Goal: Task Accomplishment & Management: Use online tool/utility

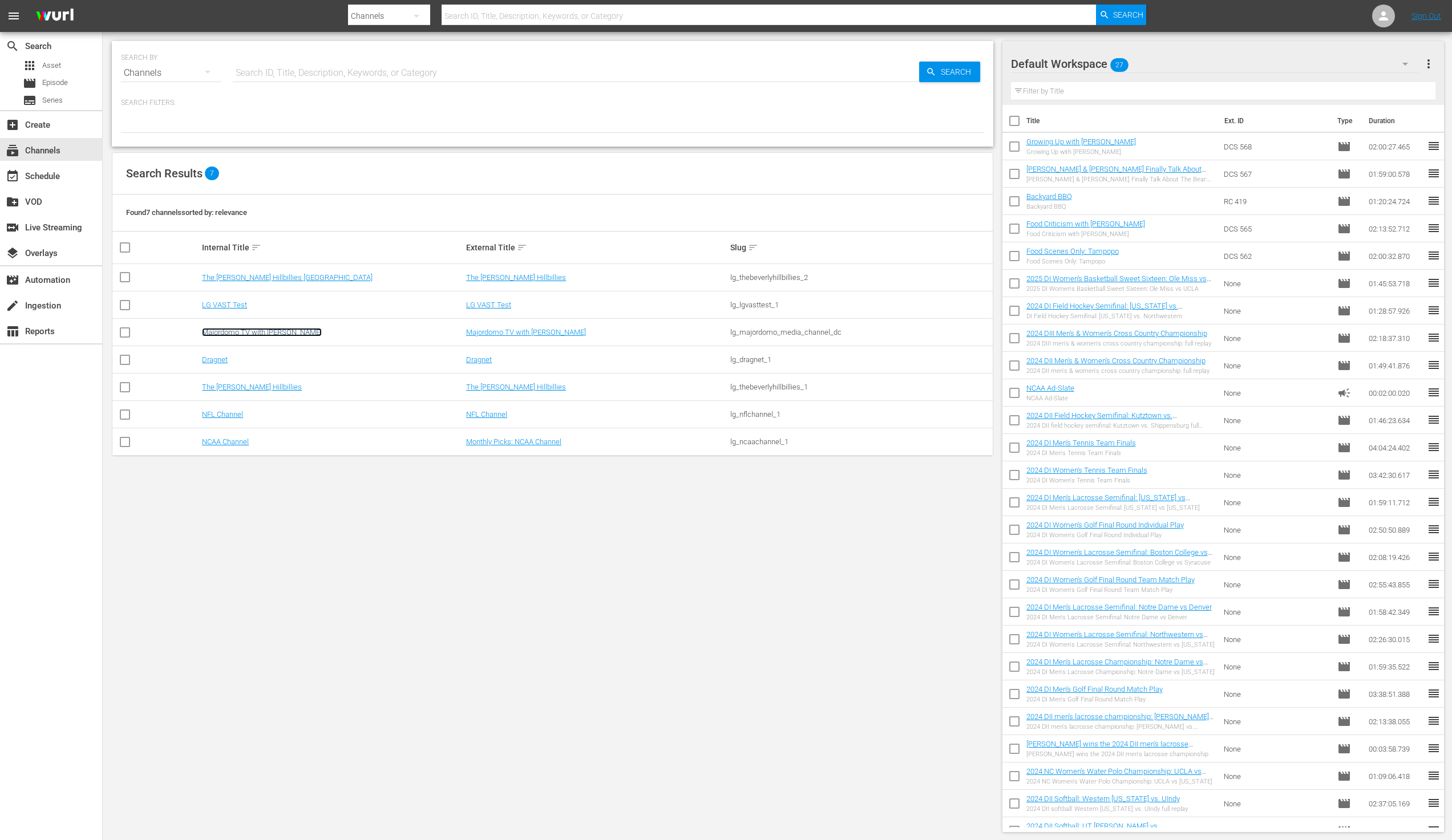
click at [263, 329] on link "Majordomo TV with [PERSON_NAME]" at bounding box center [262, 332] width 120 height 9
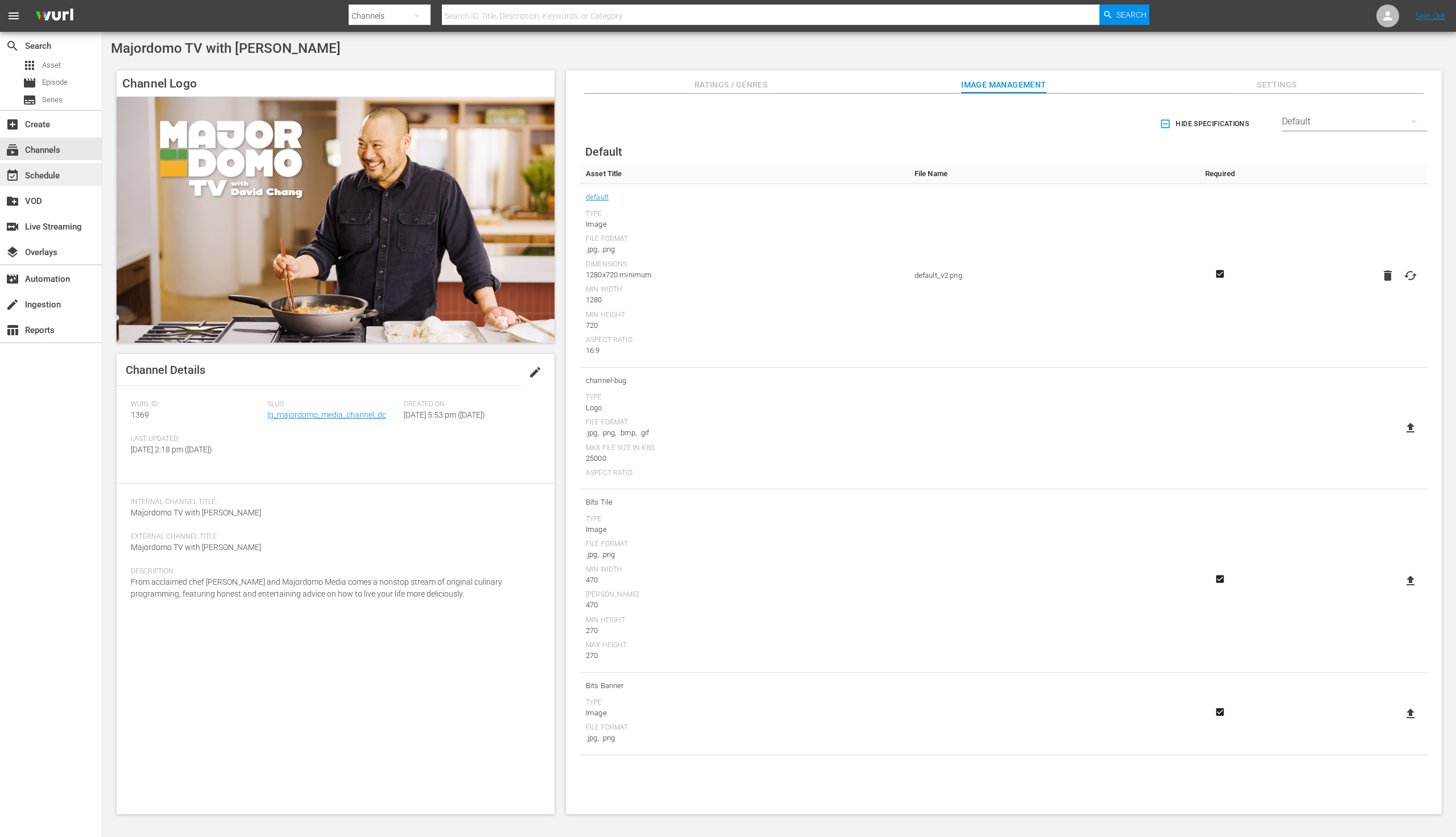
click at [66, 174] on div "event_available Schedule" at bounding box center [51, 174] width 102 height 23
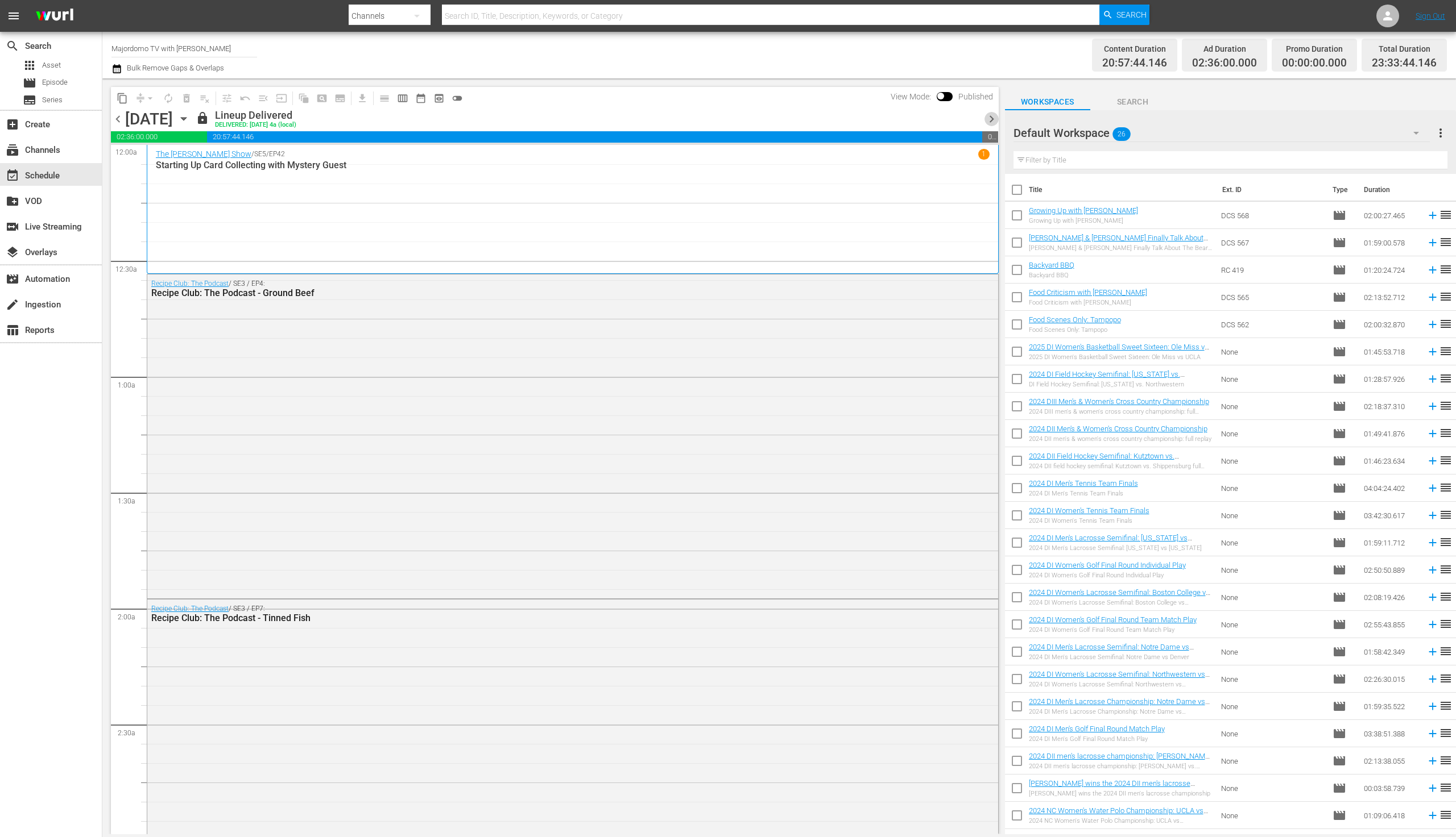
click at [993, 118] on span "chevron_right" at bounding box center [991, 119] width 14 height 14
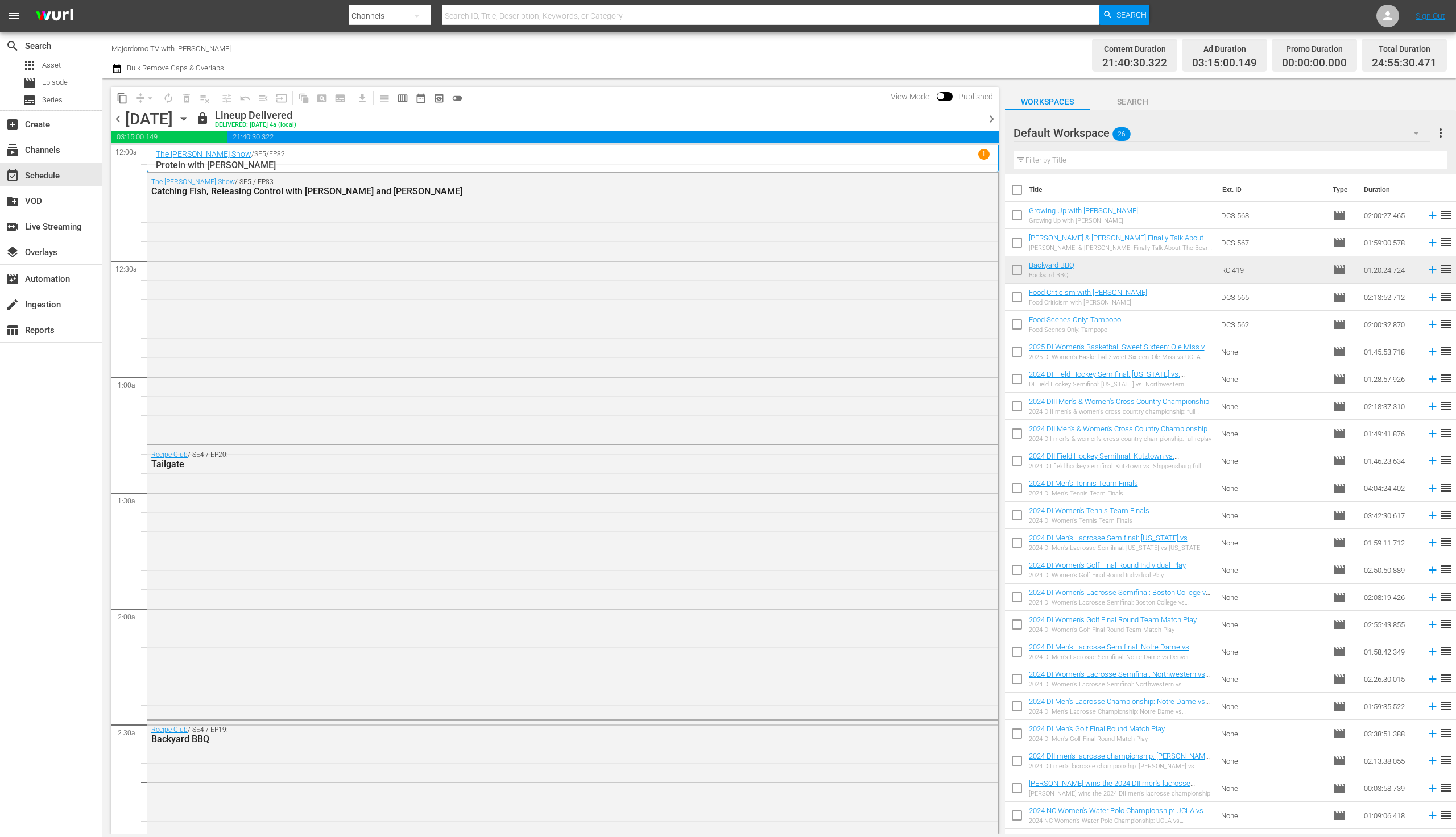
click at [991, 120] on span "chevron_right" at bounding box center [991, 119] width 14 height 14
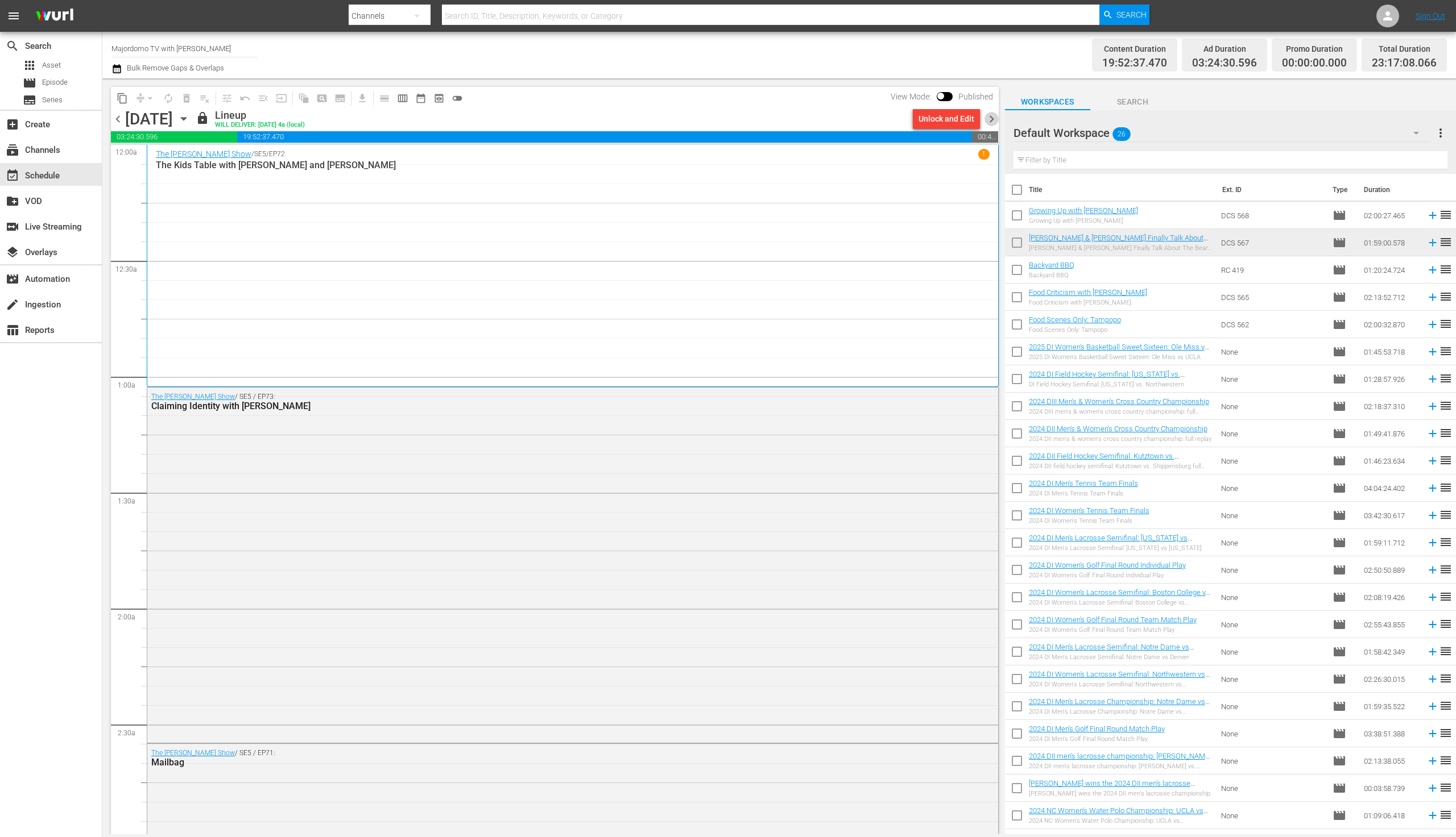
click at [989, 120] on span "chevron_right" at bounding box center [991, 119] width 14 height 14
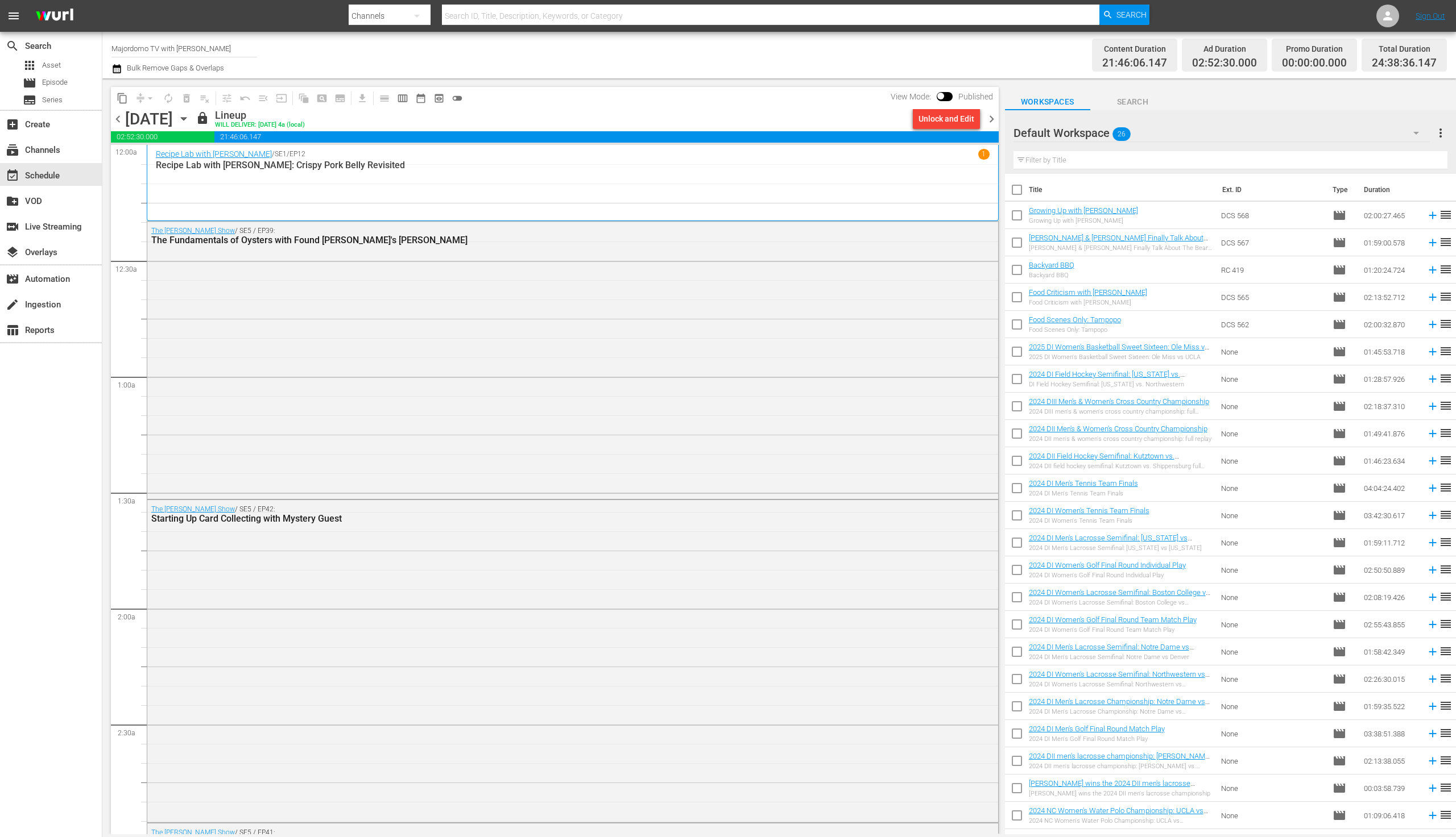
click at [989, 120] on span "chevron_right" at bounding box center [991, 119] width 14 height 14
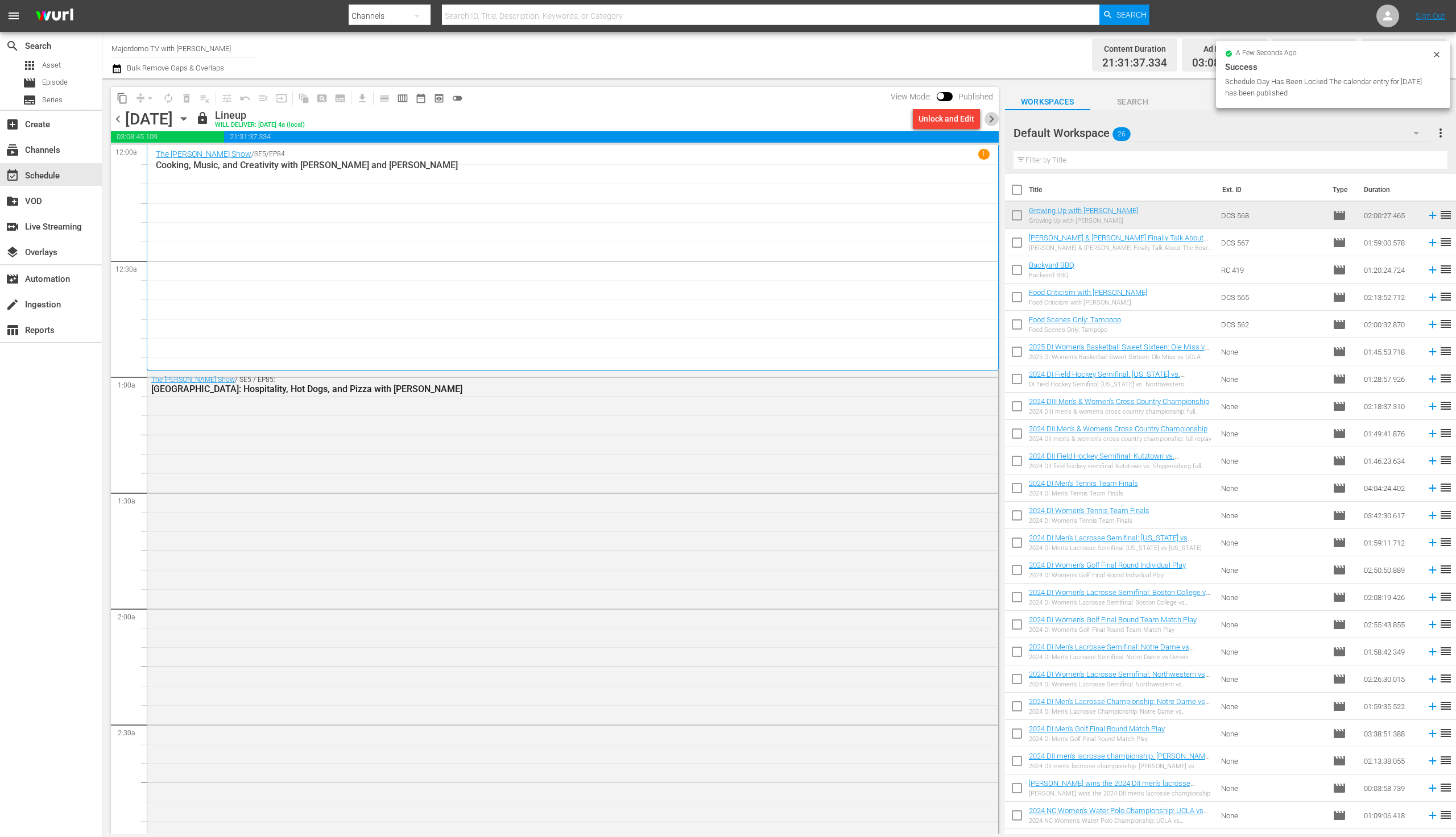
click at [985, 123] on span "chevron_right" at bounding box center [991, 119] width 14 height 14
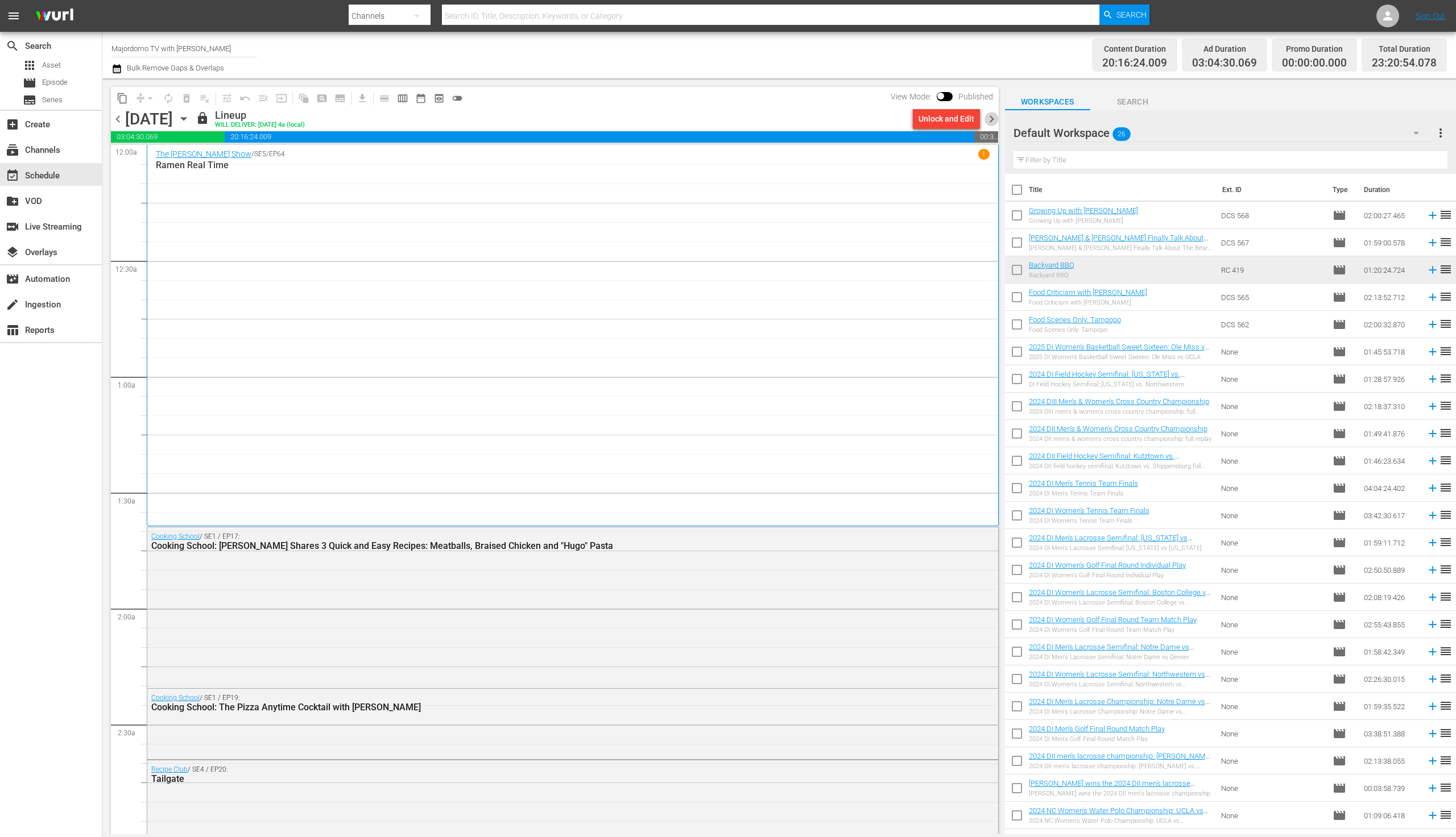
click at [992, 119] on span "chevron_right" at bounding box center [991, 119] width 14 height 14
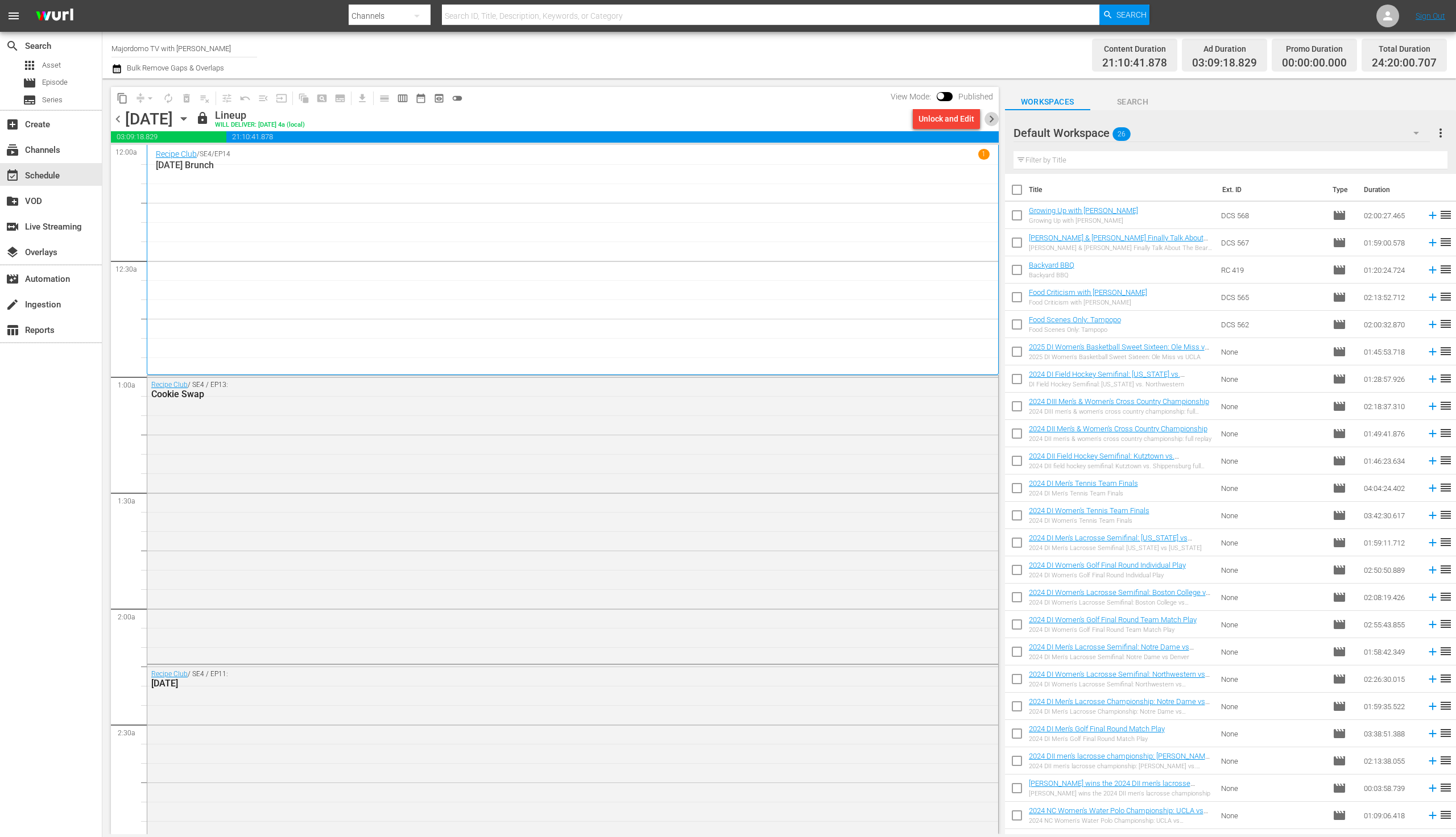
click at [992, 117] on span "chevron_right" at bounding box center [991, 119] width 14 height 14
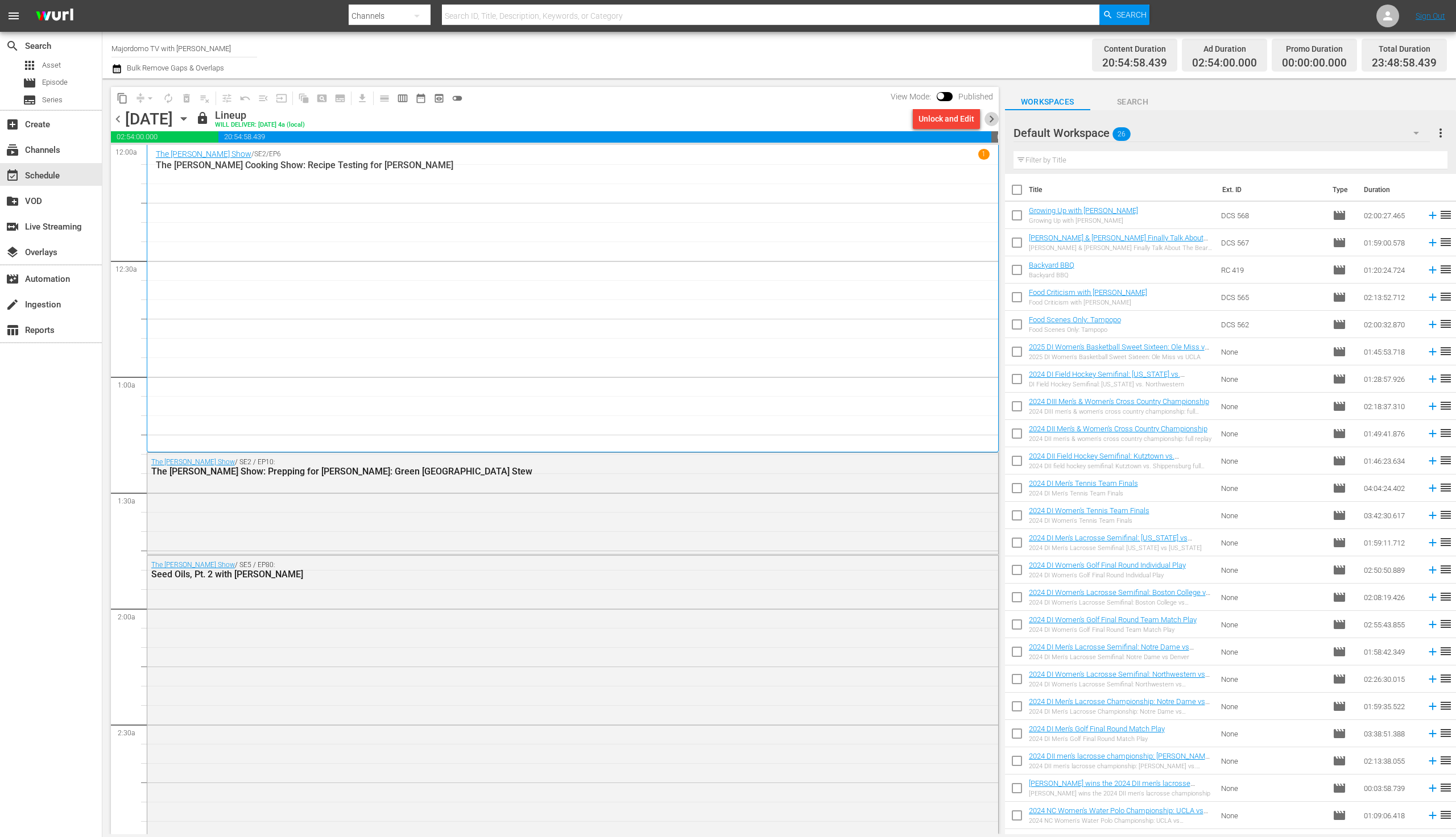
click at [989, 122] on span "chevron_right" at bounding box center [991, 119] width 14 height 14
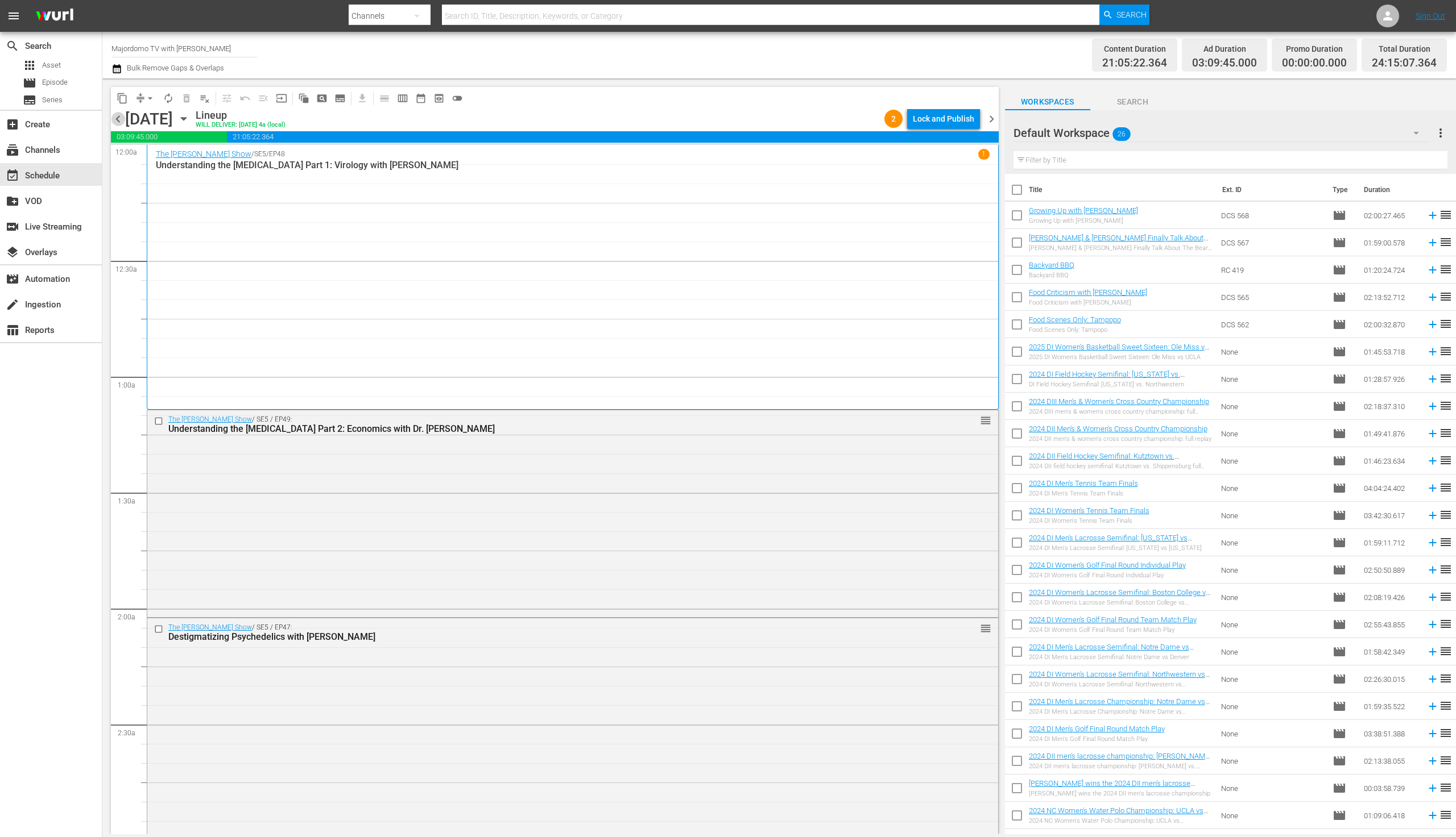
click at [118, 120] on span "chevron_left" at bounding box center [118, 119] width 14 height 14
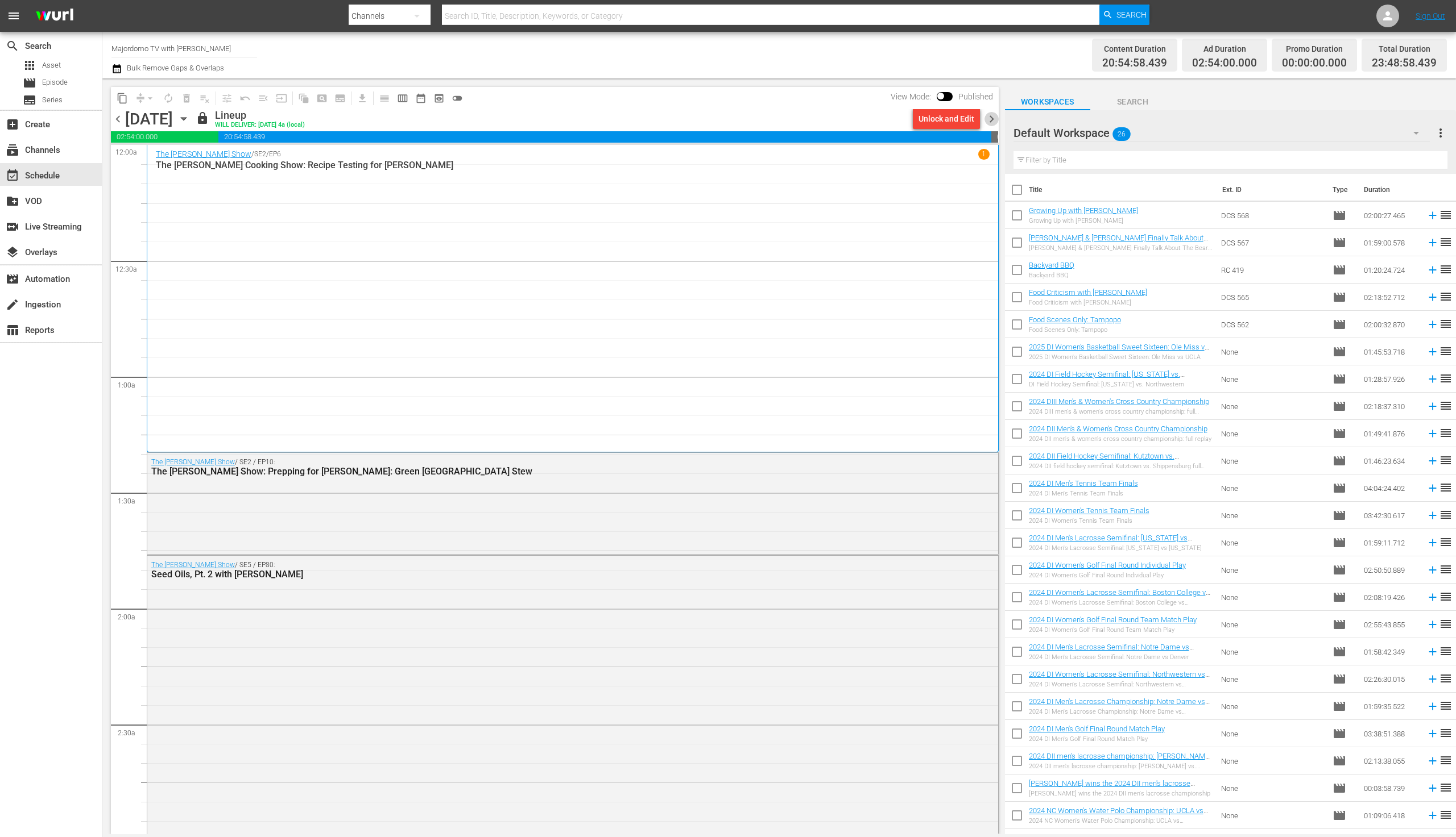
click at [991, 117] on span "chevron_right" at bounding box center [991, 119] width 14 height 14
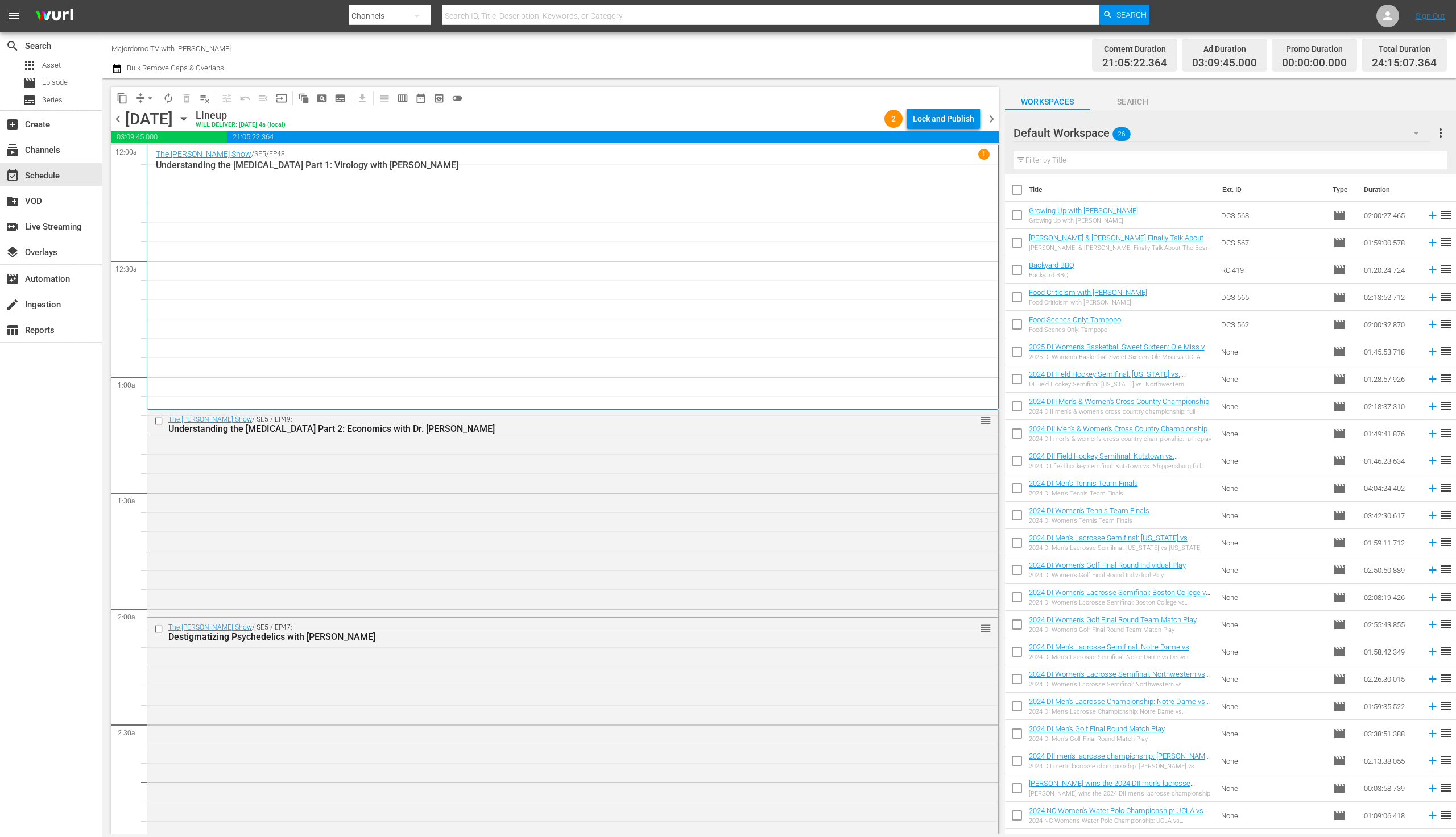
click at [926, 116] on div "Lock and Publish" at bounding box center [943, 118] width 61 height 20
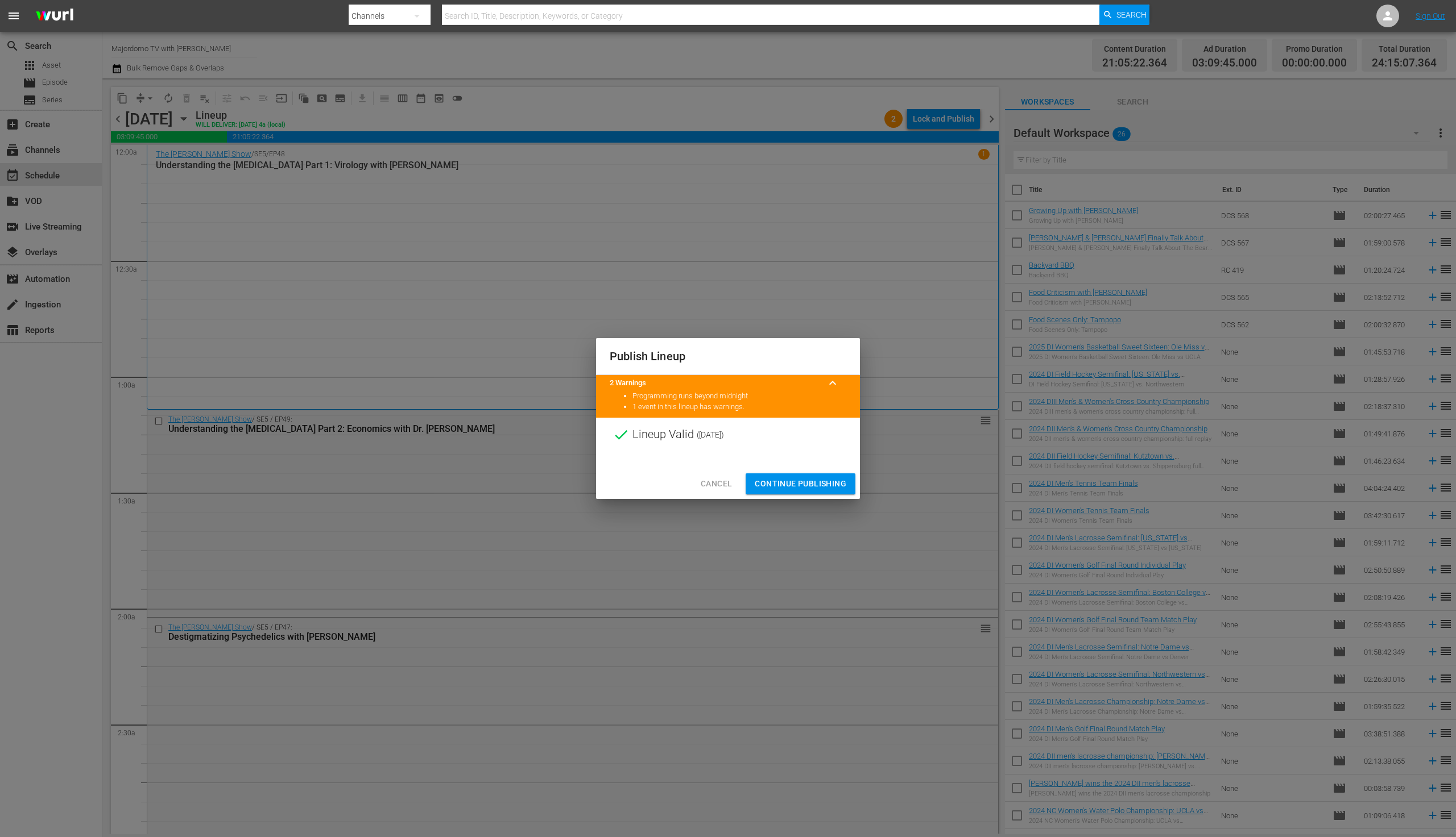
click at [788, 484] on span "Continue Publishing" at bounding box center [801, 484] width 92 height 14
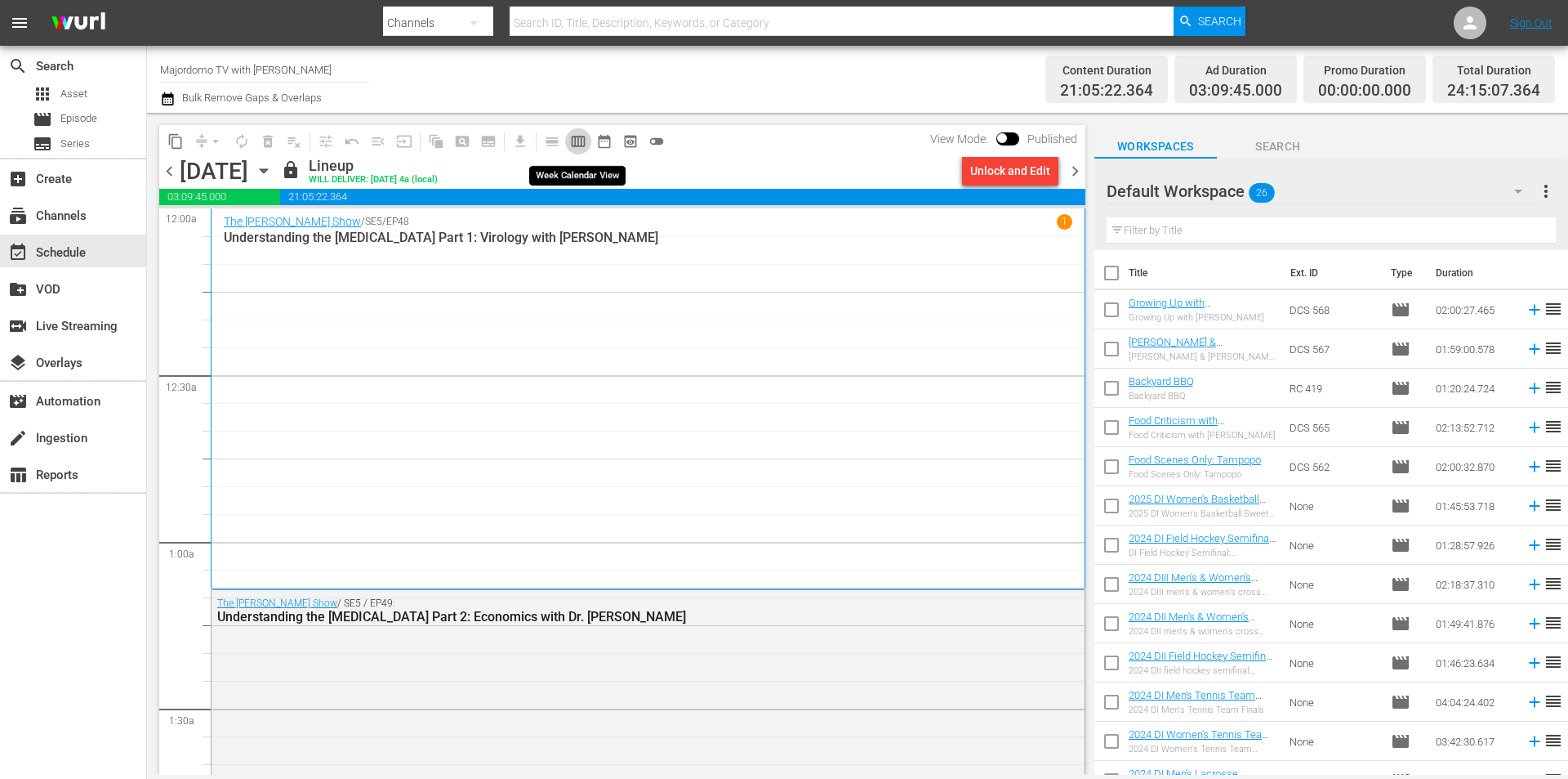
click at [574, 138] on span "calendar_view_week_outlined" at bounding box center [578, 141] width 16 height 16
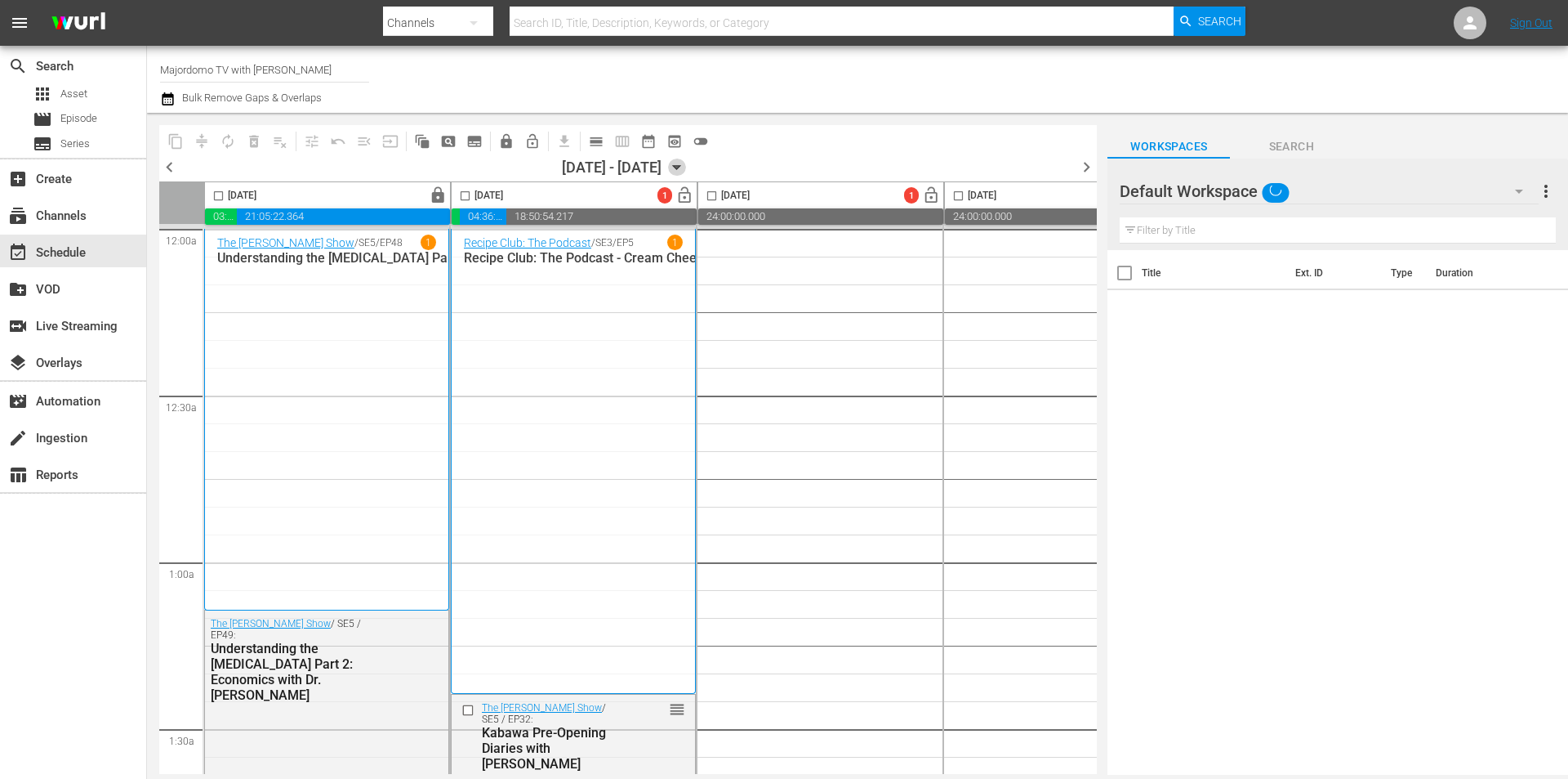
click at [682, 166] on icon "button" at bounding box center [677, 168] width 7 height 4
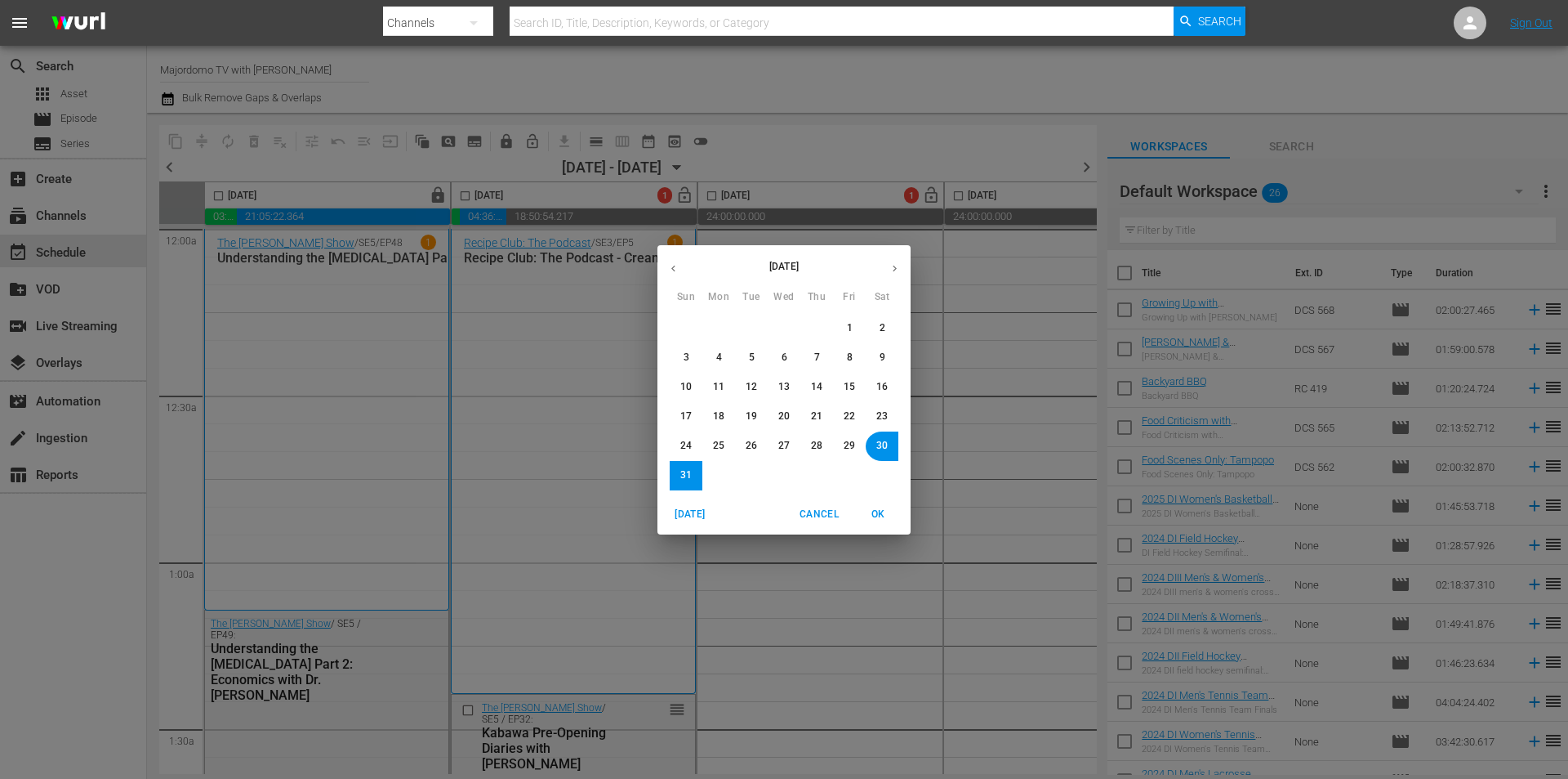
click at [721, 446] on span "25" at bounding box center [718, 446] width 12 height 14
drag, startPoint x: 883, startPoint y: 515, endPoint x: 959, endPoint y: 479, distance: 84.1
click at [884, 515] on span "OK" at bounding box center [878, 513] width 39 height 17
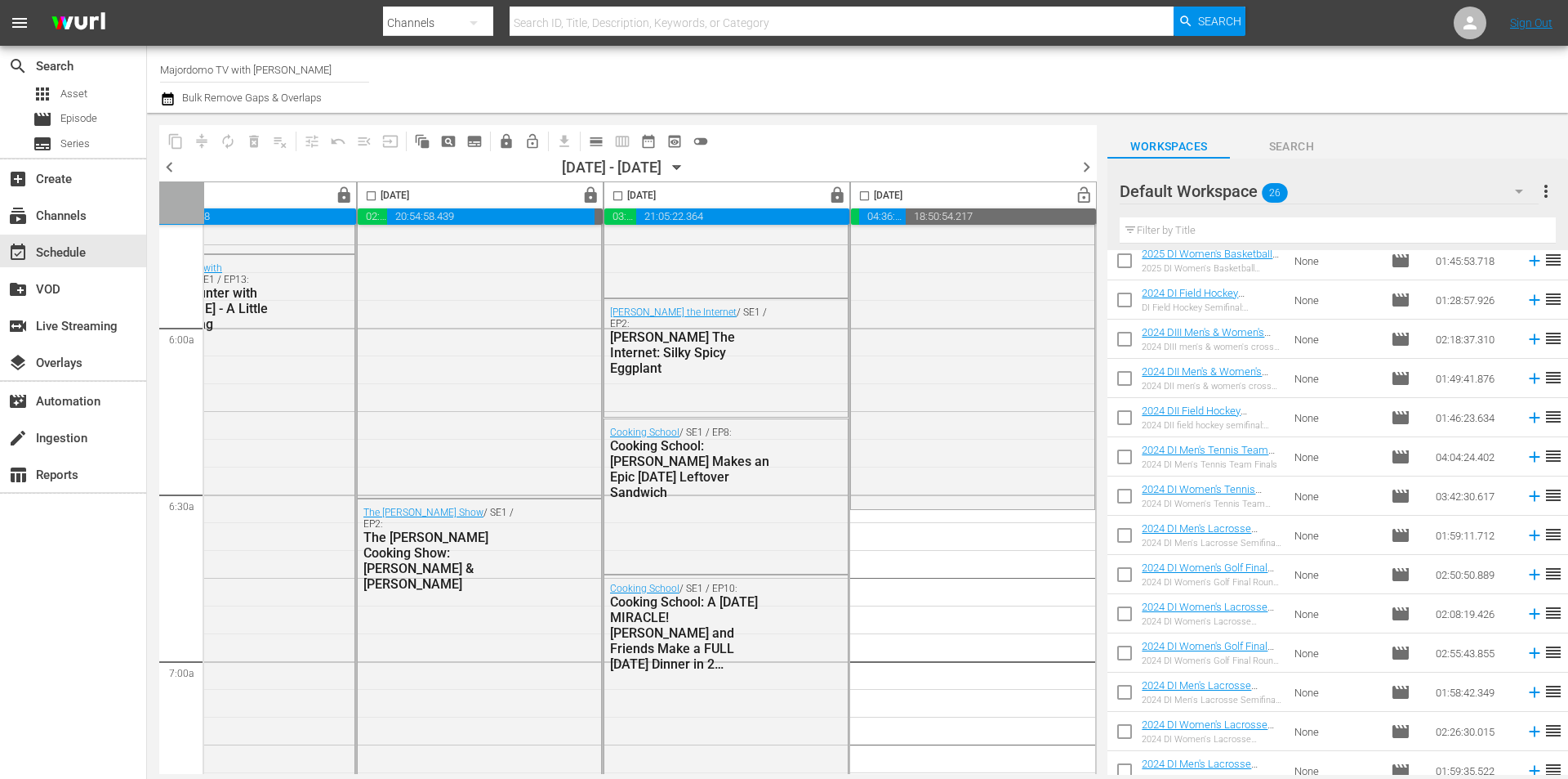
scroll to position [533, 0]
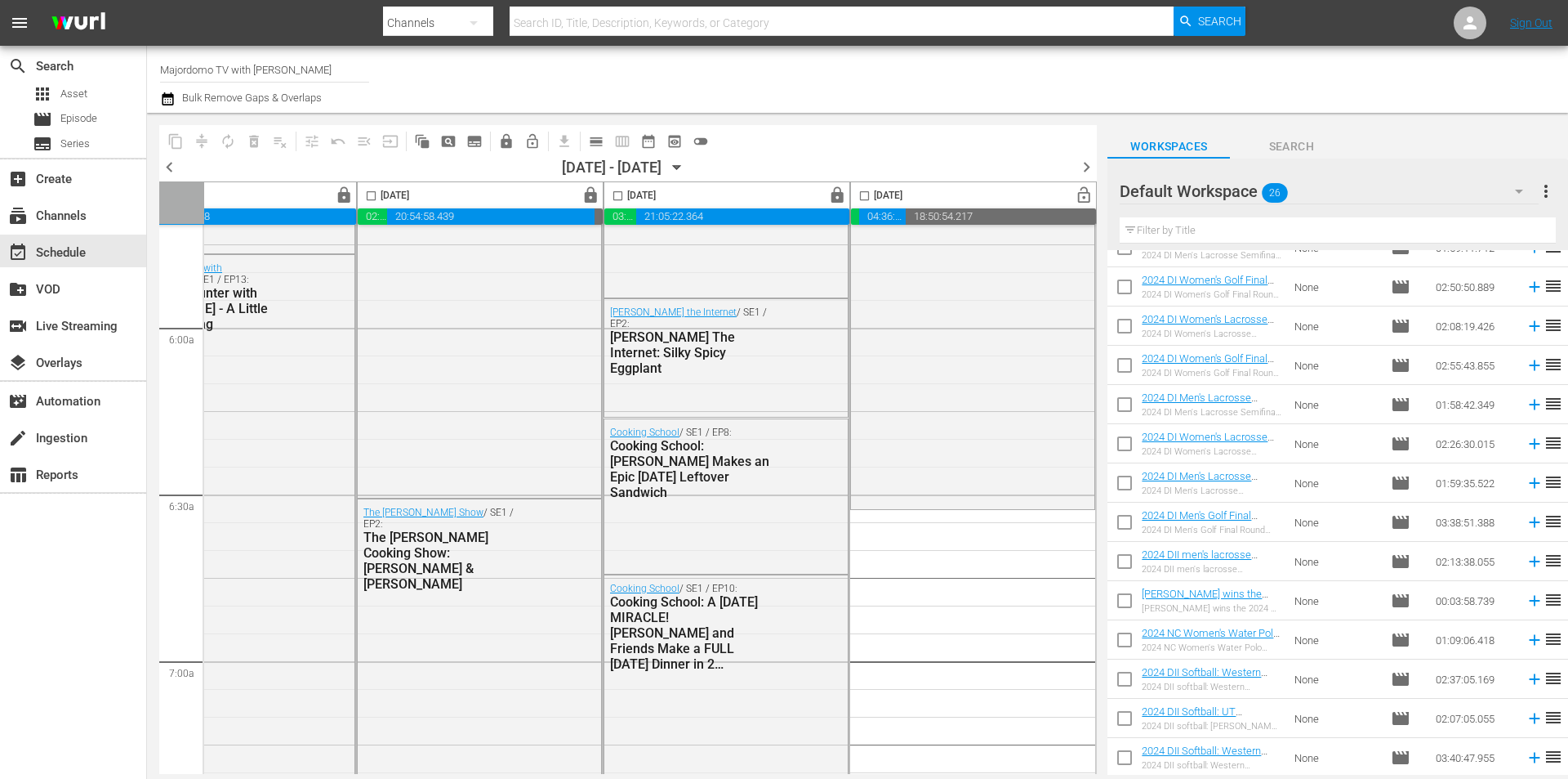
click at [1233, 195] on div at bounding box center [1179, 193] width 118 height 41
click at [1223, 194] on div at bounding box center [1179, 193] width 118 height 41
click at [1506, 193] on button "button" at bounding box center [1519, 192] width 39 height 39
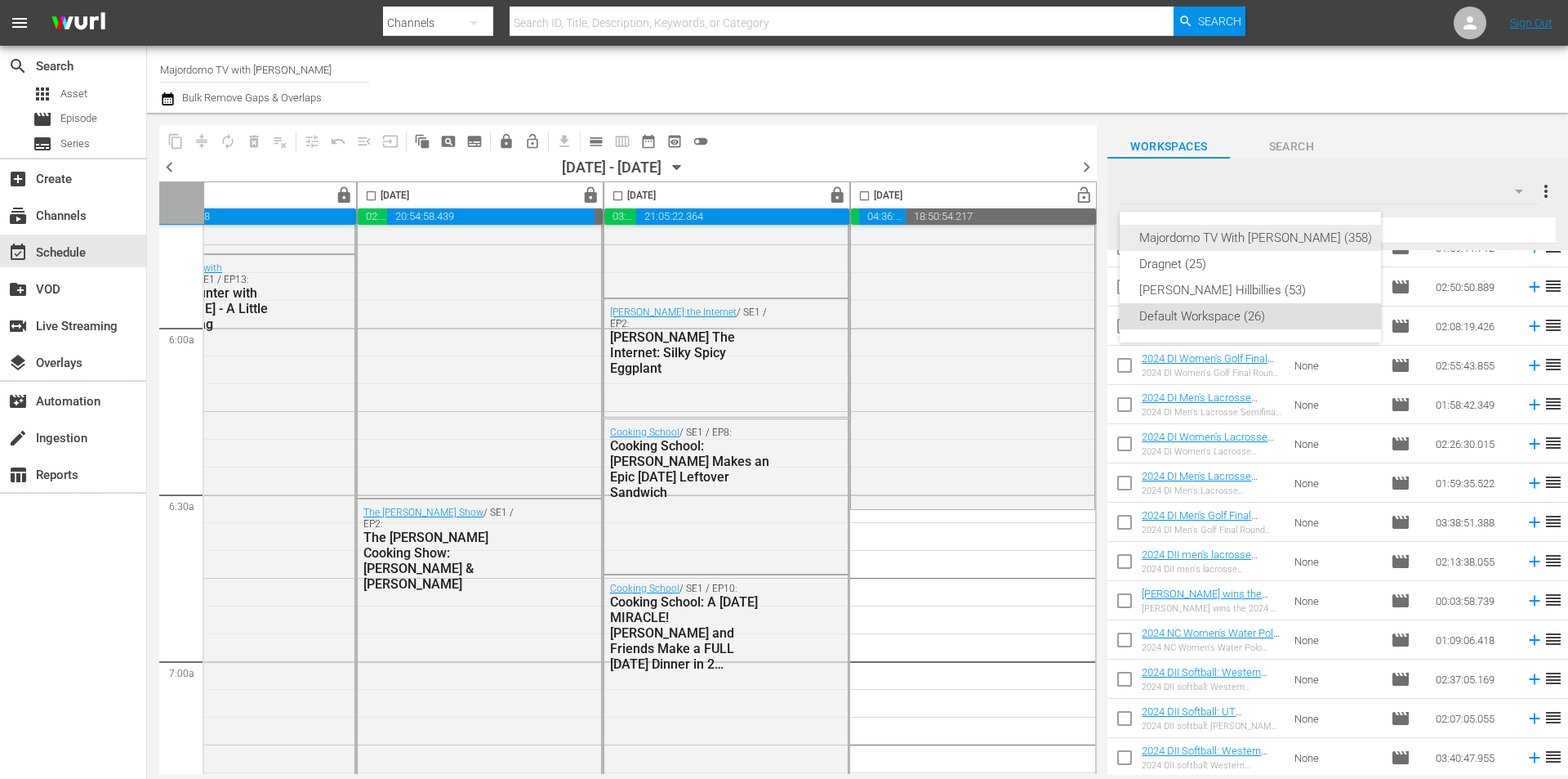
click at [1333, 234] on div "Majordomo TV With [PERSON_NAME] (358)" at bounding box center [1255, 237] width 233 height 26
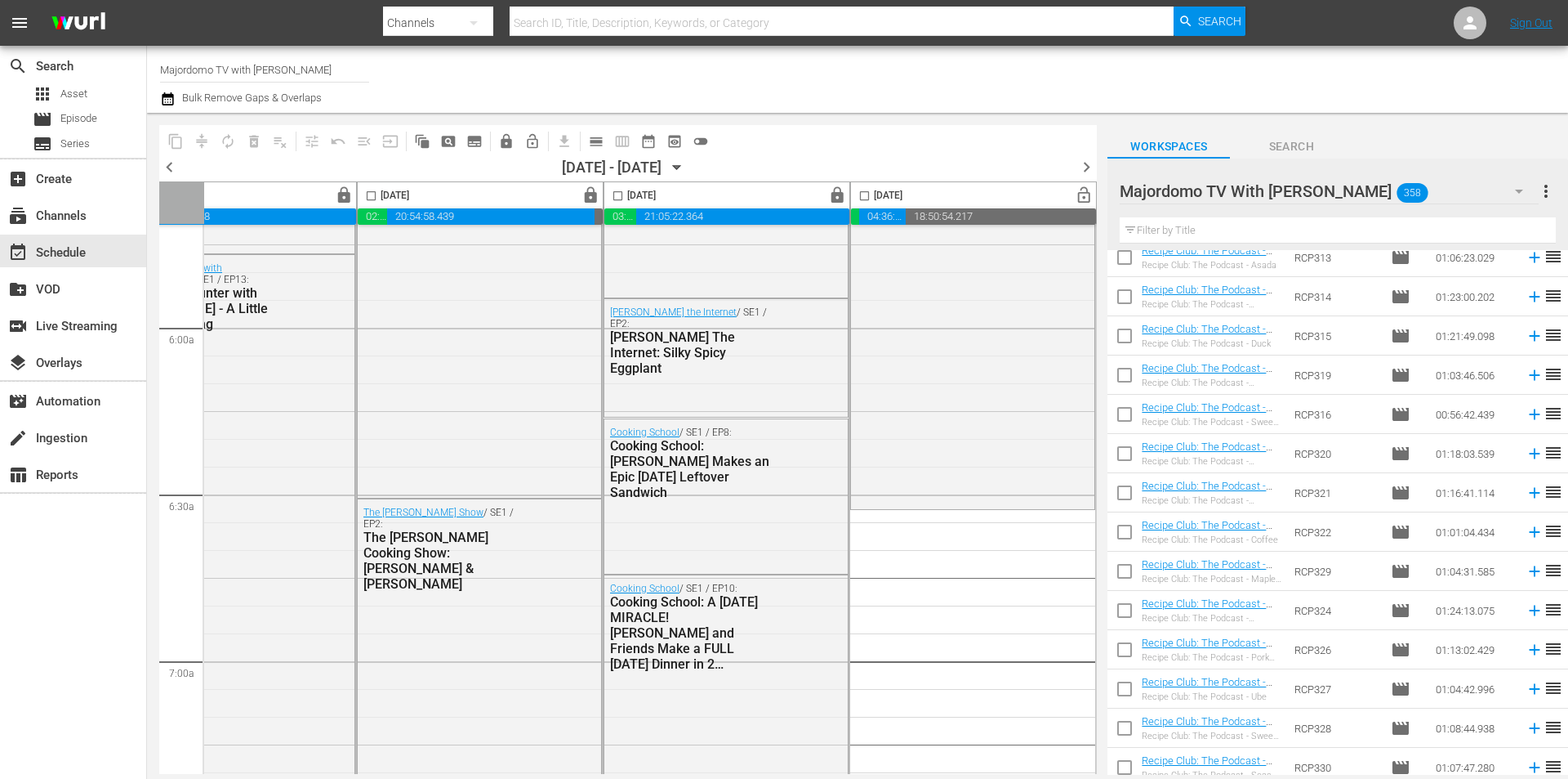
scroll to position [4259, 0]
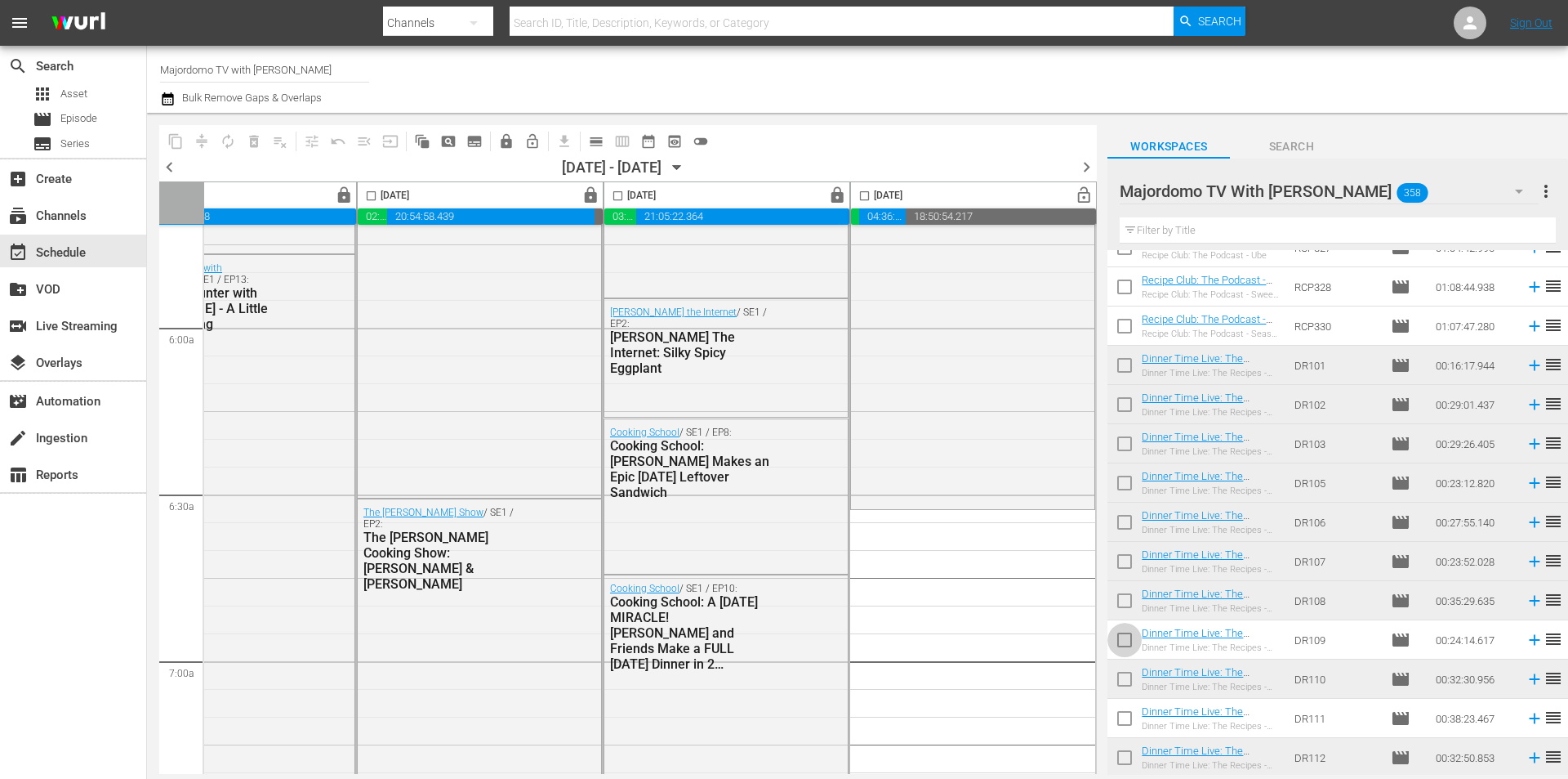
click at [1123, 638] on input "checkbox" at bounding box center [1124, 643] width 35 height 35
checkbox input "true"
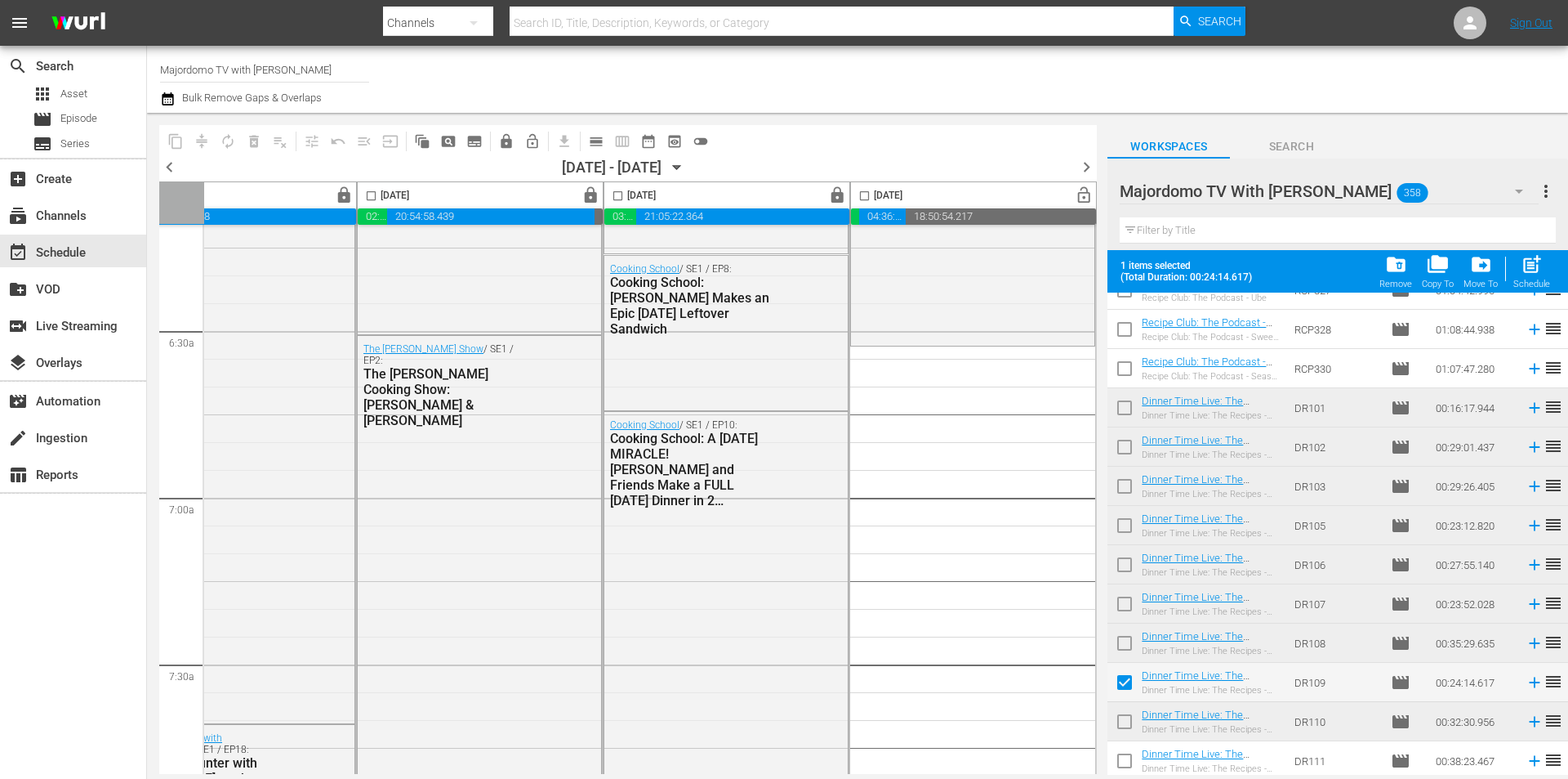
scroll to position [4423, 0]
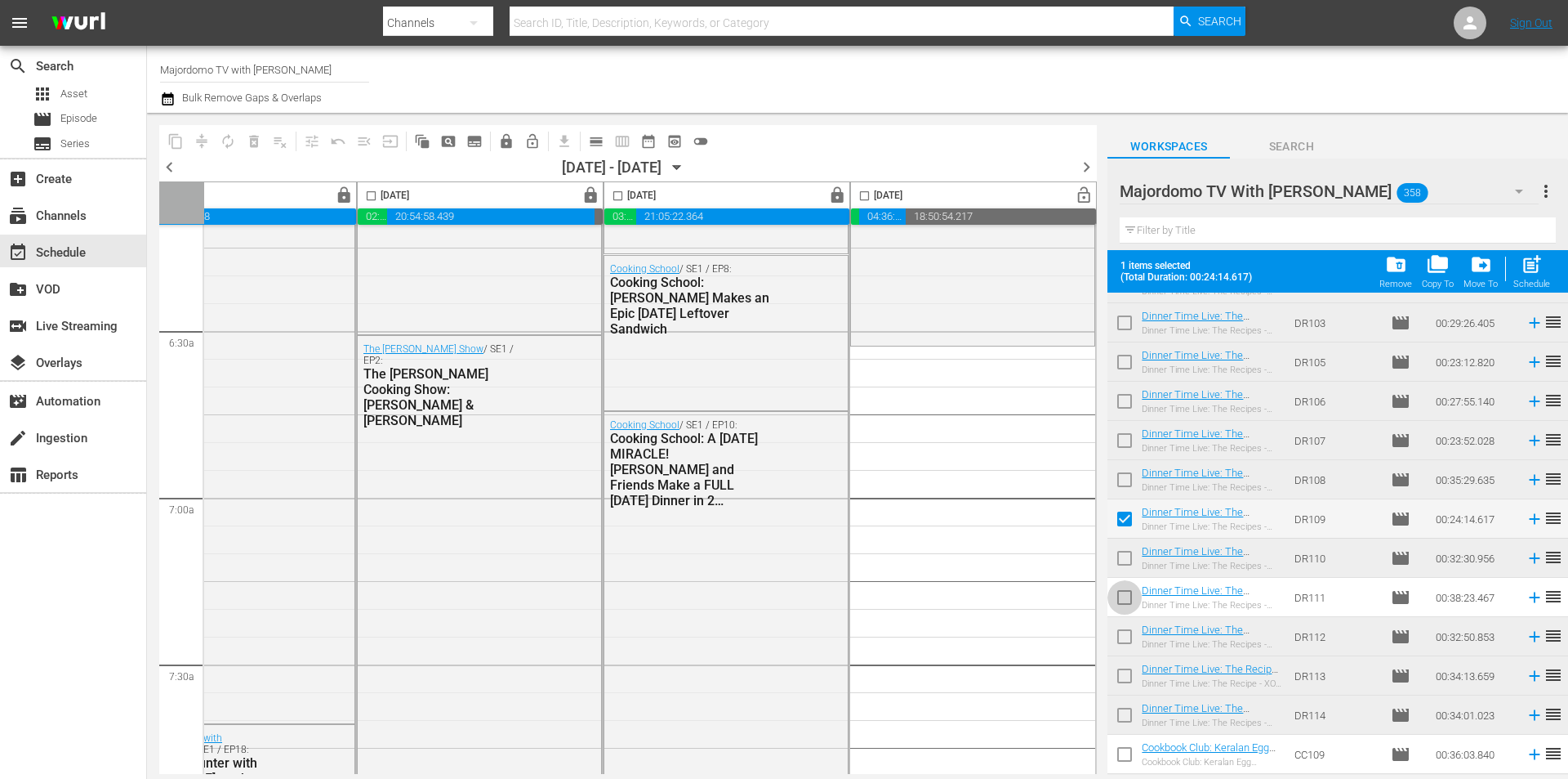
click at [1124, 598] on input "checkbox" at bounding box center [1124, 601] width 35 height 35
checkbox input "true"
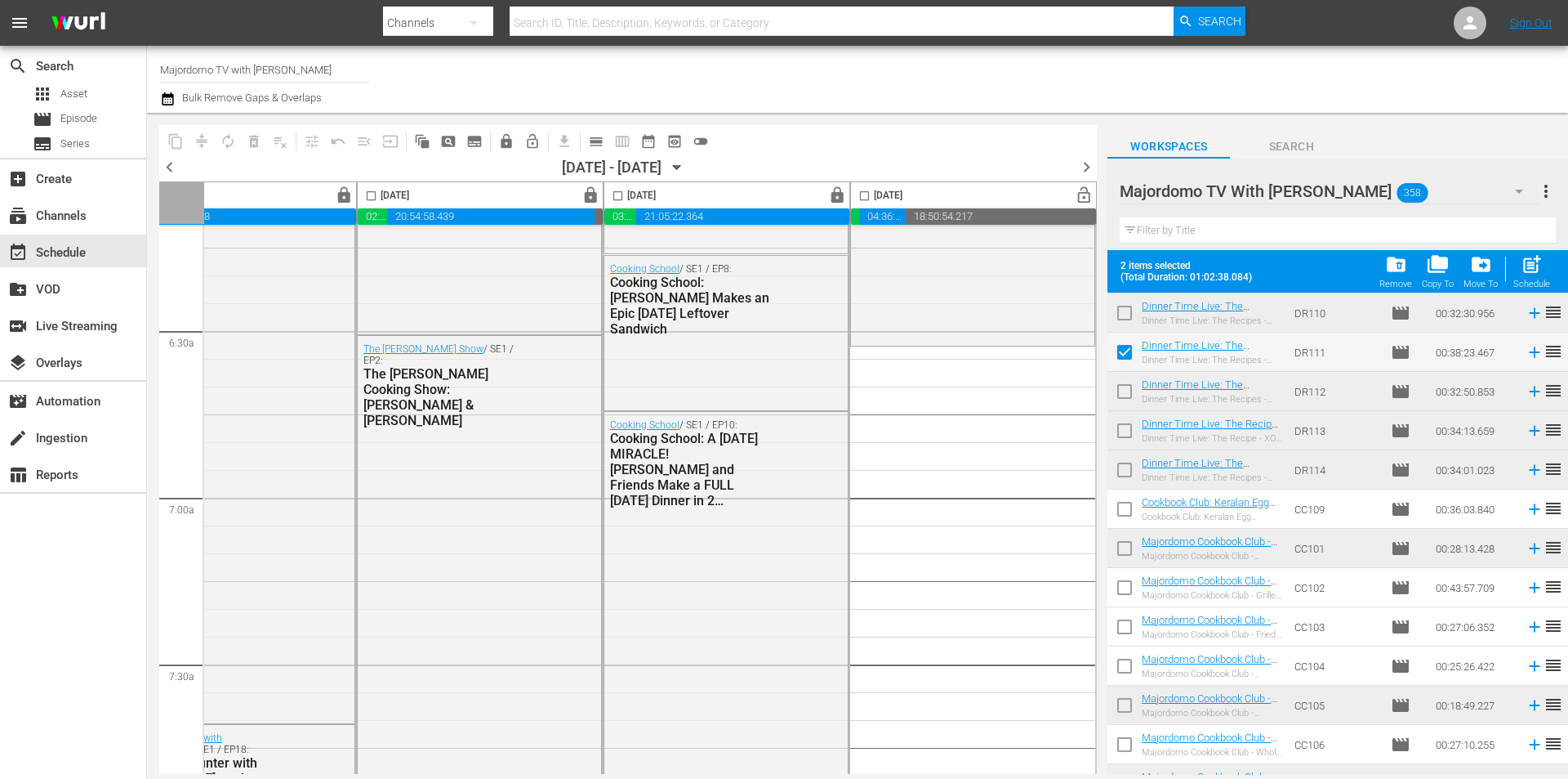
click at [1123, 504] on input "checkbox" at bounding box center [1124, 512] width 35 height 35
checkbox input "true"
click at [1127, 591] on input "checkbox" at bounding box center [1124, 591] width 35 height 35
checkbox input "true"
click at [1123, 632] on input "checkbox" at bounding box center [1124, 630] width 35 height 35
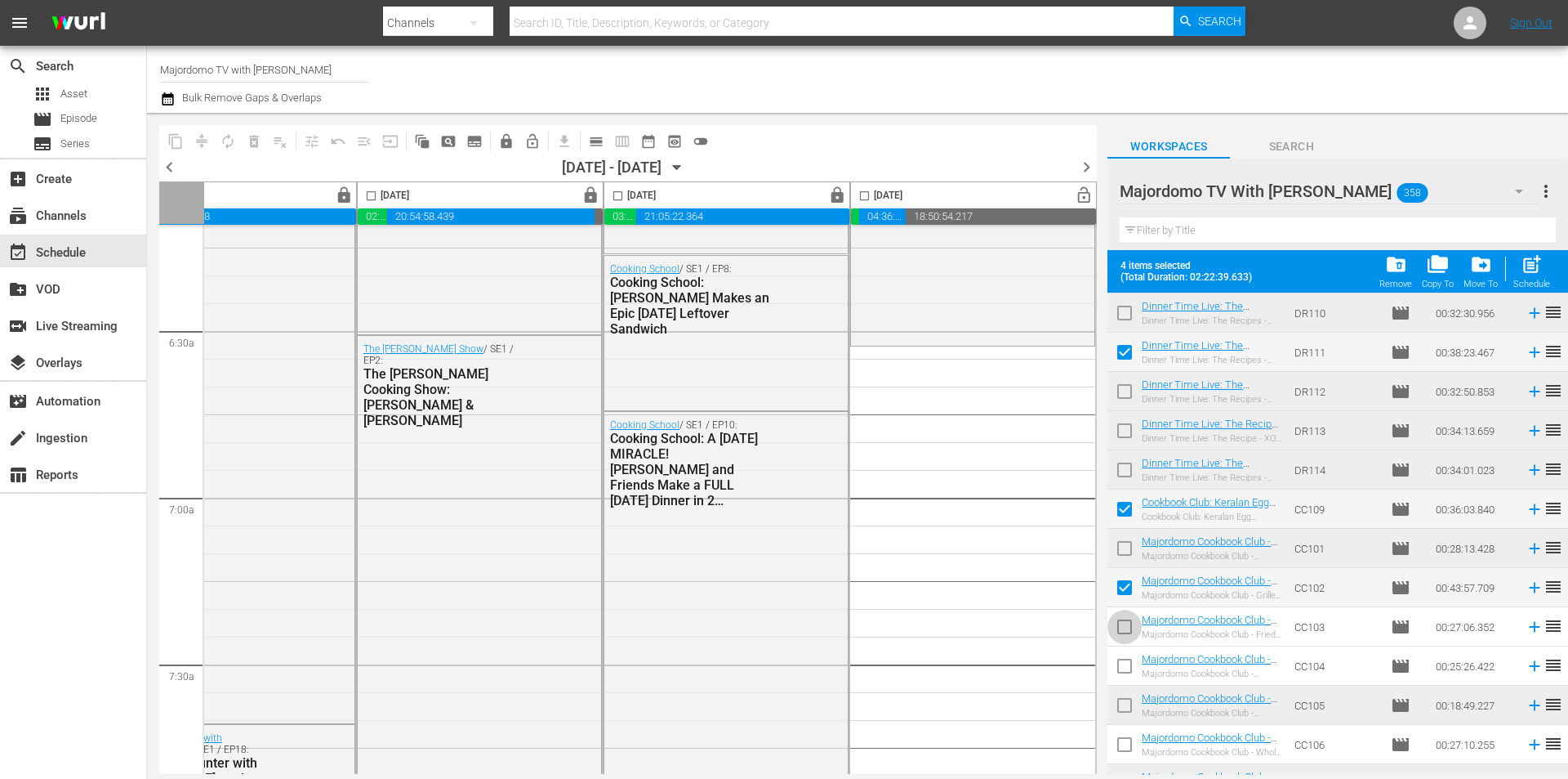
checkbox input "true"
click at [1126, 665] on input "checkbox" at bounding box center [1124, 669] width 35 height 35
checkbox input "true"
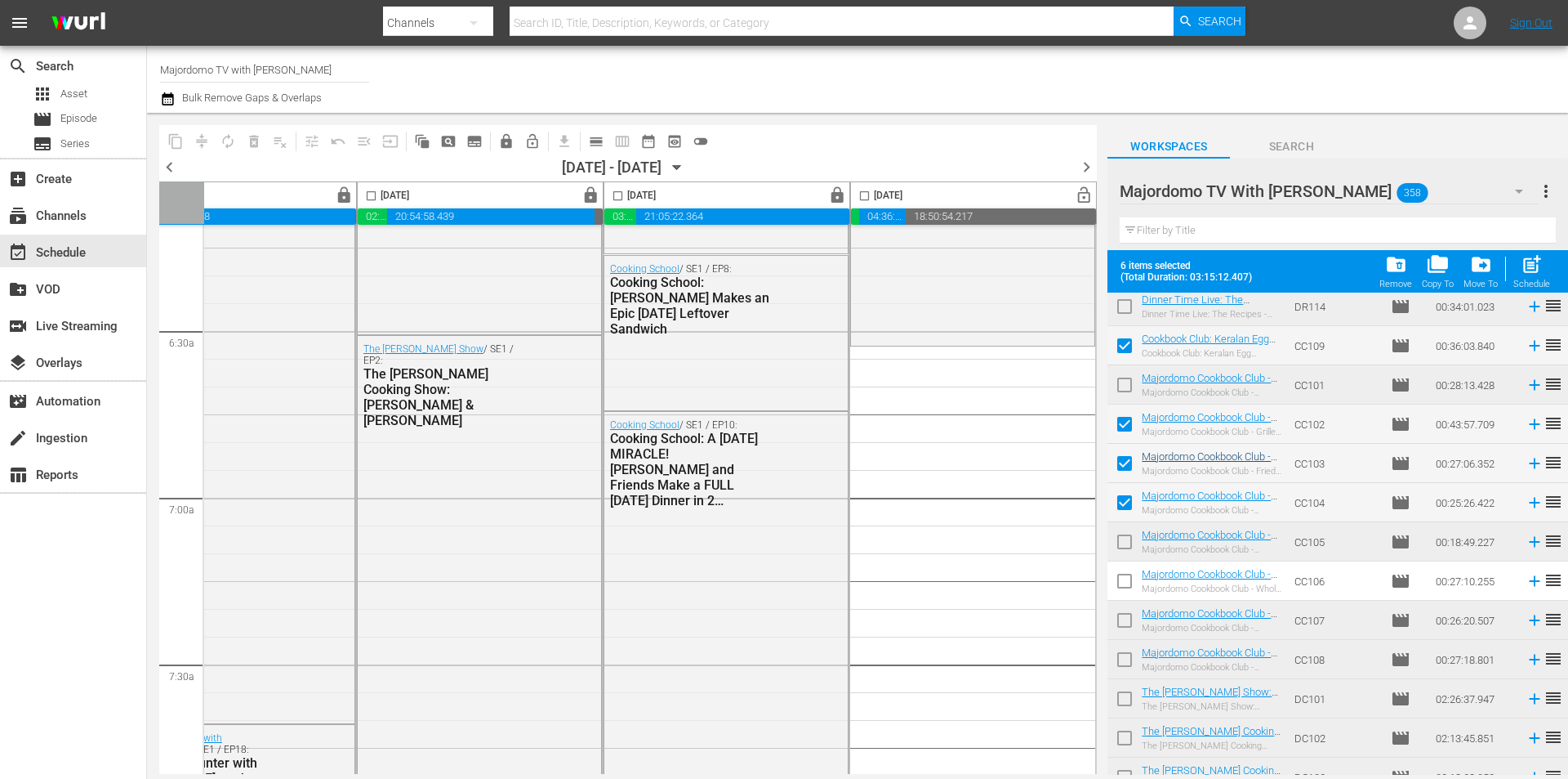
scroll to position [4994, 0]
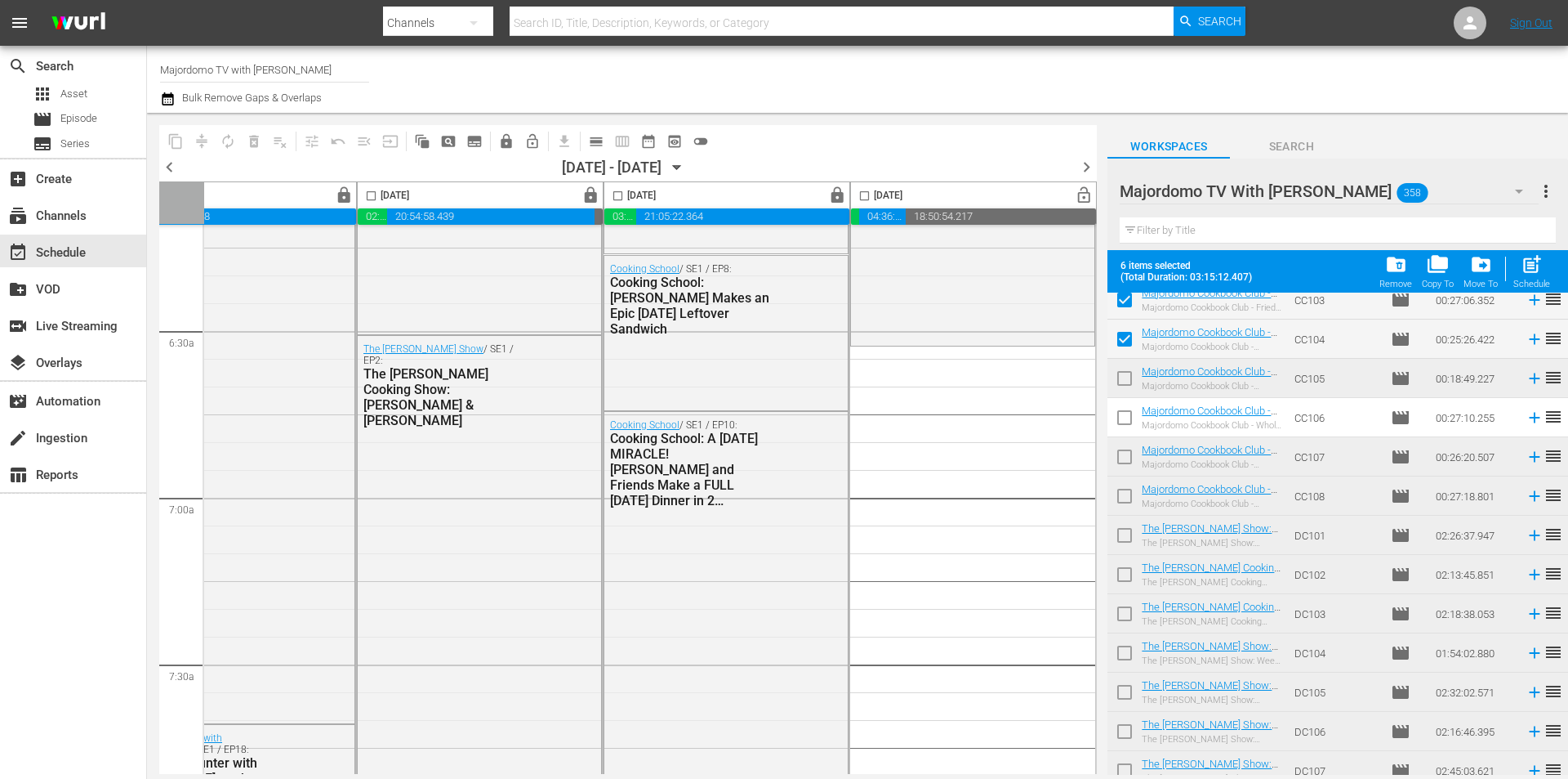
click at [1125, 423] on input "checkbox" at bounding box center [1124, 421] width 35 height 35
checkbox input "true"
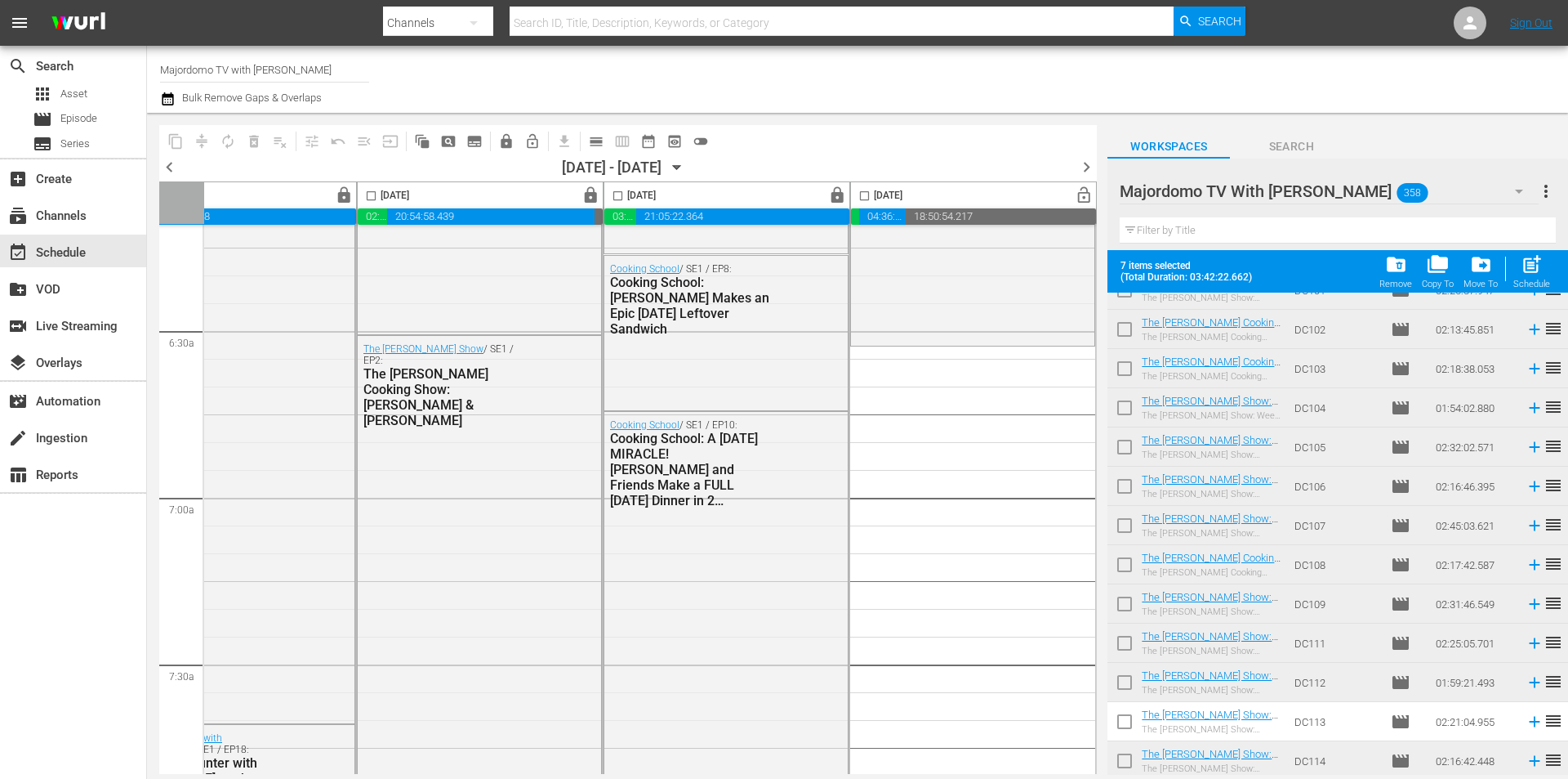
scroll to position [5478, 0]
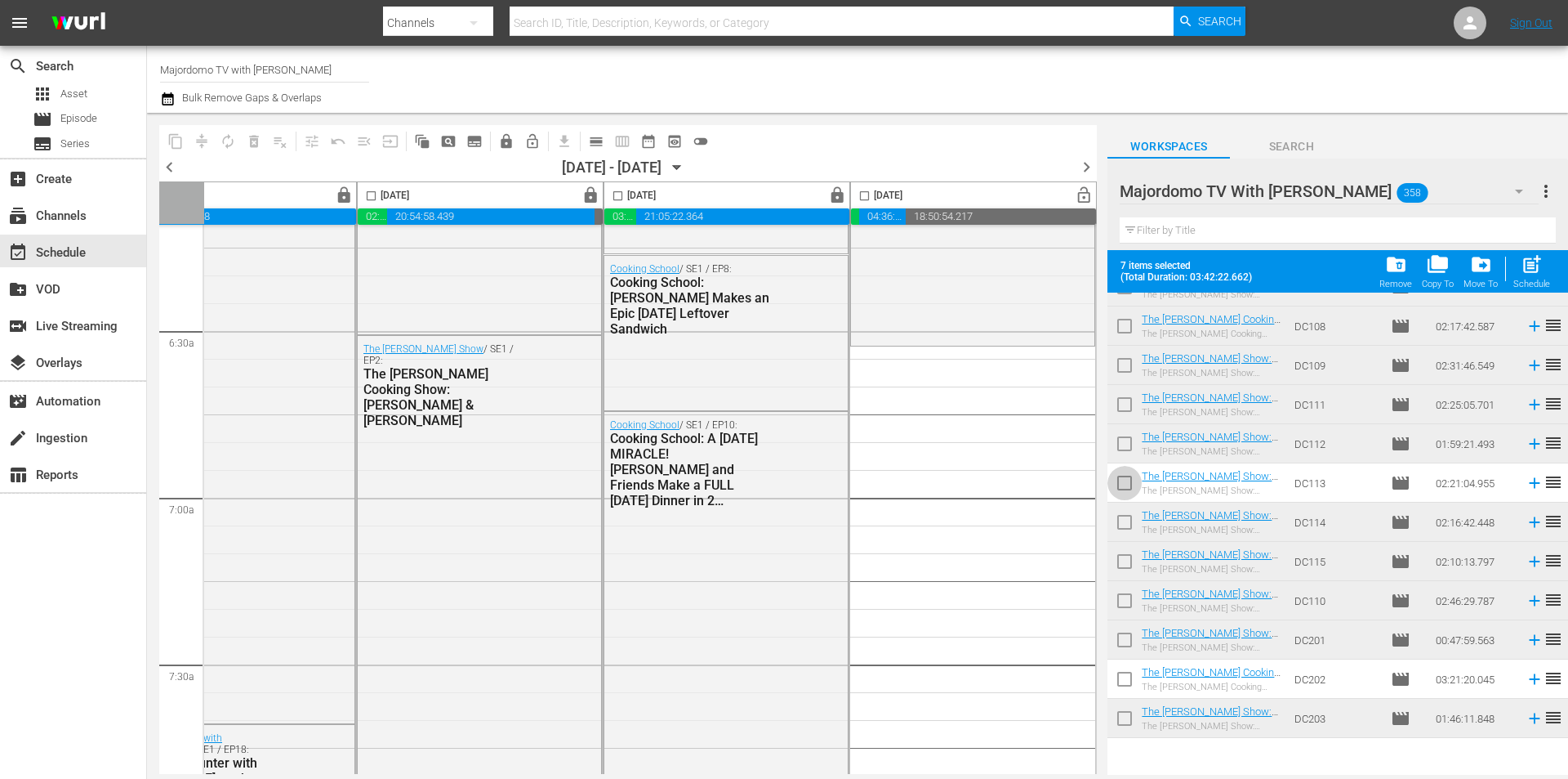
click at [1126, 482] on input "checkbox" at bounding box center [1124, 486] width 35 height 35
checkbox input "true"
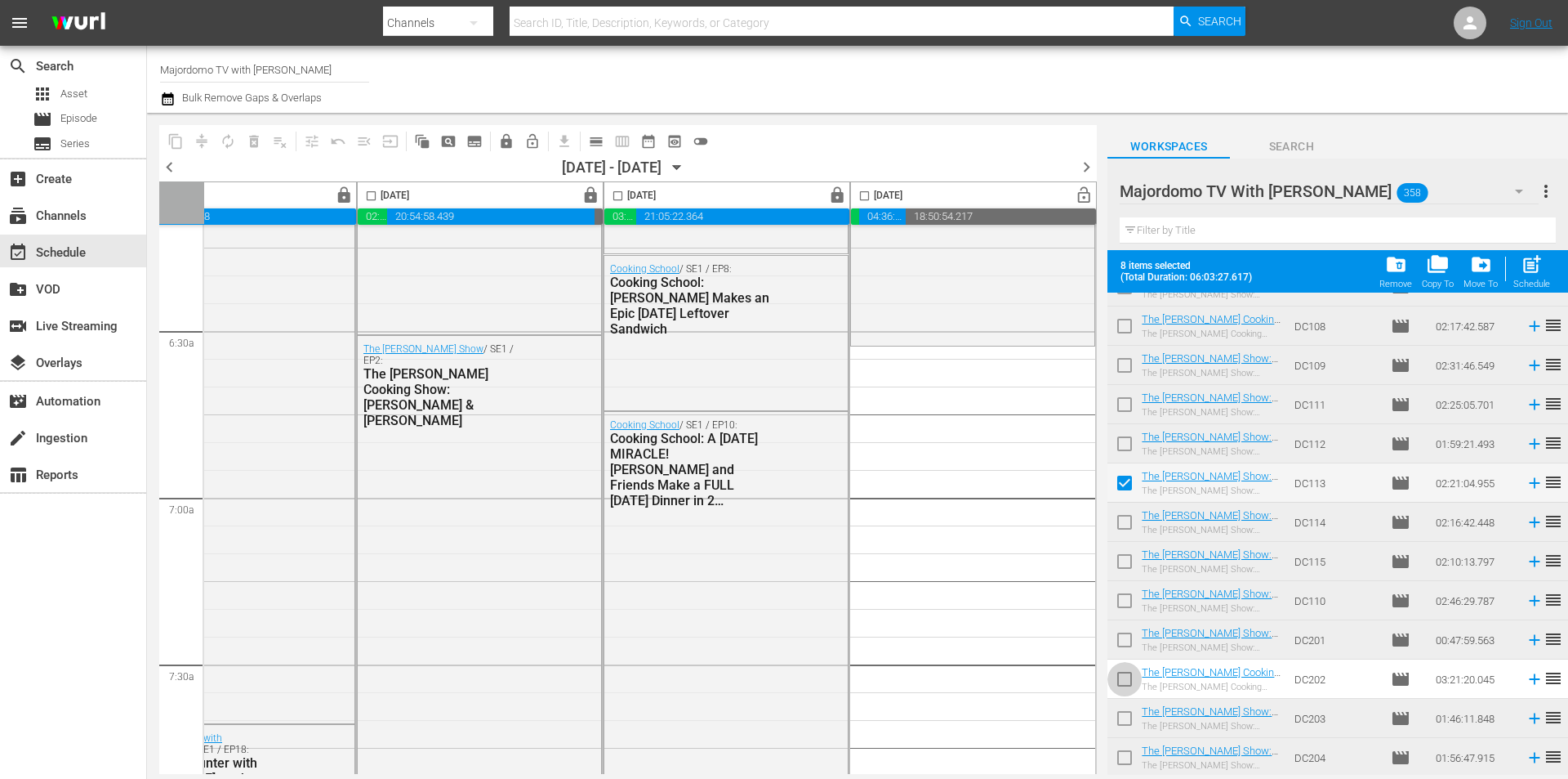
click at [1126, 679] on input "checkbox" at bounding box center [1124, 682] width 35 height 35
checkbox input "true"
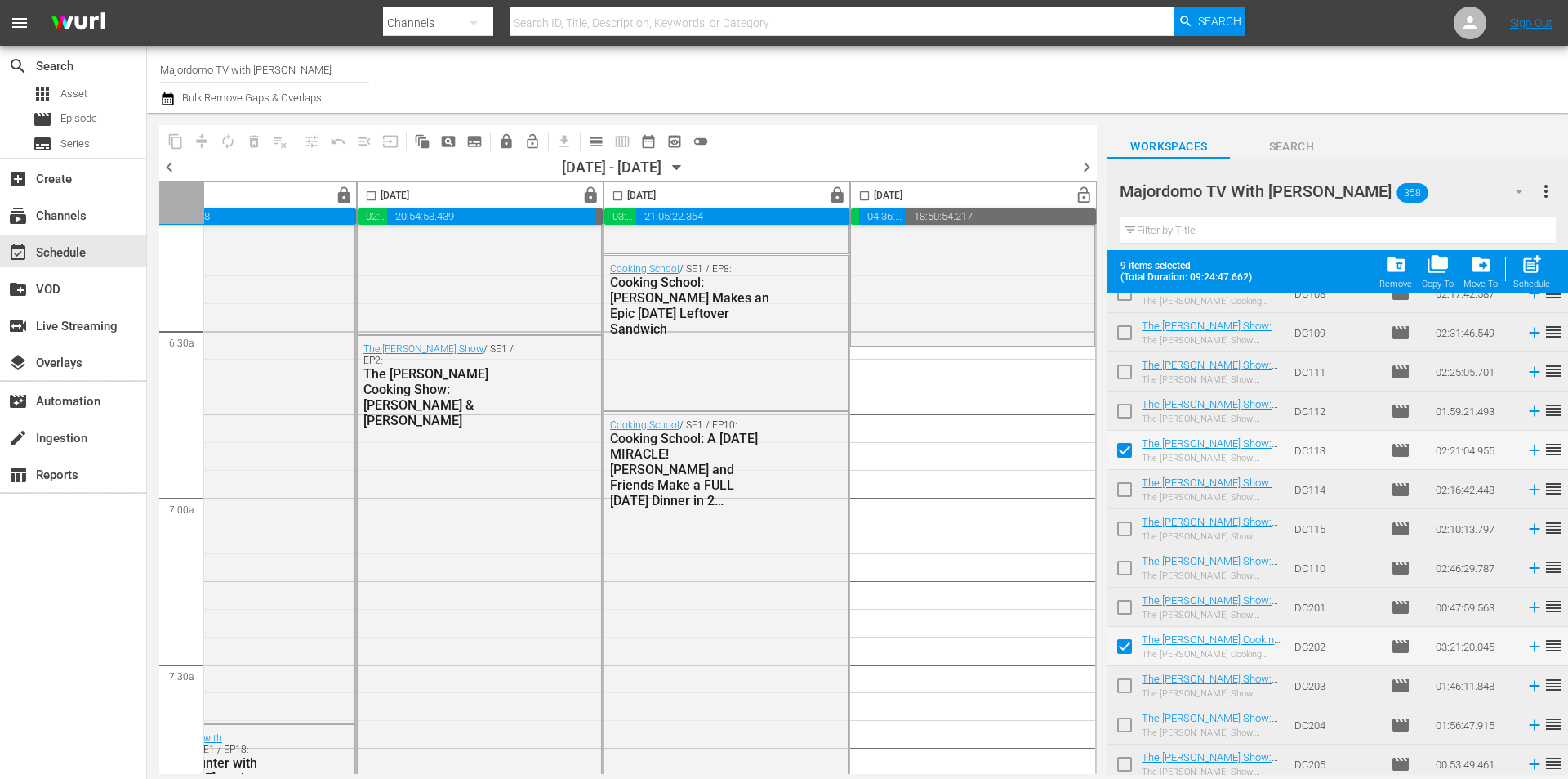
scroll to position [5429, 0]
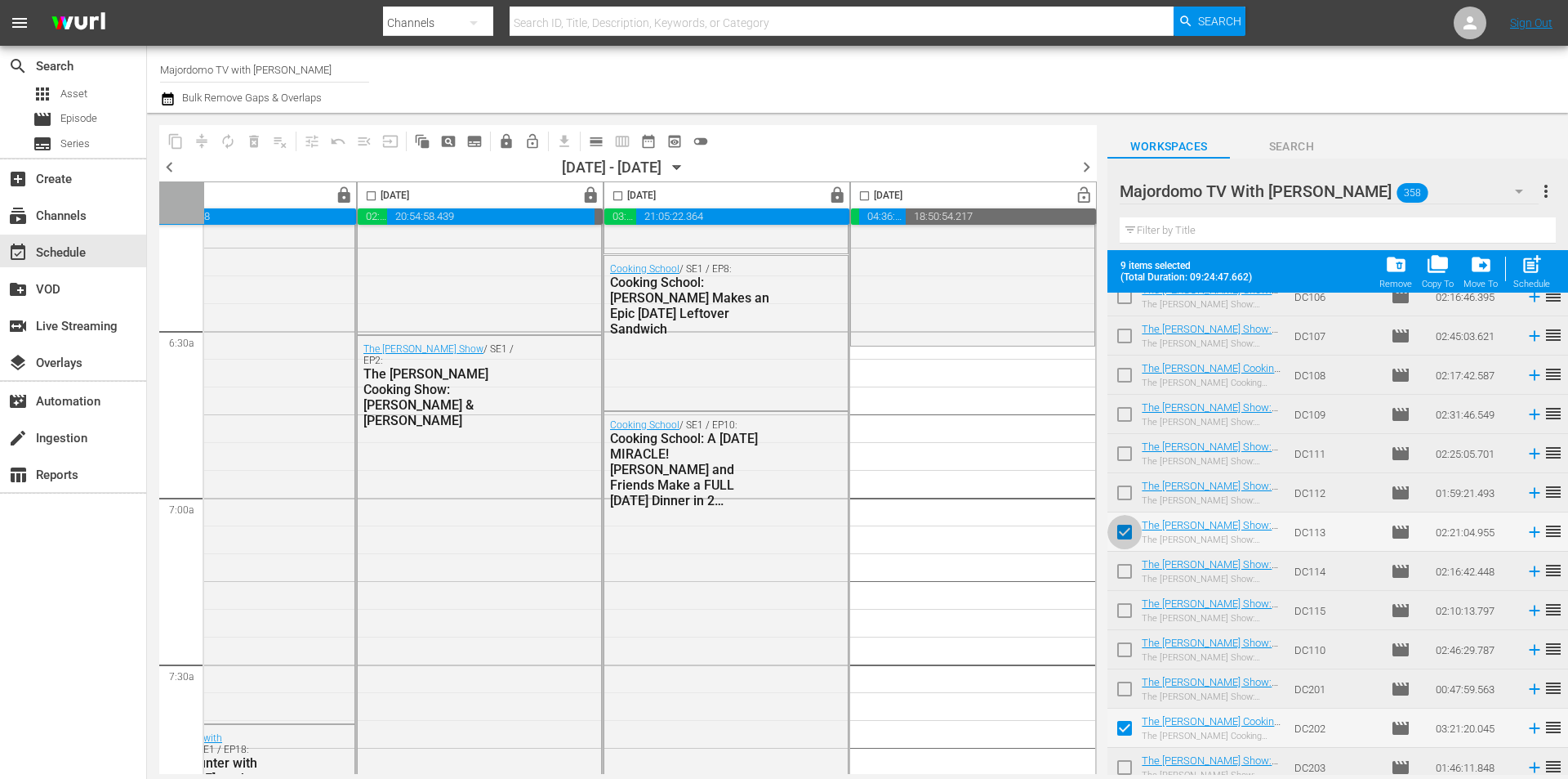
click at [1123, 534] on input "checkbox" at bounding box center [1124, 535] width 35 height 35
checkbox input "false"
click at [1122, 729] on input "checkbox" at bounding box center [1124, 731] width 35 height 35
checkbox input "false"
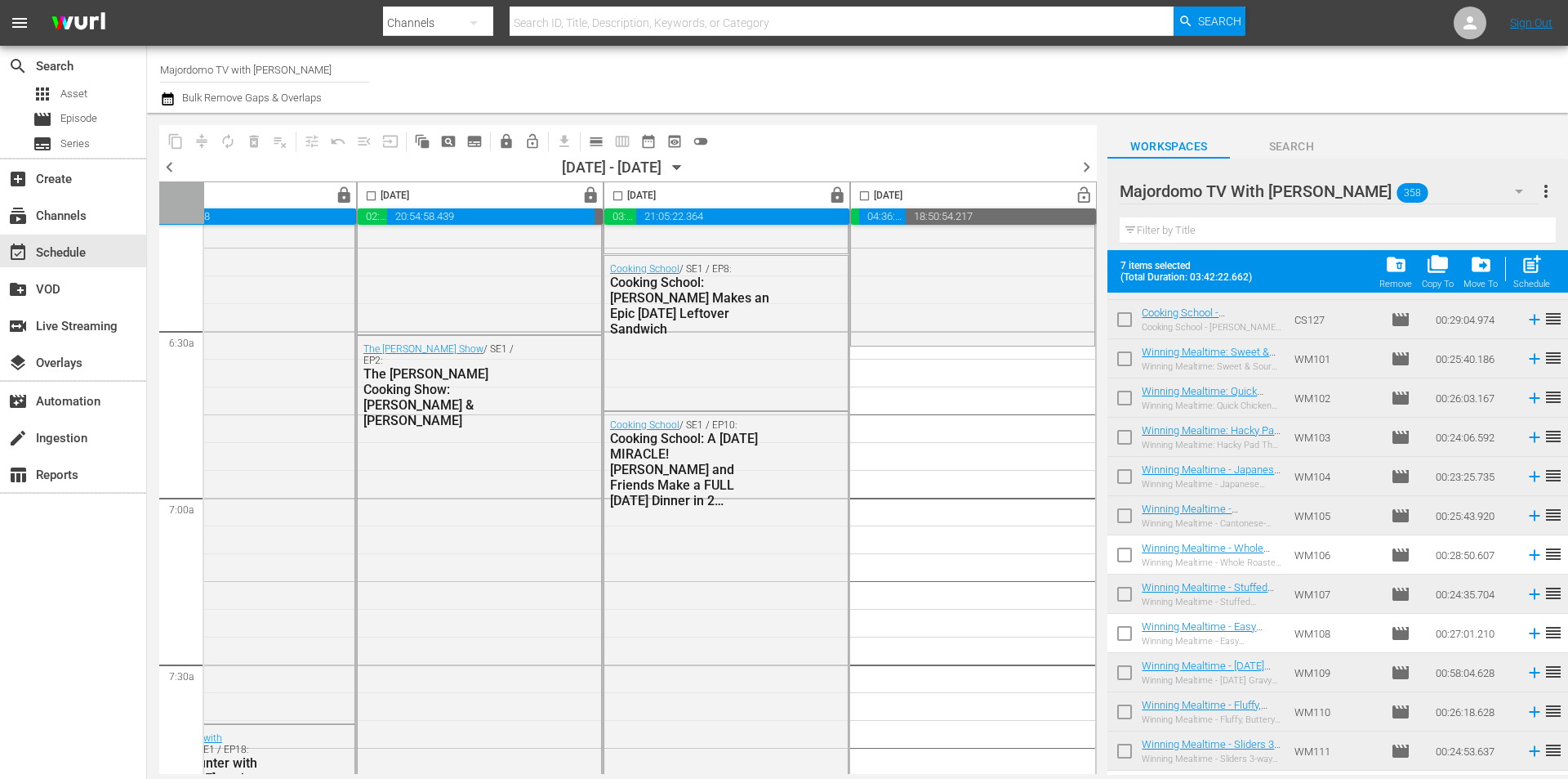
click at [1130, 554] on input "checkbox" at bounding box center [1124, 558] width 35 height 35
checkbox input "true"
click at [1124, 634] on input "checkbox" at bounding box center [1124, 636] width 35 height 35
checkbox input "true"
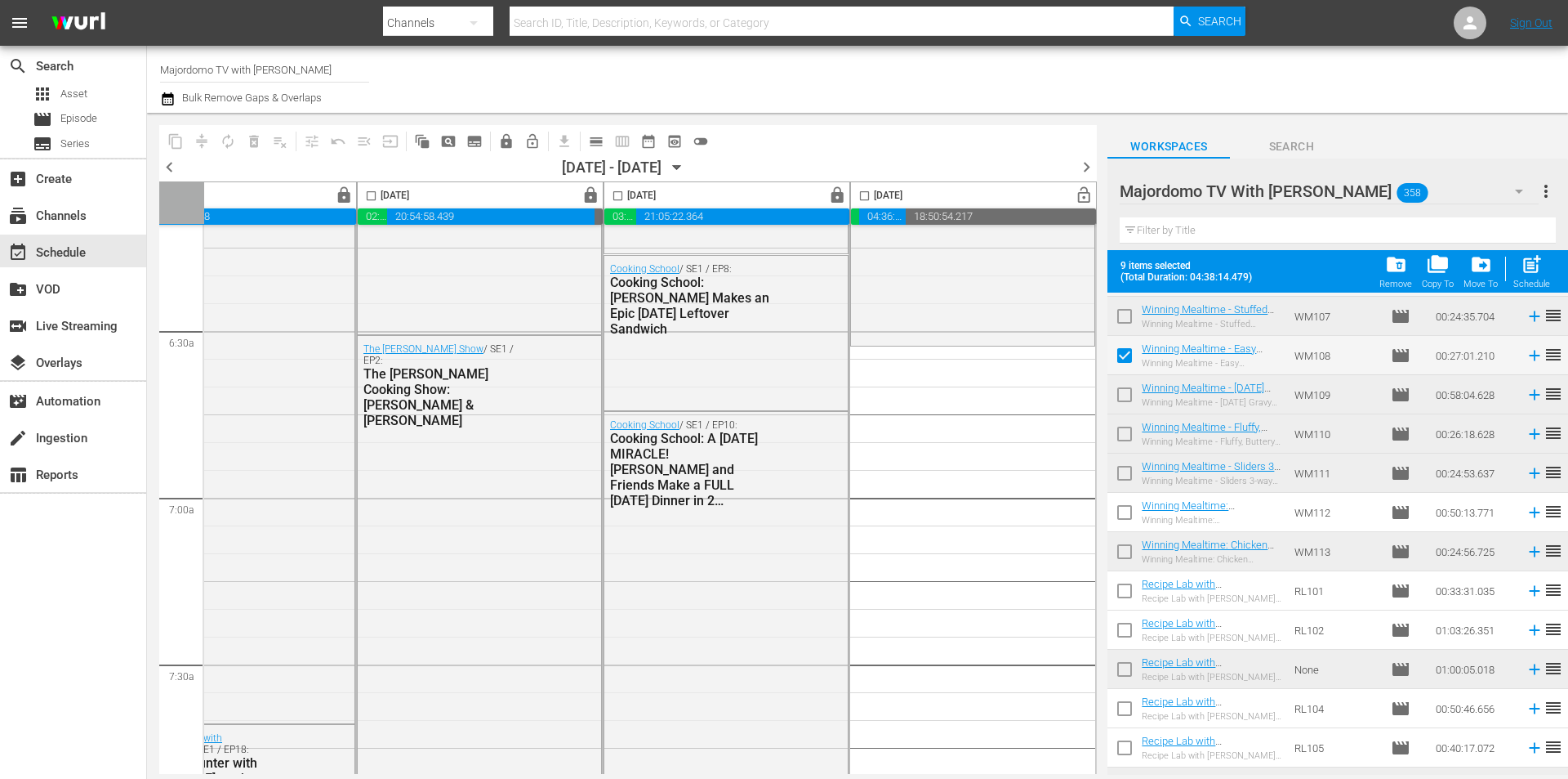
scroll to position [8158, 0]
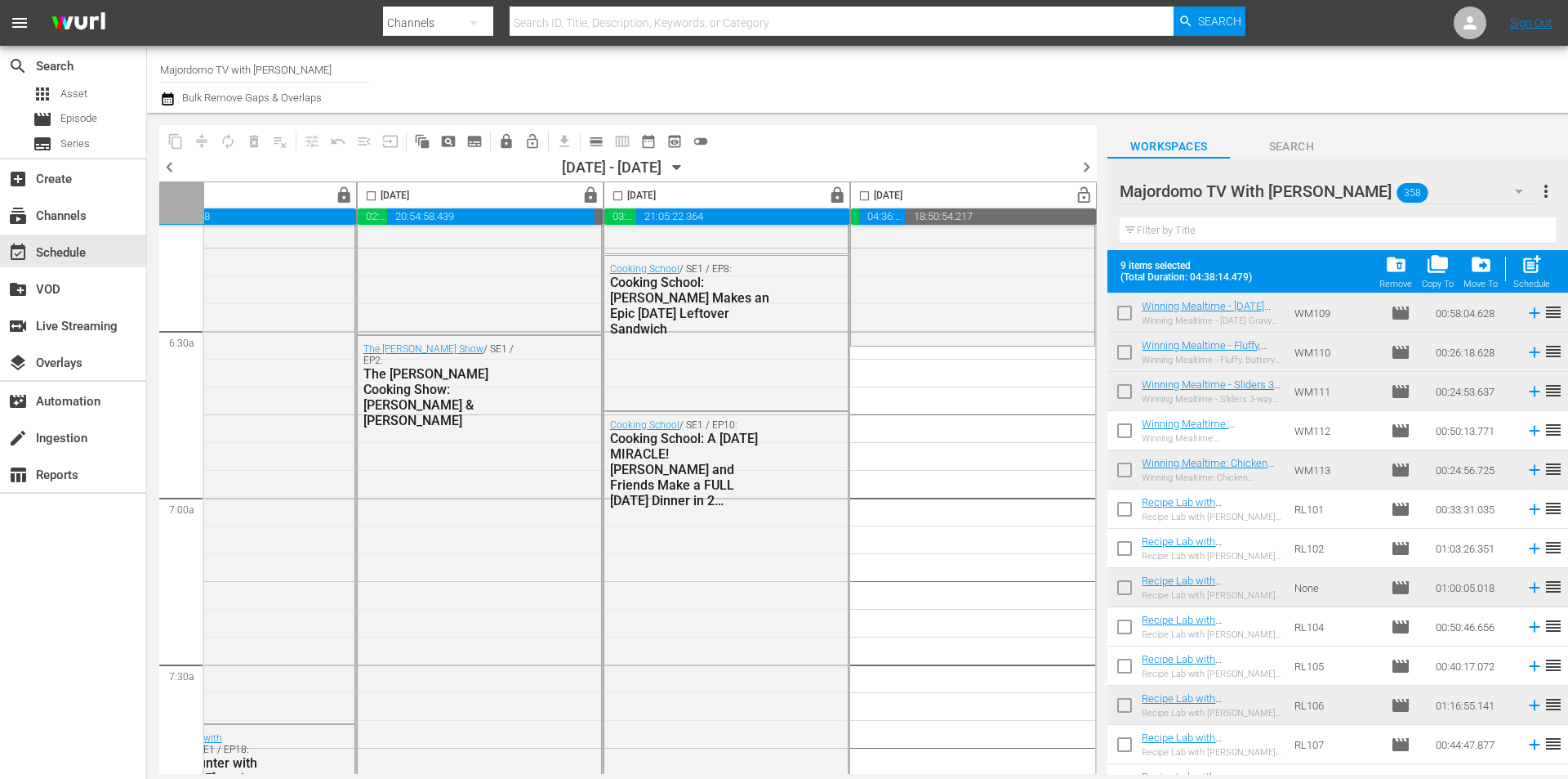
click at [1128, 430] on input "checkbox" at bounding box center [1124, 434] width 35 height 35
checkbox input "true"
click at [1123, 515] on input "checkbox" at bounding box center [1124, 512] width 35 height 35
checkbox input "true"
drag, startPoint x: 1123, startPoint y: 548, endPoint x: 1123, endPoint y: 617, distance: 69.0
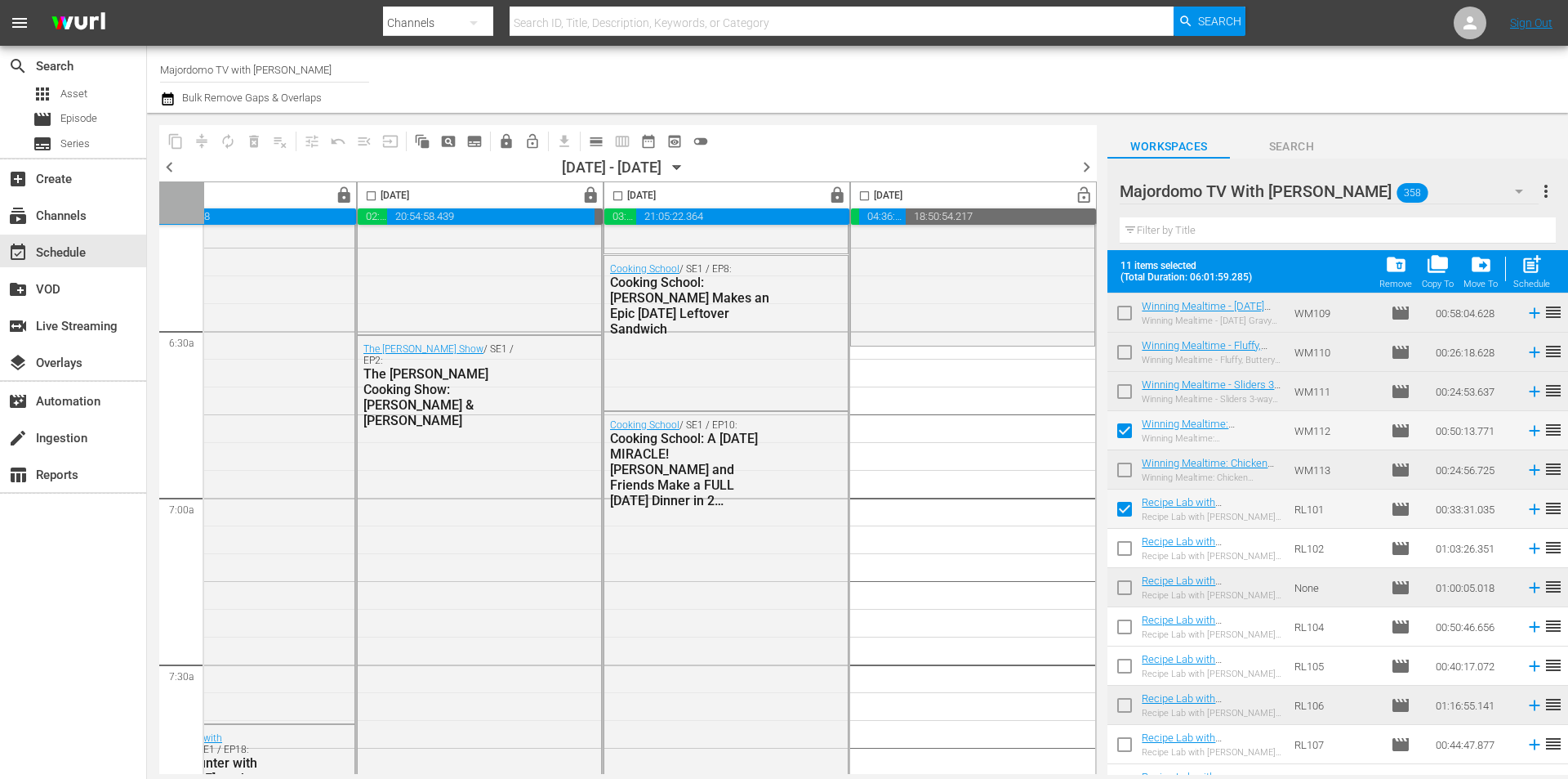
click at [1123, 548] on input "checkbox" at bounding box center [1124, 552] width 35 height 35
checkbox input "true"
click at [1126, 625] on input "checkbox" at bounding box center [1124, 630] width 35 height 35
checkbox input "true"
click at [1126, 668] on input "checkbox" at bounding box center [1124, 669] width 35 height 35
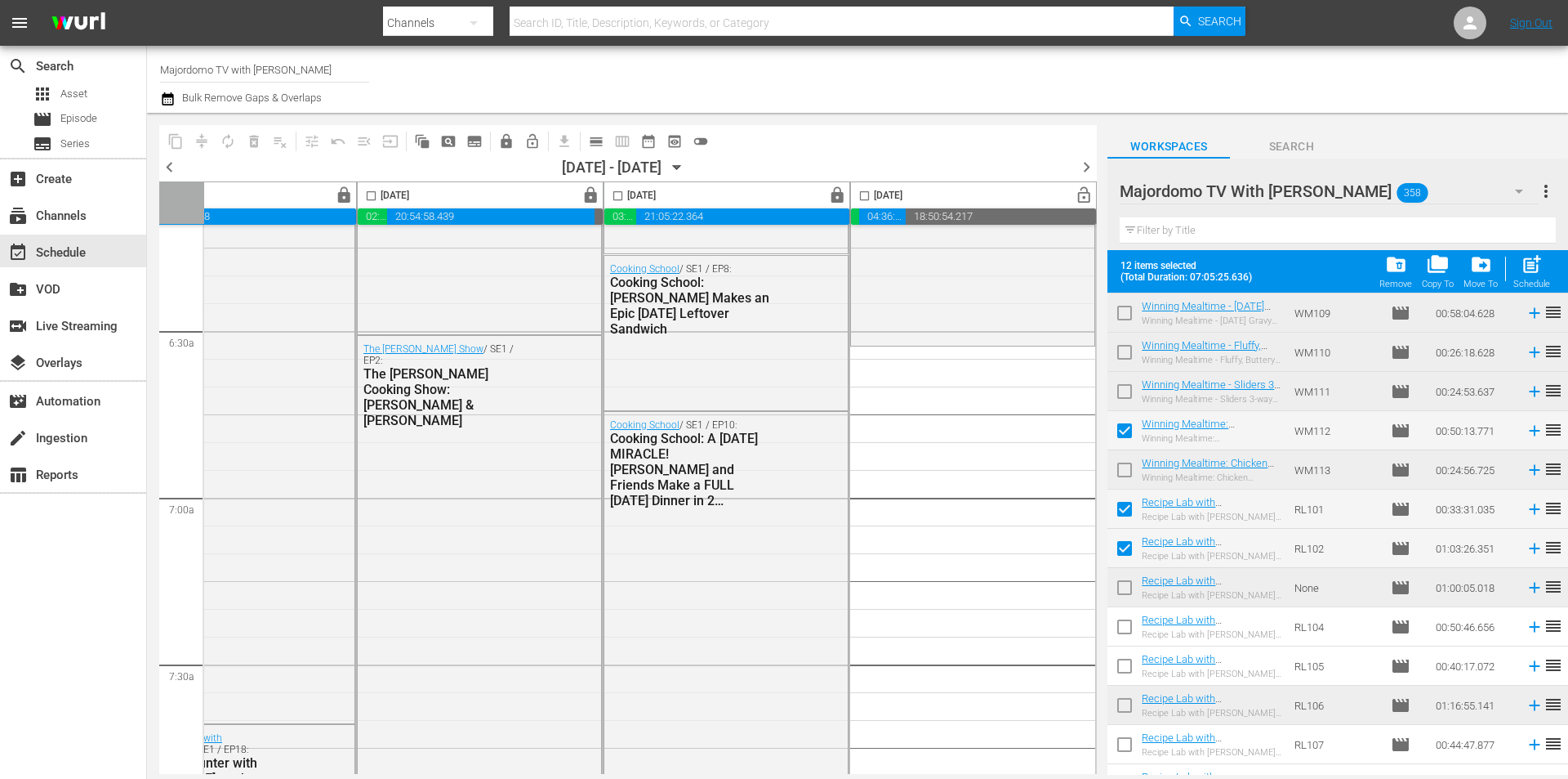
checkbox input "true"
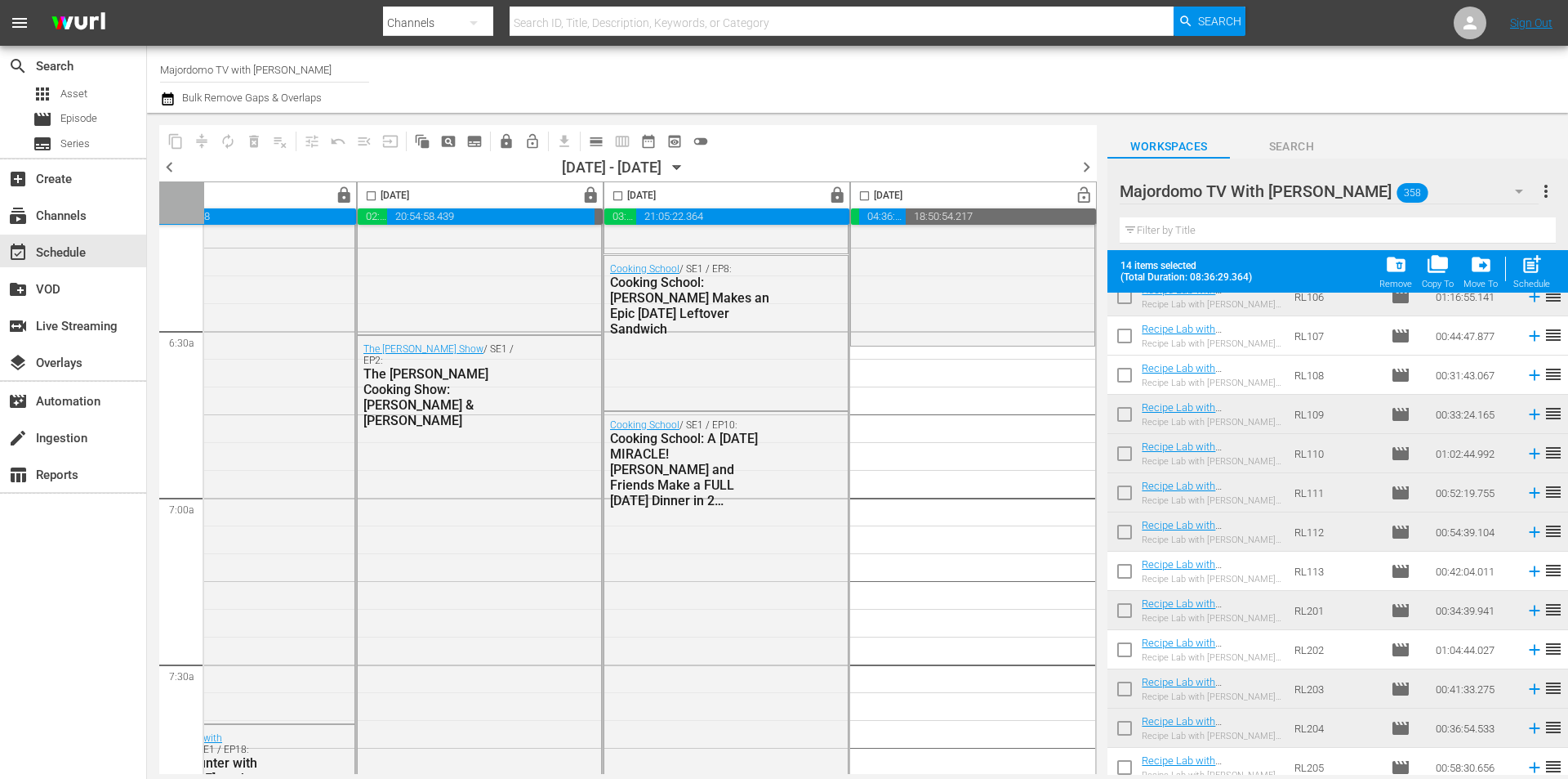
scroll to position [8403, 0]
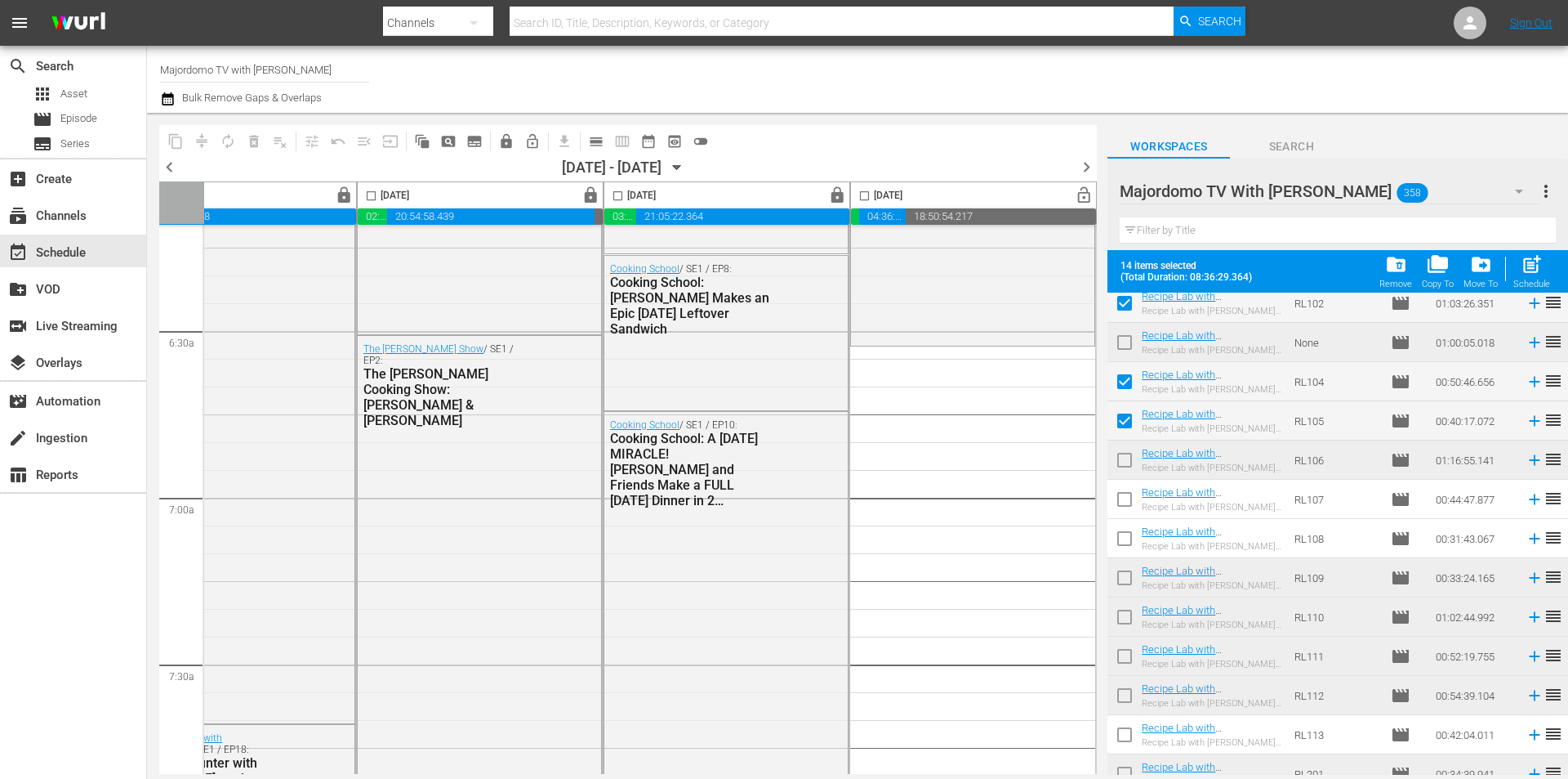
click at [1123, 498] on input "checkbox" at bounding box center [1124, 503] width 35 height 35
checkbox input "true"
click at [1122, 536] on input "checkbox" at bounding box center [1124, 542] width 35 height 35
checkbox input "true"
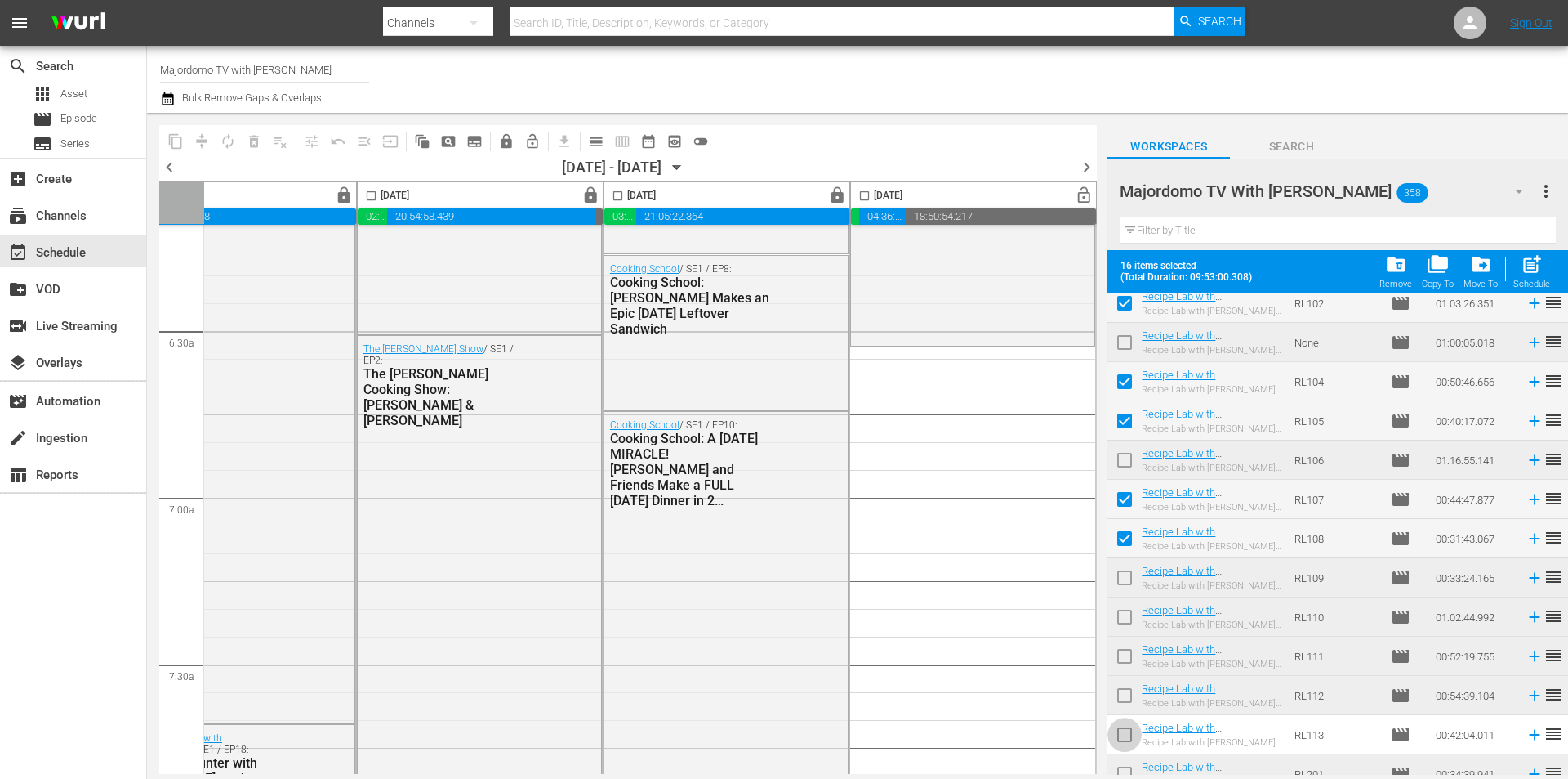
click at [1123, 732] on input "checkbox" at bounding box center [1124, 738] width 35 height 35
checkbox input "true"
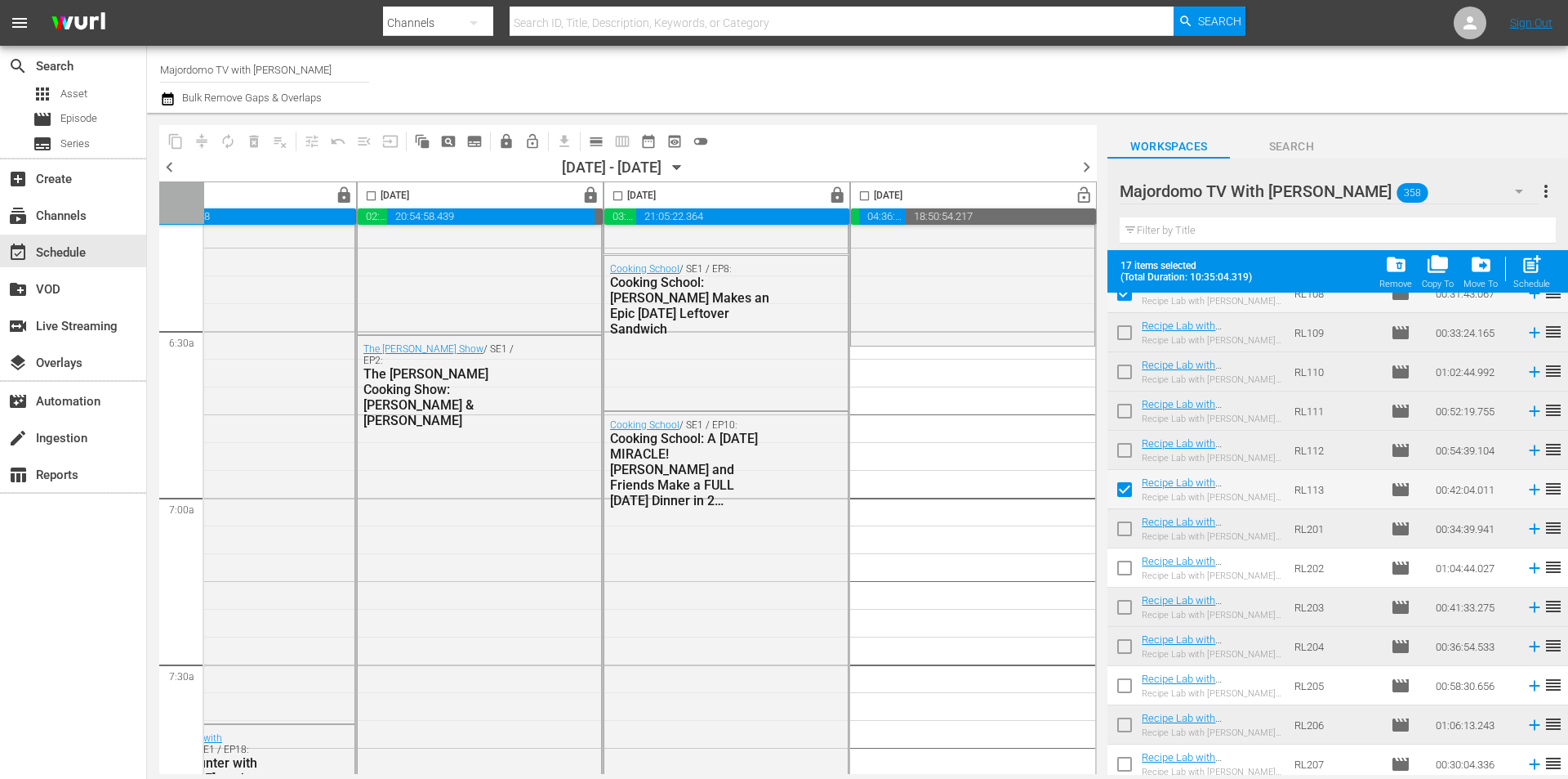
scroll to position [8811, 0]
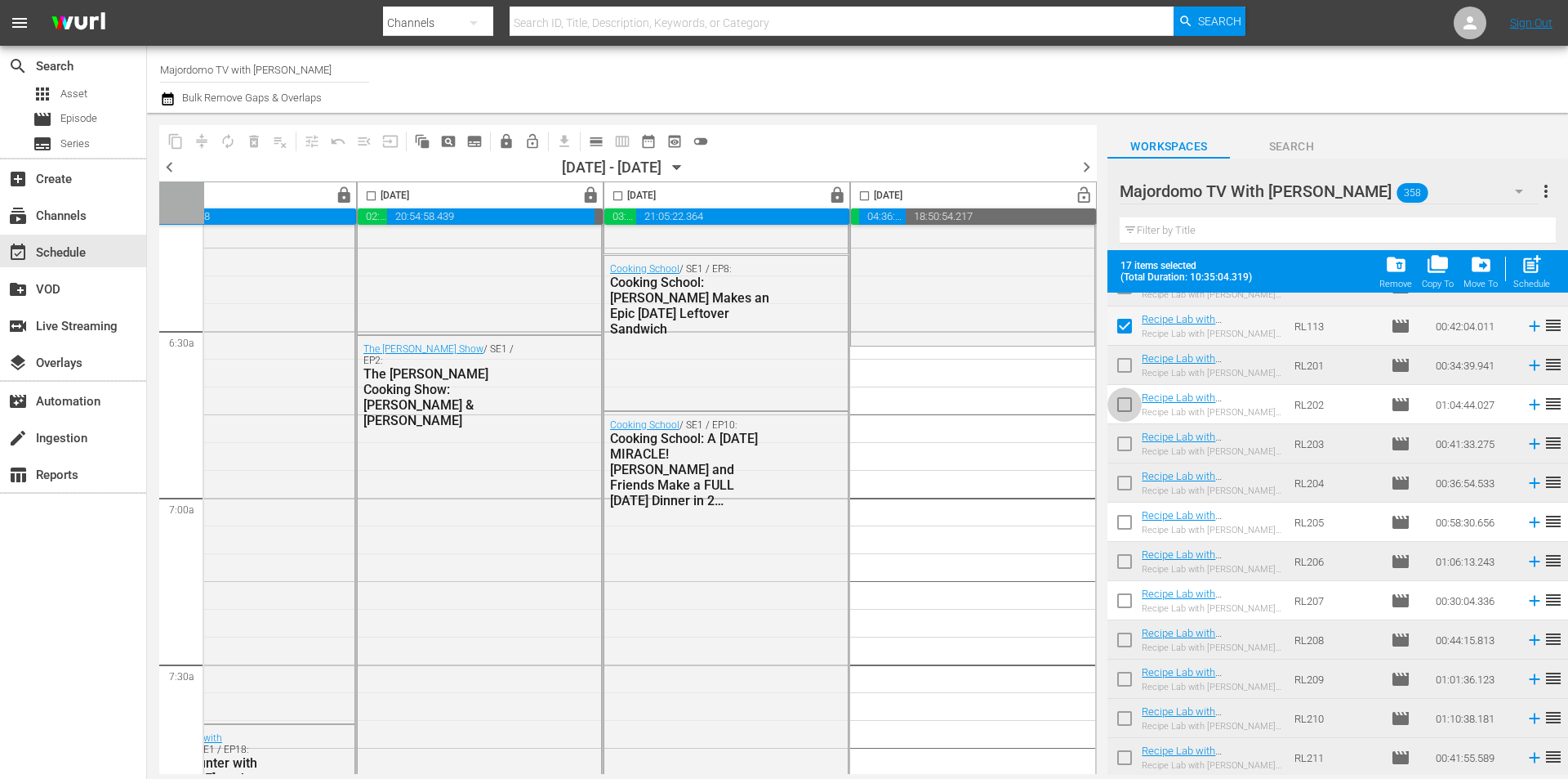
click at [1122, 405] on input "checkbox" at bounding box center [1124, 407] width 35 height 35
checkbox input "true"
click at [1123, 525] on input "checkbox" at bounding box center [1124, 525] width 35 height 35
checkbox input "true"
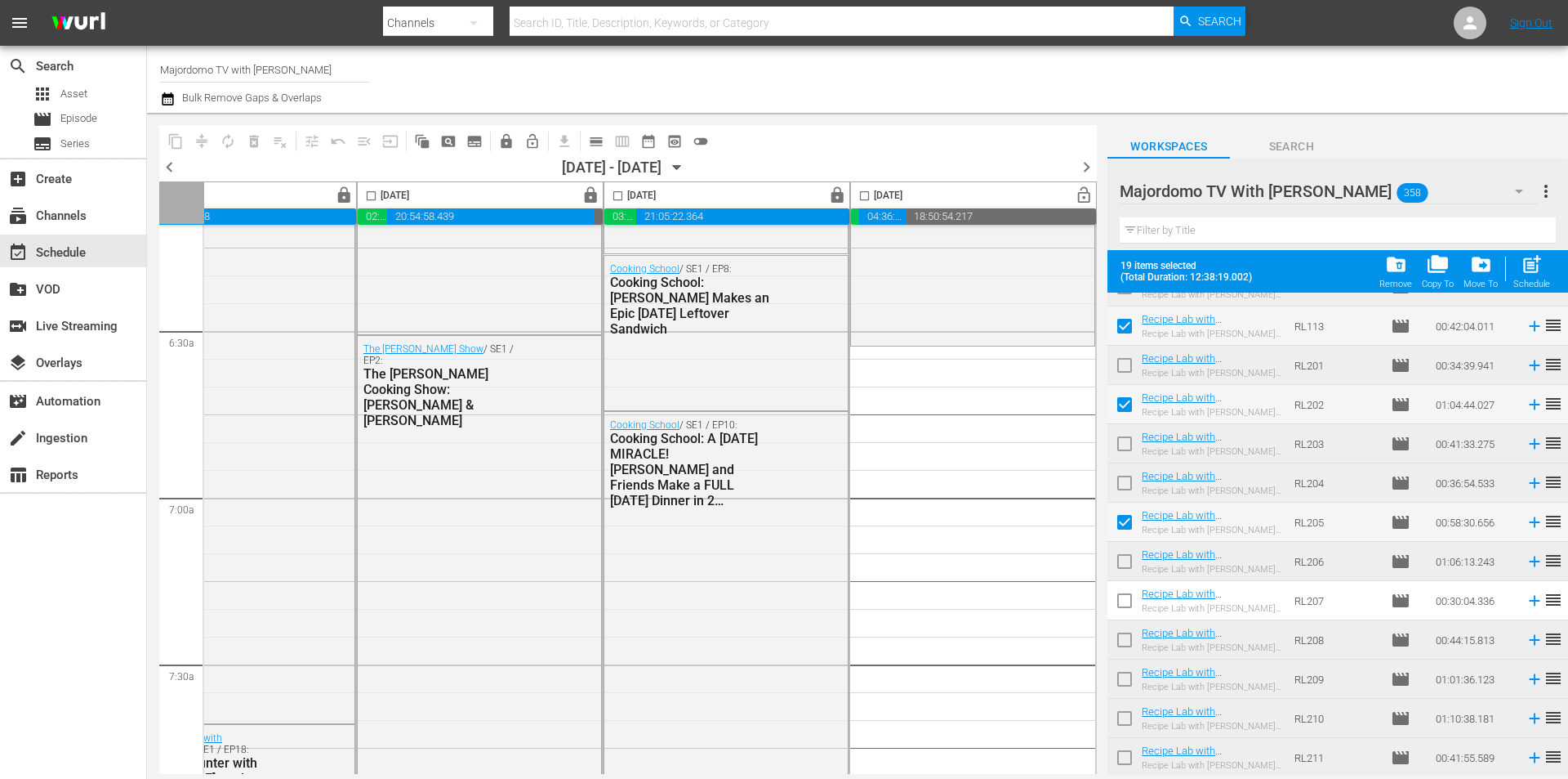
click at [1123, 605] on input "checkbox" at bounding box center [1124, 603] width 35 height 35
checkbox input "true"
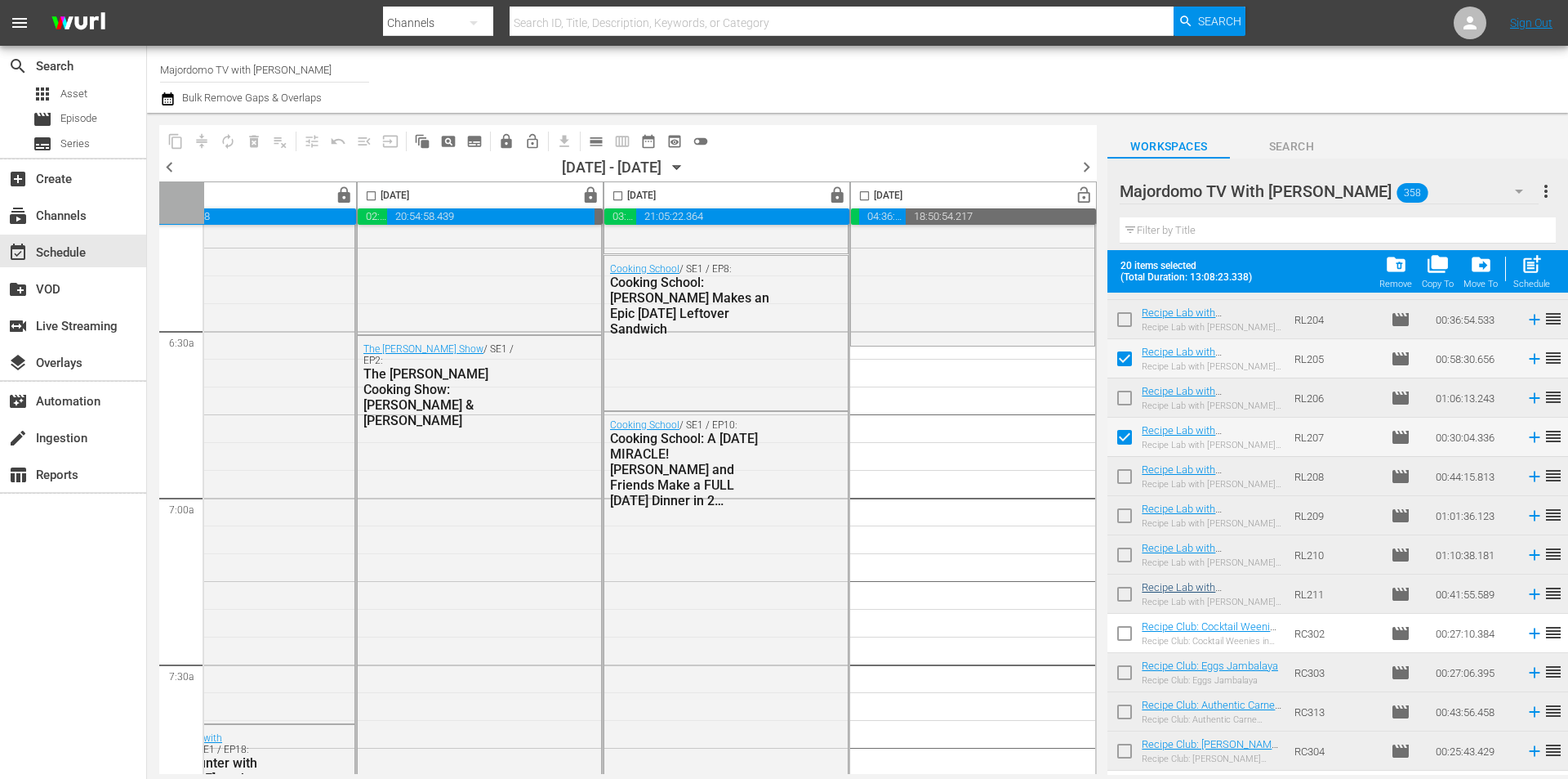
scroll to position [9008, 0]
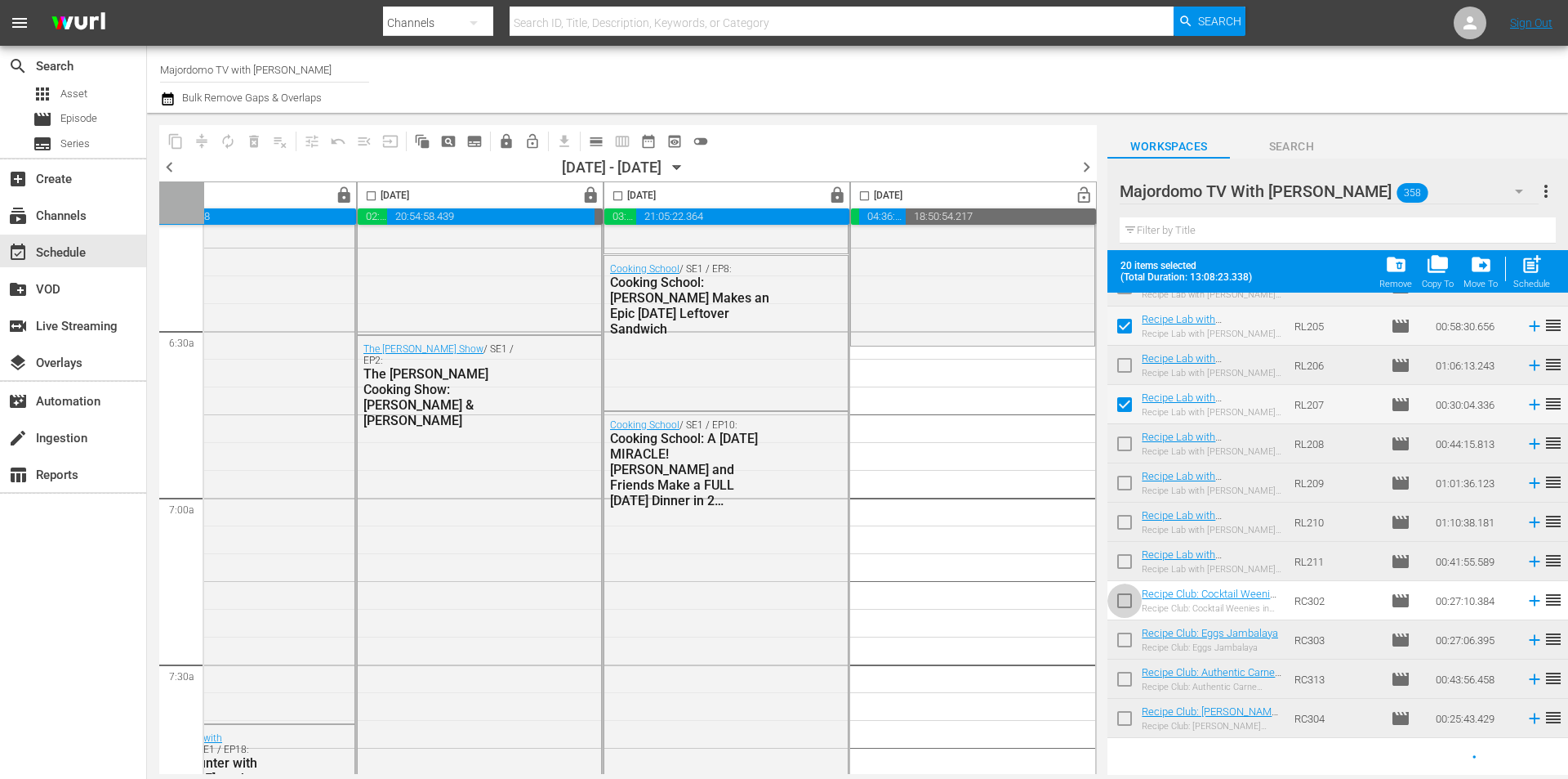
click at [1123, 603] on input "checkbox" at bounding box center [1124, 603] width 35 height 35
checkbox input "true"
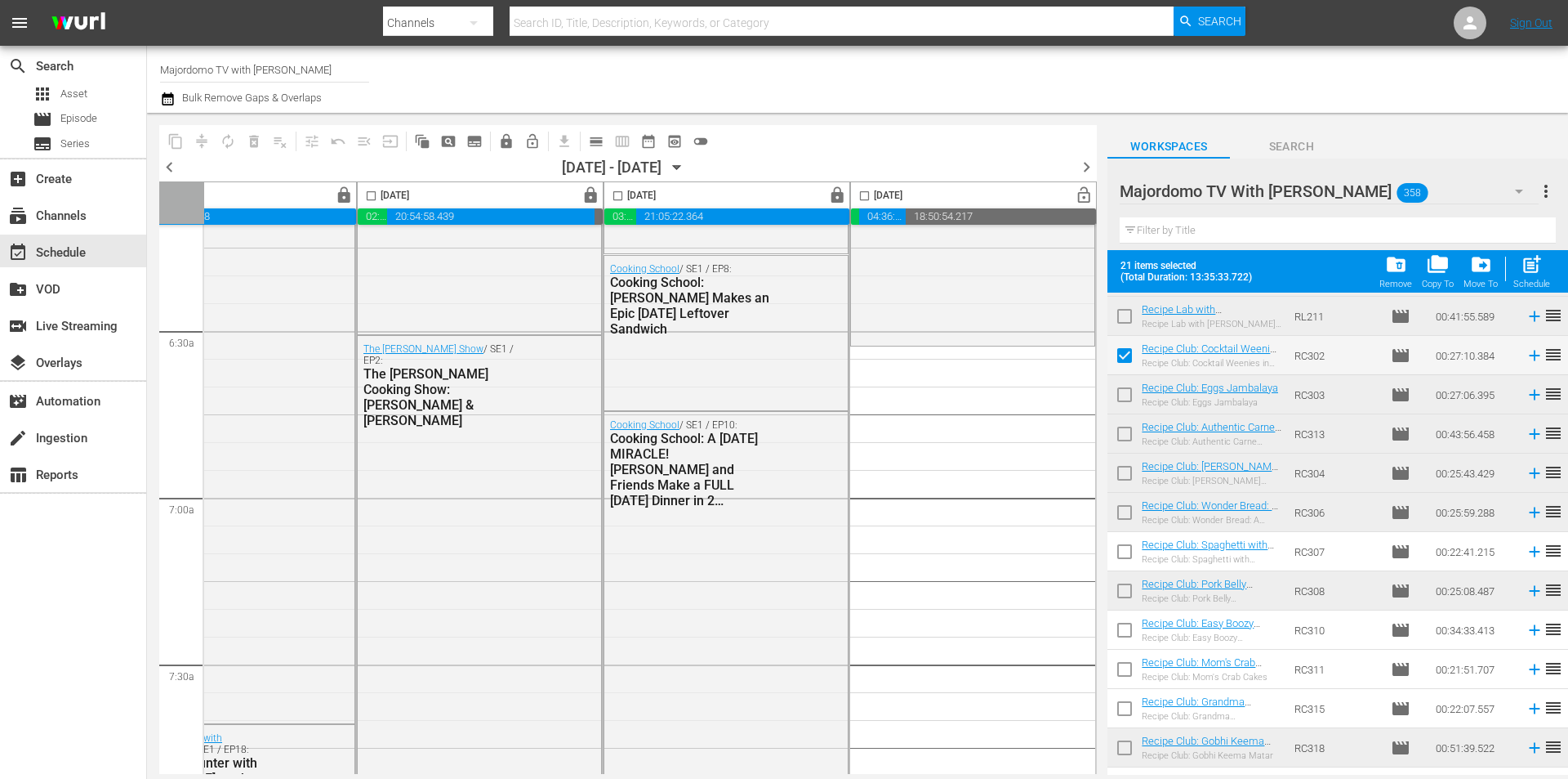
scroll to position [9335, 0]
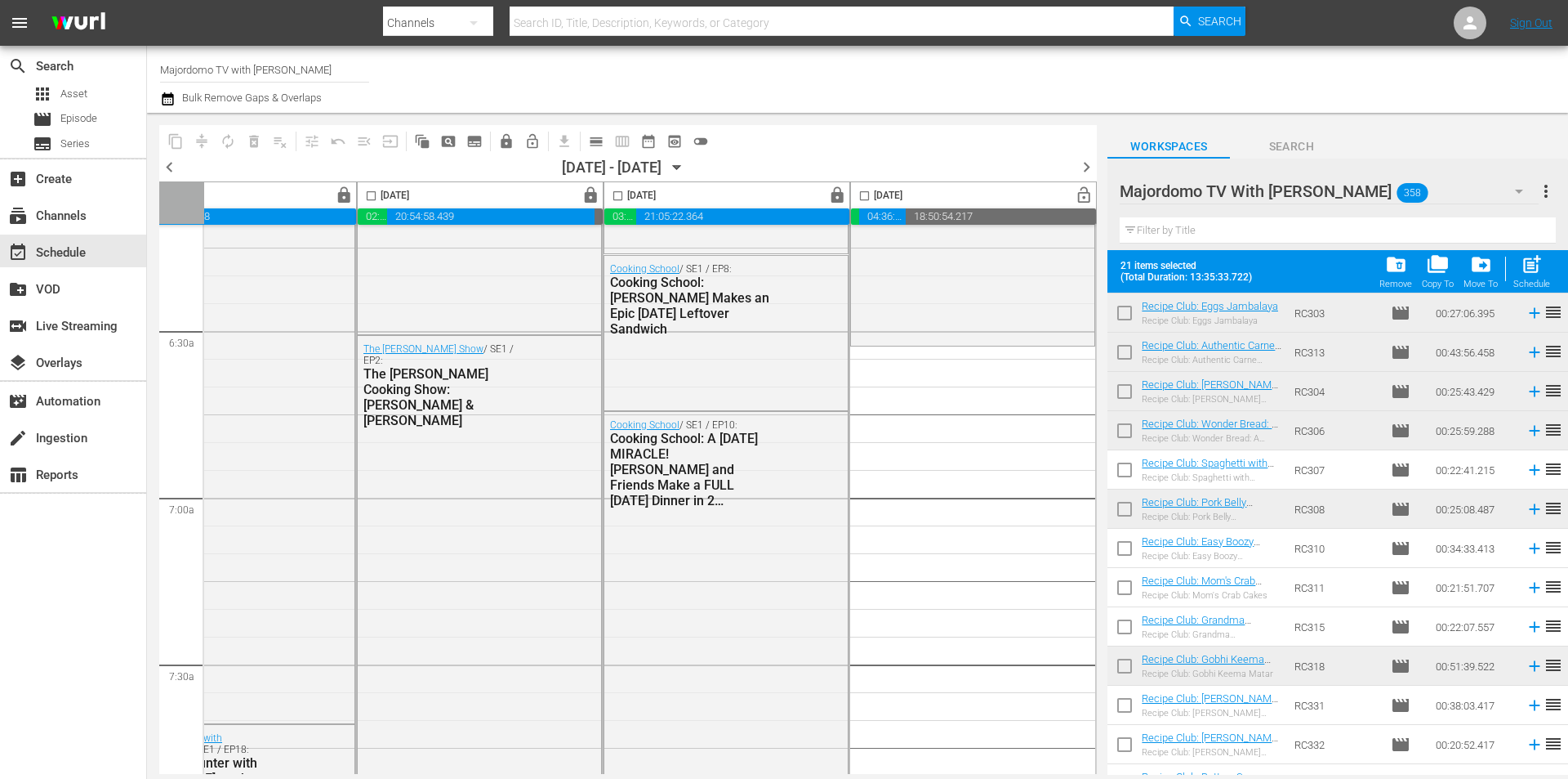
click at [1123, 472] on input "checkbox" at bounding box center [1124, 473] width 35 height 35
checkbox input "true"
click at [1124, 550] on input "checkbox" at bounding box center [1124, 552] width 35 height 35
checkbox input "true"
click at [1124, 586] on input "checkbox" at bounding box center [1124, 591] width 35 height 35
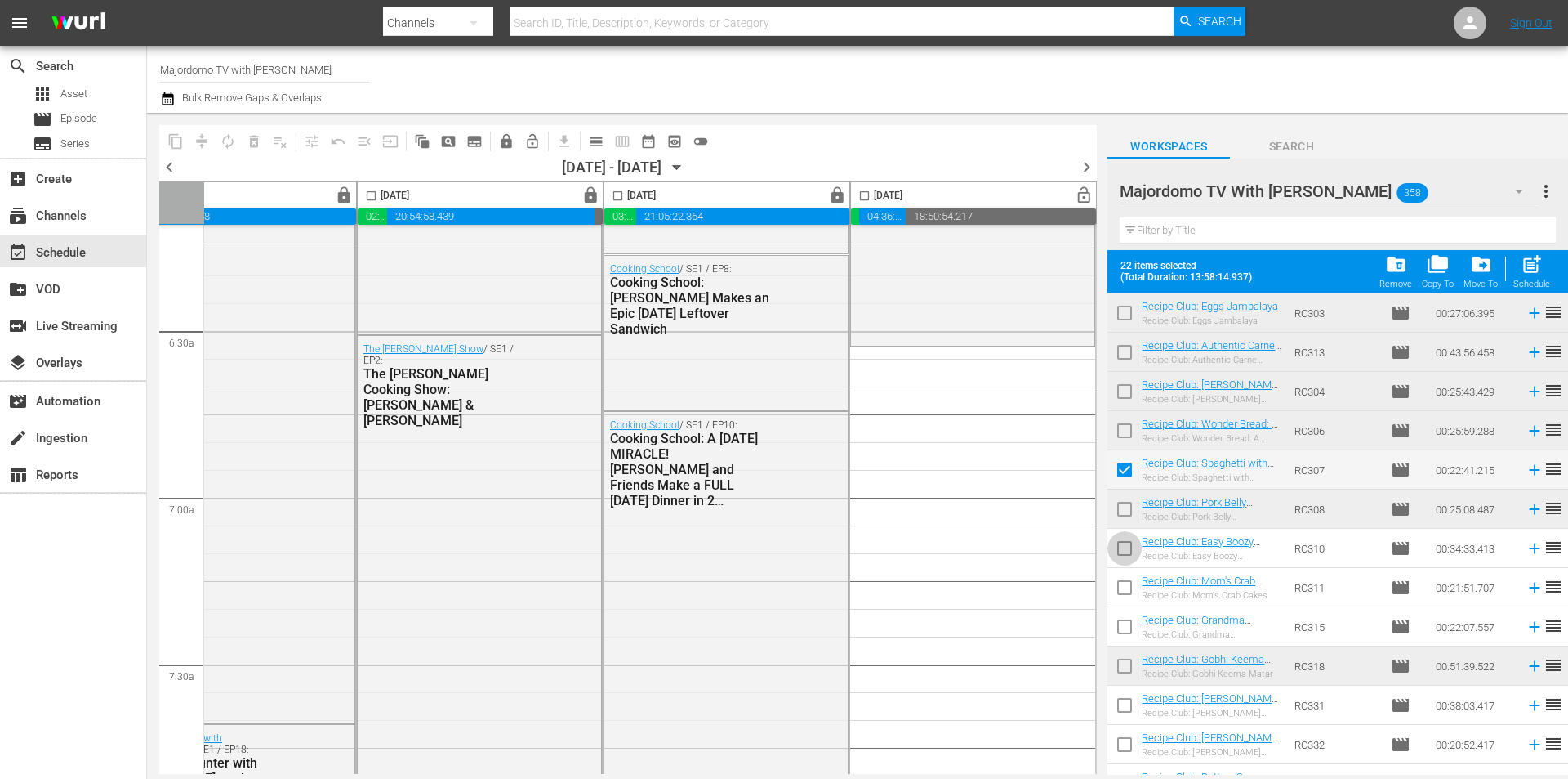
checkbox input "true"
click at [1124, 631] on input "checkbox" at bounding box center [1124, 630] width 35 height 35
checkbox input "true"
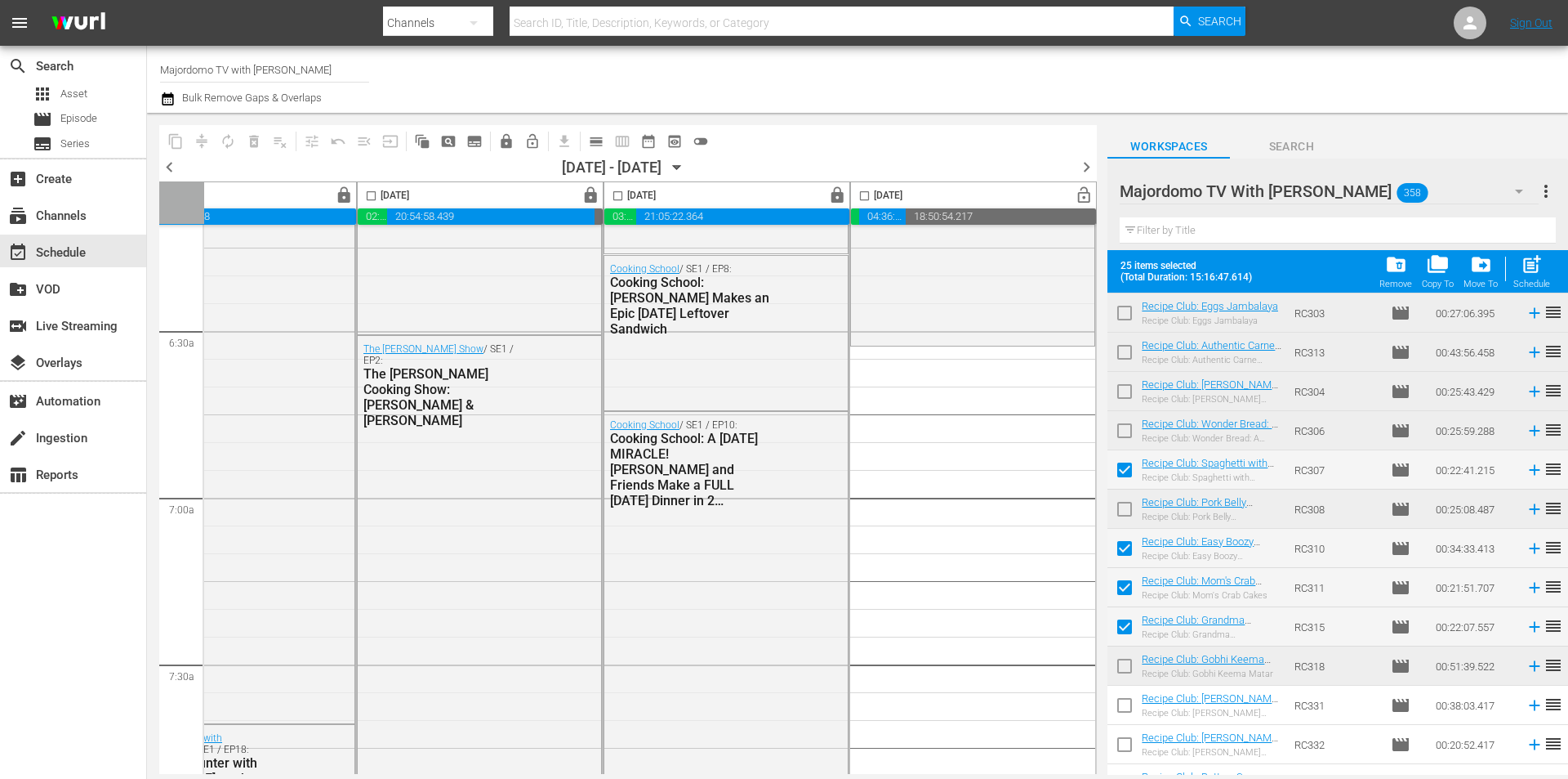
click at [1123, 707] on input "checkbox" at bounding box center [1124, 709] width 35 height 35
checkbox input "true"
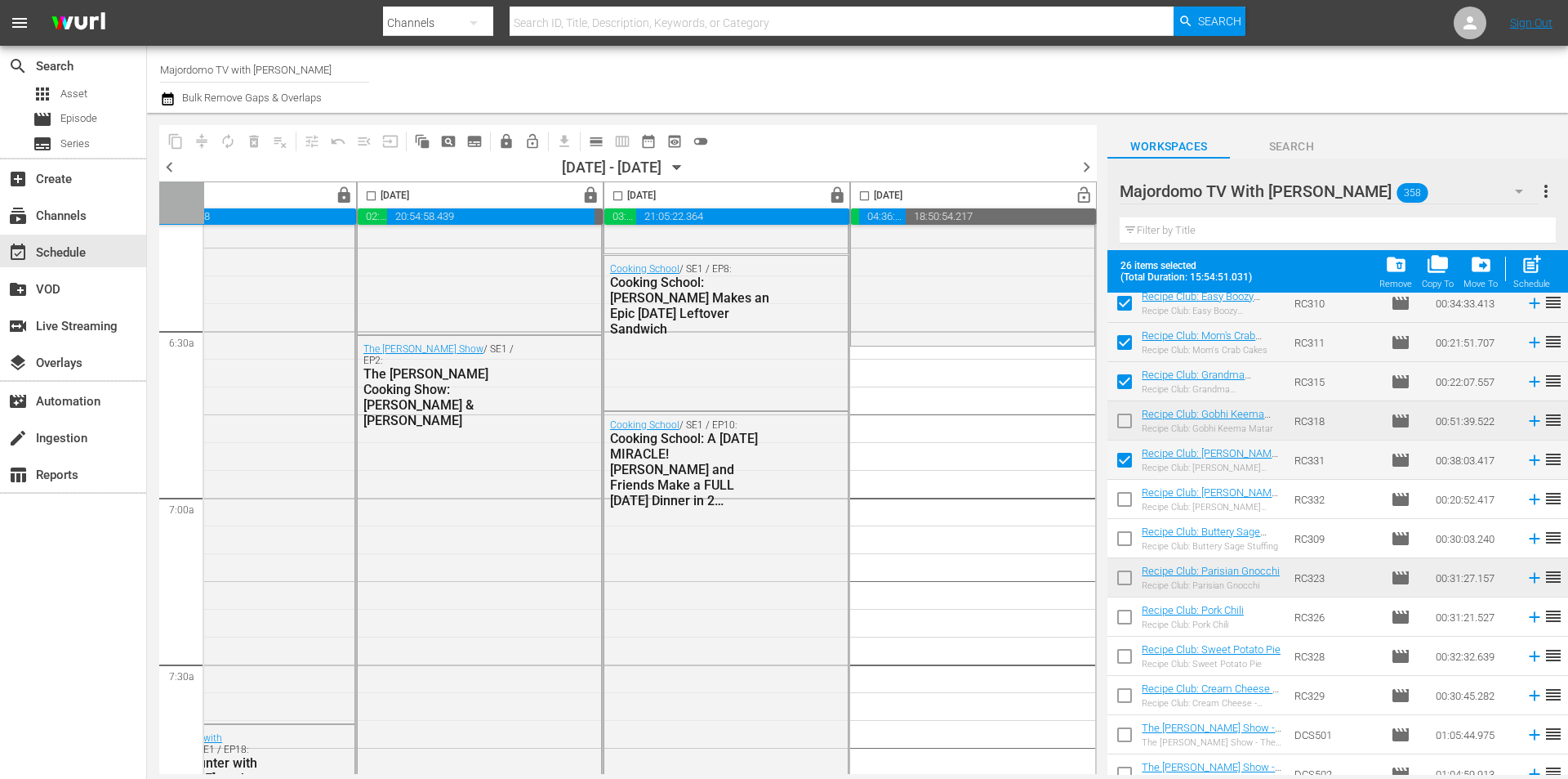
scroll to position [9662, 0]
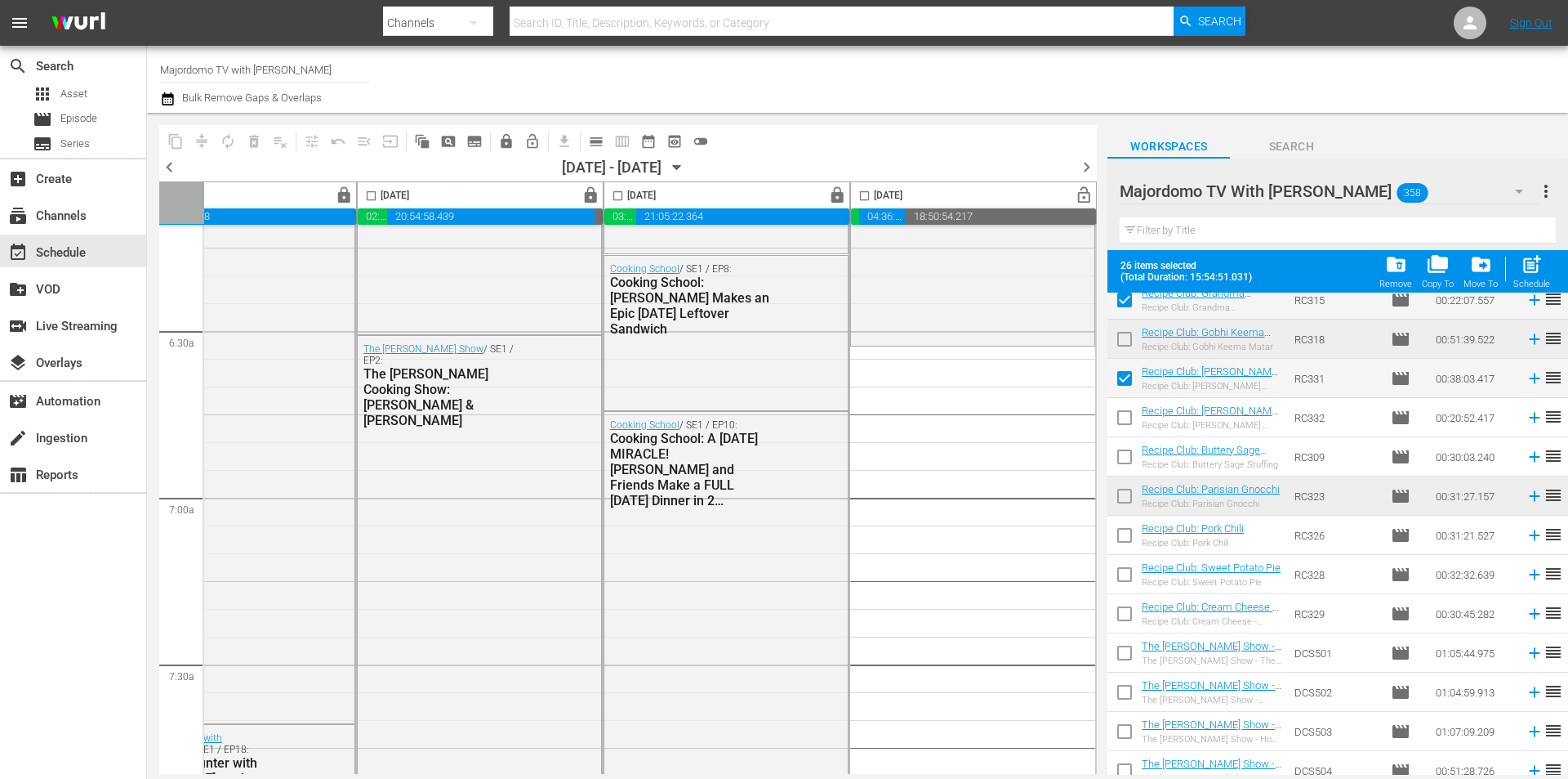
click at [1123, 421] on input "checkbox" at bounding box center [1124, 421] width 35 height 35
checkbox input "true"
click at [1118, 456] on input "checkbox" at bounding box center [1124, 460] width 35 height 35
checkbox input "true"
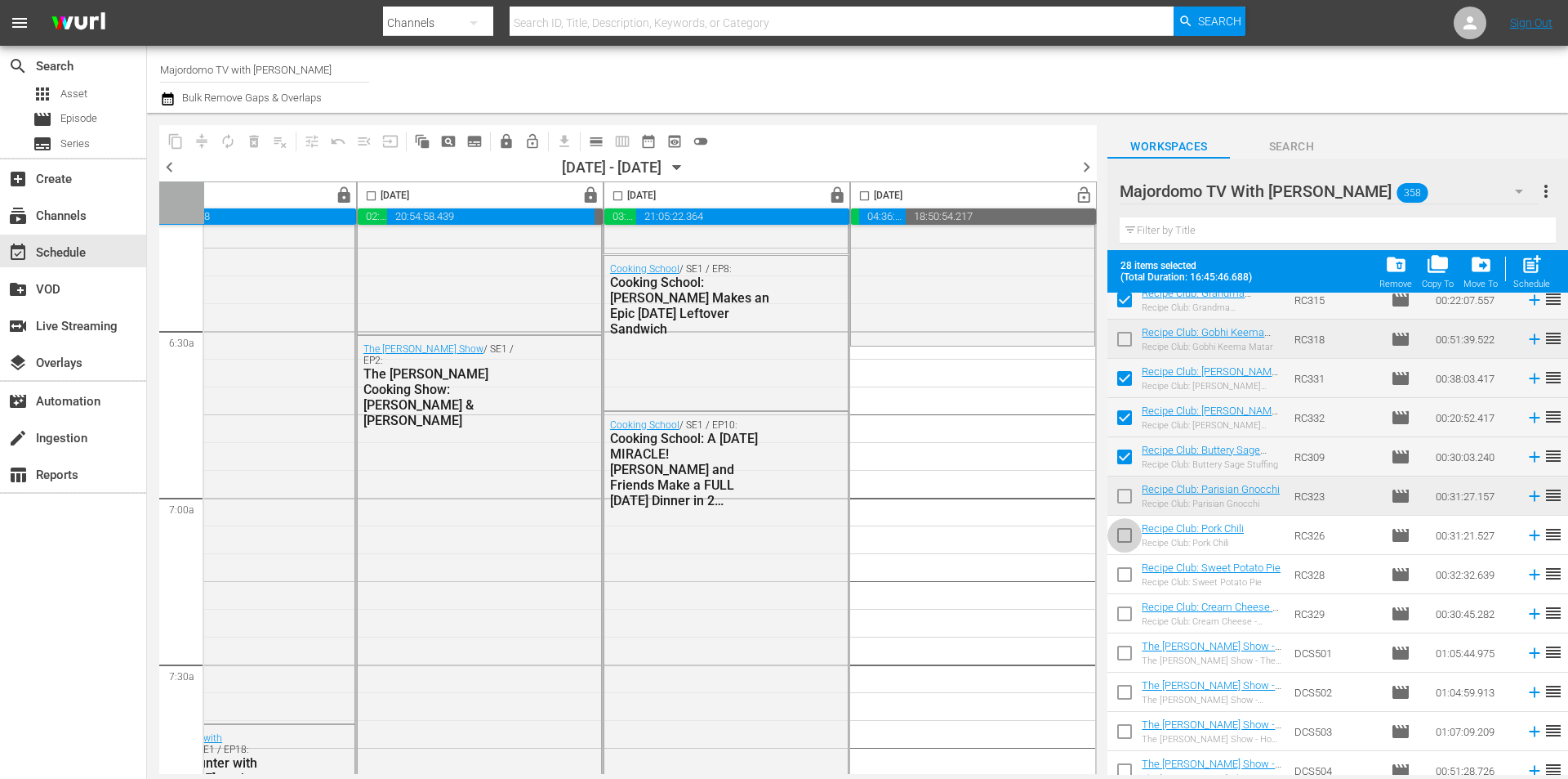
click at [1123, 541] on input "checkbox" at bounding box center [1124, 538] width 35 height 35
checkbox input "true"
click at [1117, 575] on input "checkbox" at bounding box center [1124, 578] width 35 height 35
checkbox input "true"
click at [1125, 612] on input "checkbox" at bounding box center [1124, 617] width 35 height 35
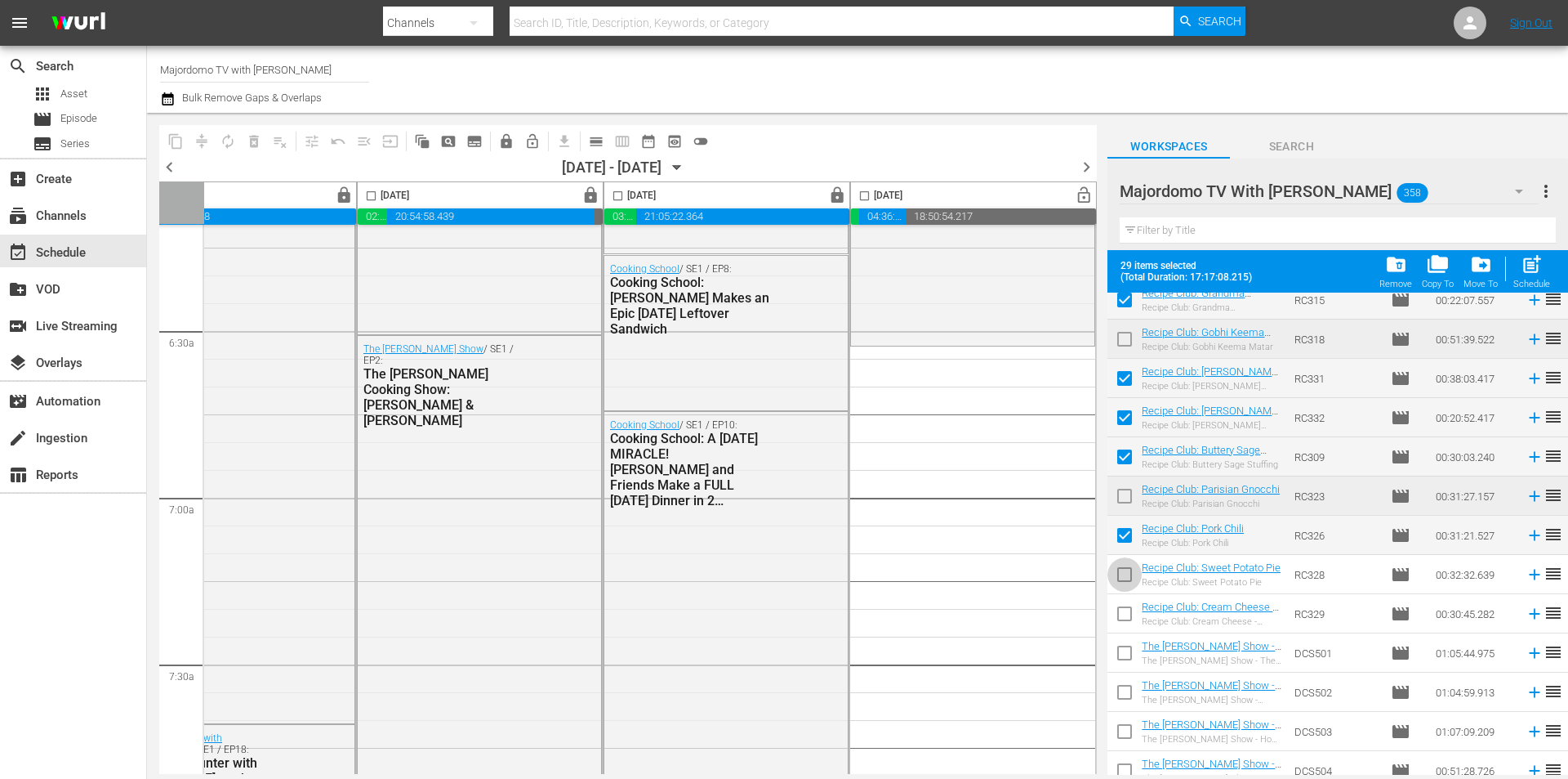
checkbox input "true"
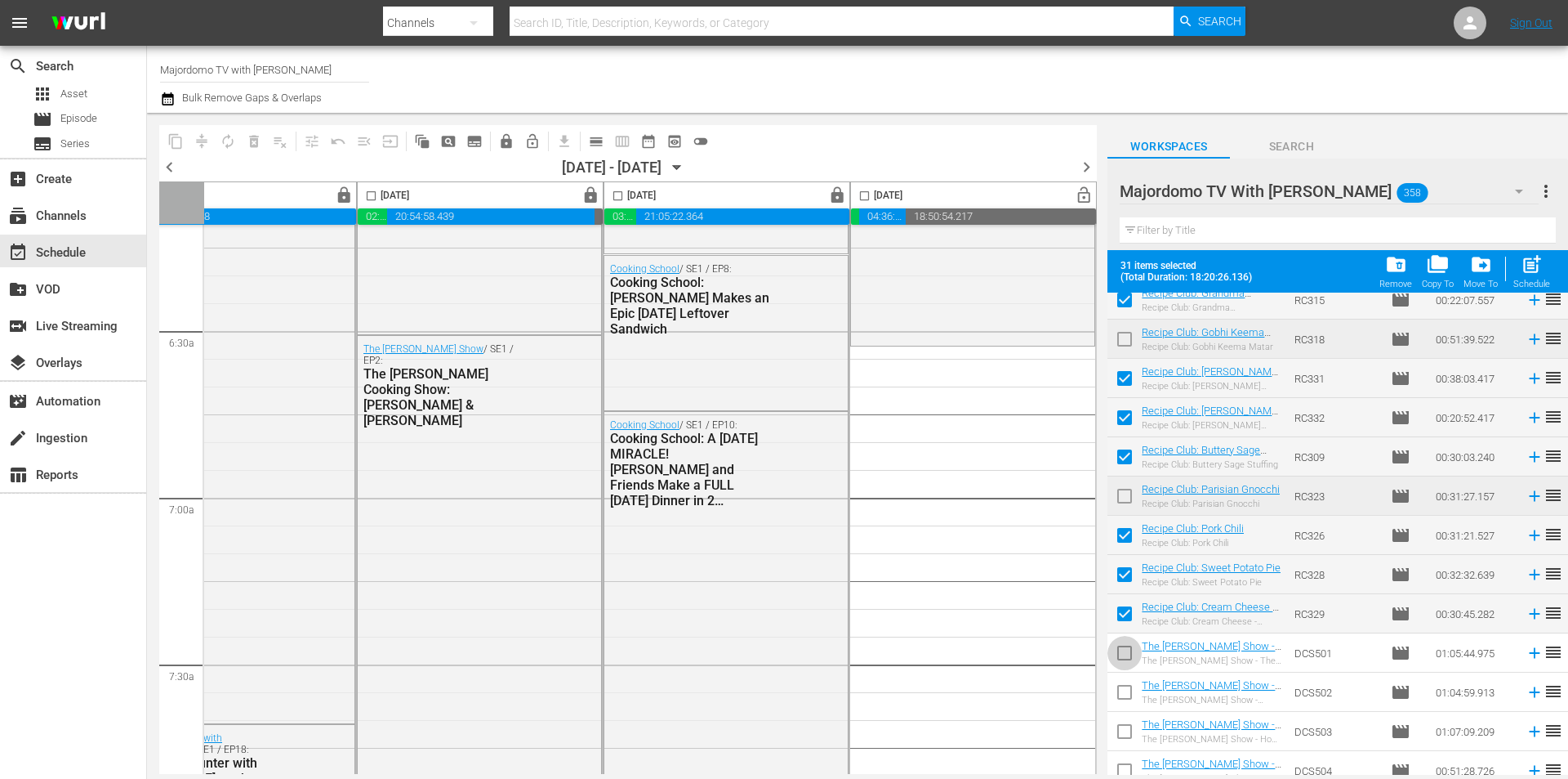
click at [1128, 652] on input "checkbox" at bounding box center [1124, 656] width 35 height 35
click at [1131, 657] on input "checkbox" at bounding box center [1124, 656] width 35 height 35
checkbox input "false"
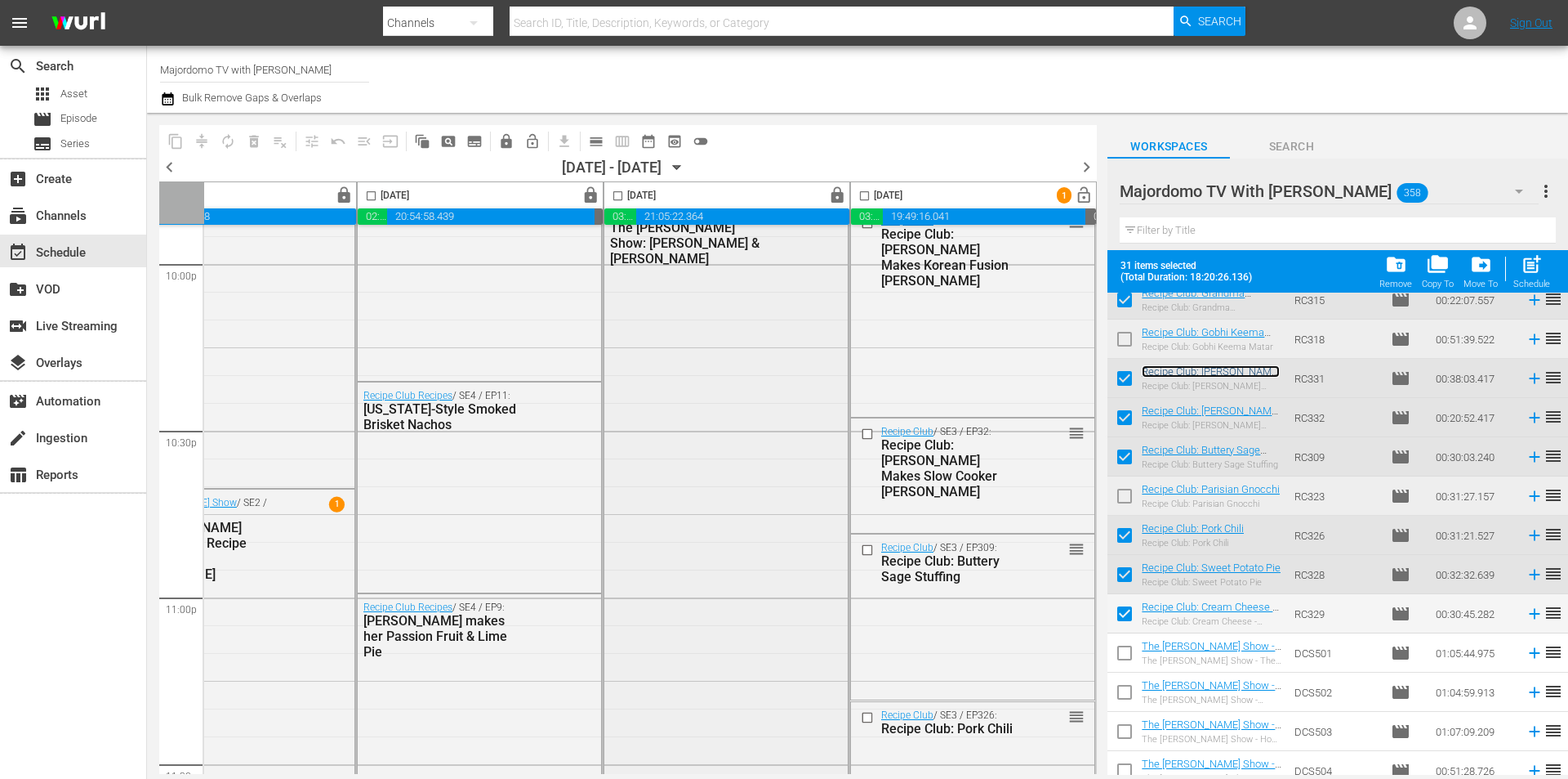
scroll to position [7218, 840]
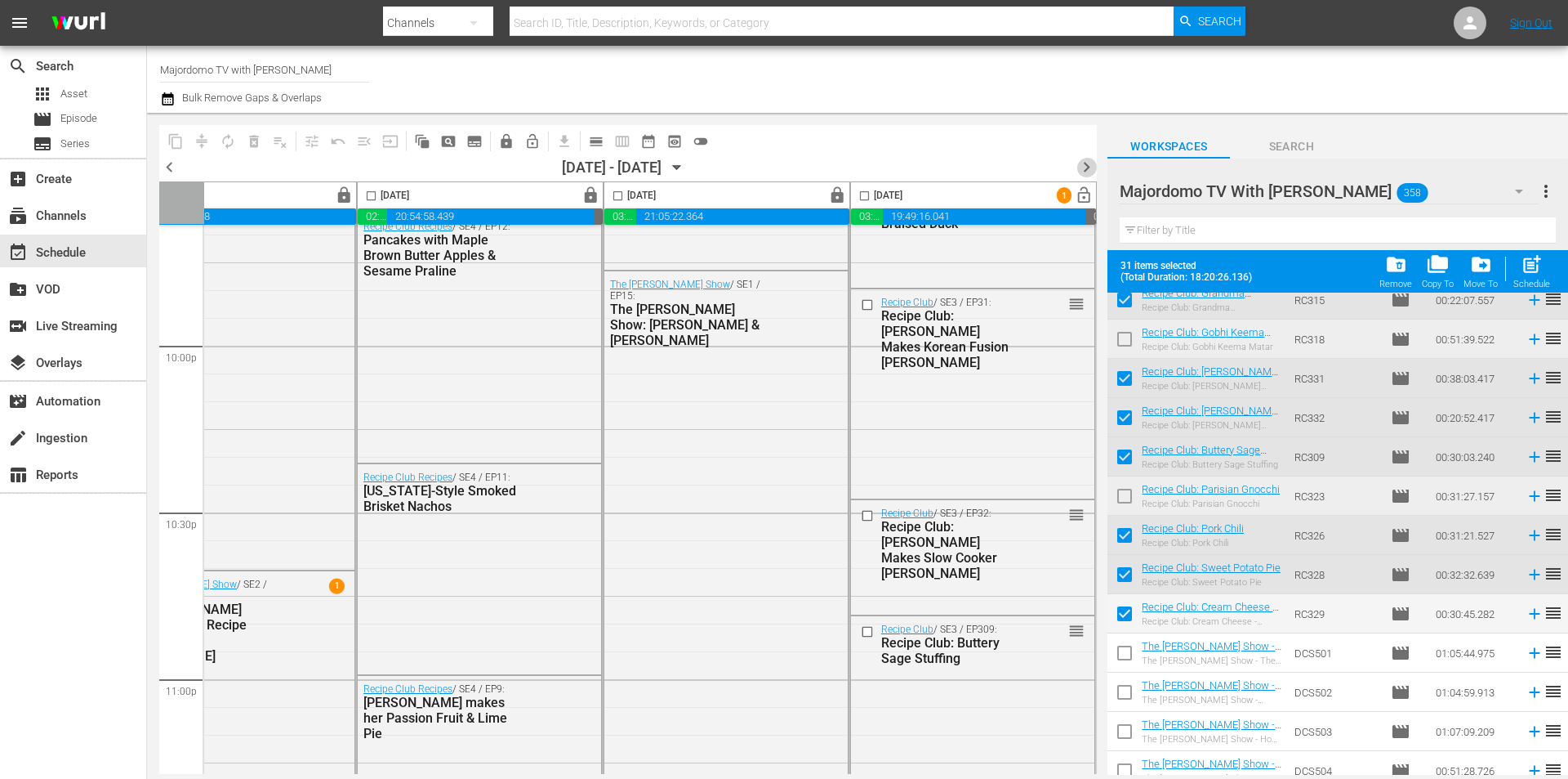
click at [1084, 161] on span "chevron_right" at bounding box center [1086, 167] width 20 height 20
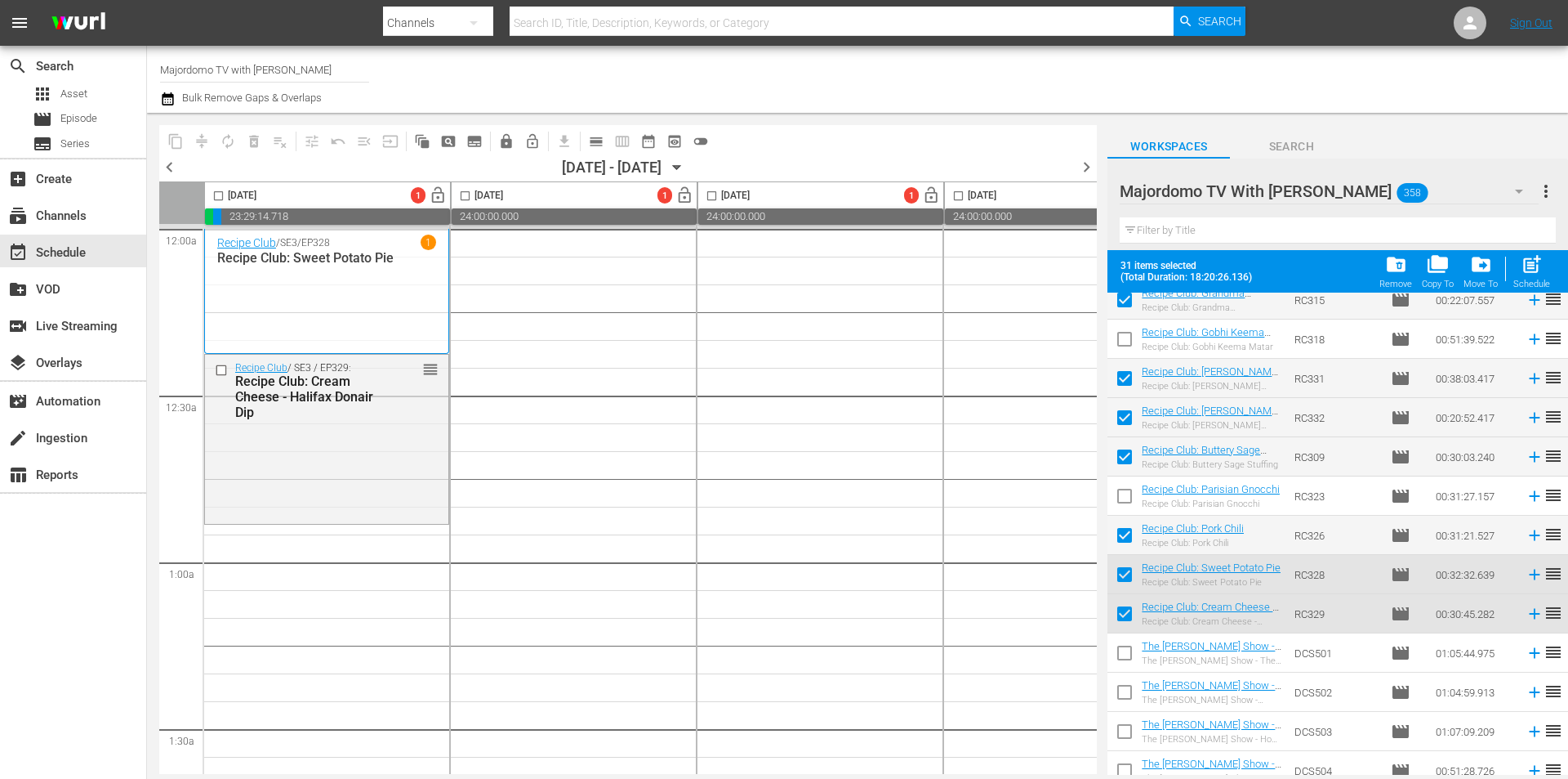
click at [166, 162] on span "chevron_left" at bounding box center [169, 167] width 20 height 20
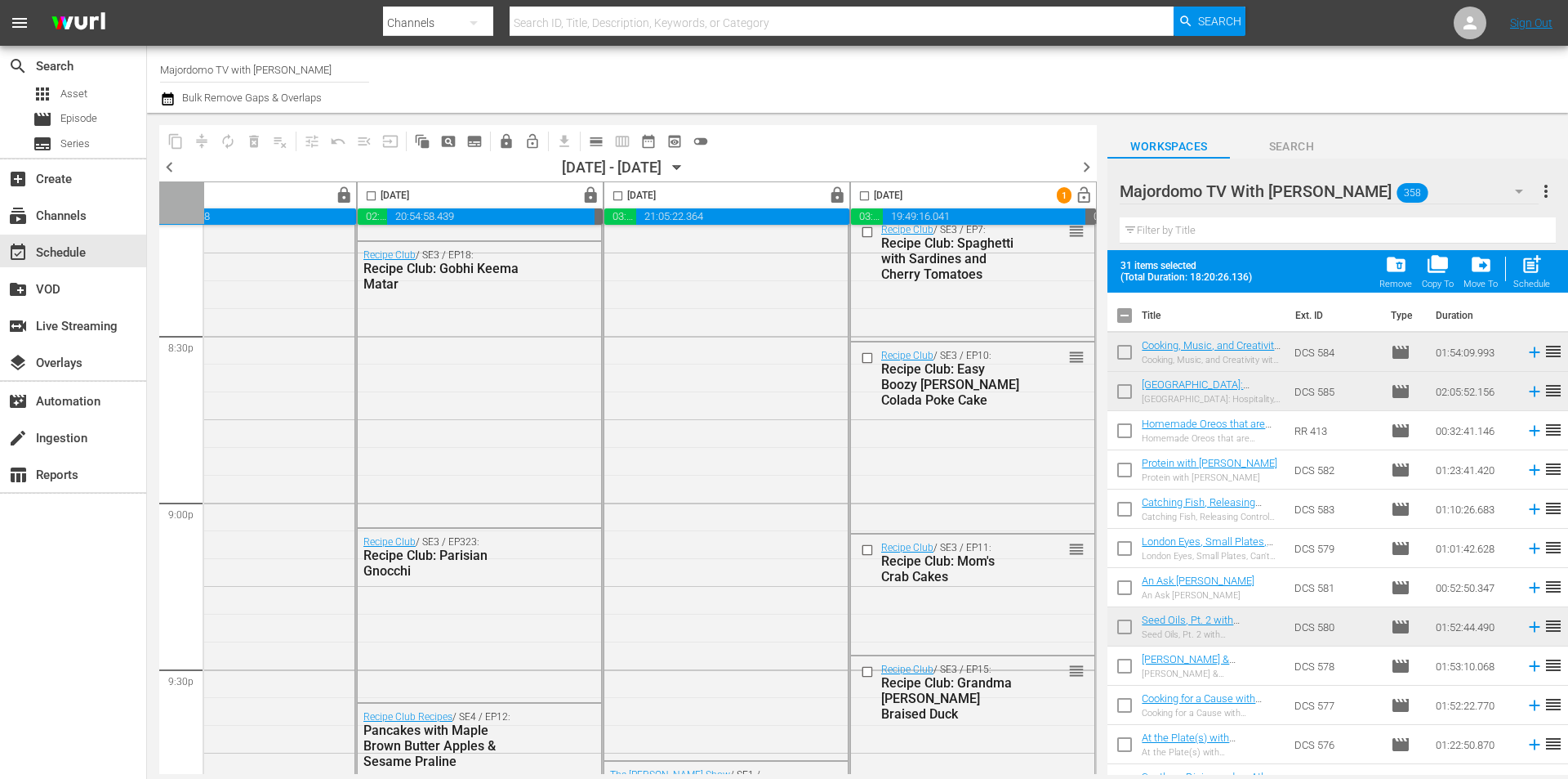
click at [1126, 309] on input "checkbox" at bounding box center [1124, 318] width 35 height 35
click at [1126, 310] on input "checkbox" at bounding box center [1124, 318] width 35 height 35
checkbox input "false"
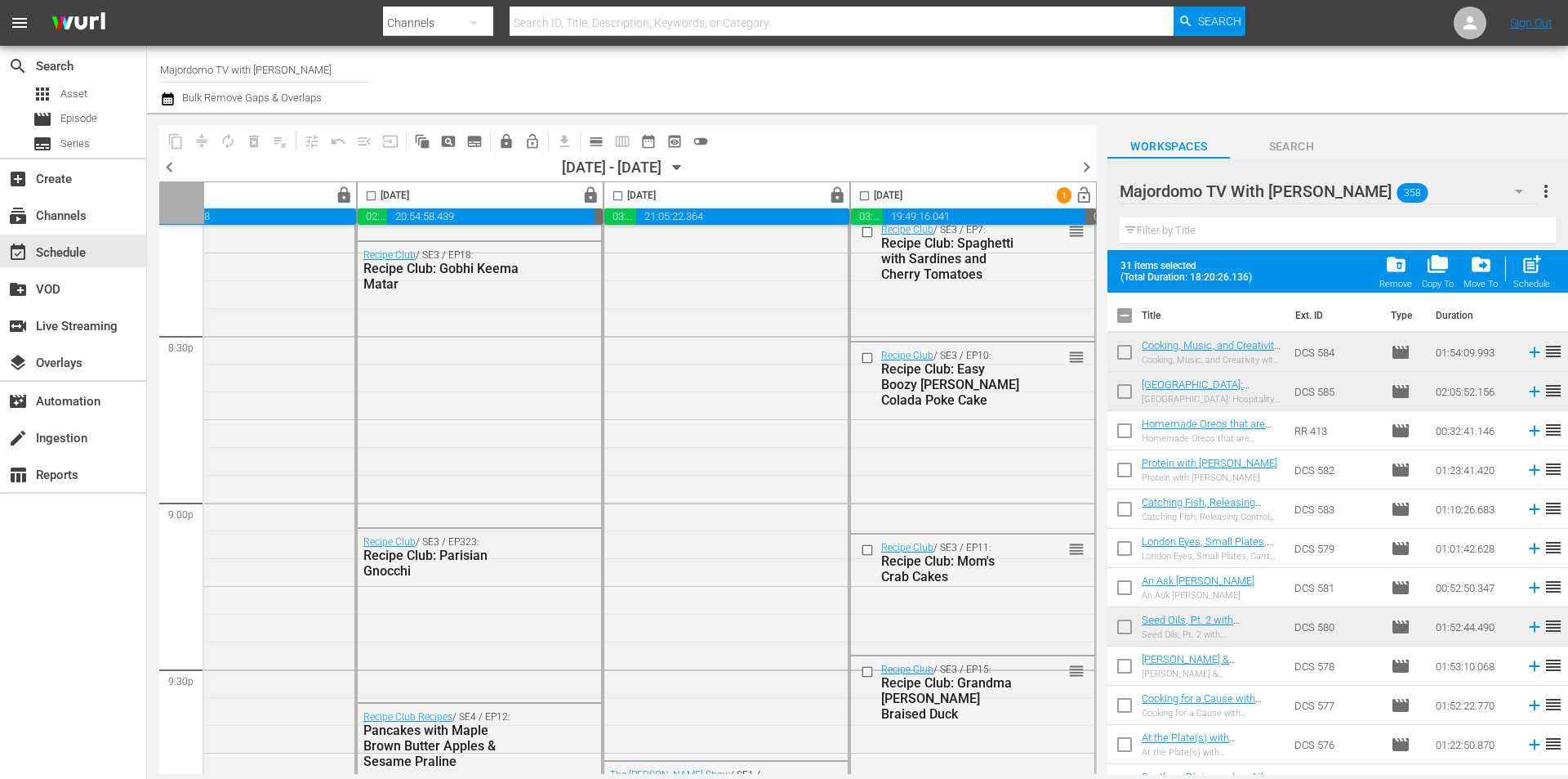
checkbox input "false"
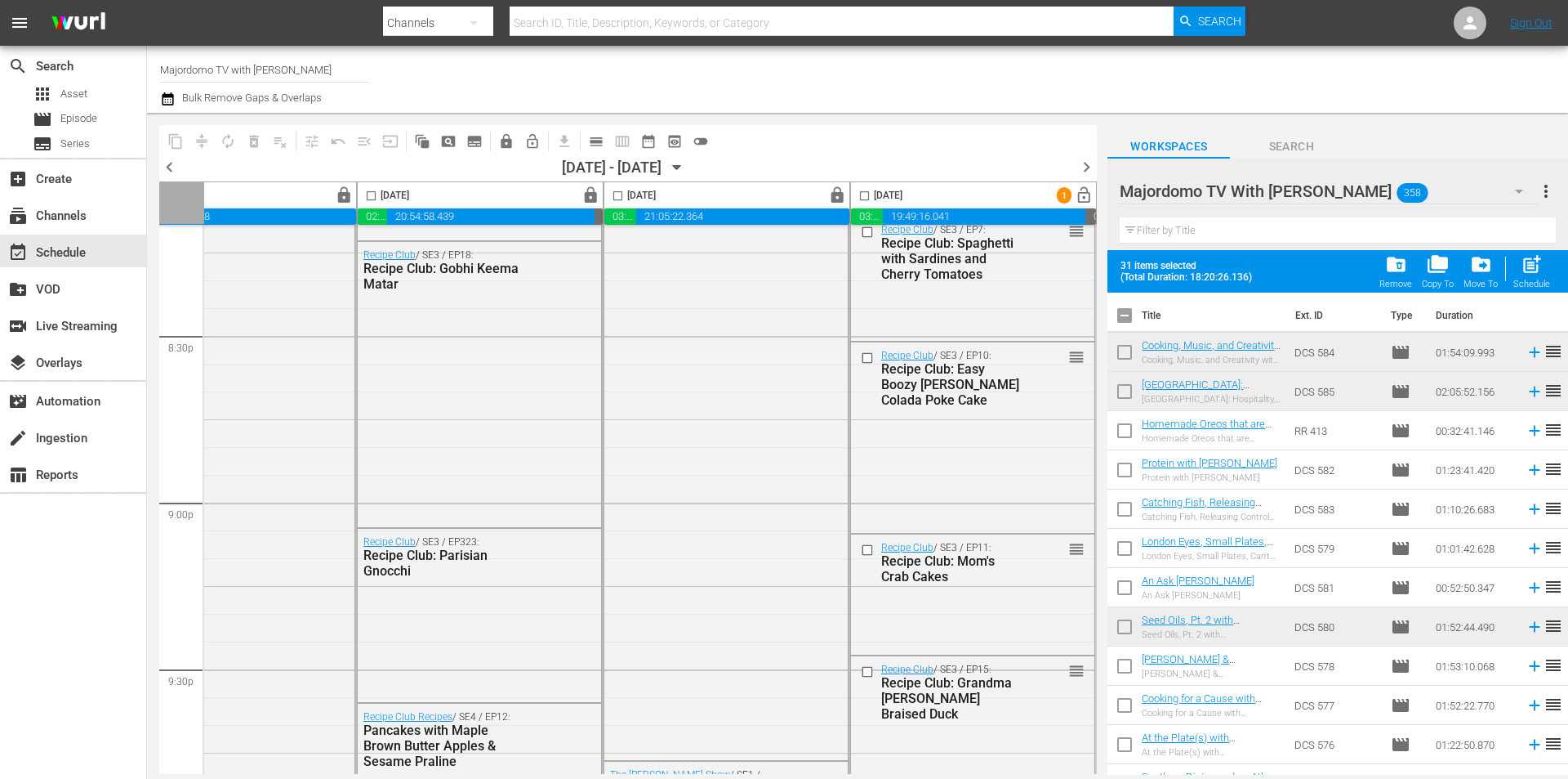
checkbox input "false"
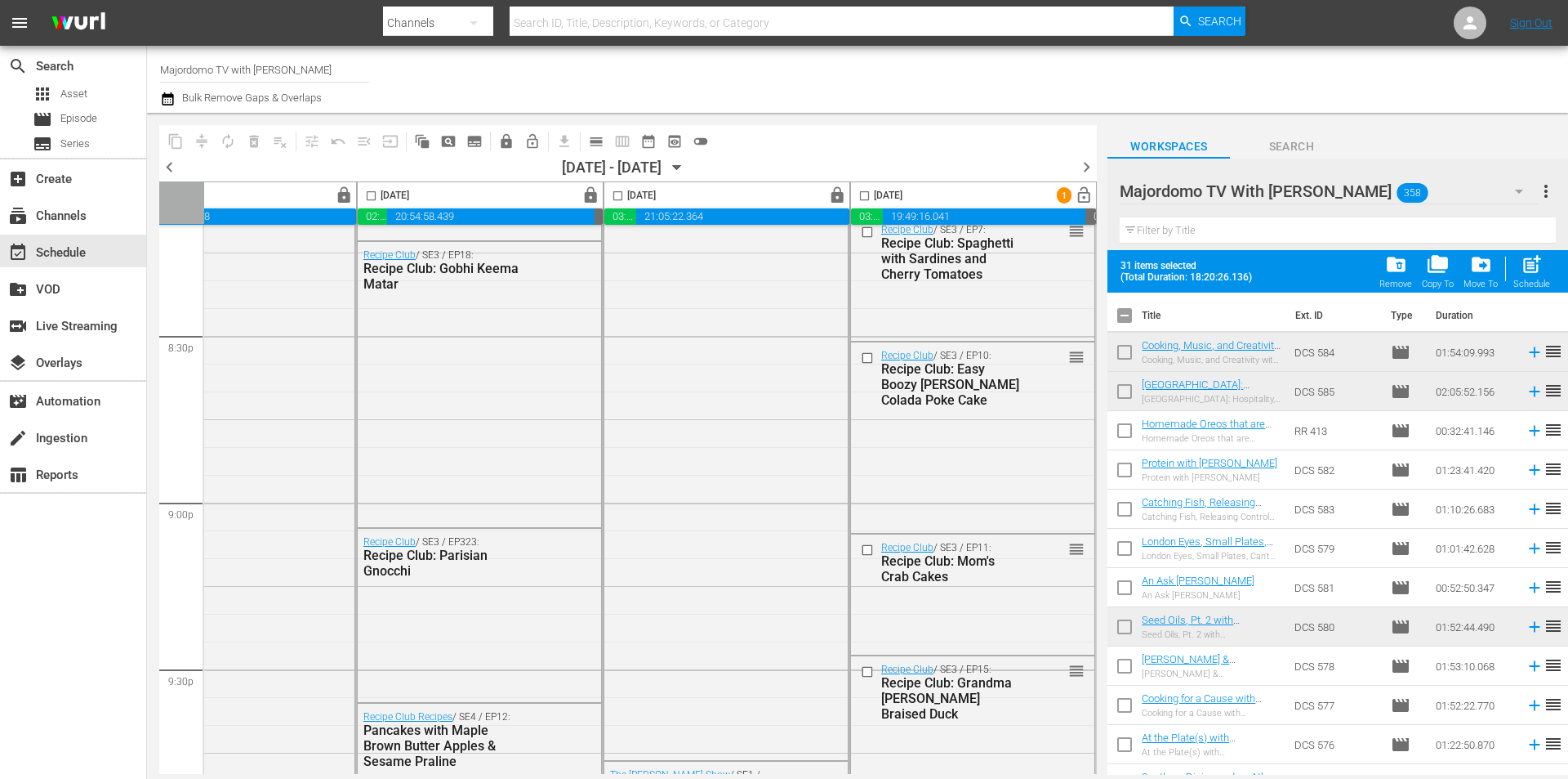
checkbox input "false"
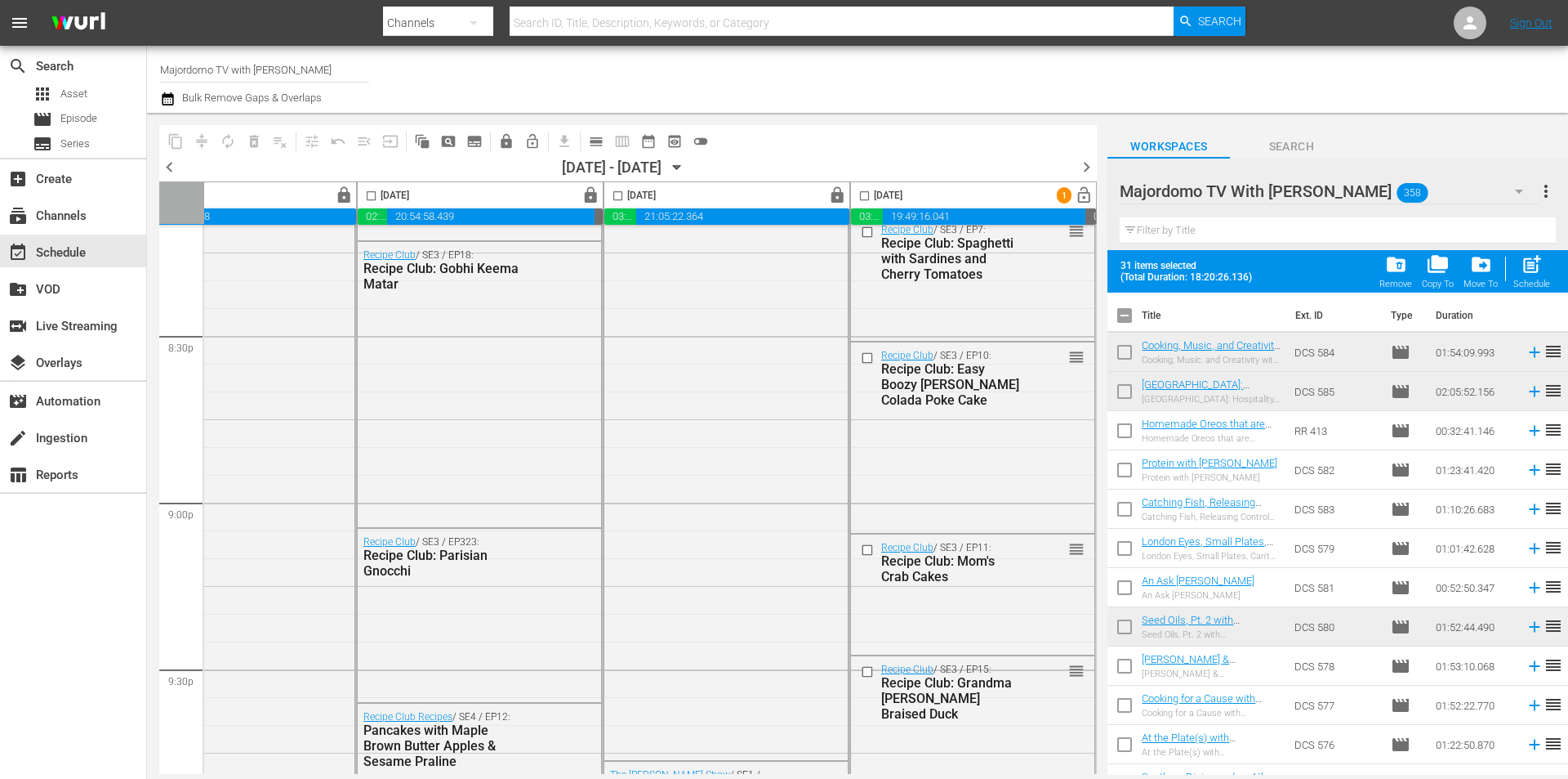
checkbox input "false"
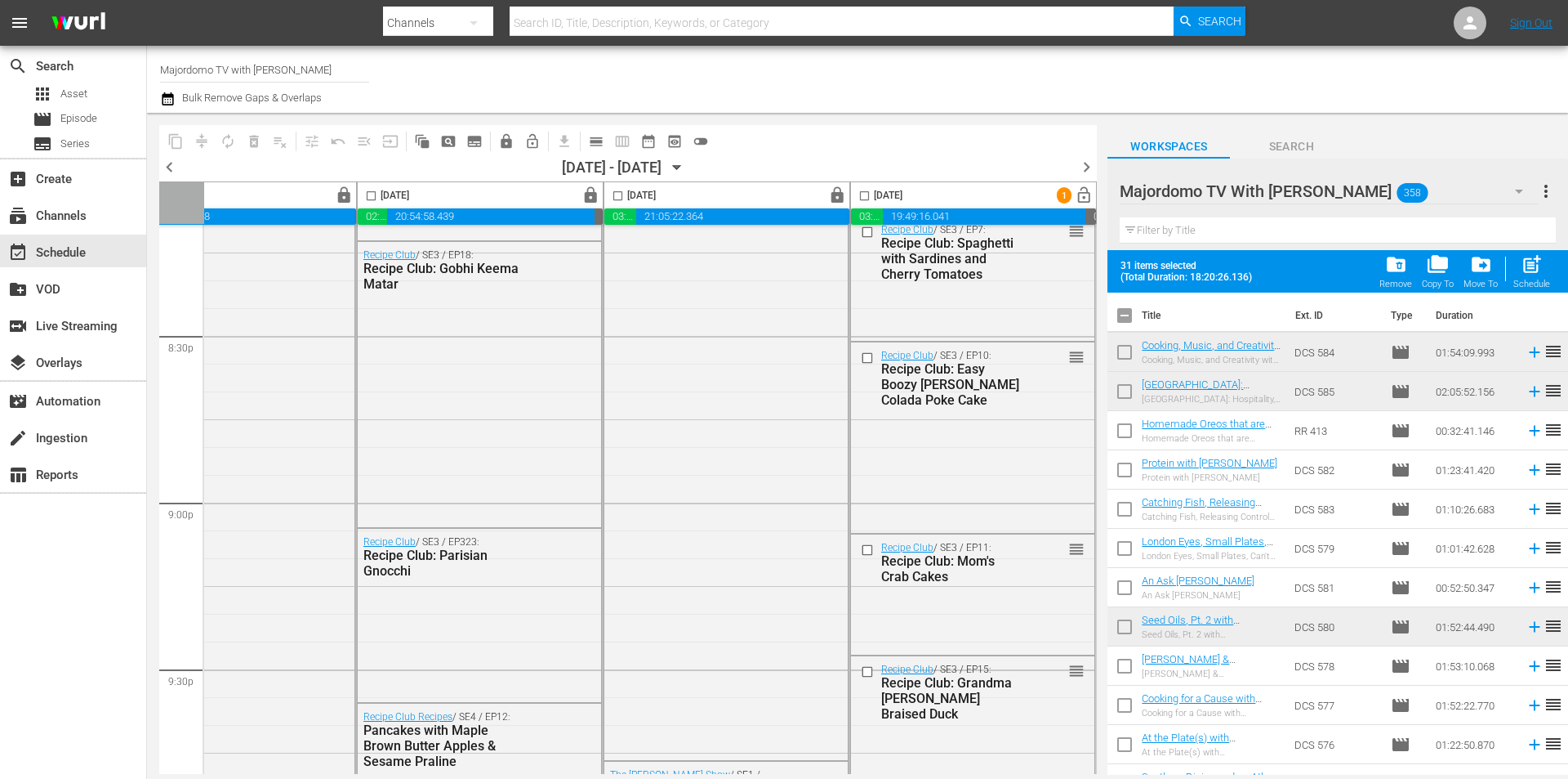
checkbox input "false"
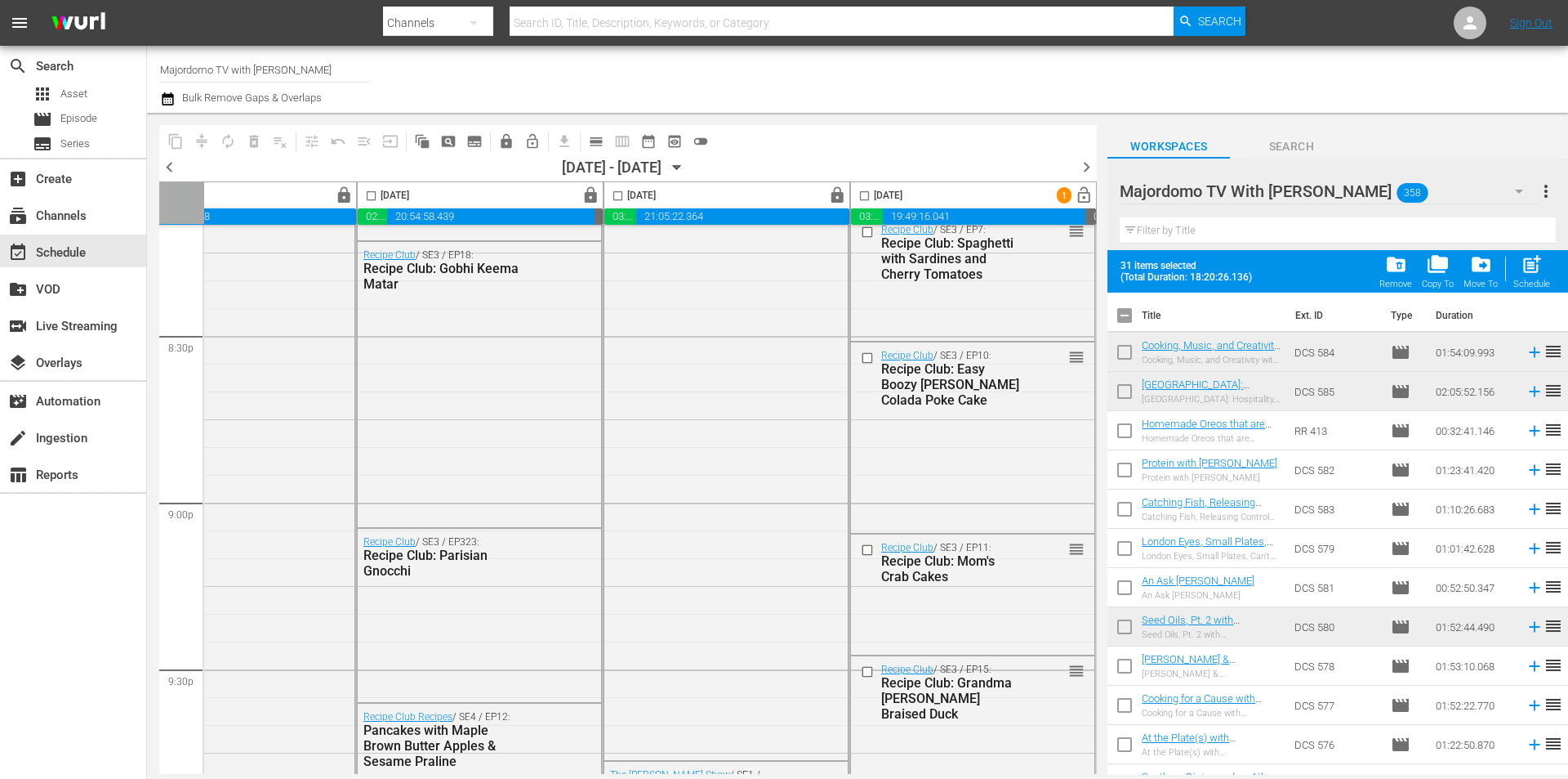
checkbox input "false"
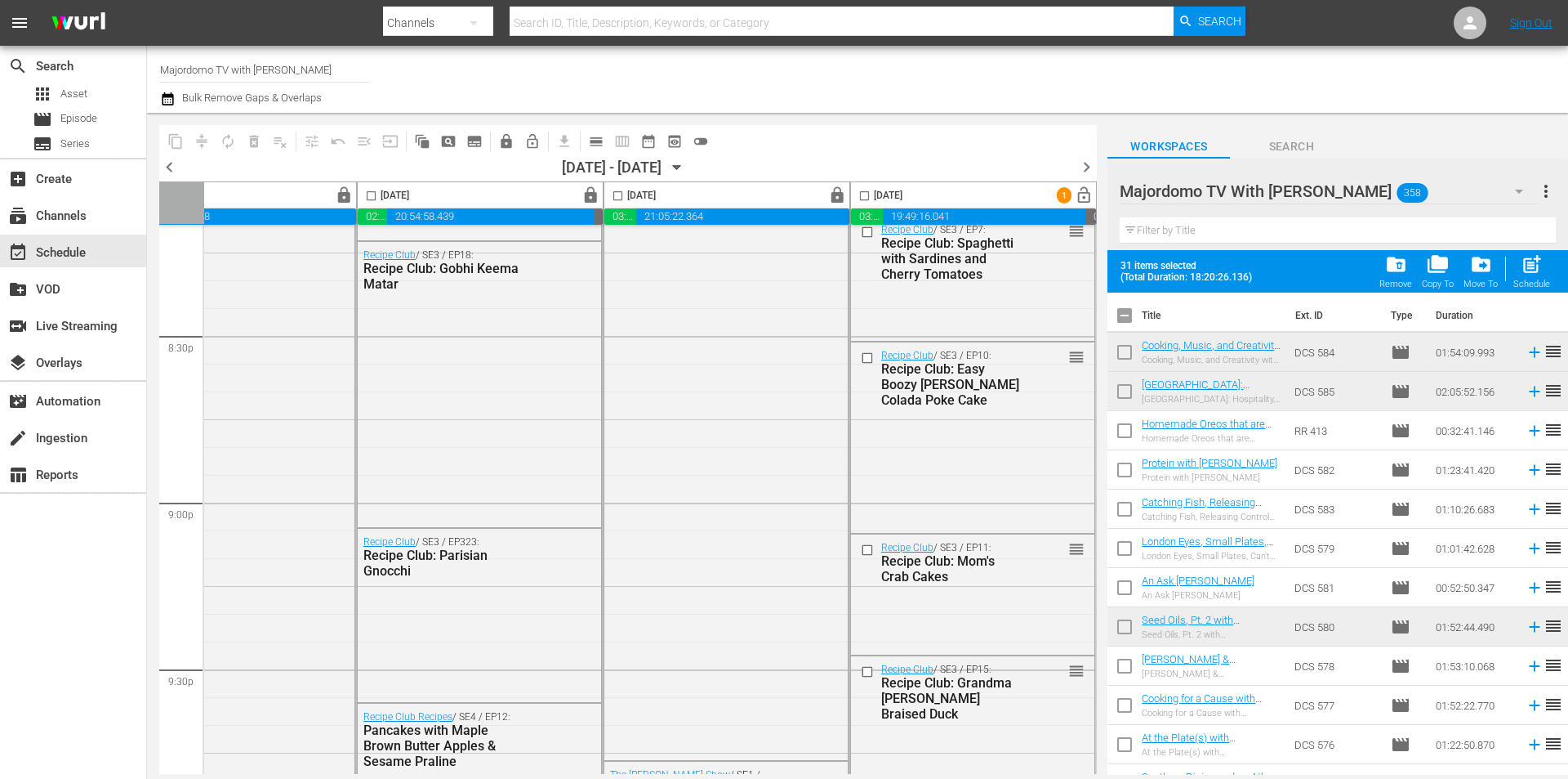
checkbox input "false"
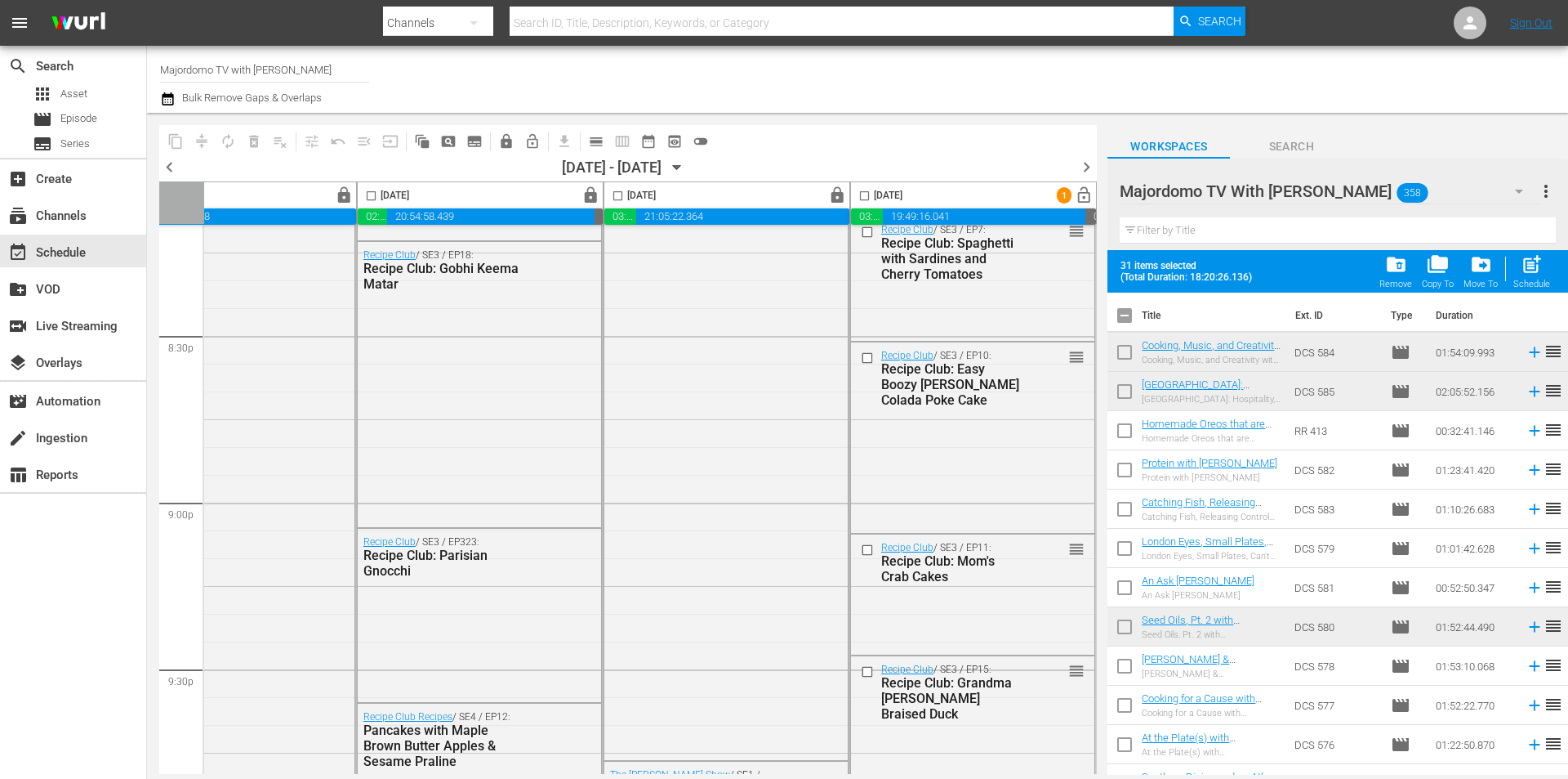
checkbox input "false"
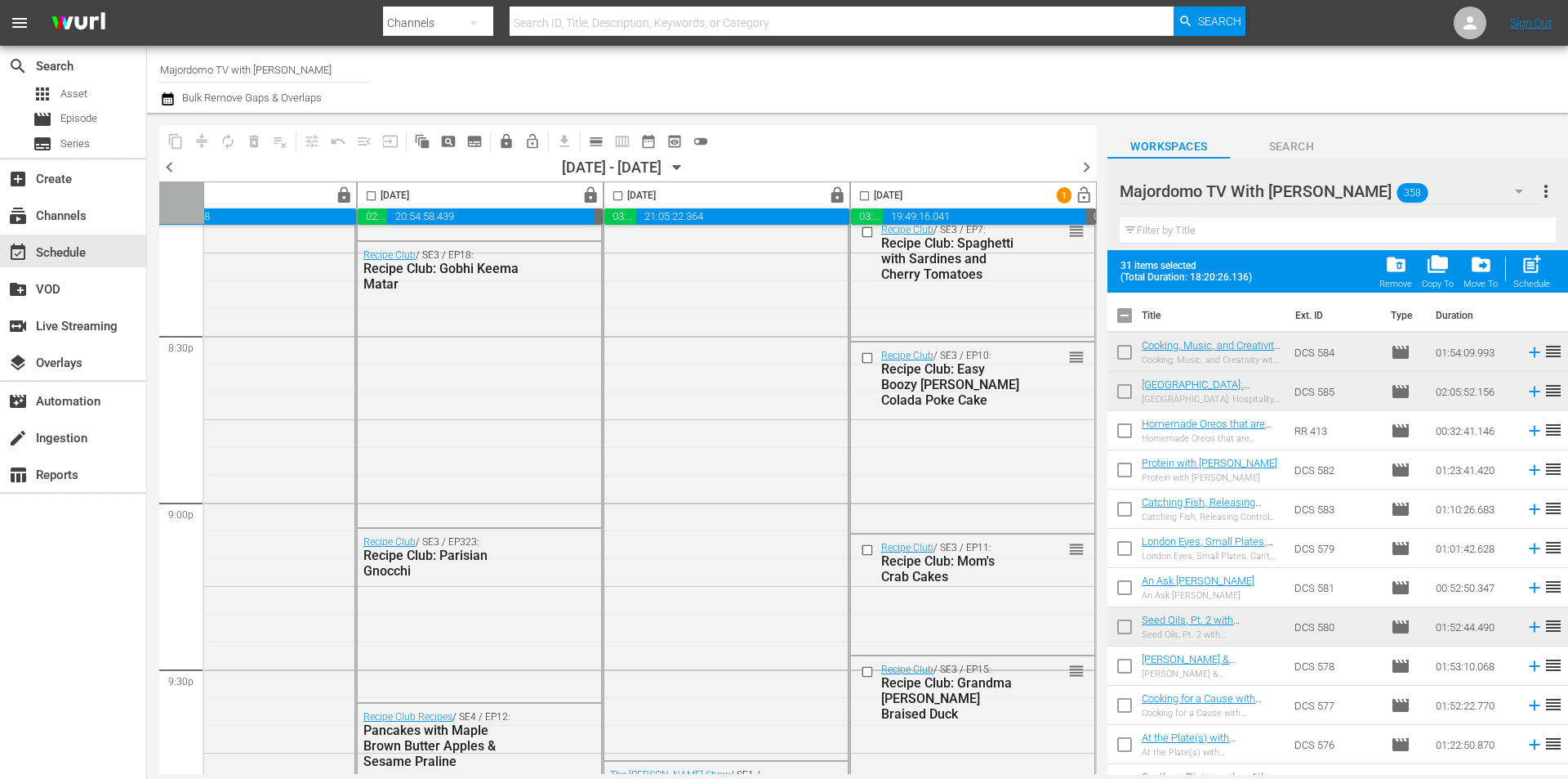
checkbox input "false"
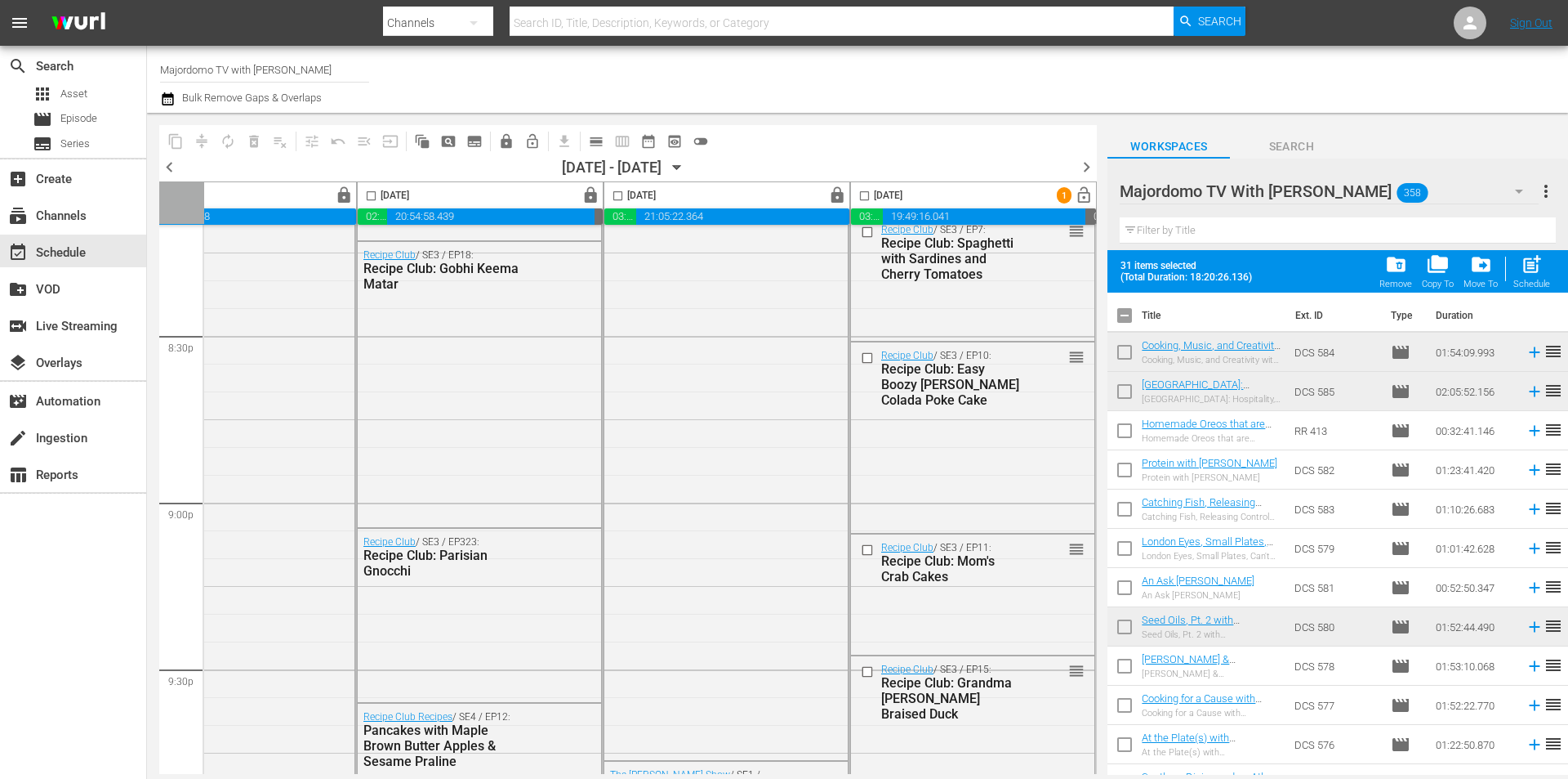
checkbox input "false"
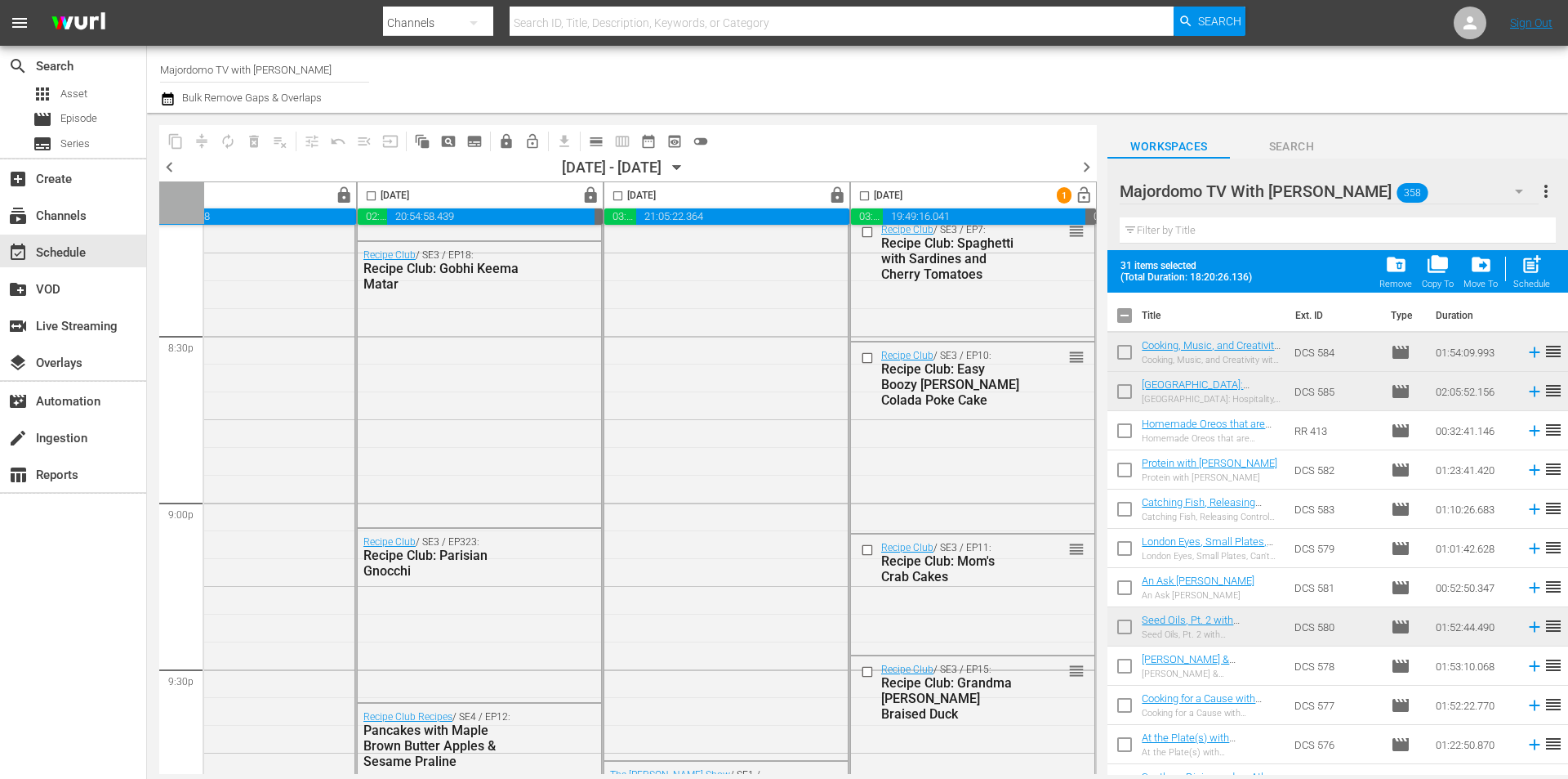
checkbox input "false"
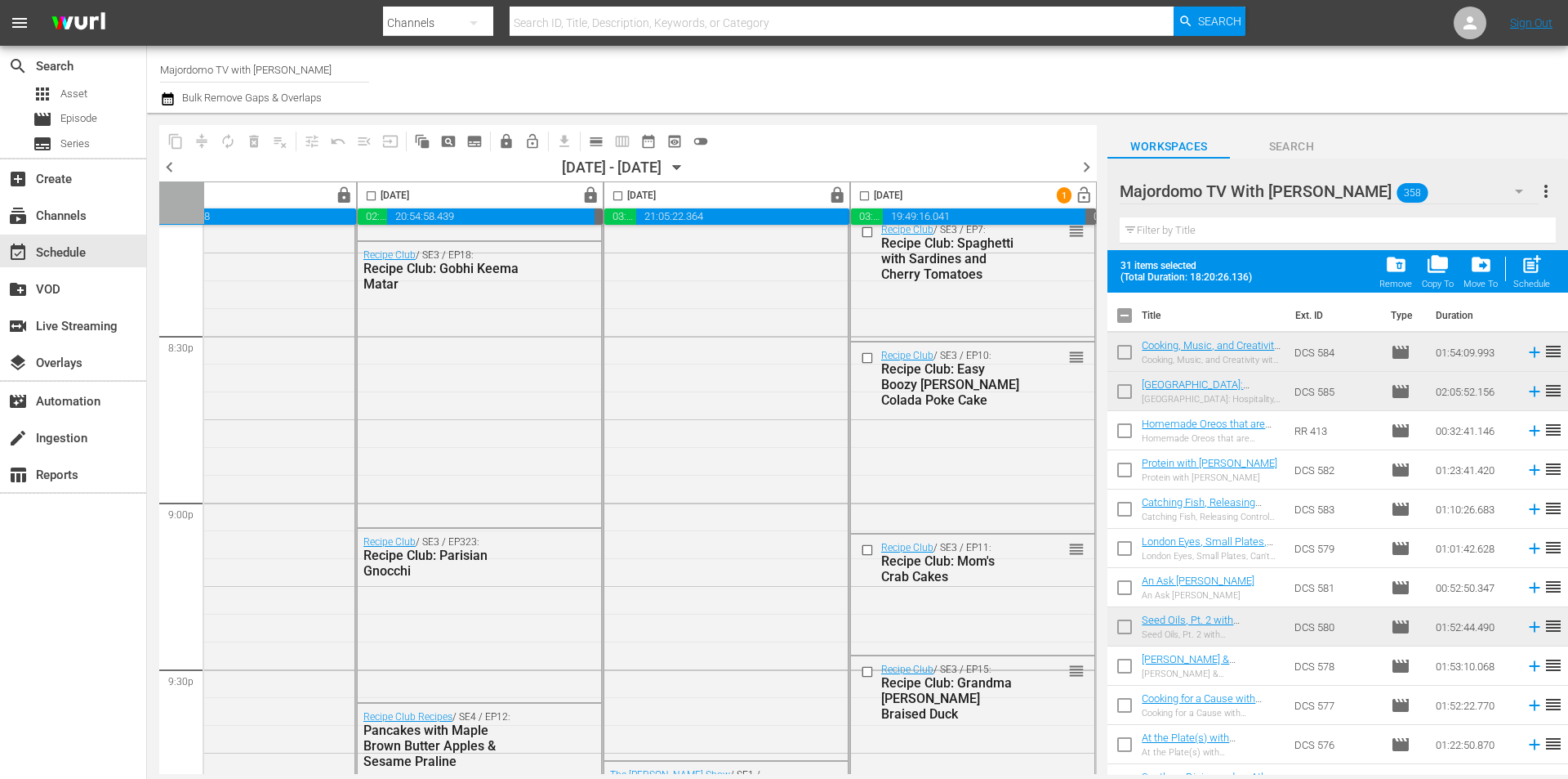
checkbox input "false"
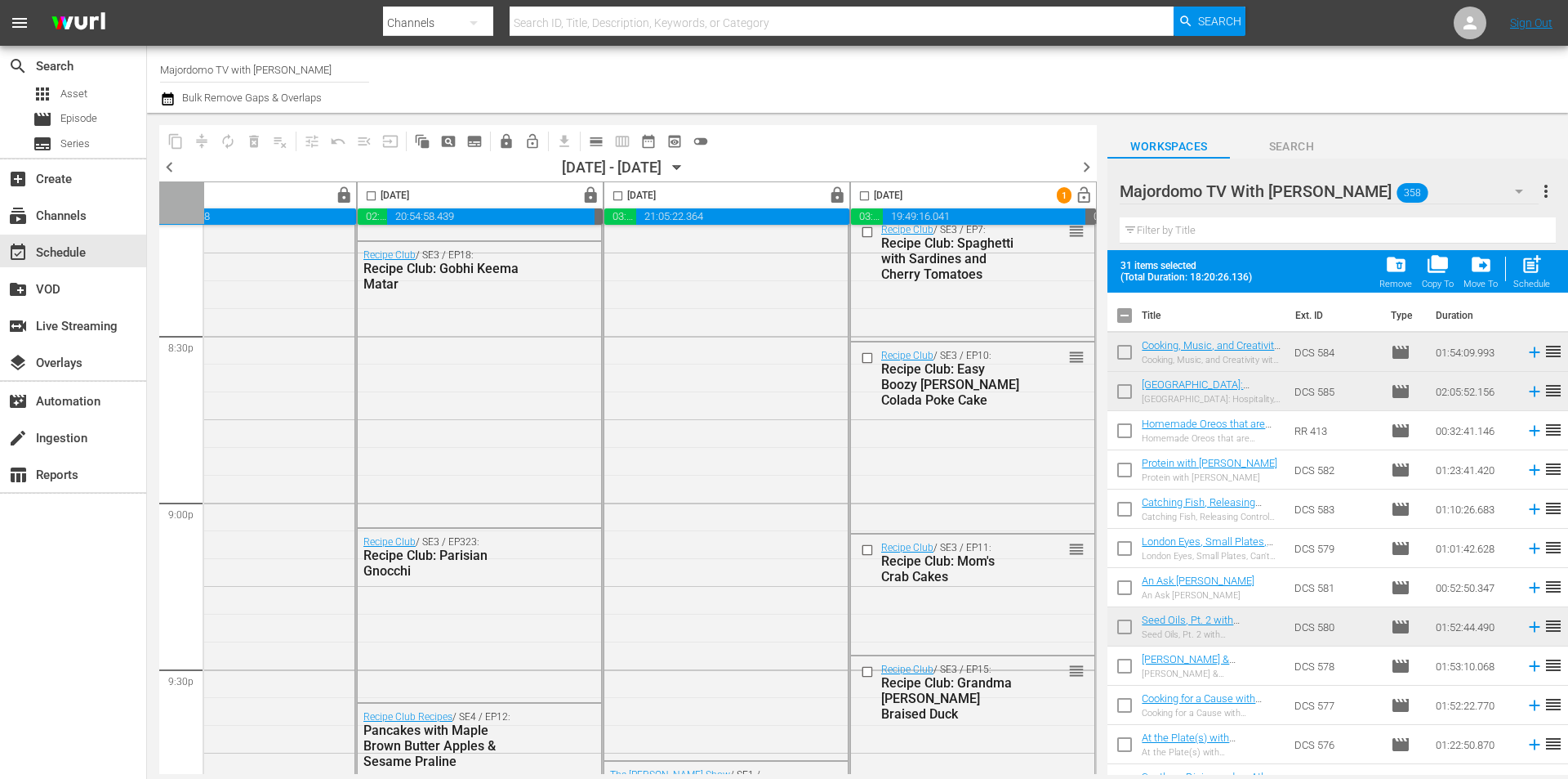
checkbox input "false"
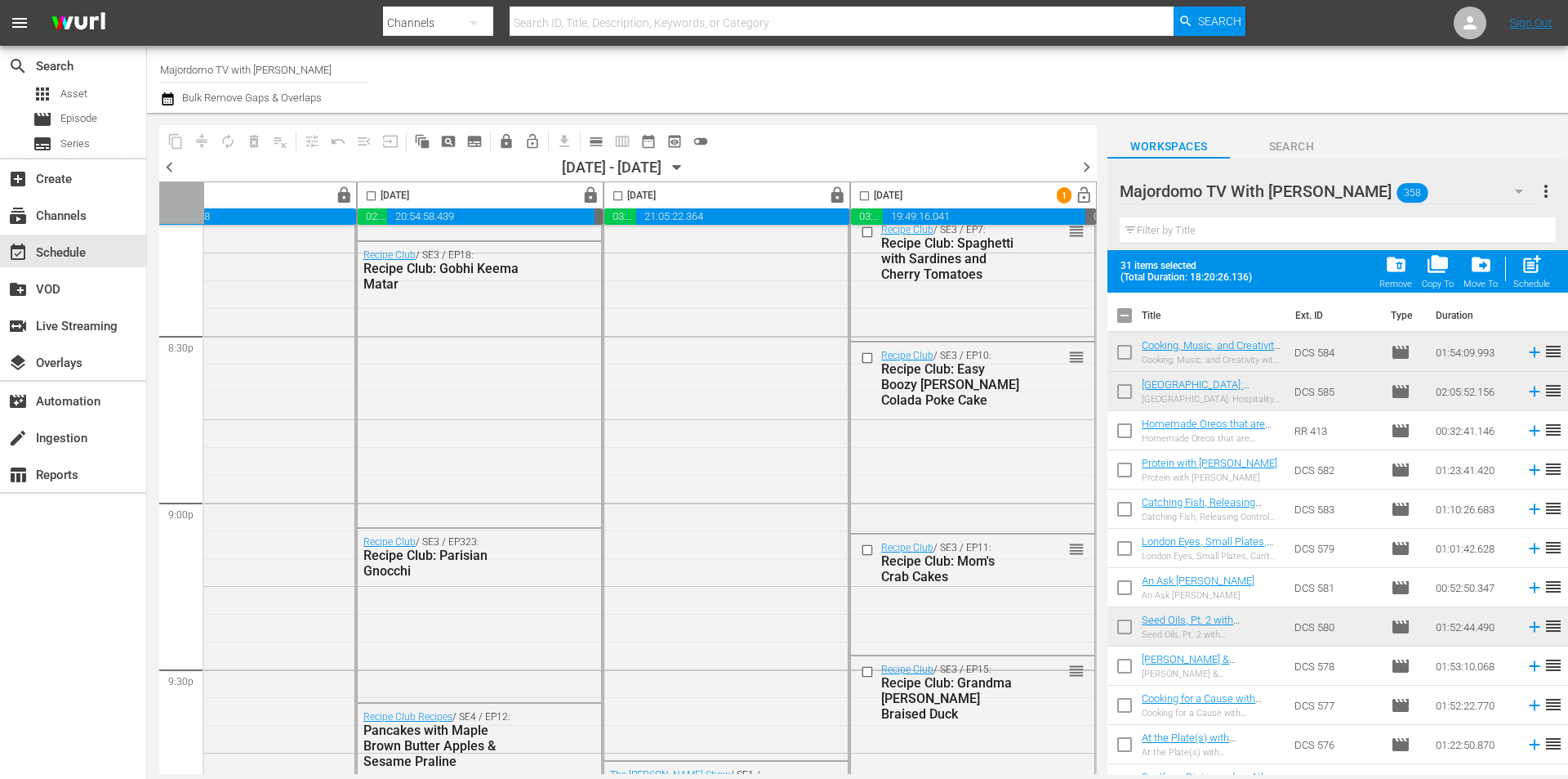
checkbox input "false"
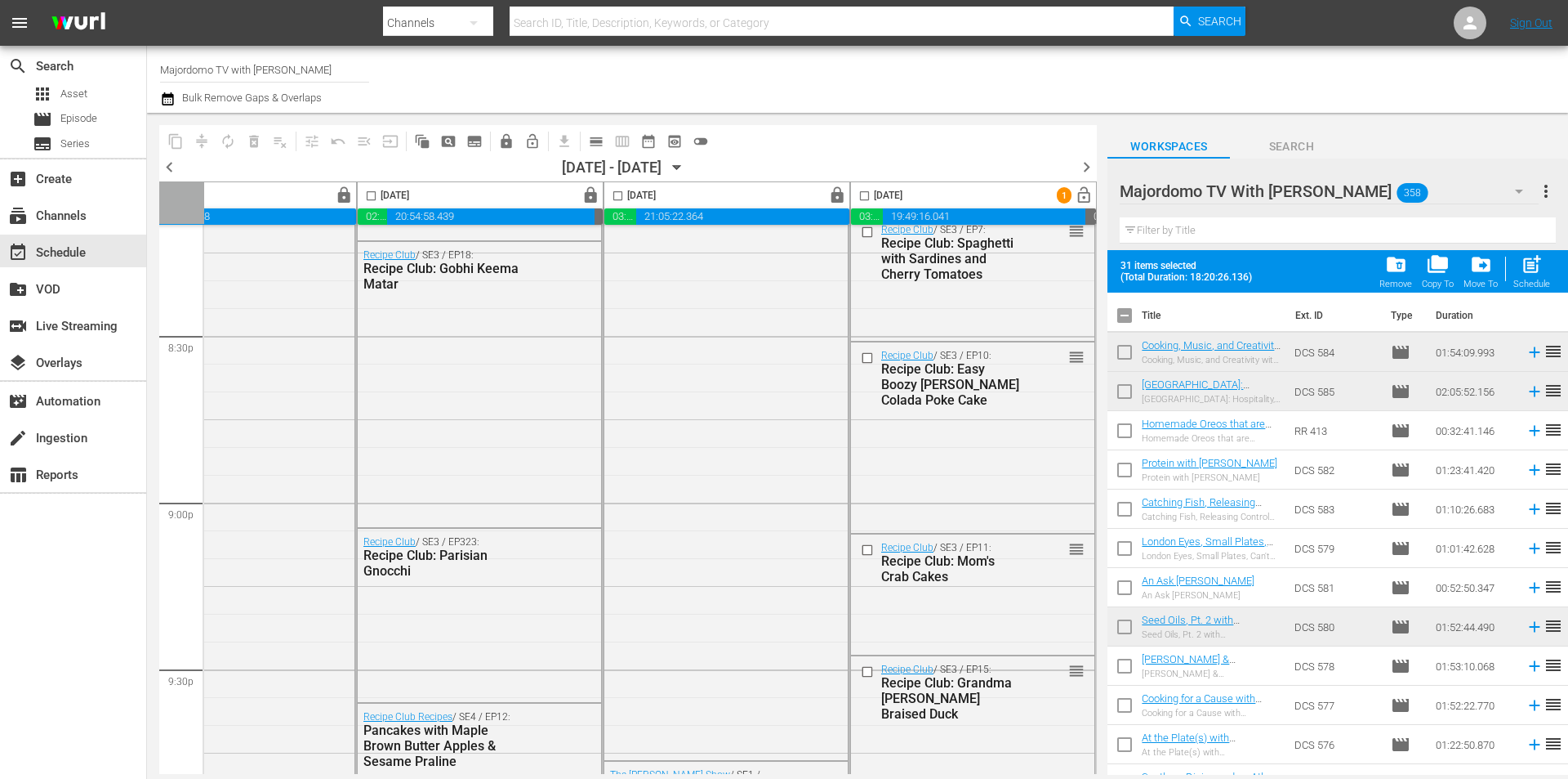
checkbox input "false"
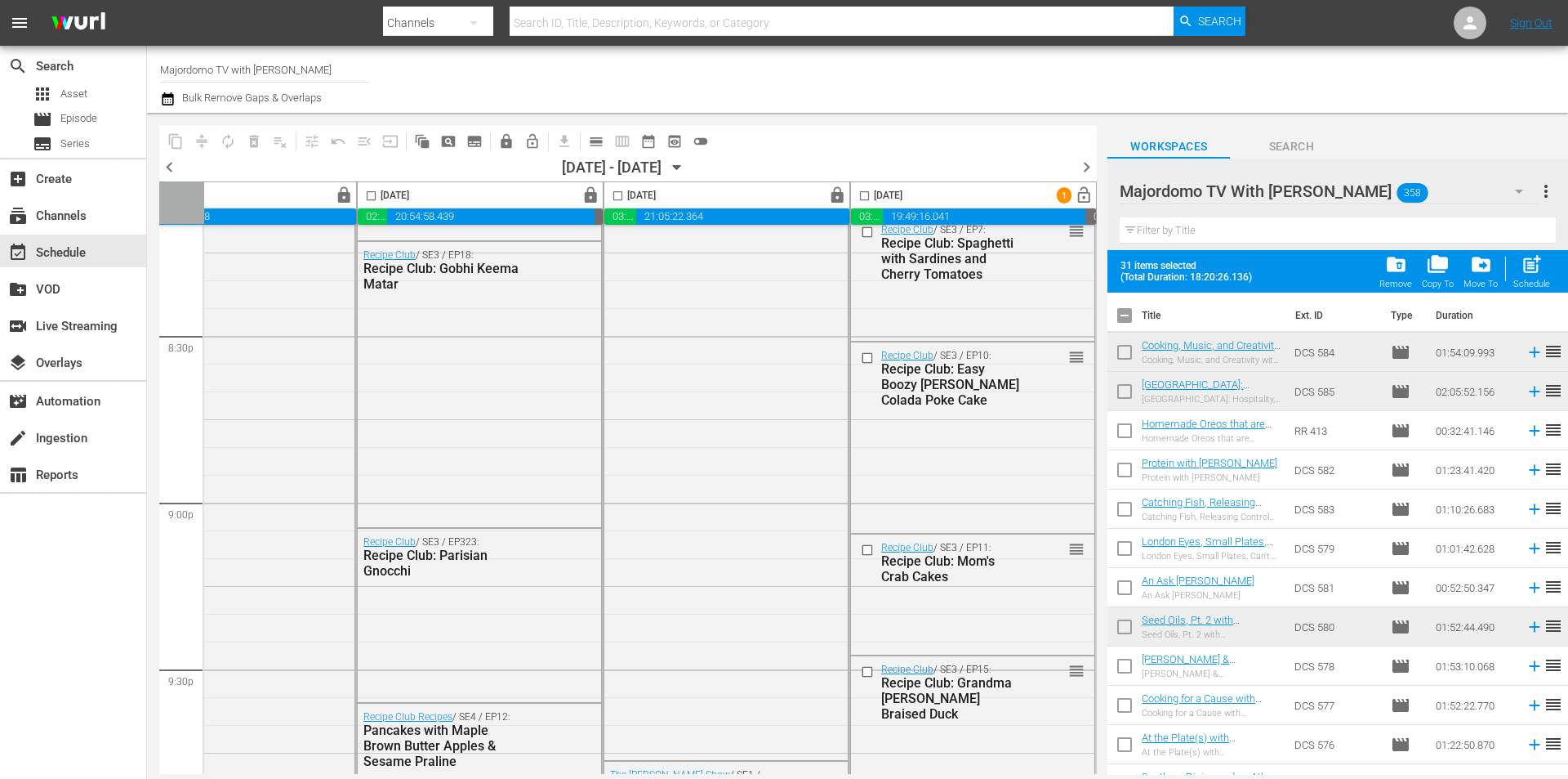
checkbox input "false"
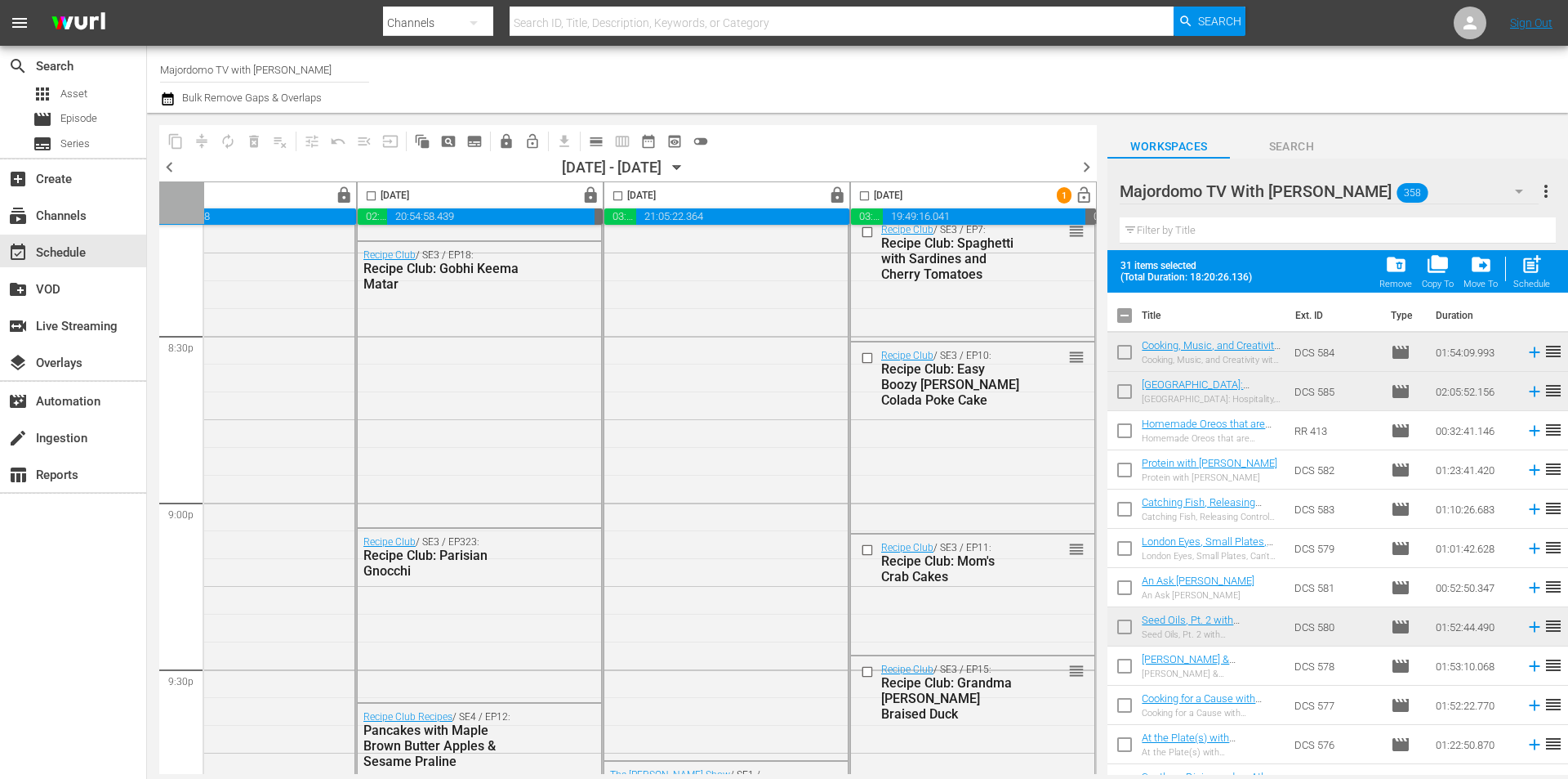
checkbox input "false"
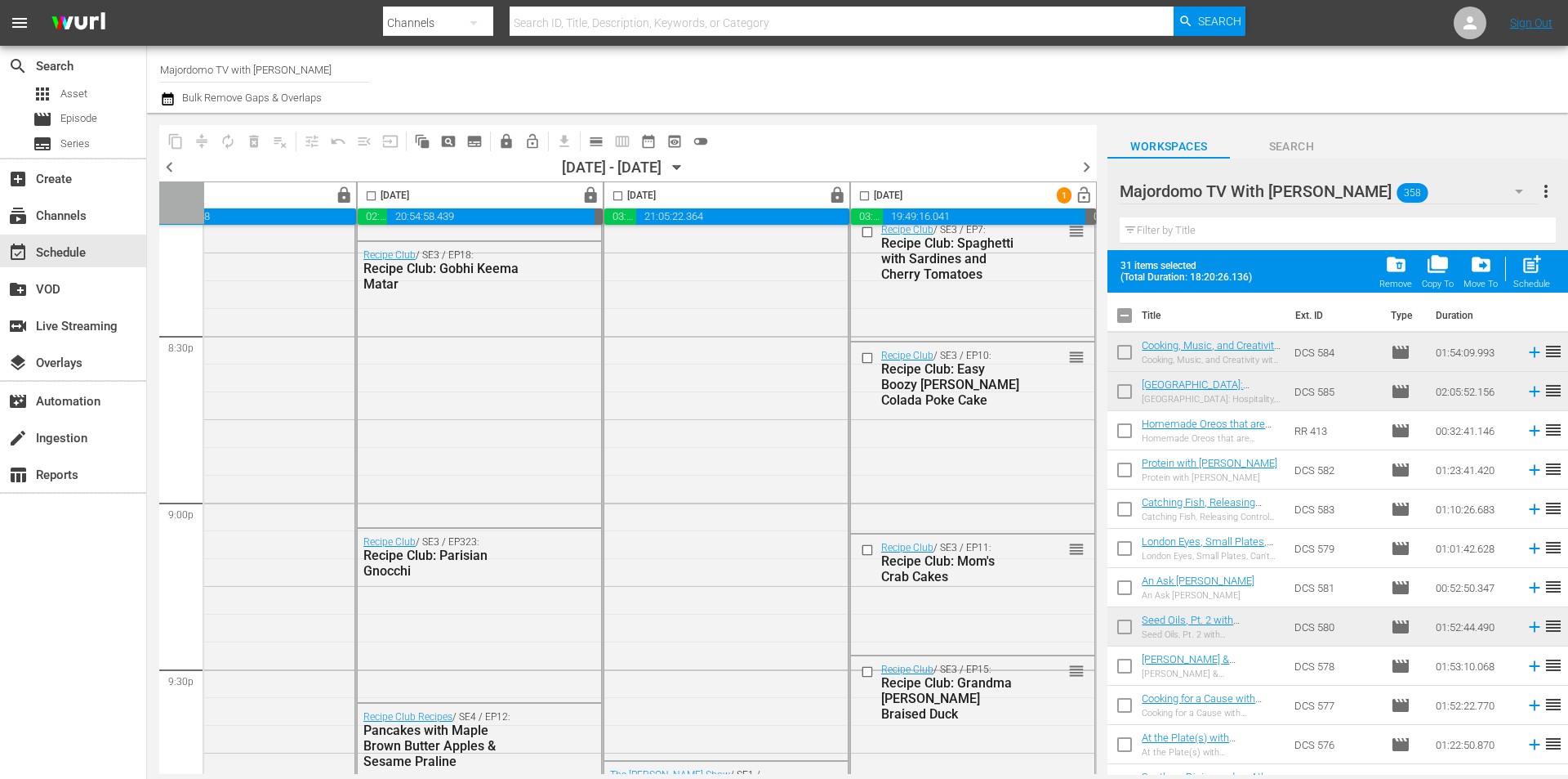
checkbox input "false"
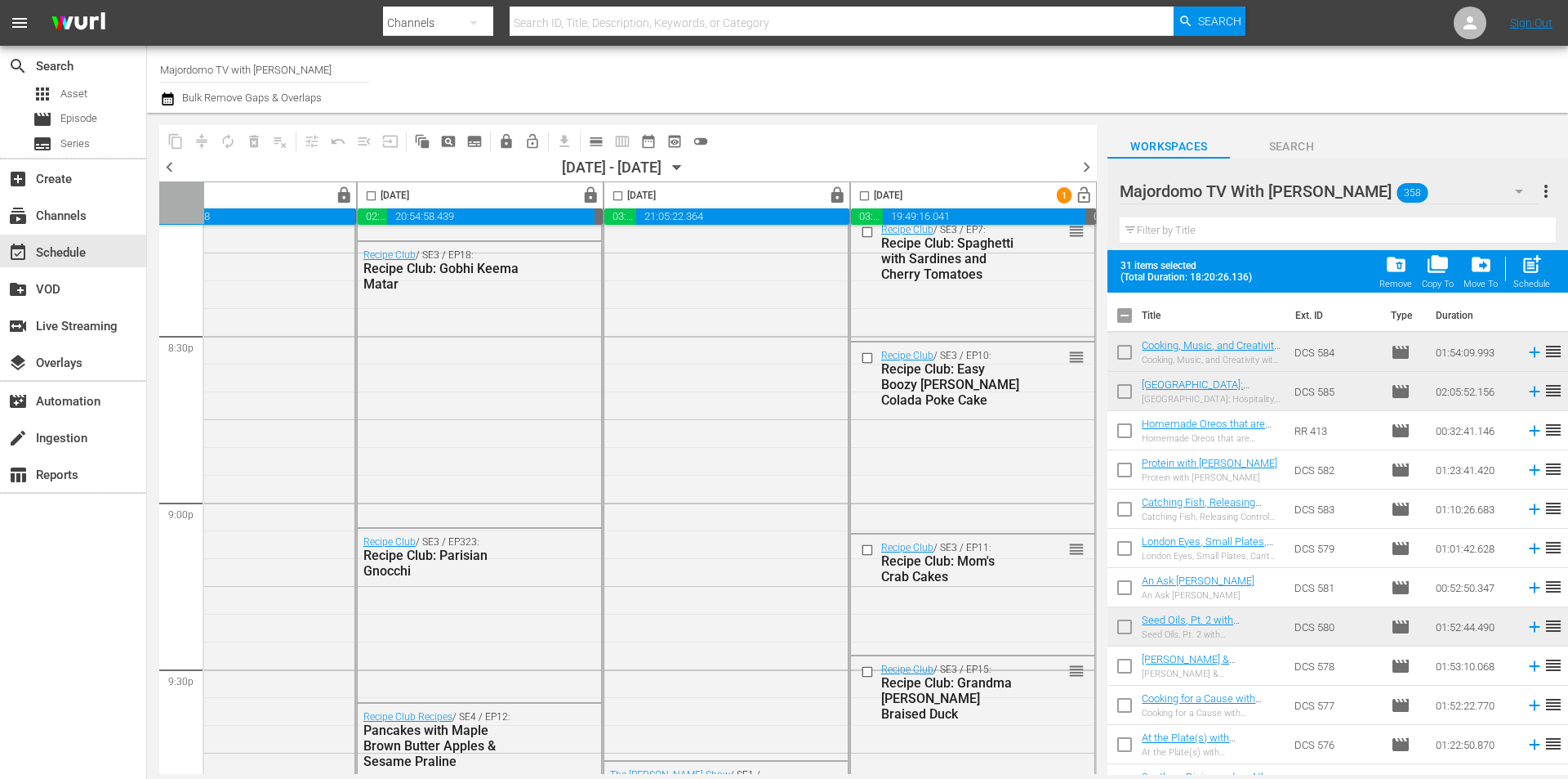
checkbox input "false"
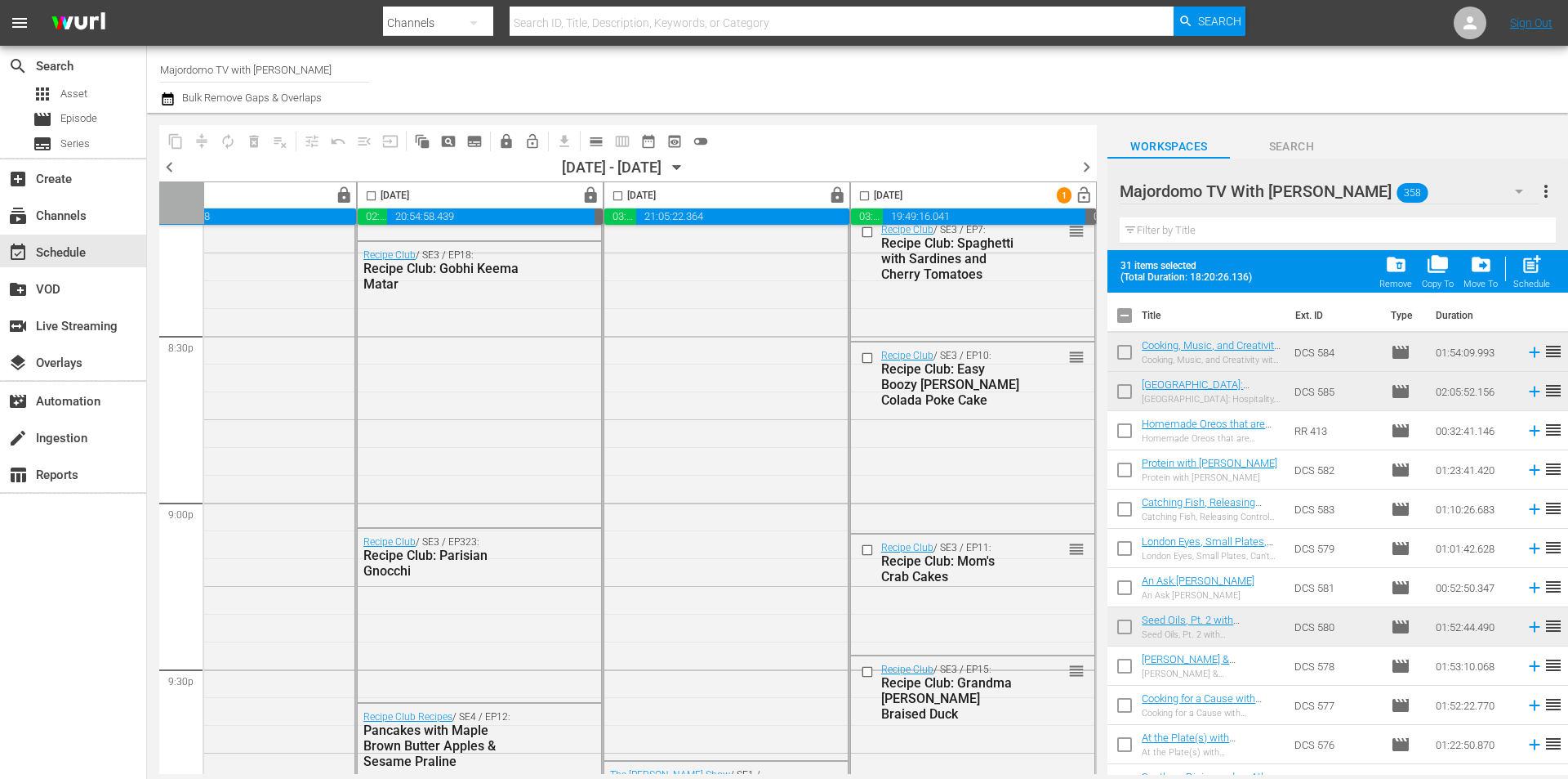
checkbox input "false"
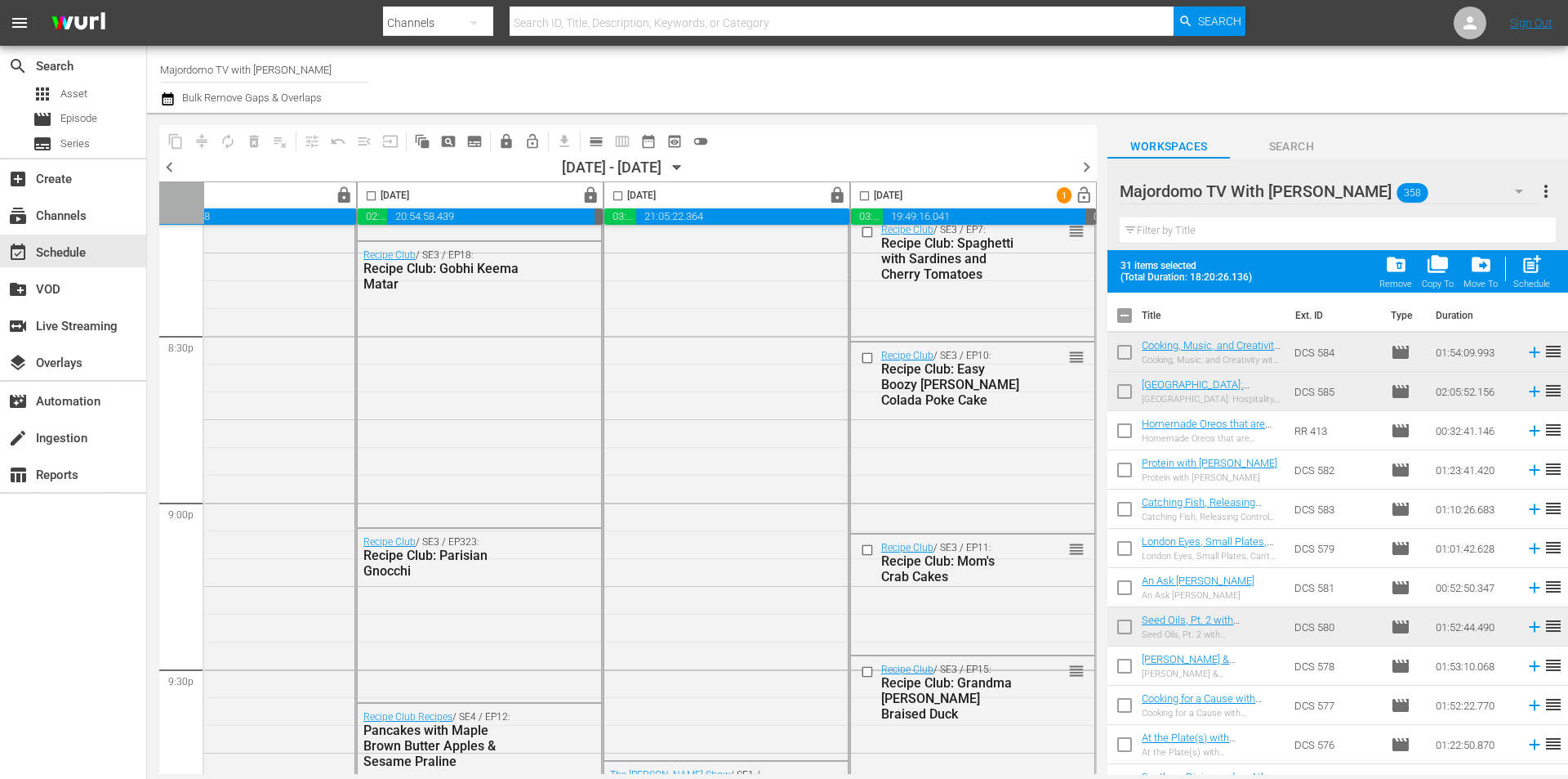
checkbox input "false"
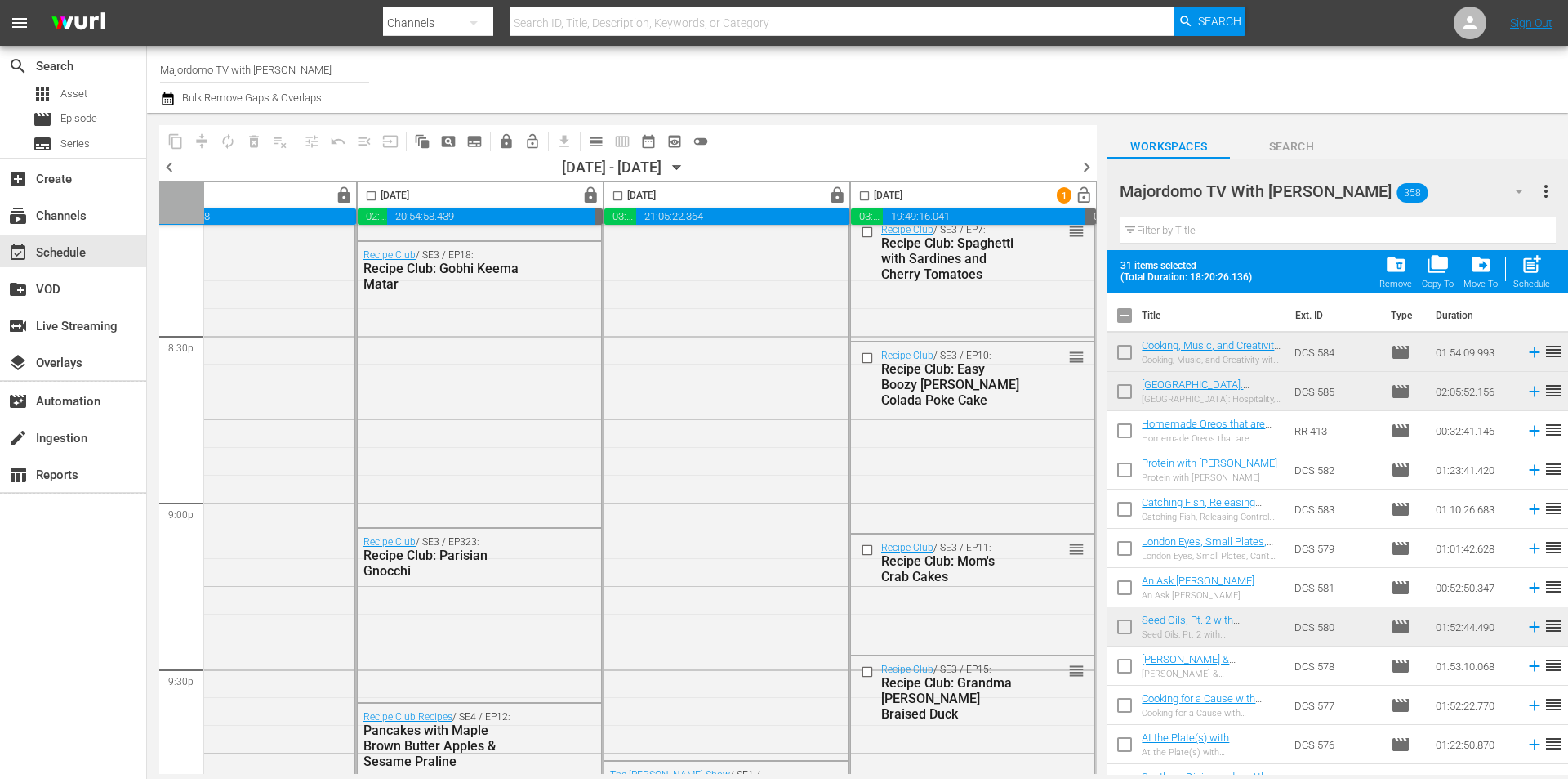
checkbox input "false"
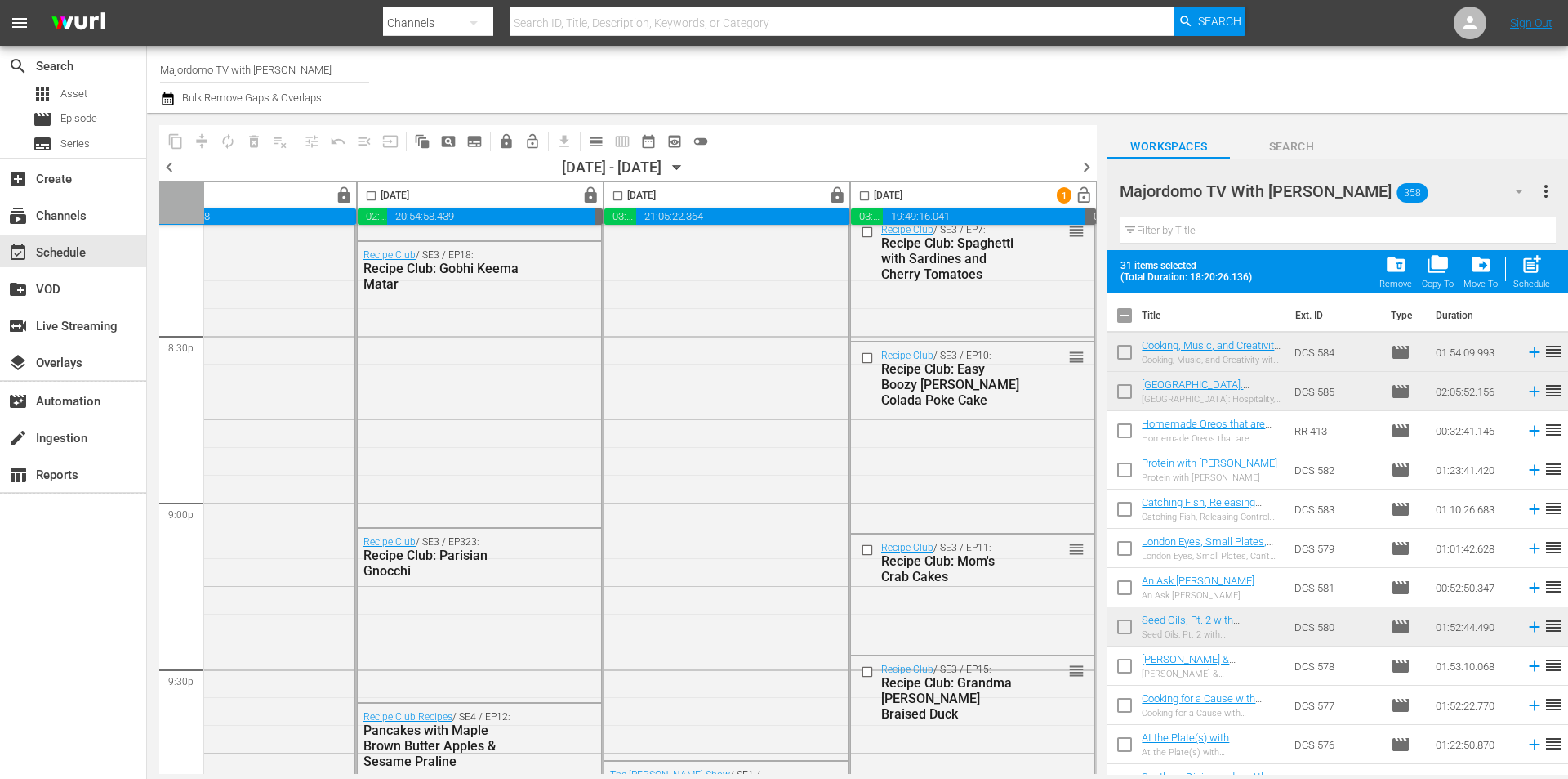
checkbox input "false"
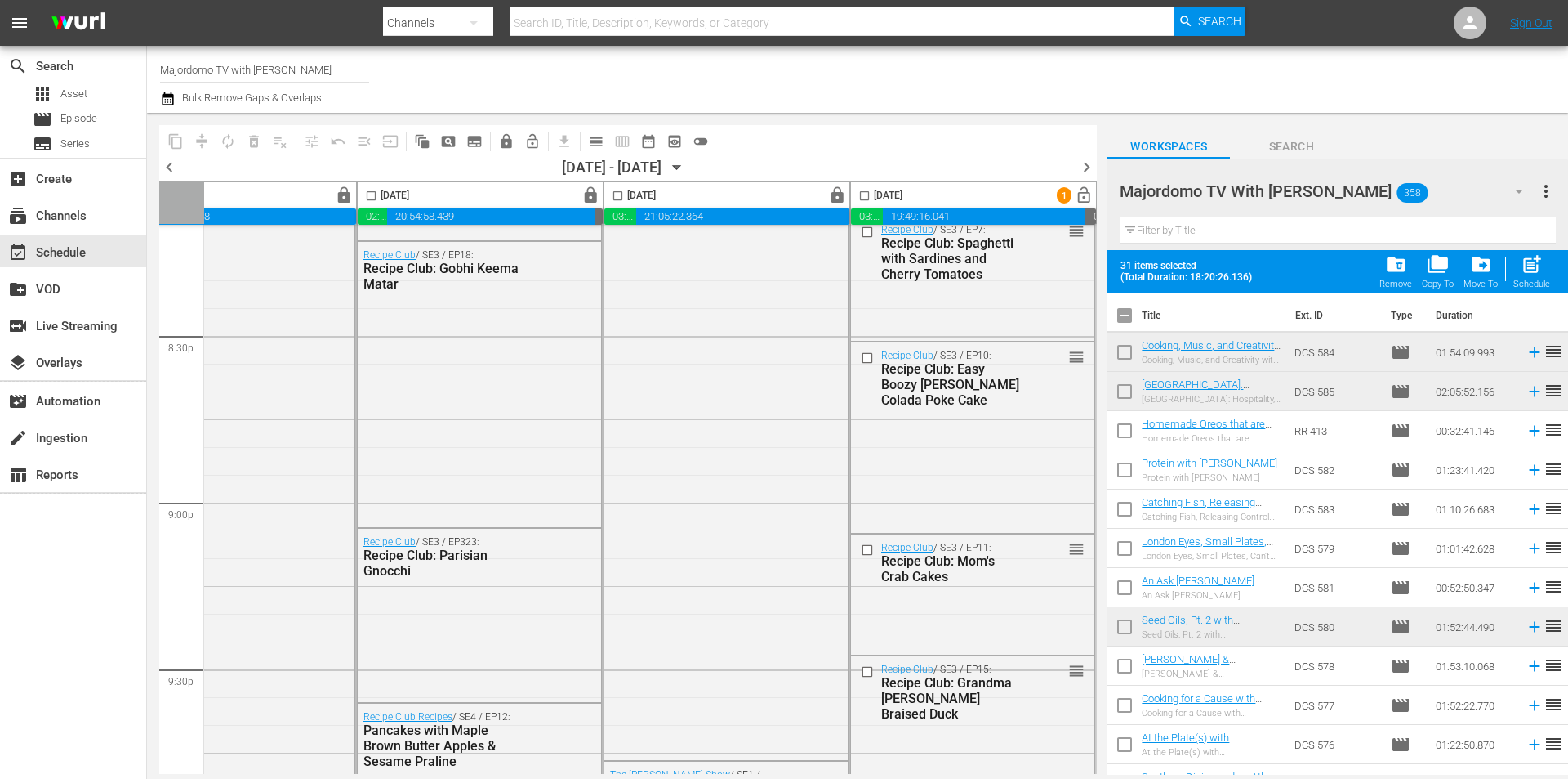
checkbox input "false"
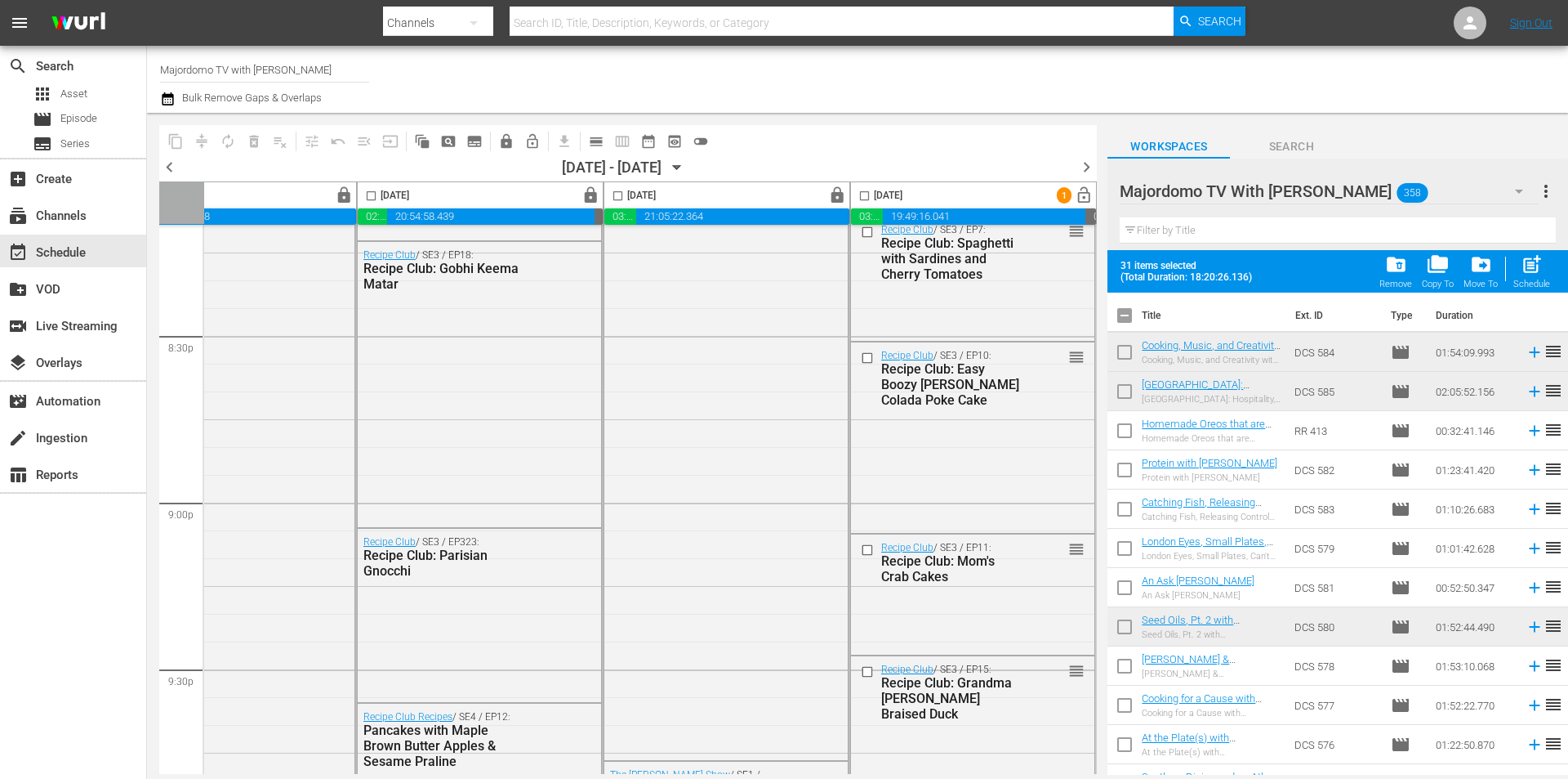
checkbox input "false"
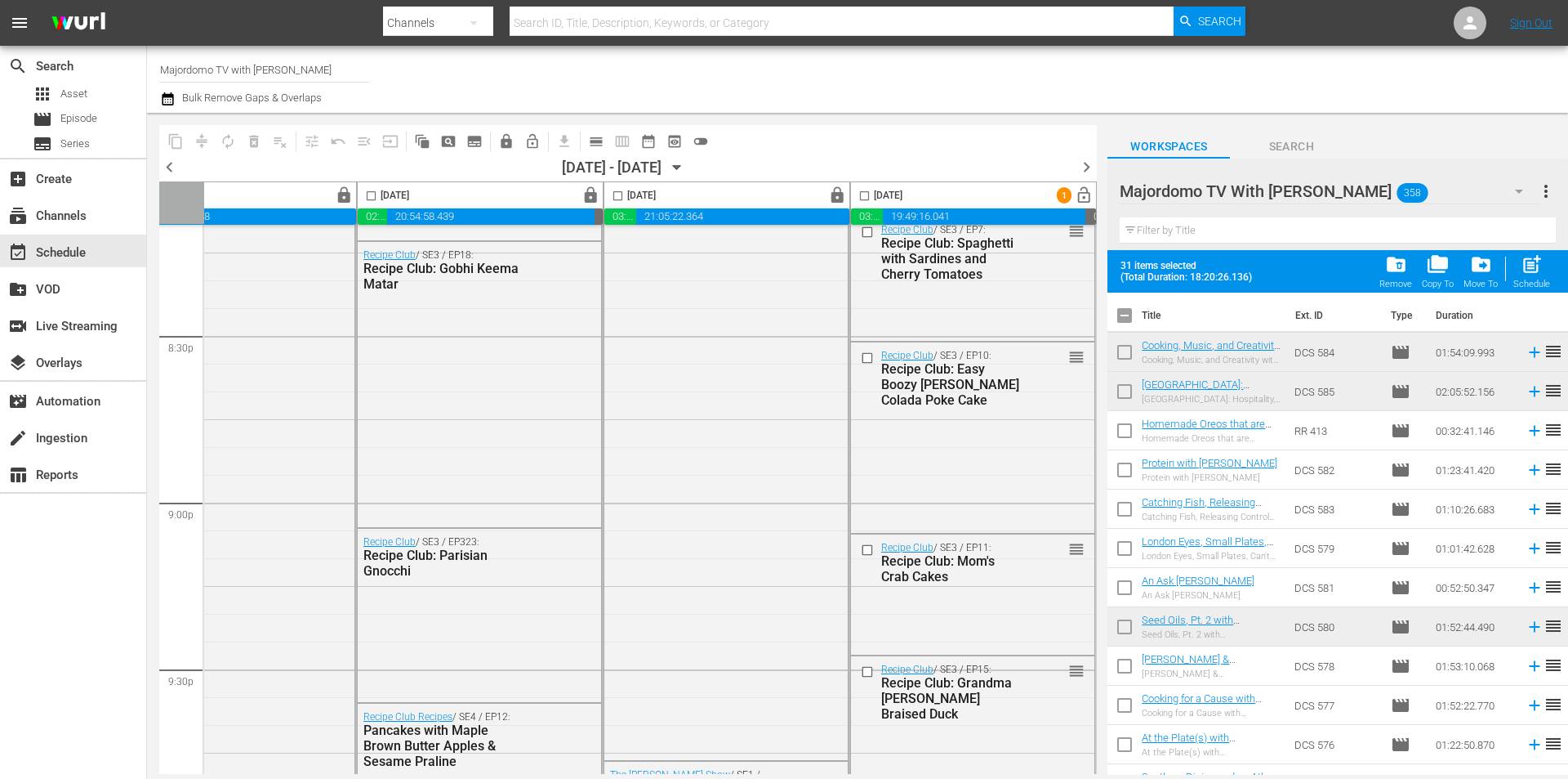
checkbox input "false"
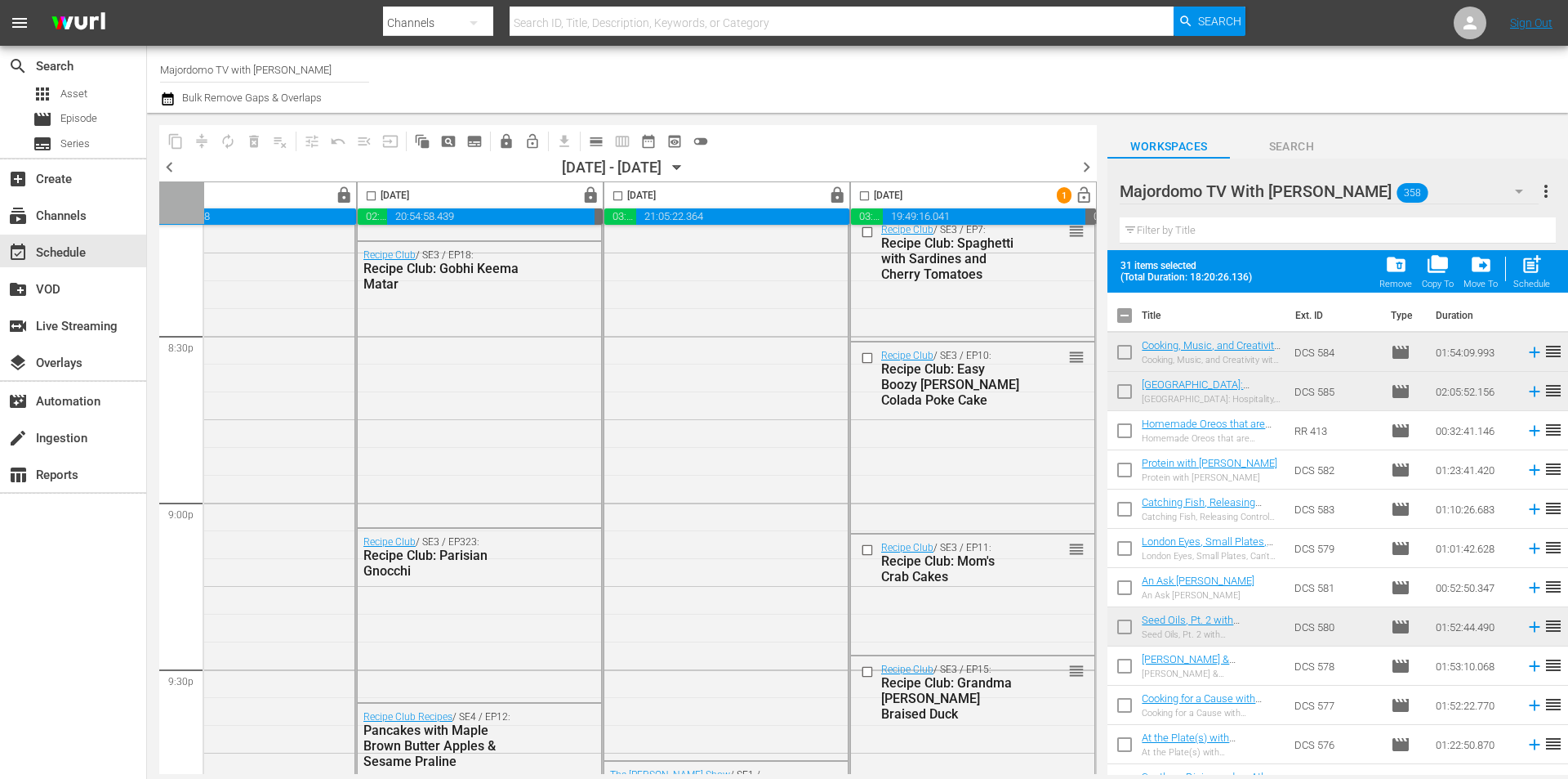
checkbox input "false"
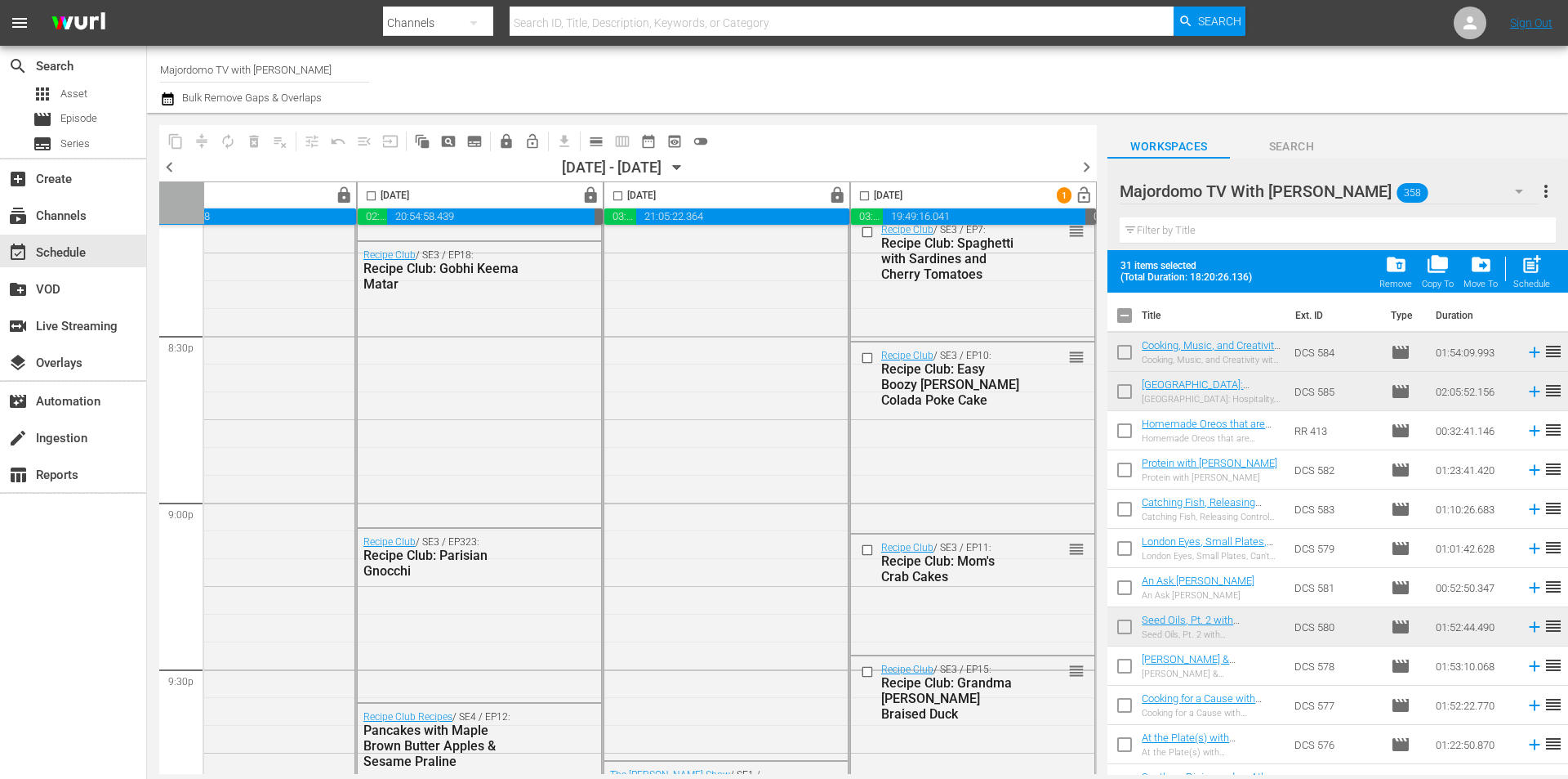
checkbox input "false"
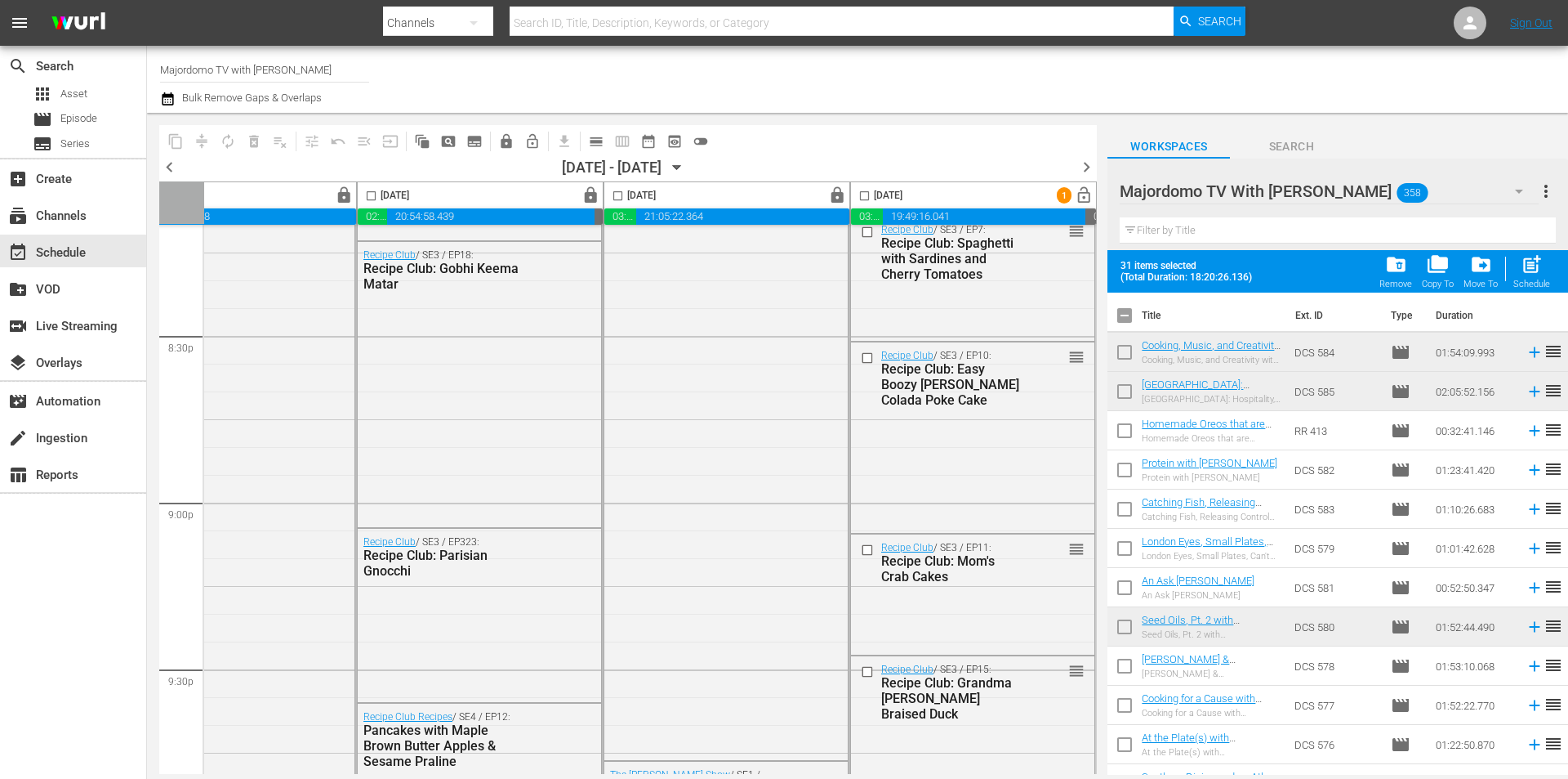
checkbox input "false"
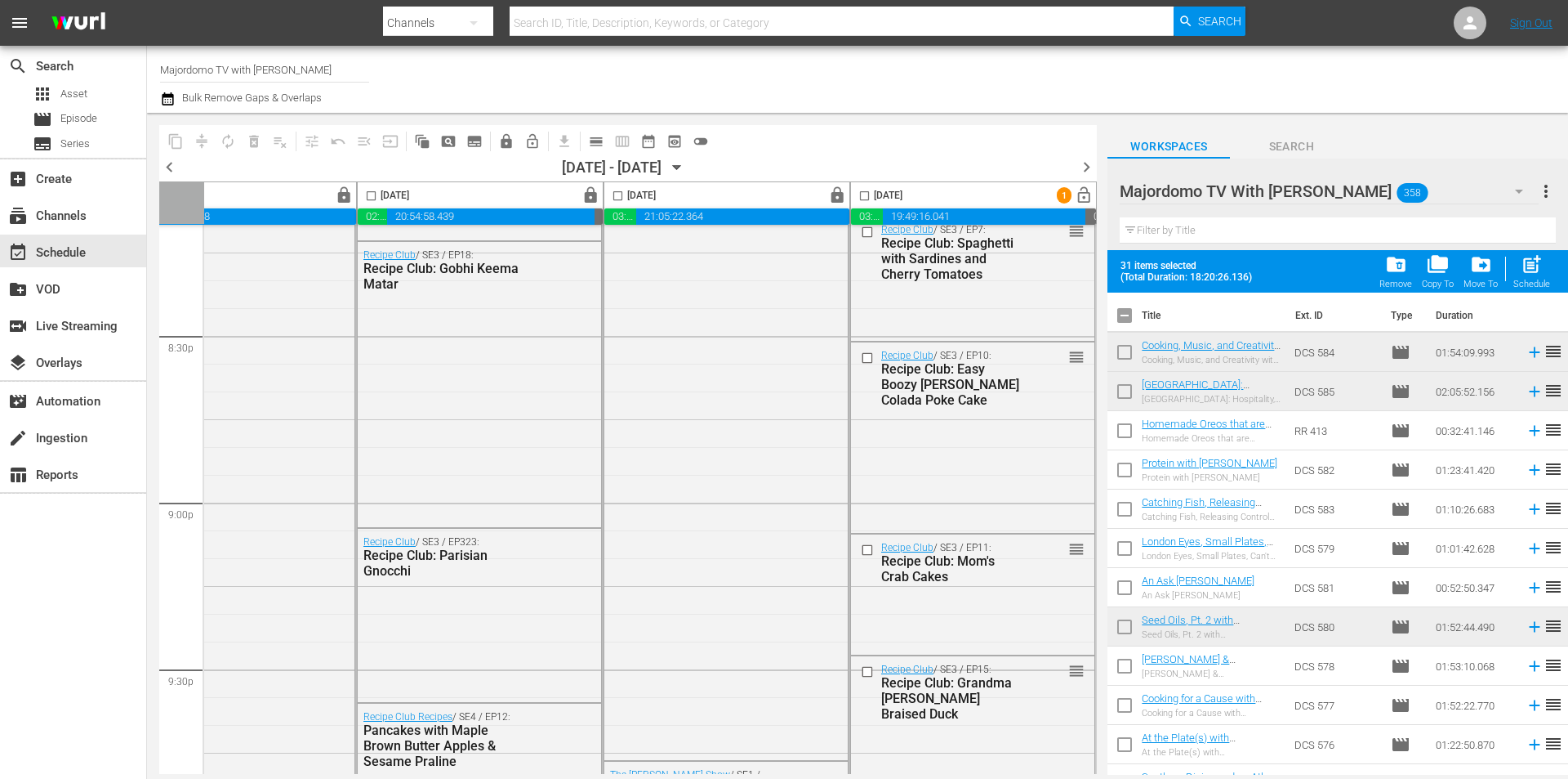
checkbox input "false"
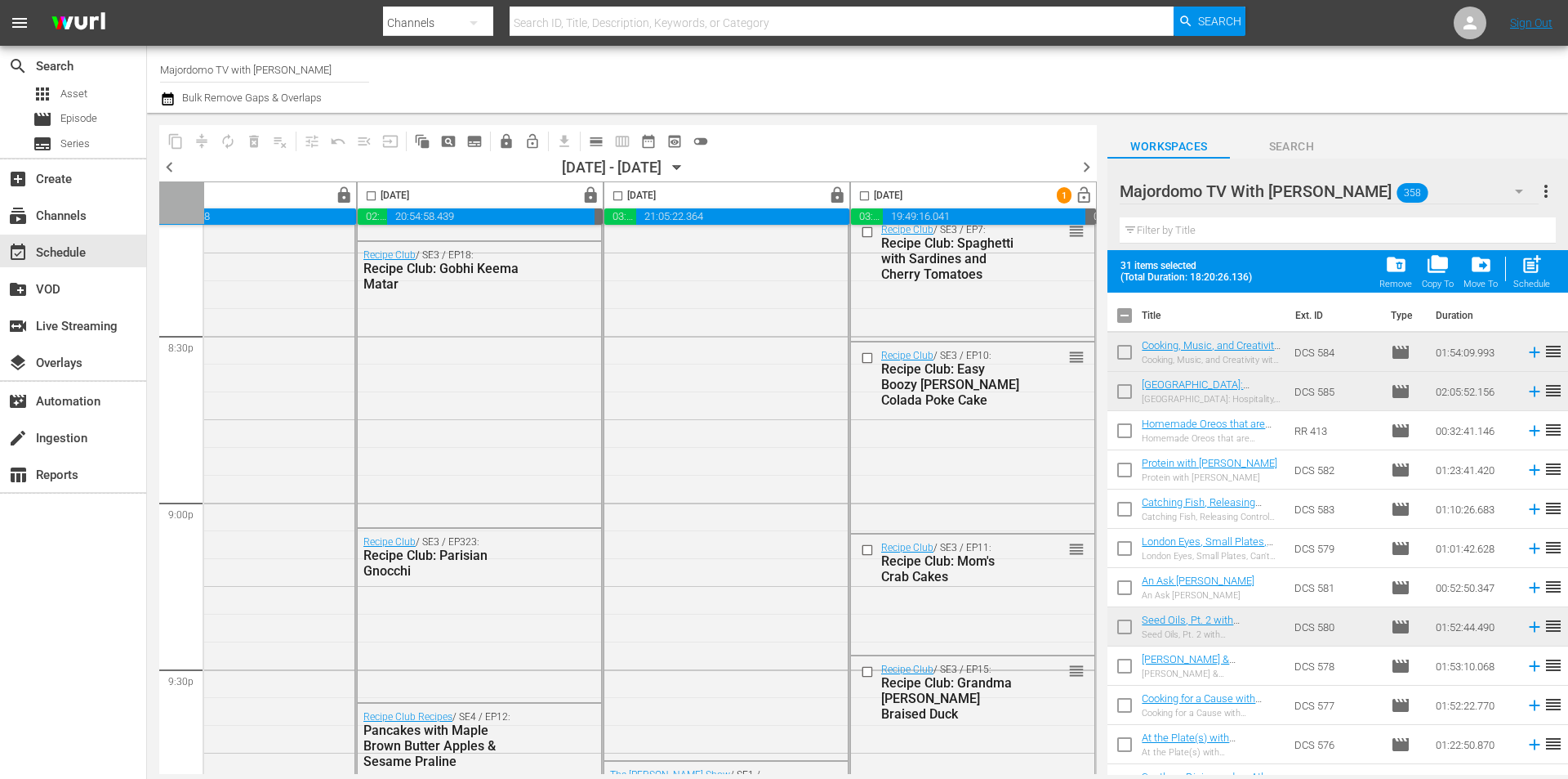
checkbox input "false"
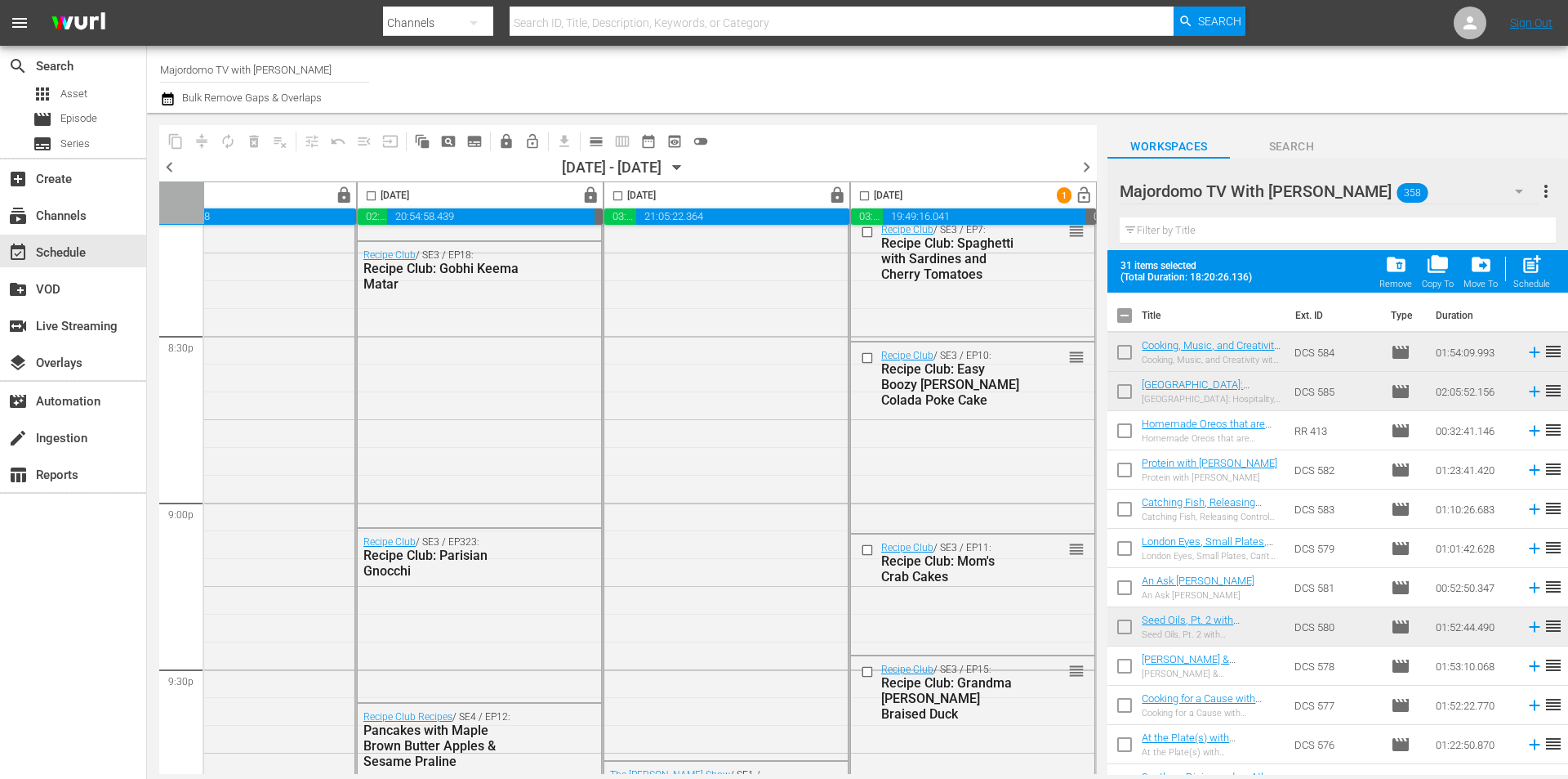
checkbox input "false"
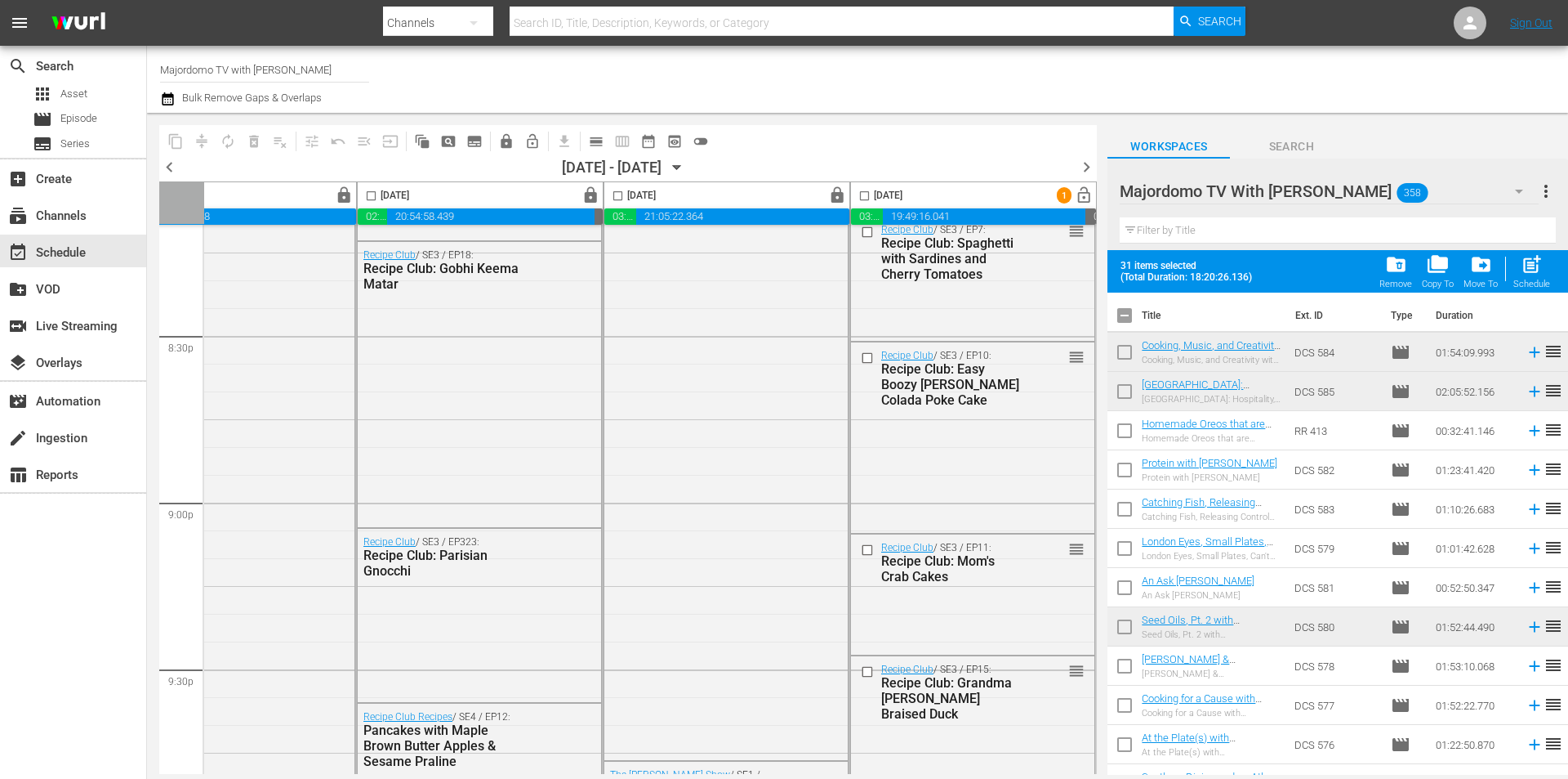
checkbox input "false"
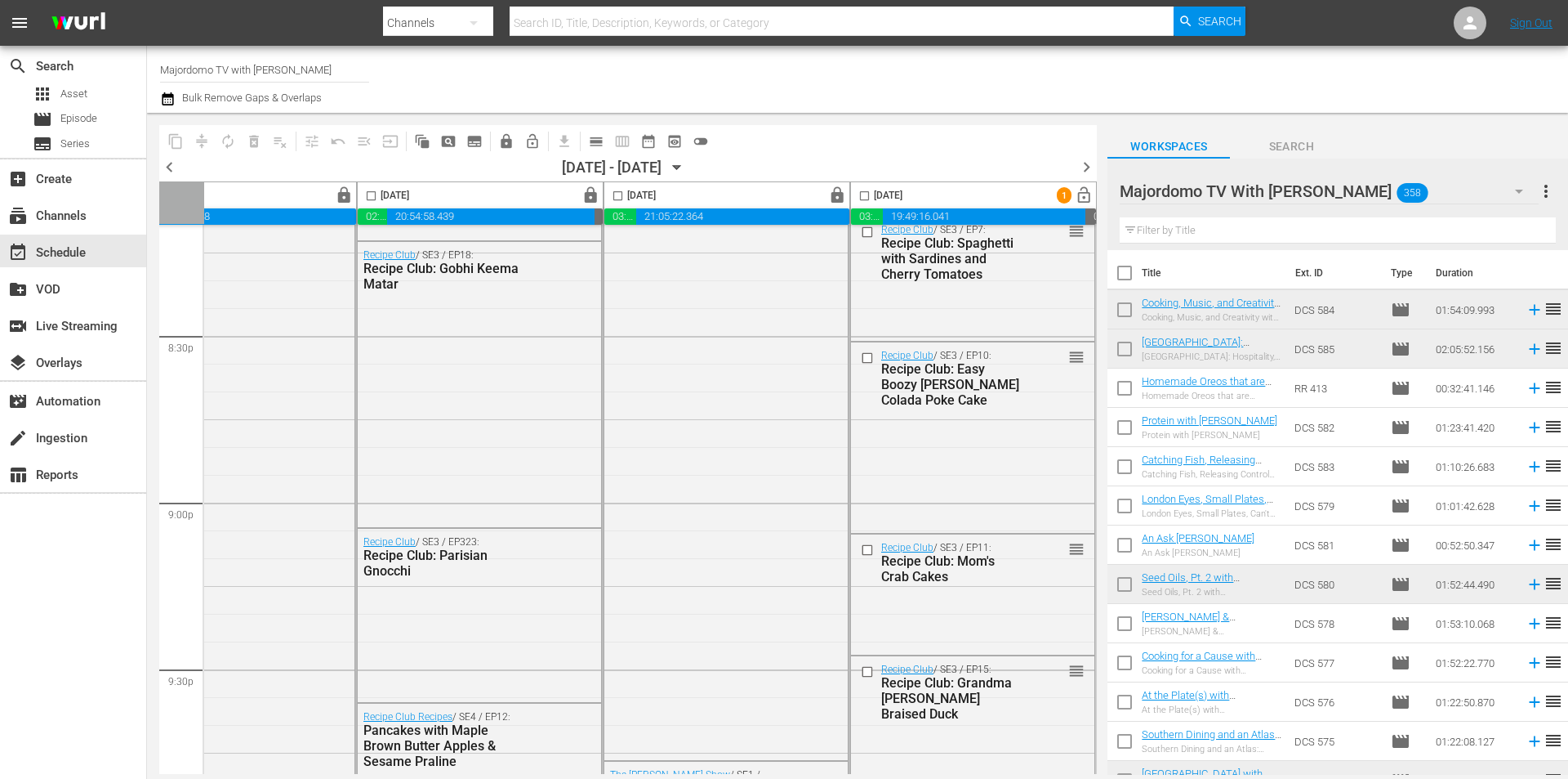
click at [1126, 310] on input "checkbox" at bounding box center [1124, 313] width 35 height 35
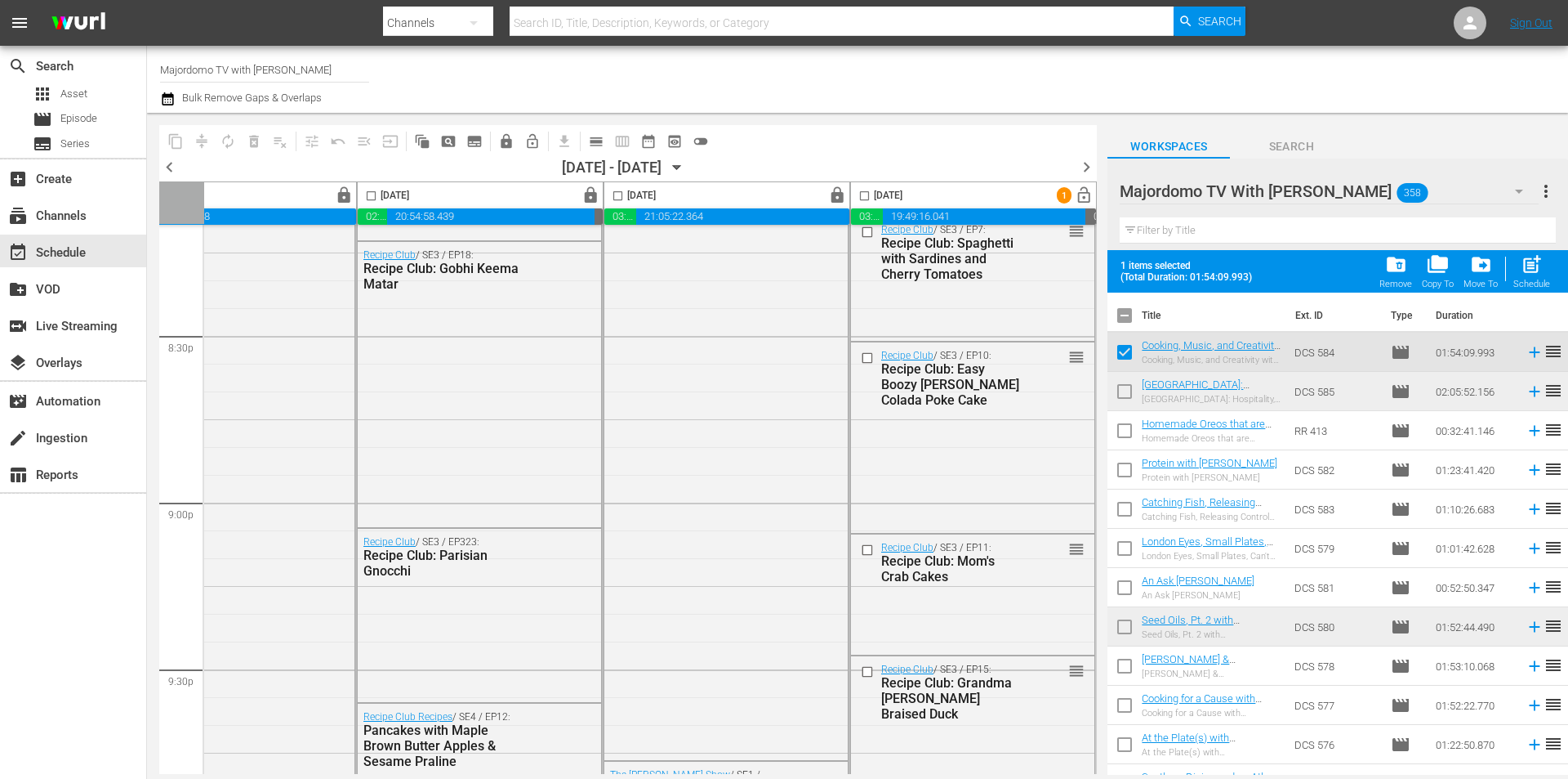
click at [1126, 311] on input "checkbox" at bounding box center [1124, 318] width 35 height 35
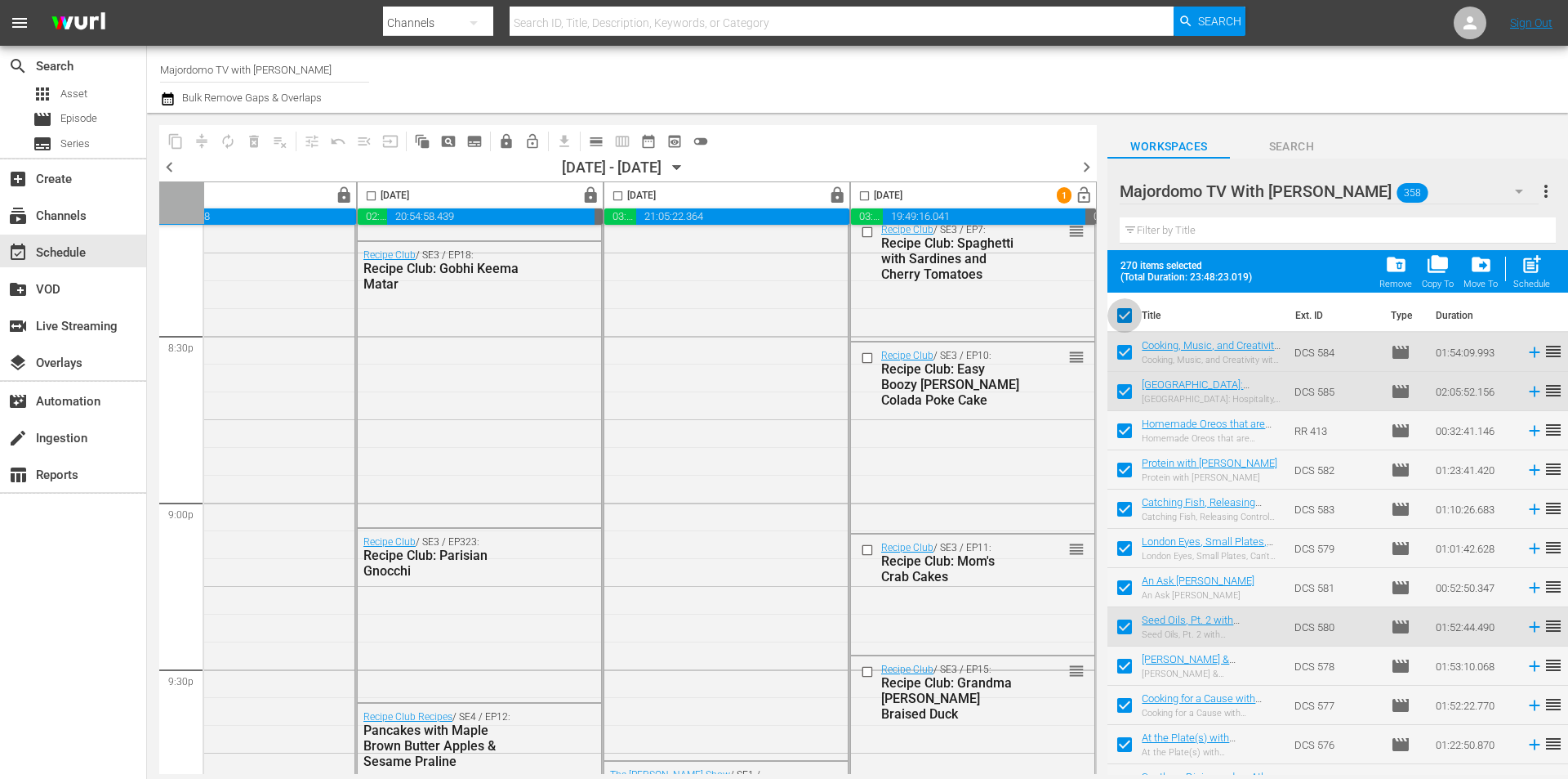
click at [1127, 321] on input "checkbox" at bounding box center [1124, 318] width 35 height 35
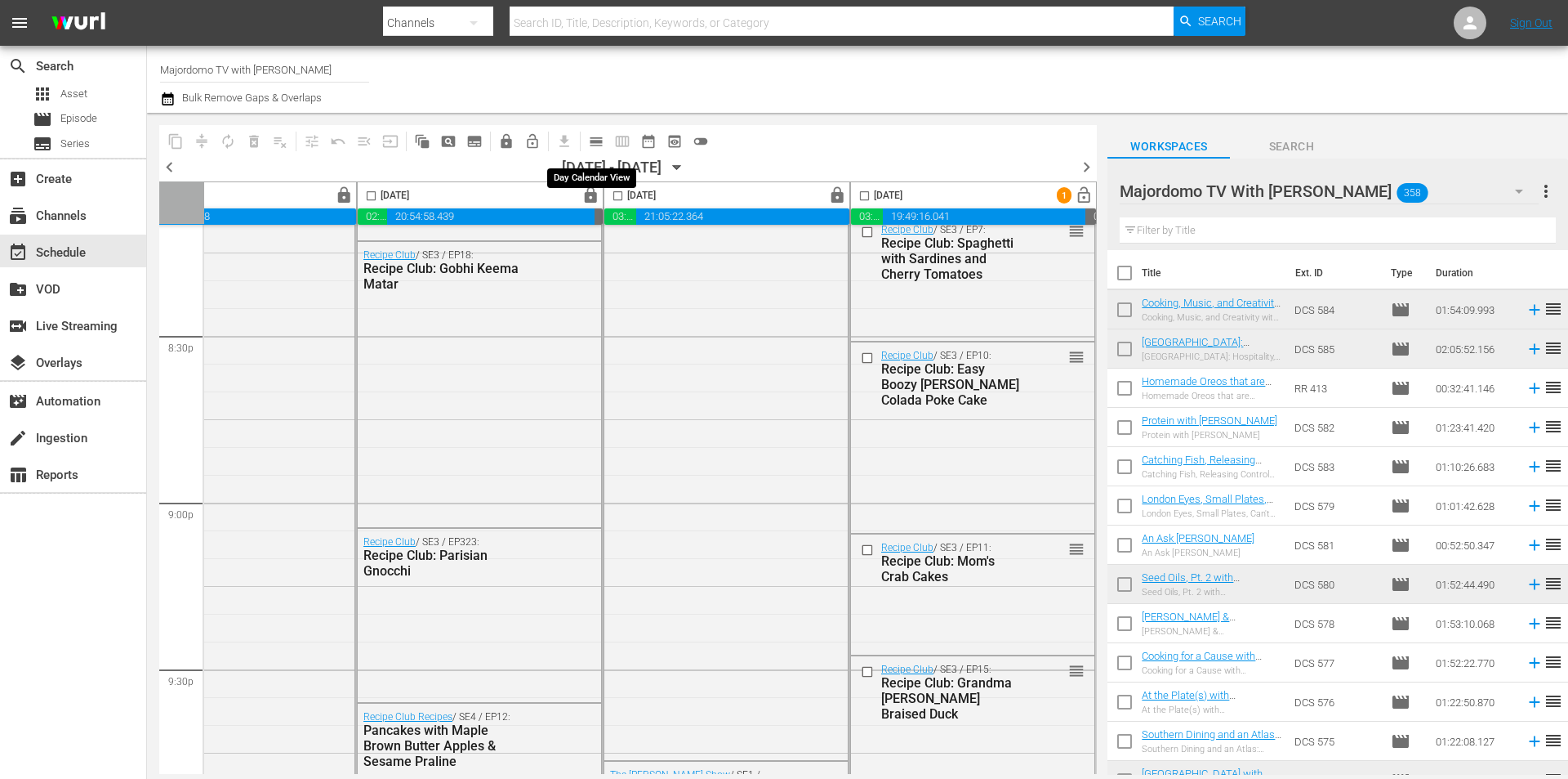
click at [593, 139] on span "calendar_view_day_outlined" at bounding box center [596, 141] width 16 height 16
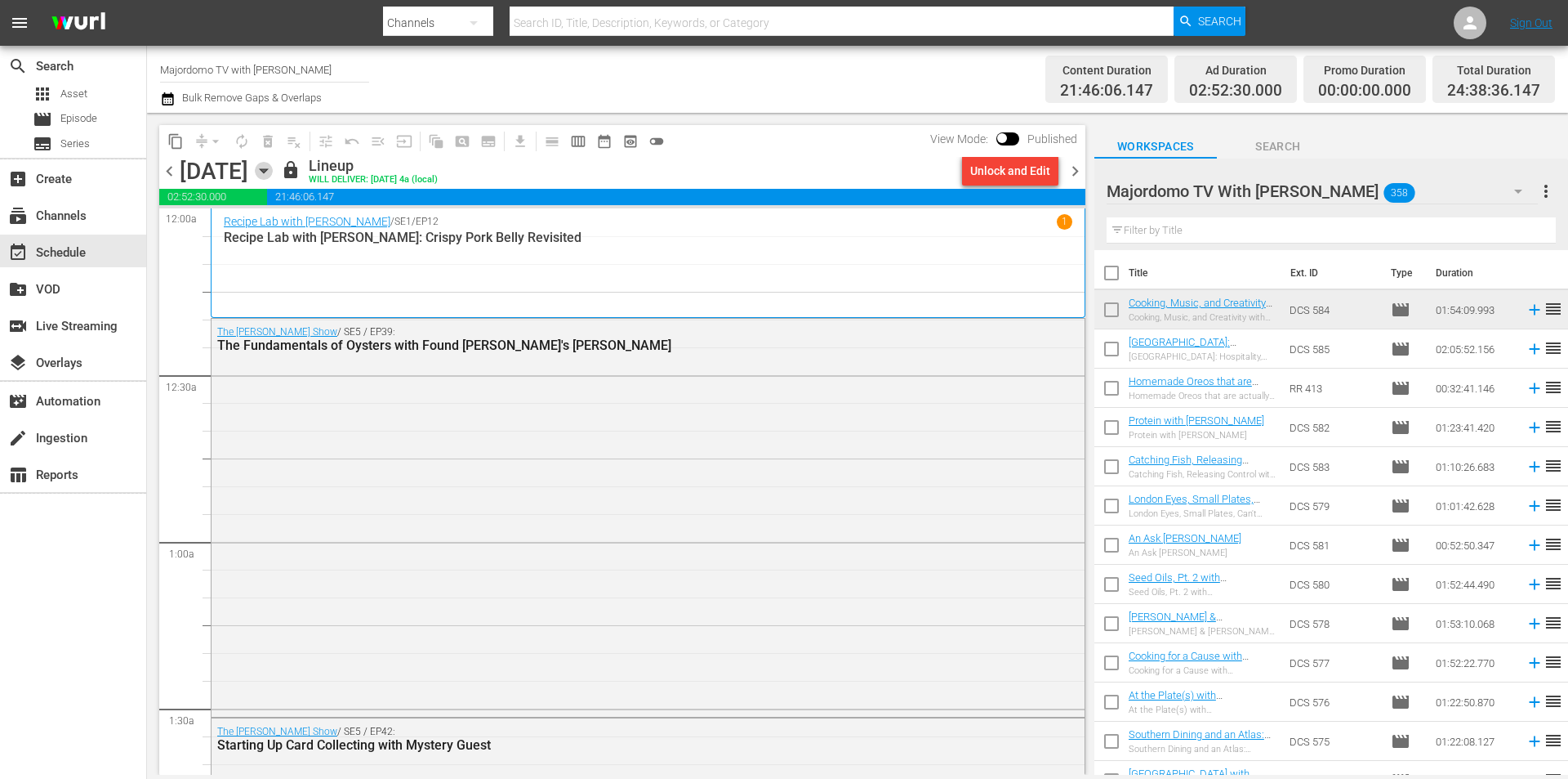
click at [273, 169] on icon "button" at bounding box center [264, 171] width 18 height 18
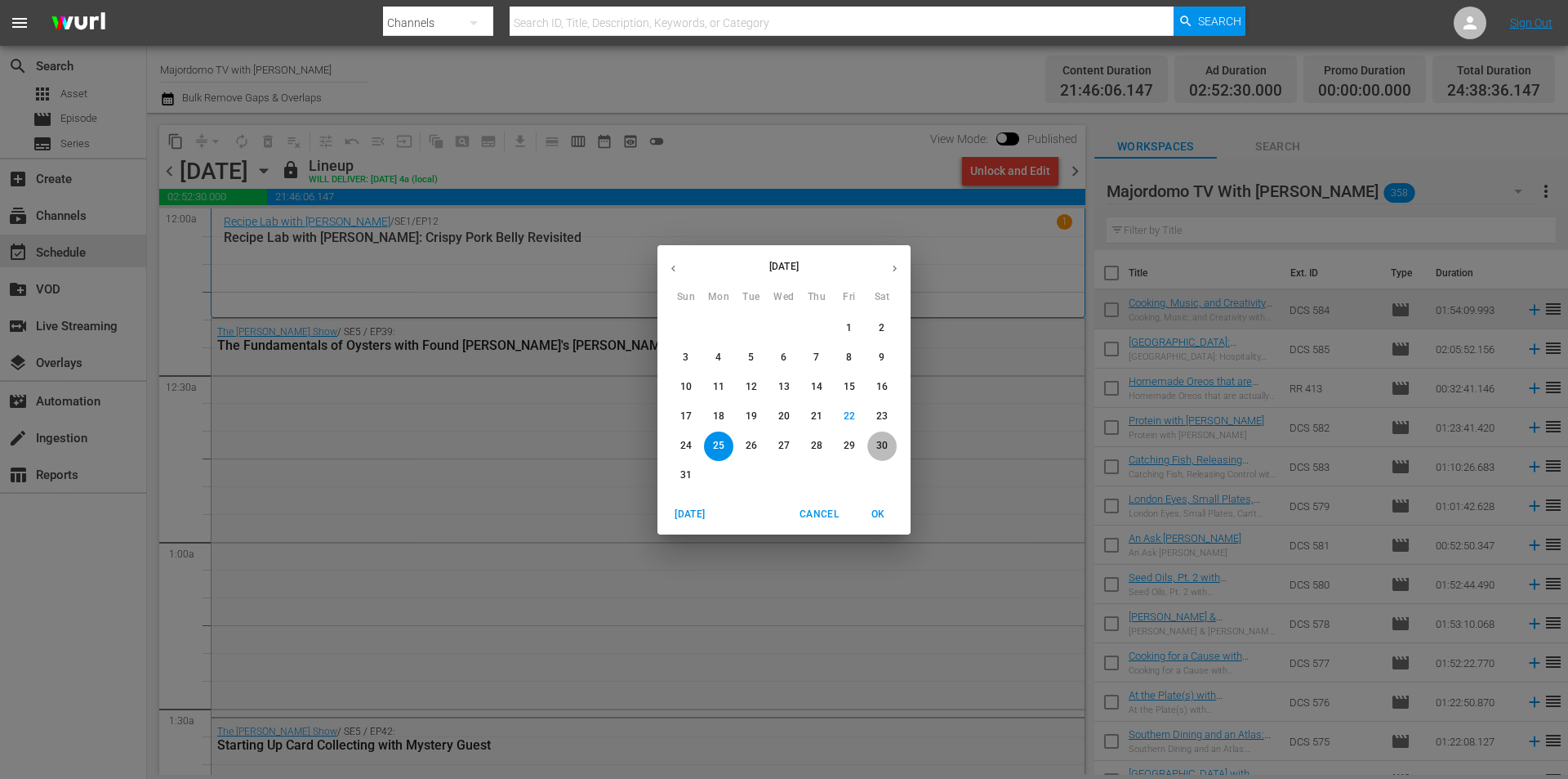
click at [878, 441] on p "30" at bounding box center [882, 446] width 12 height 14
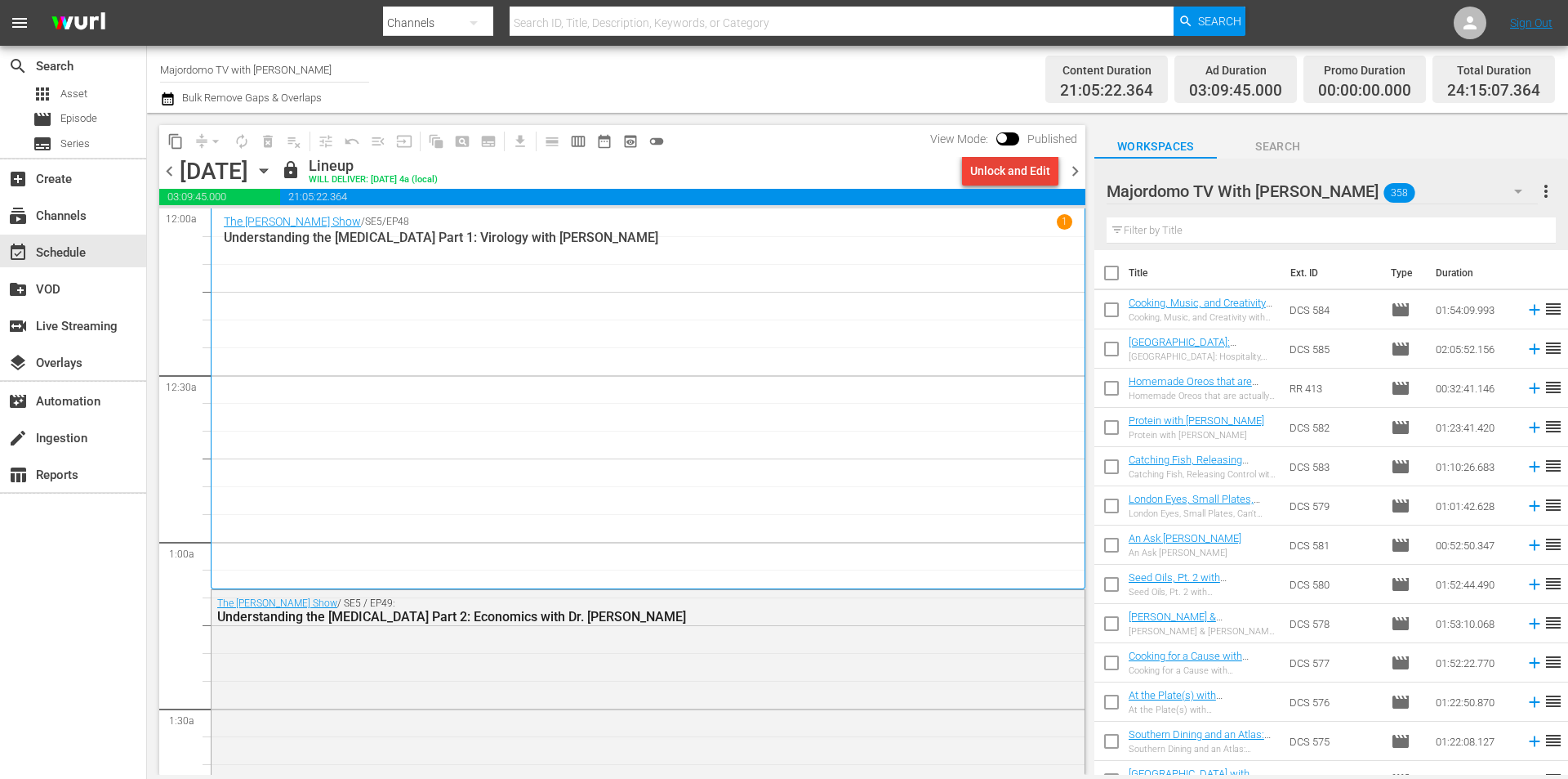
click at [1009, 172] on div "Unlock and Edit" at bounding box center [1010, 170] width 80 height 29
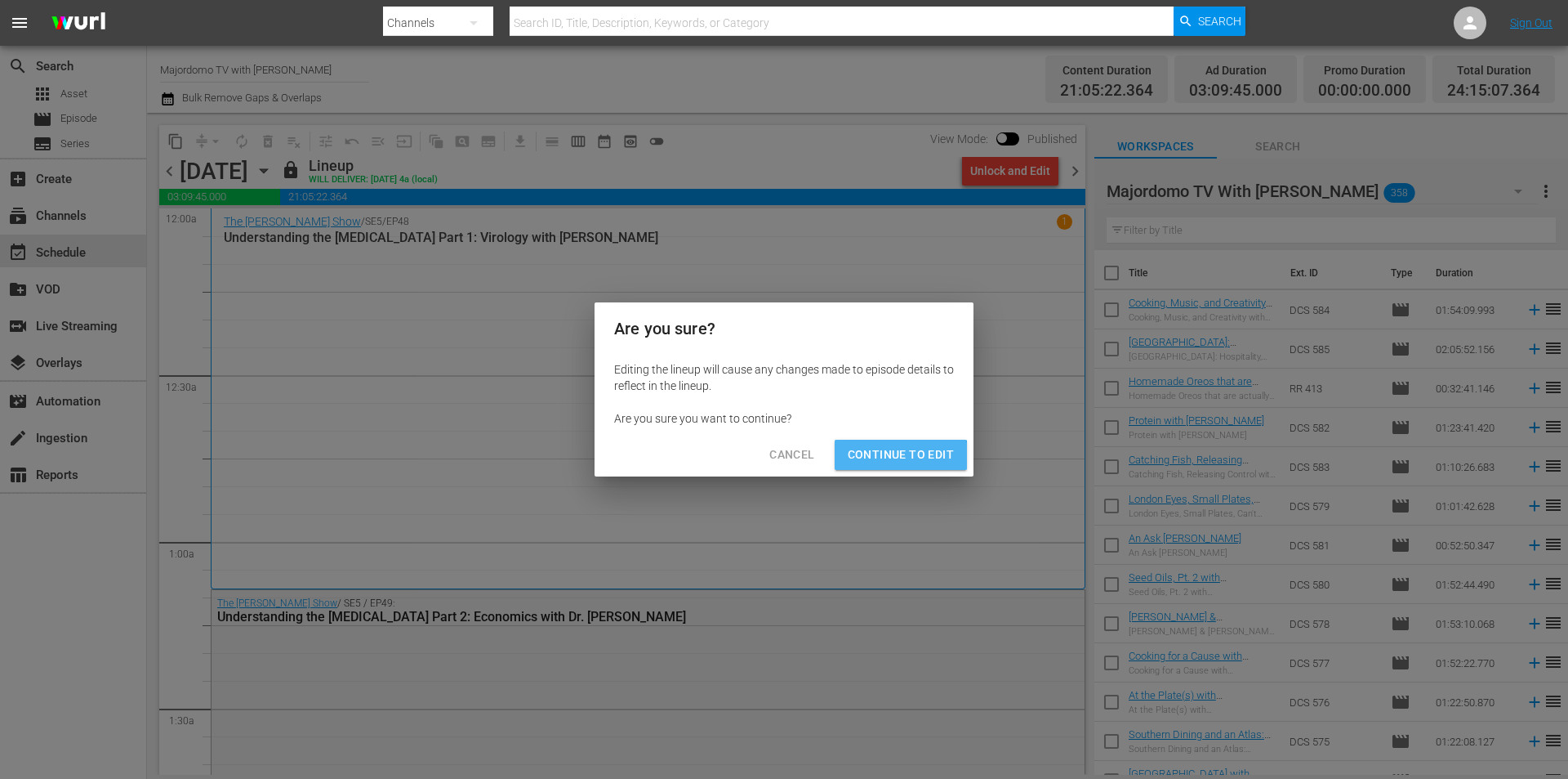
click at [898, 469] on button "Continue to Edit" at bounding box center [901, 455] width 133 height 30
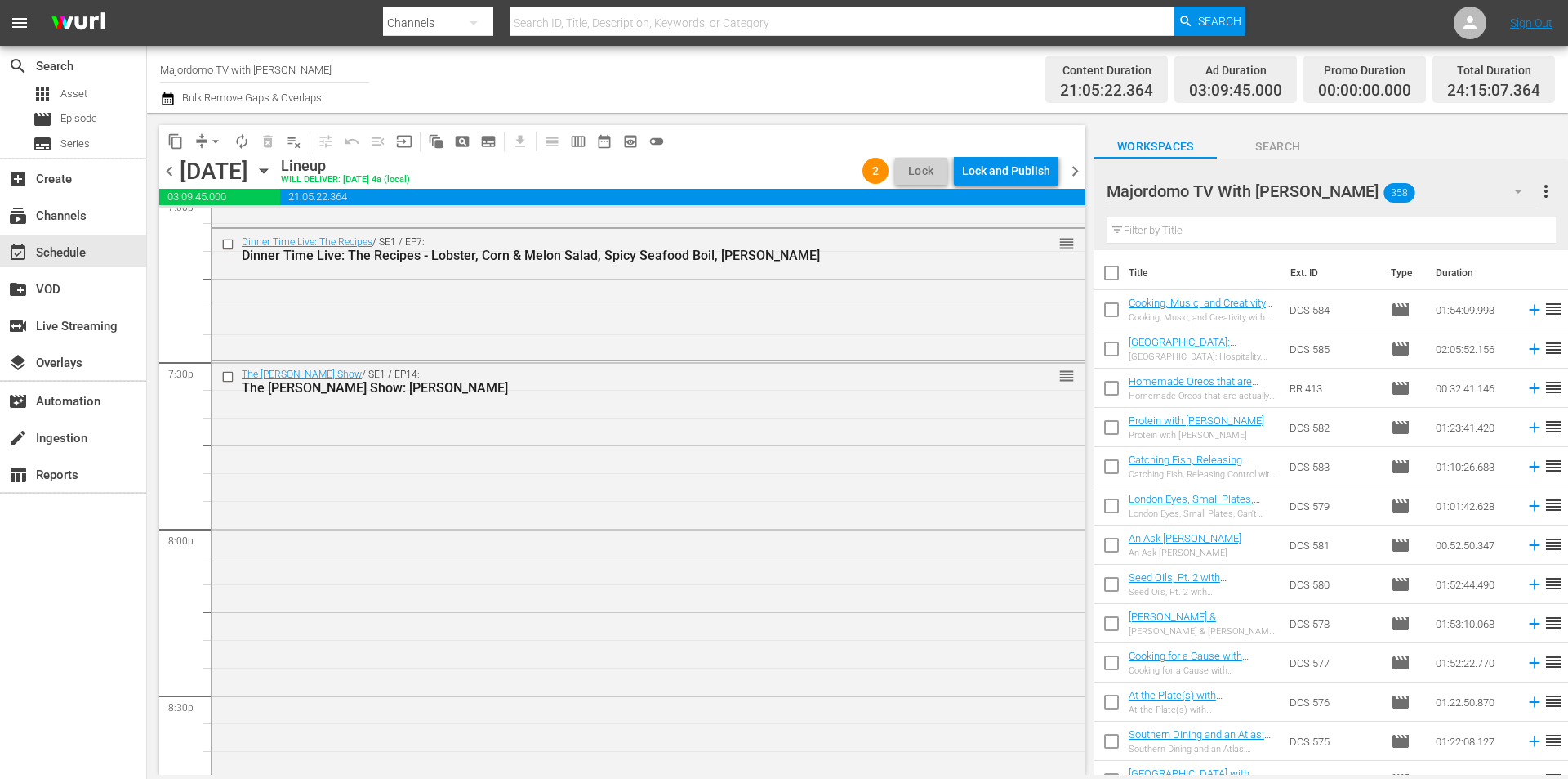
scroll to position [6266, 0]
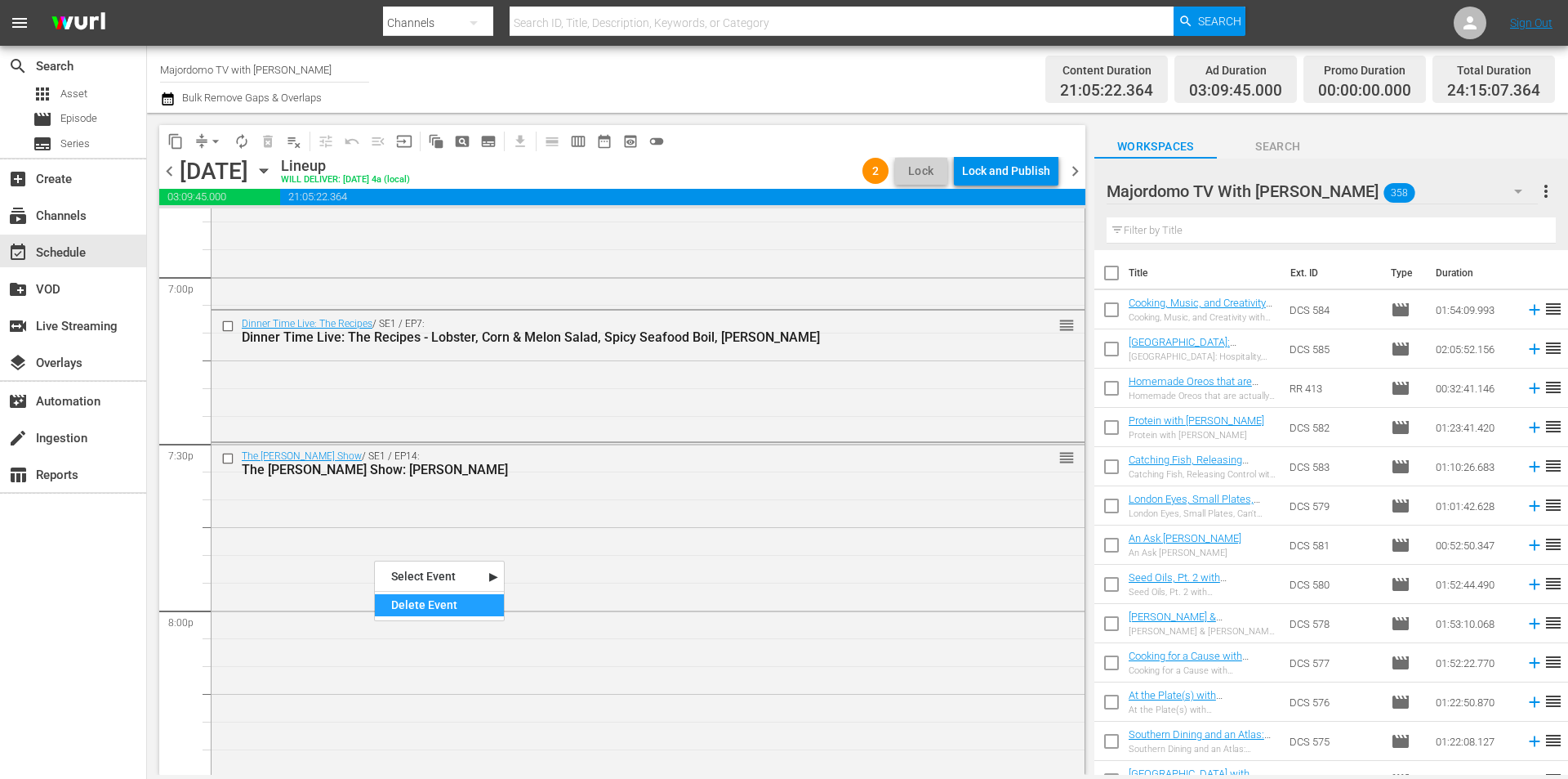
click at [417, 606] on div "Delete Event" at bounding box center [439, 604] width 129 height 22
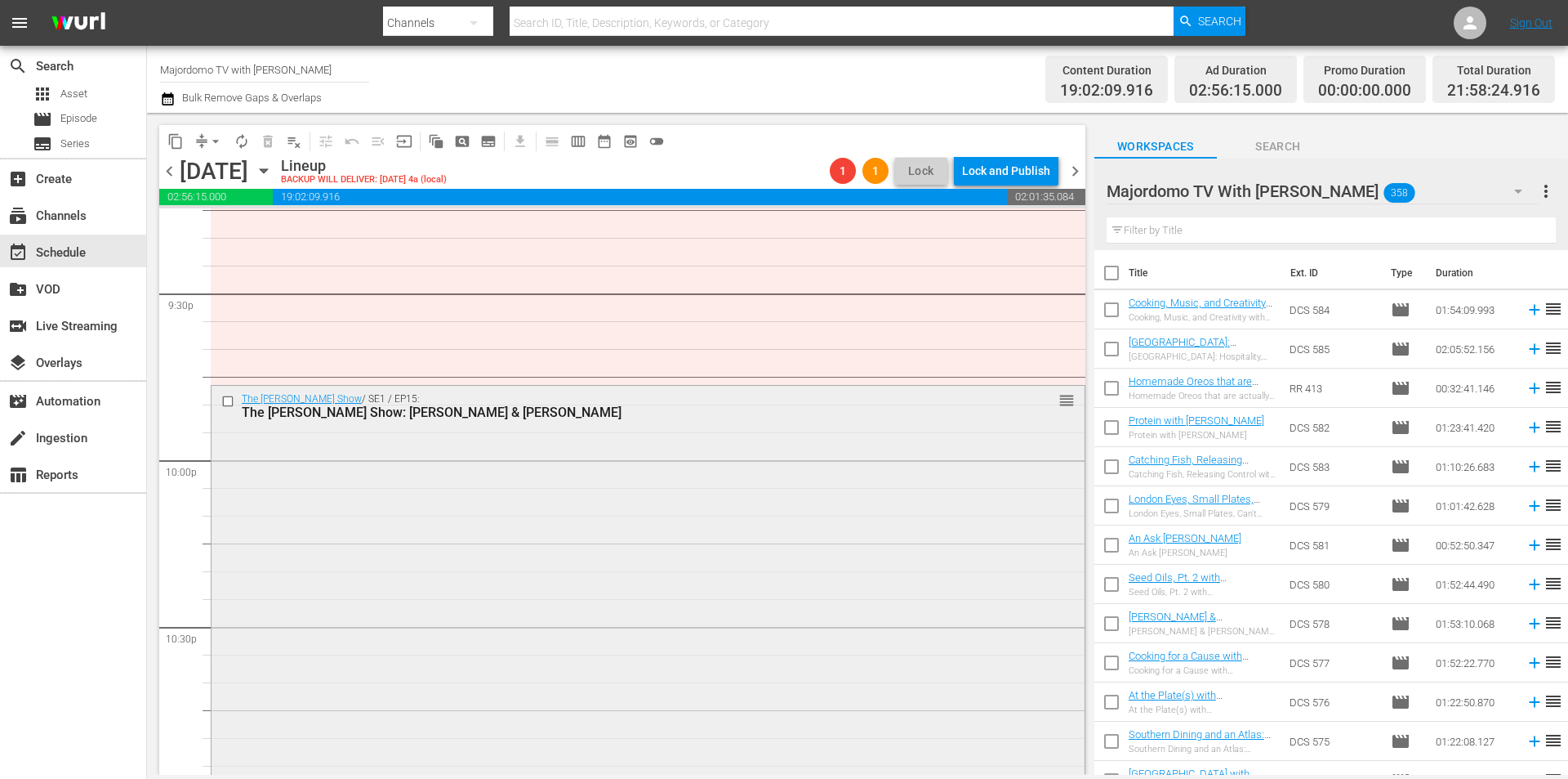
scroll to position [7001, 0]
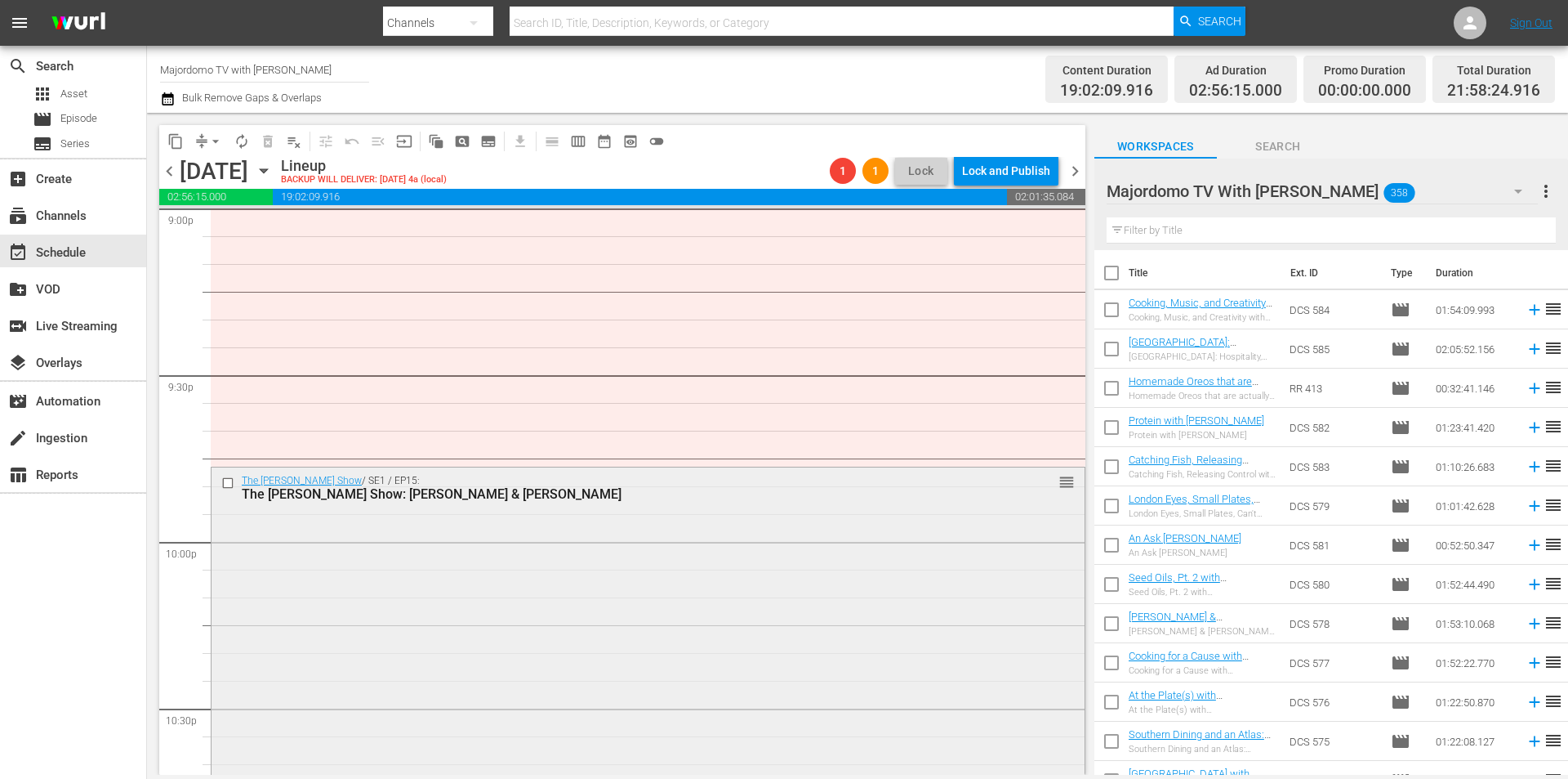
click at [227, 484] on input "checkbox" at bounding box center [229, 483] width 17 height 14
click at [674, 620] on div "Delete Event" at bounding box center [682, 622] width 129 height 22
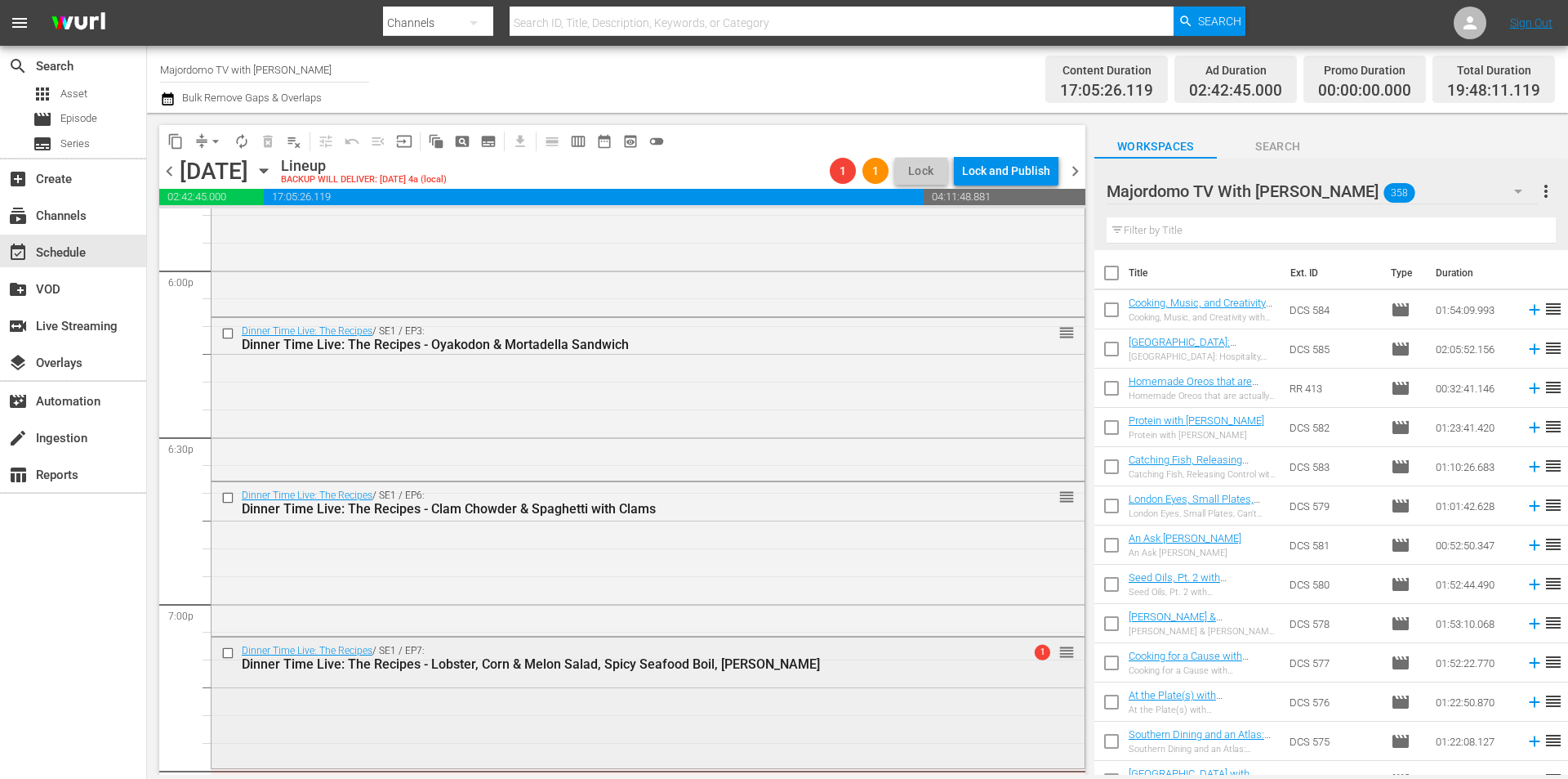
scroll to position [6102, 0]
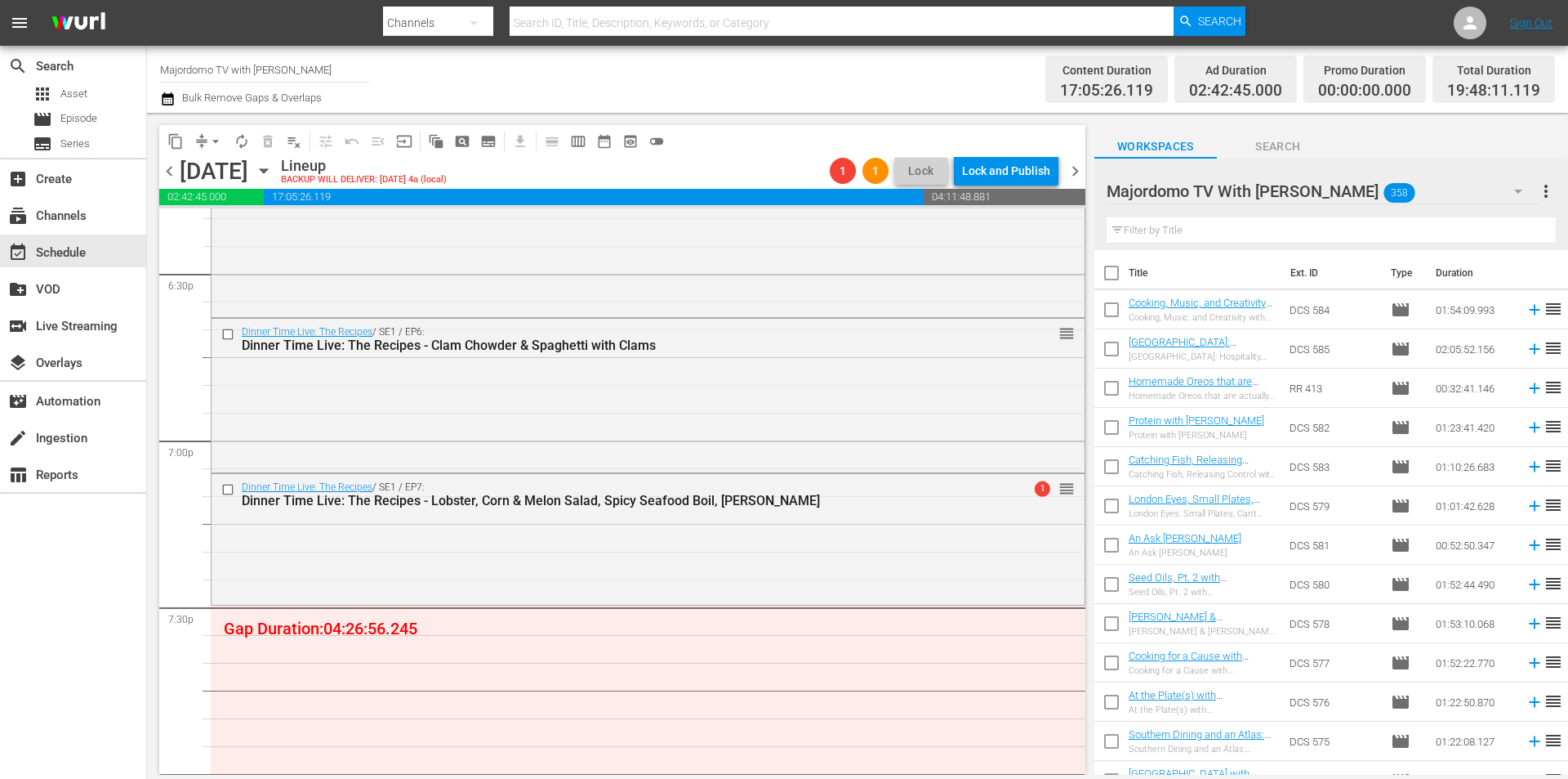
click at [1153, 229] on input "text" at bounding box center [1331, 230] width 449 height 26
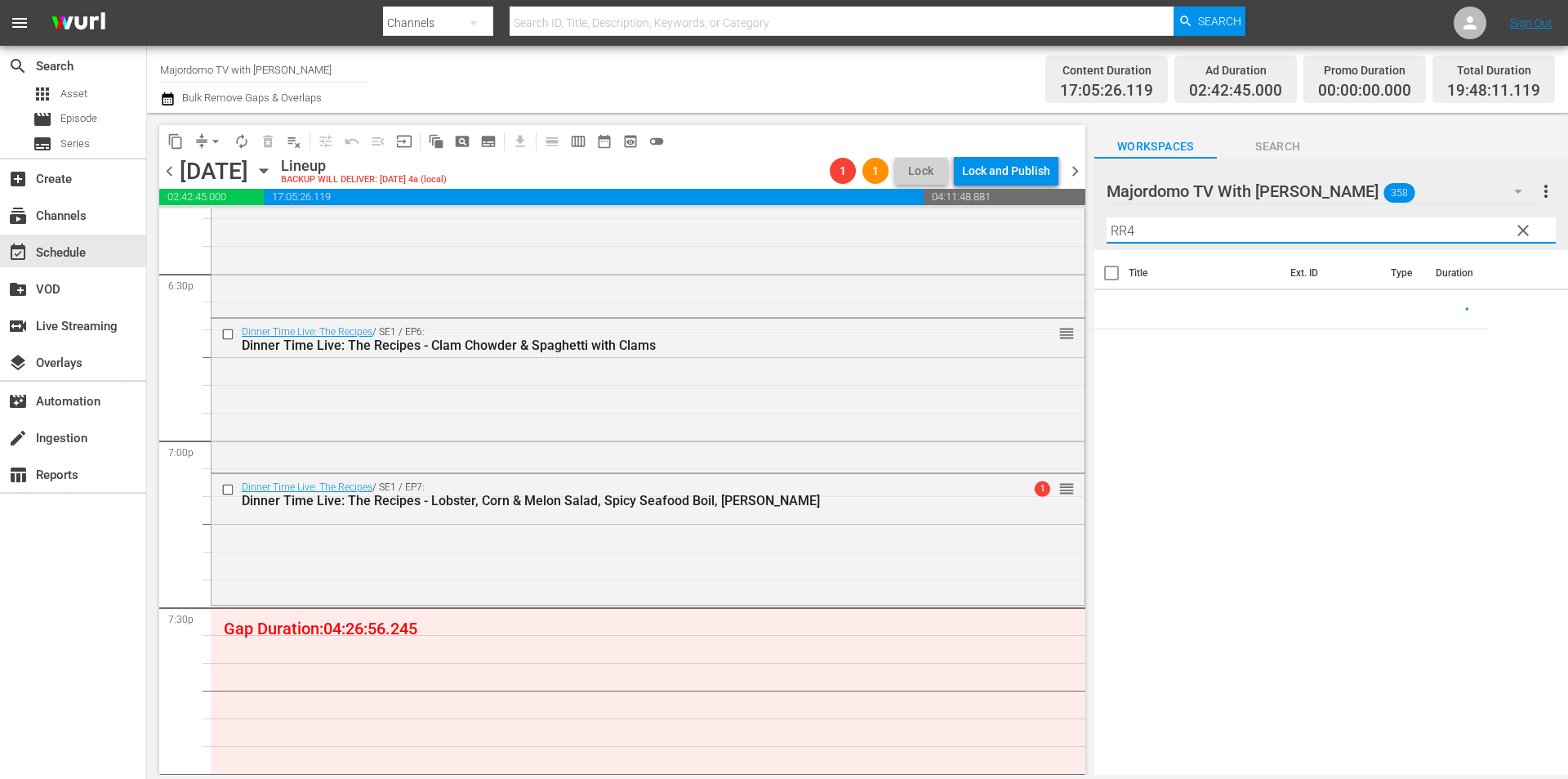
drag, startPoint x: 1152, startPoint y: 233, endPoint x: 1098, endPoint y: 231, distance: 54.0
click at [1099, 232] on div "Majordomo TV With [PERSON_NAME] 358 Majordomo TV With [PERSON_NAME] more_vert c…" at bounding box center [1331, 204] width 474 height 92
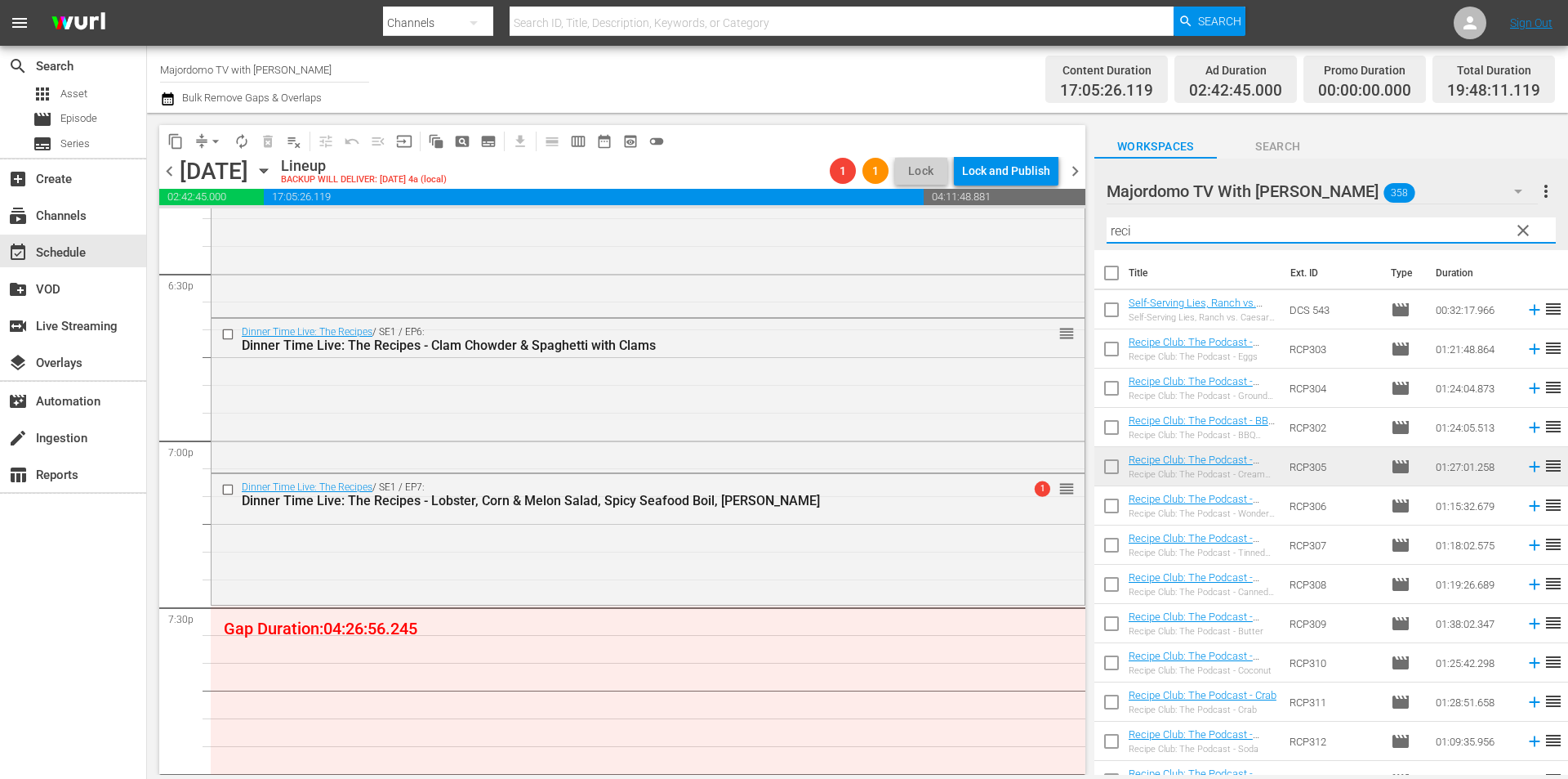
click at [1159, 227] on input "reci" at bounding box center [1331, 230] width 449 height 26
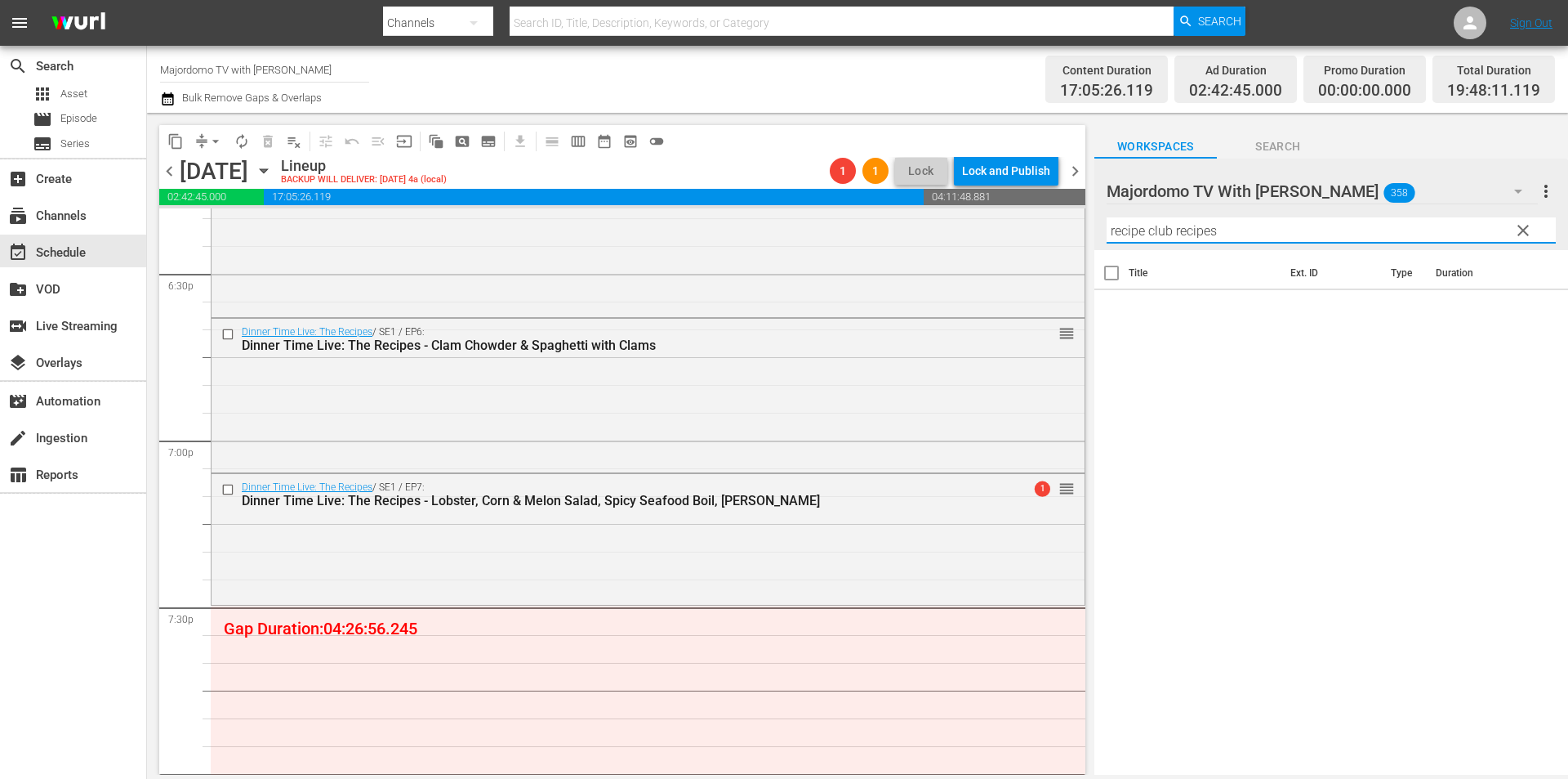
click at [1518, 231] on span "clear" at bounding box center [1523, 231] width 20 height 20
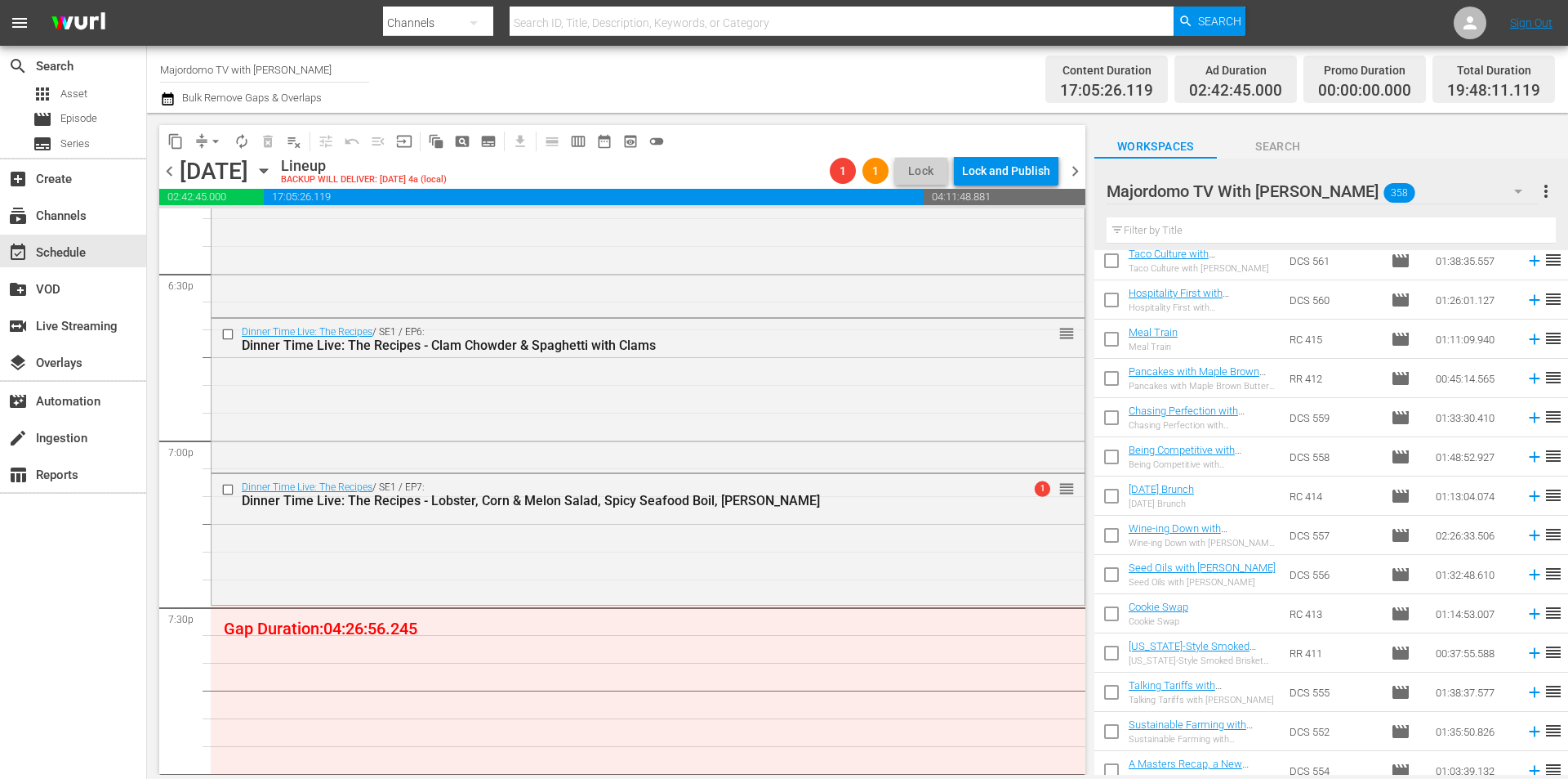
scroll to position [1308, 0]
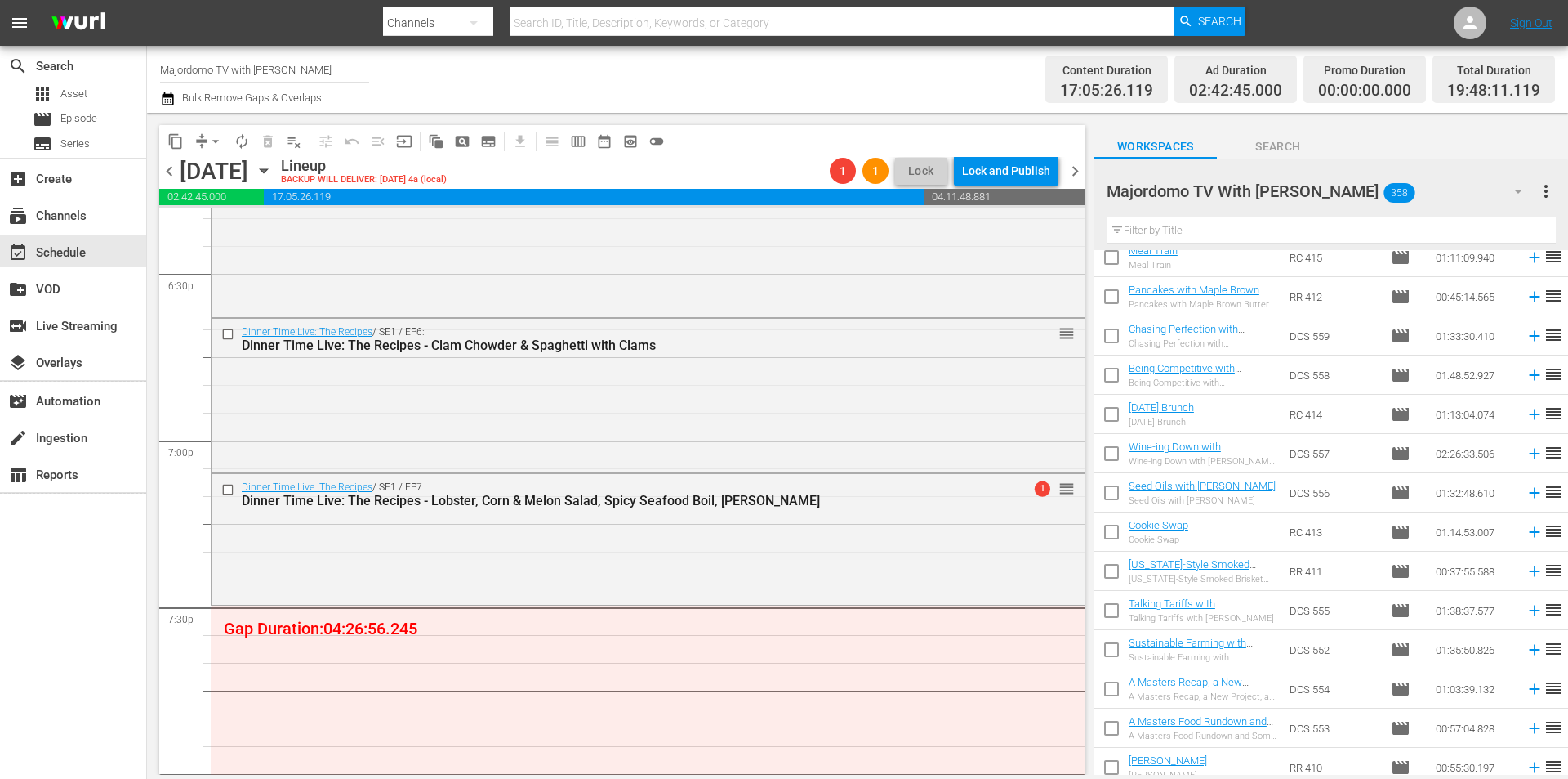
click at [1115, 574] on input "checkbox" at bounding box center [1111, 574] width 35 height 35
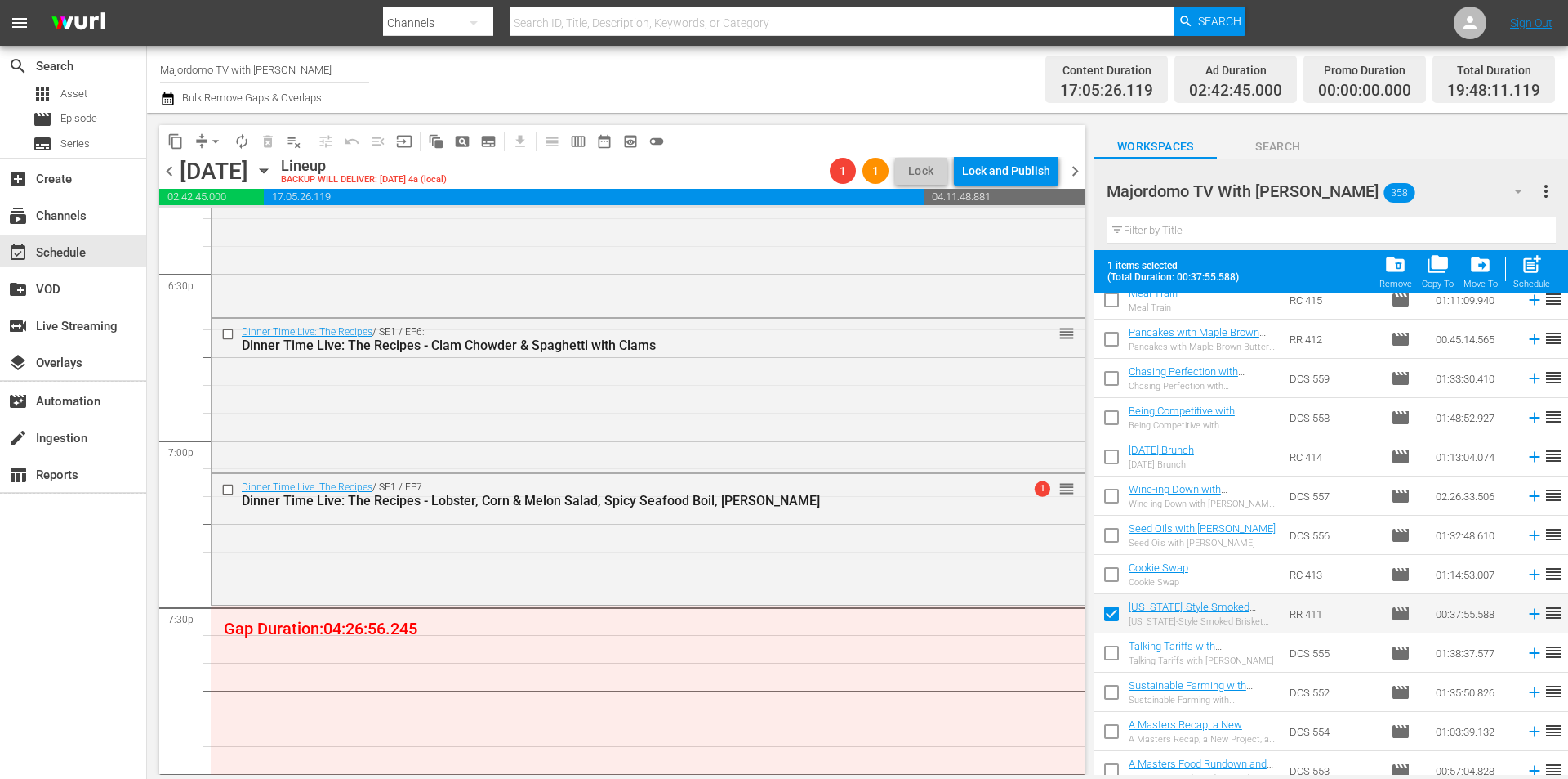
scroll to position [1471, 0]
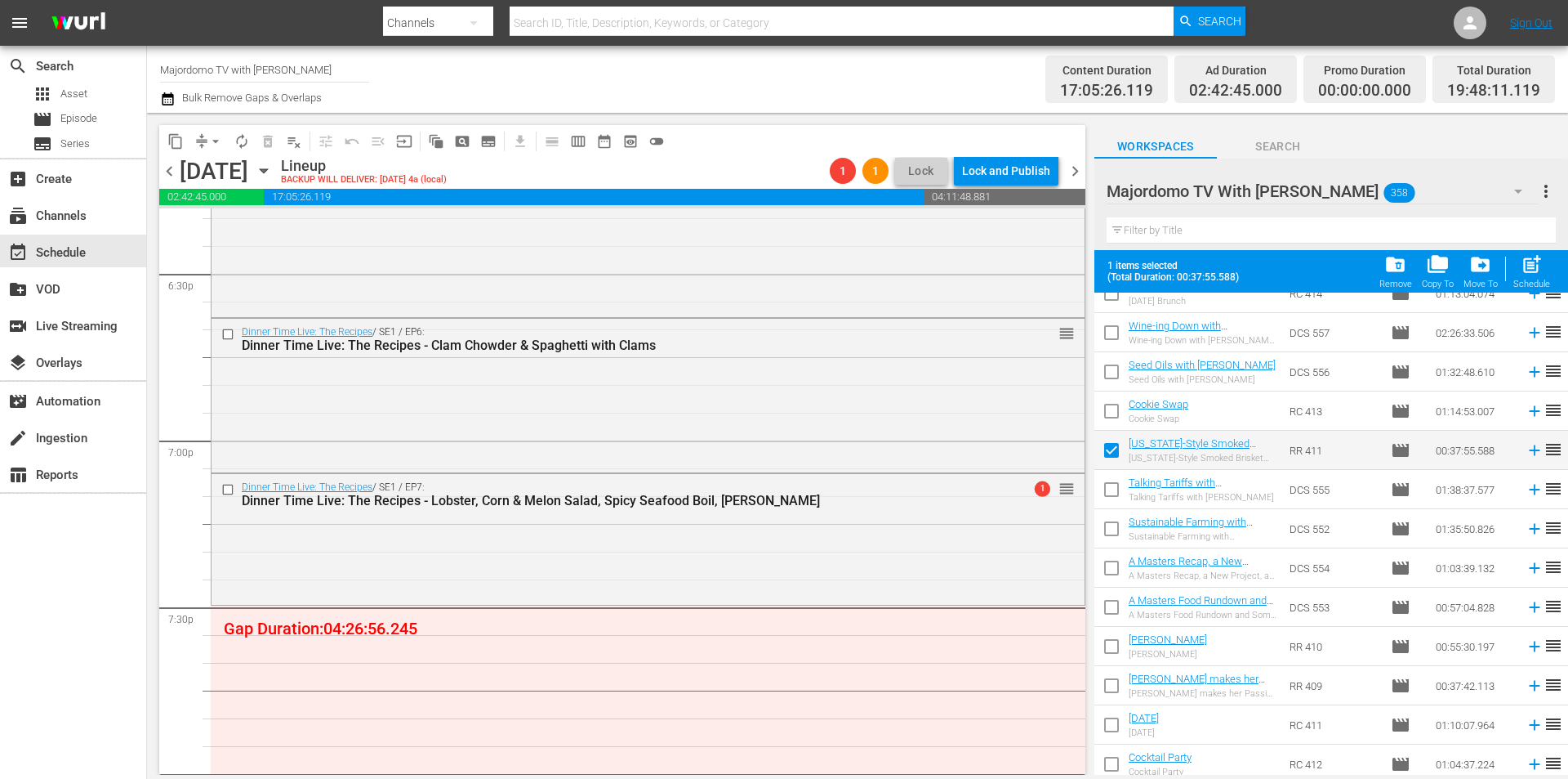
click at [1110, 686] on input "checkbox" at bounding box center [1111, 689] width 35 height 35
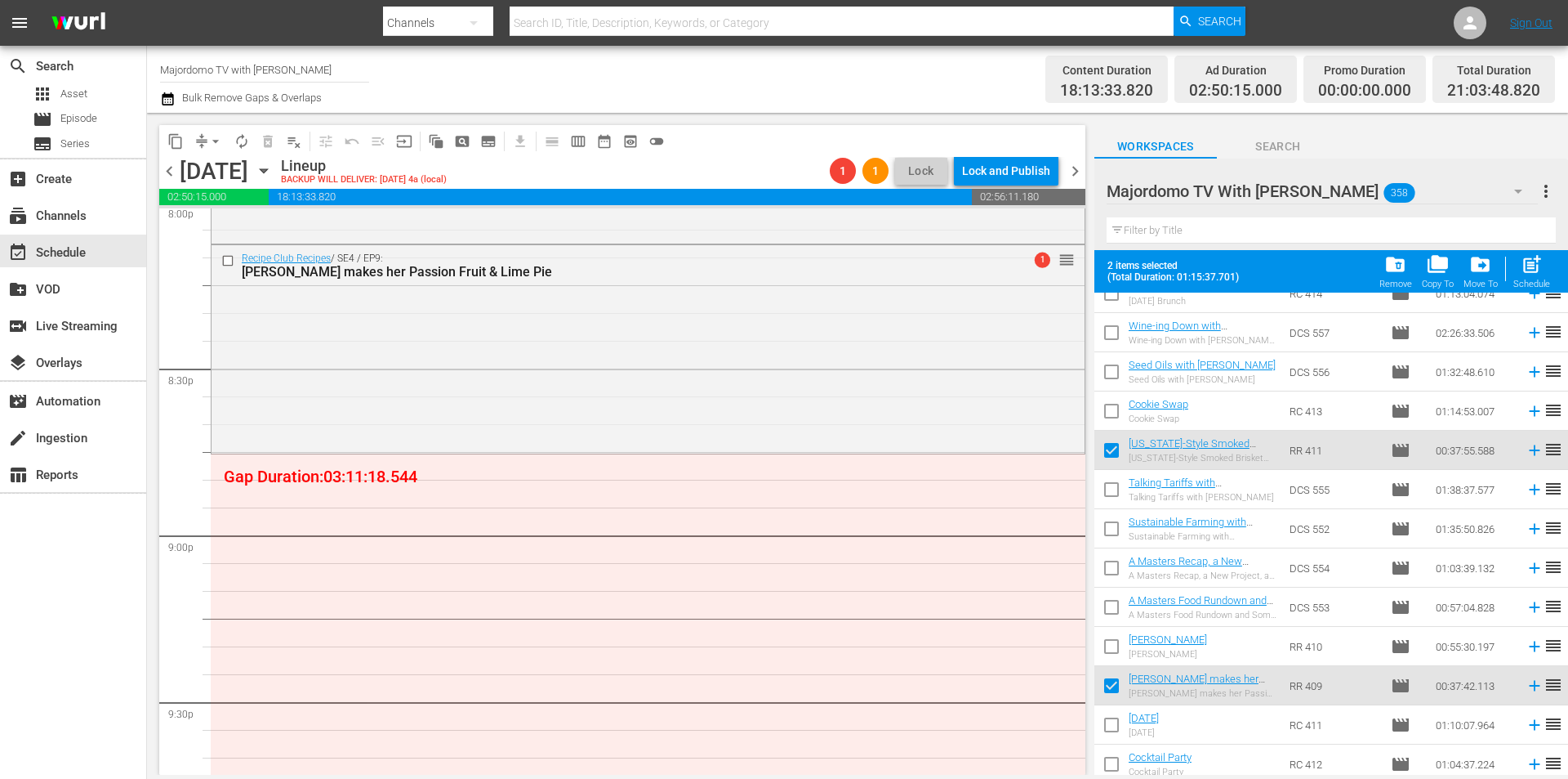
click at [1114, 447] on input "checkbox" at bounding box center [1111, 454] width 35 height 35
click at [1114, 683] on input "checkbox" at bounding box center [1111, 689] width 35 height 35
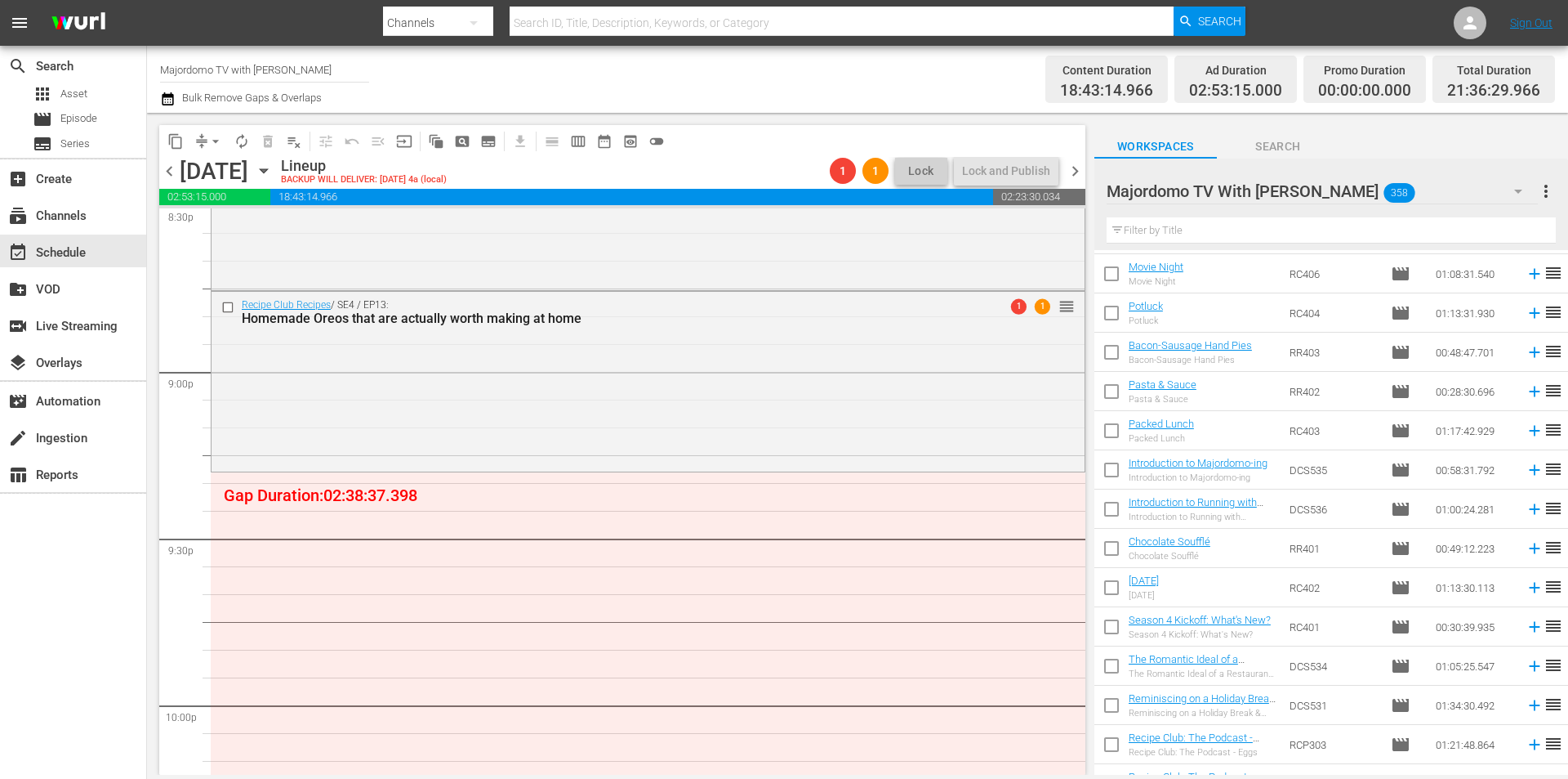
scroll to position [2941, 0]
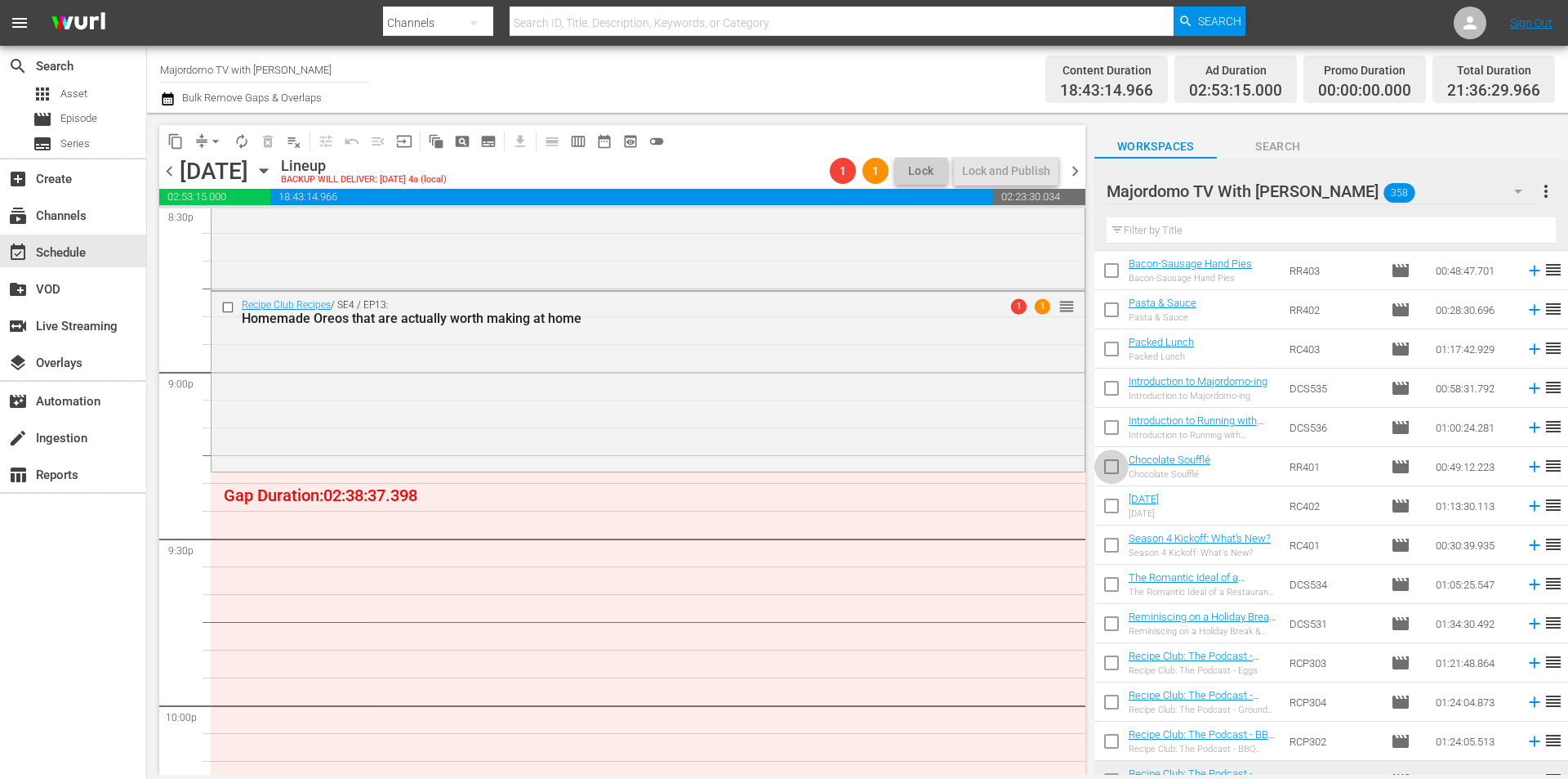
click at [1115, 471] on input "checkbox" at bounding box center [1111, 470] width 35 height 35
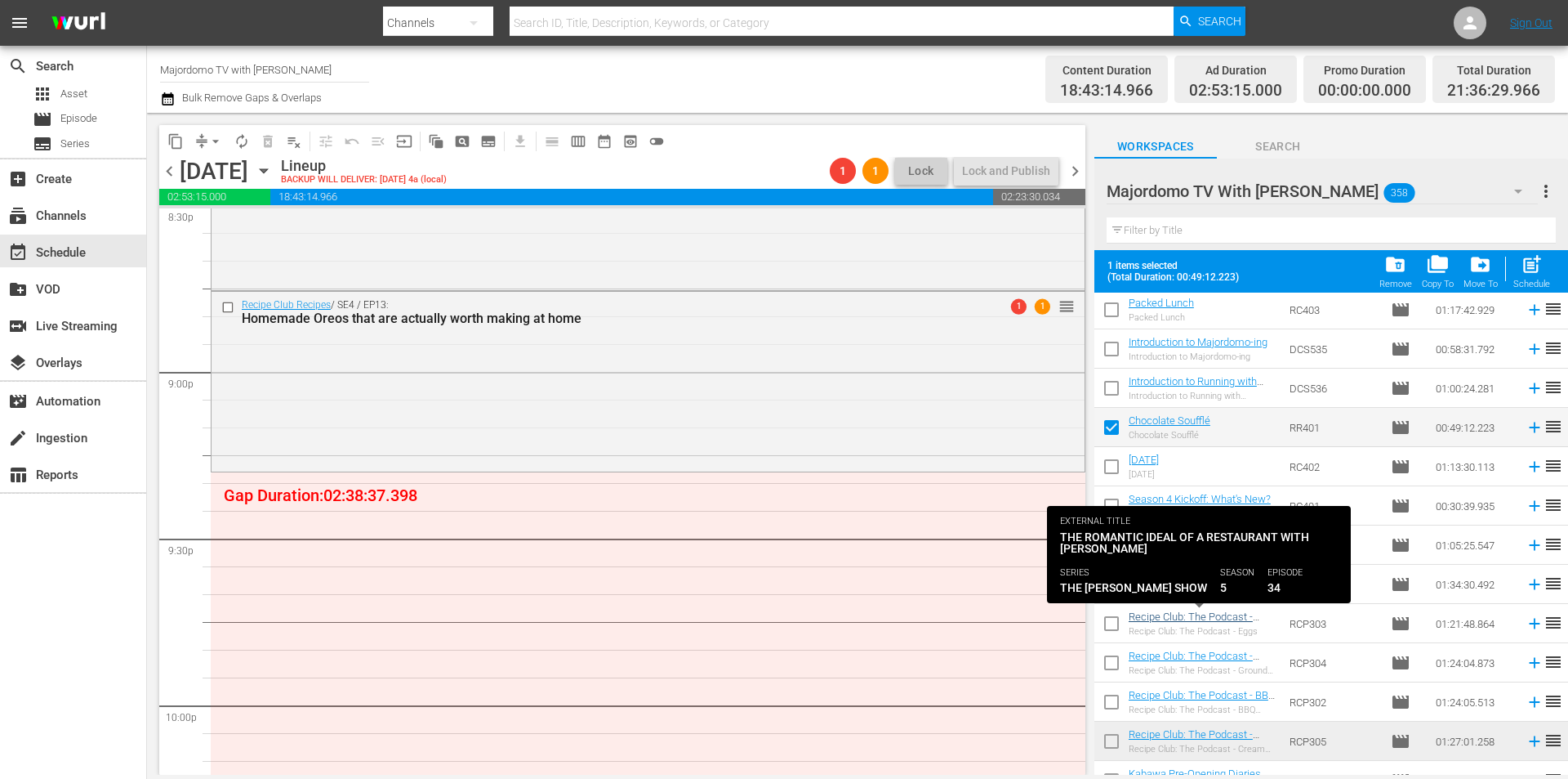
scroll to position [2860, 0]
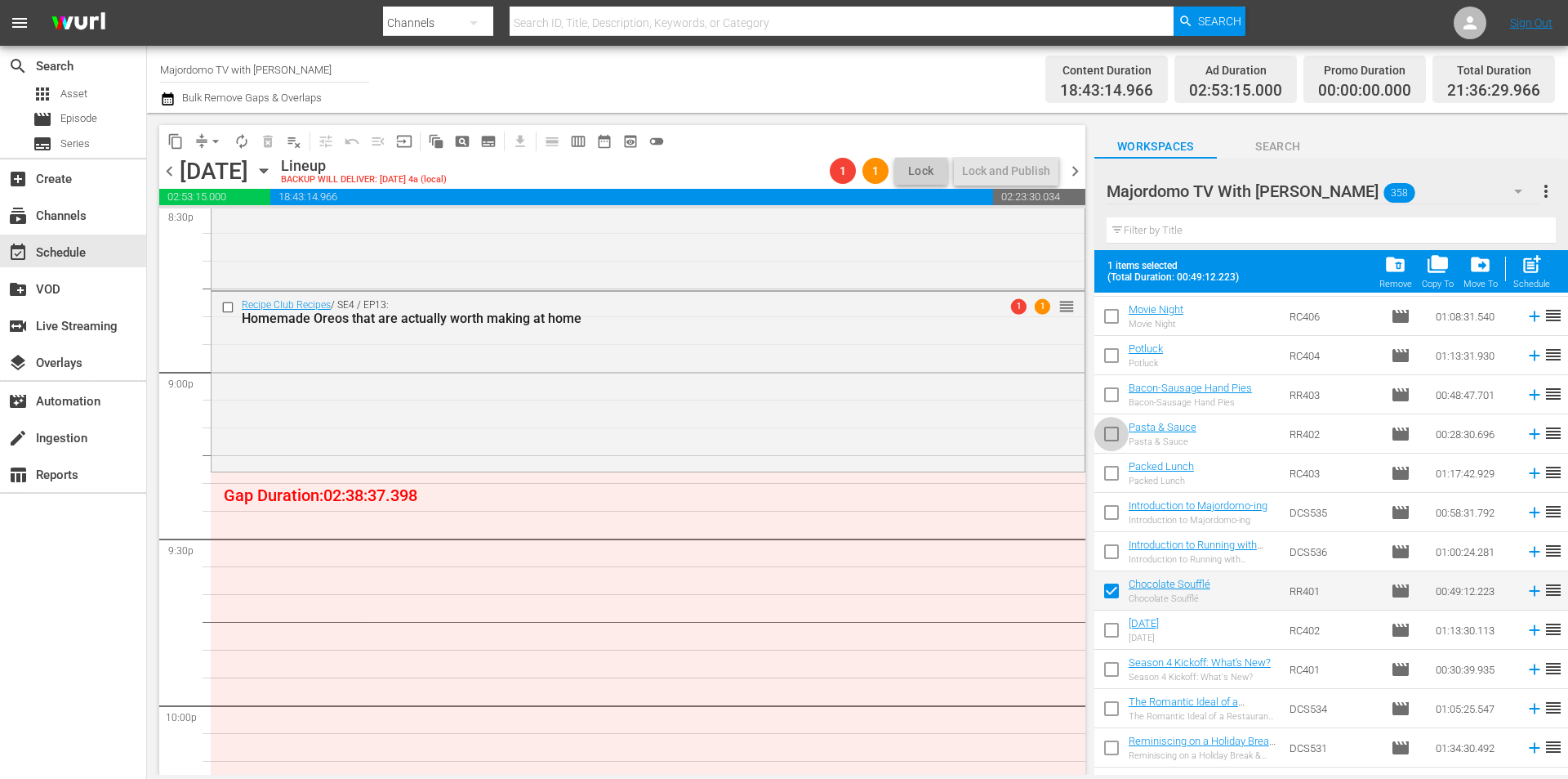
click at [1110, 433] on input "checkbox" at bounding box center [1111, 437] width 35 height 35
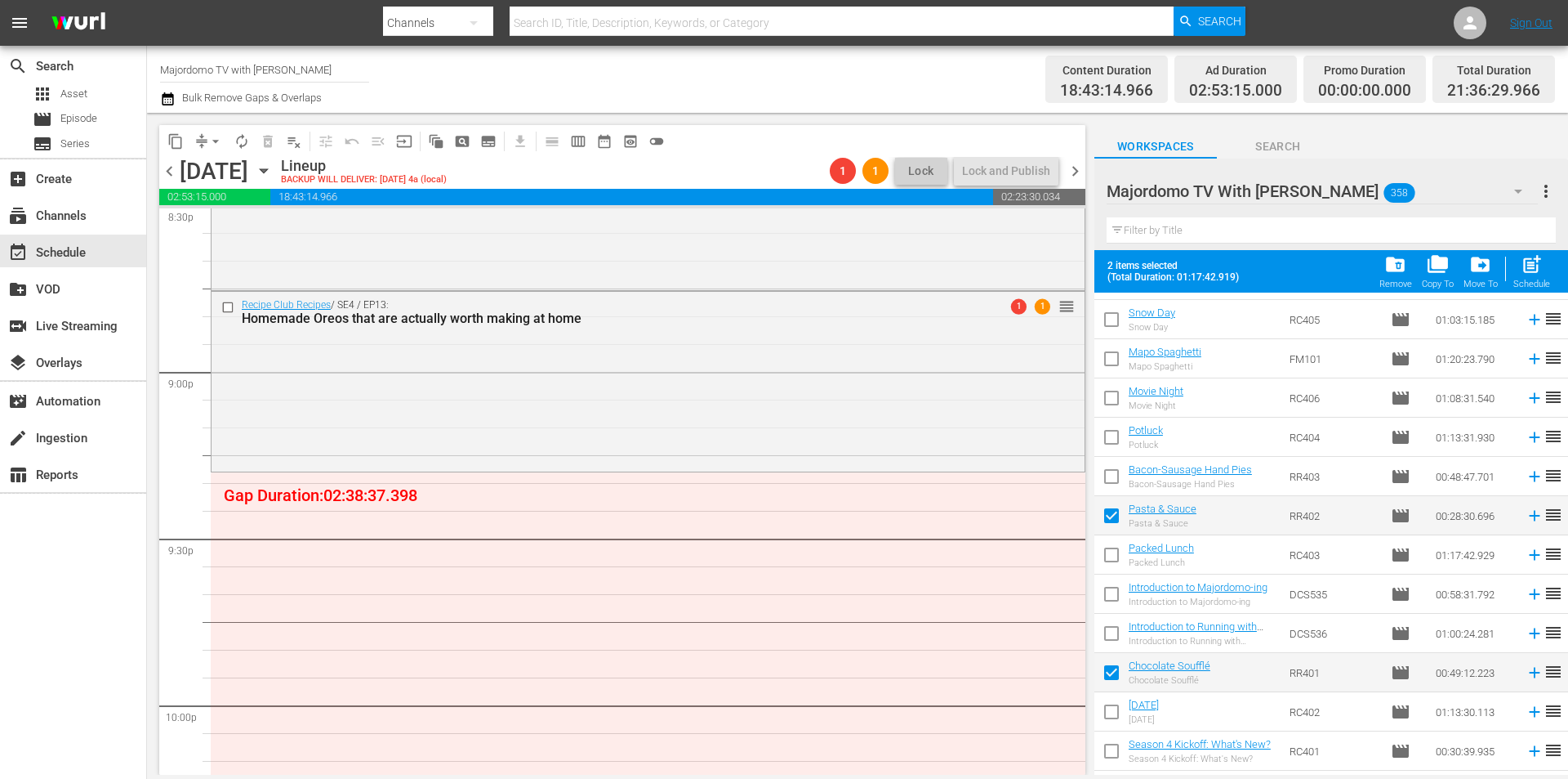
click at [1107, 357] on input "checkbox" at bounding box center [1111, 362] width 35 height 35
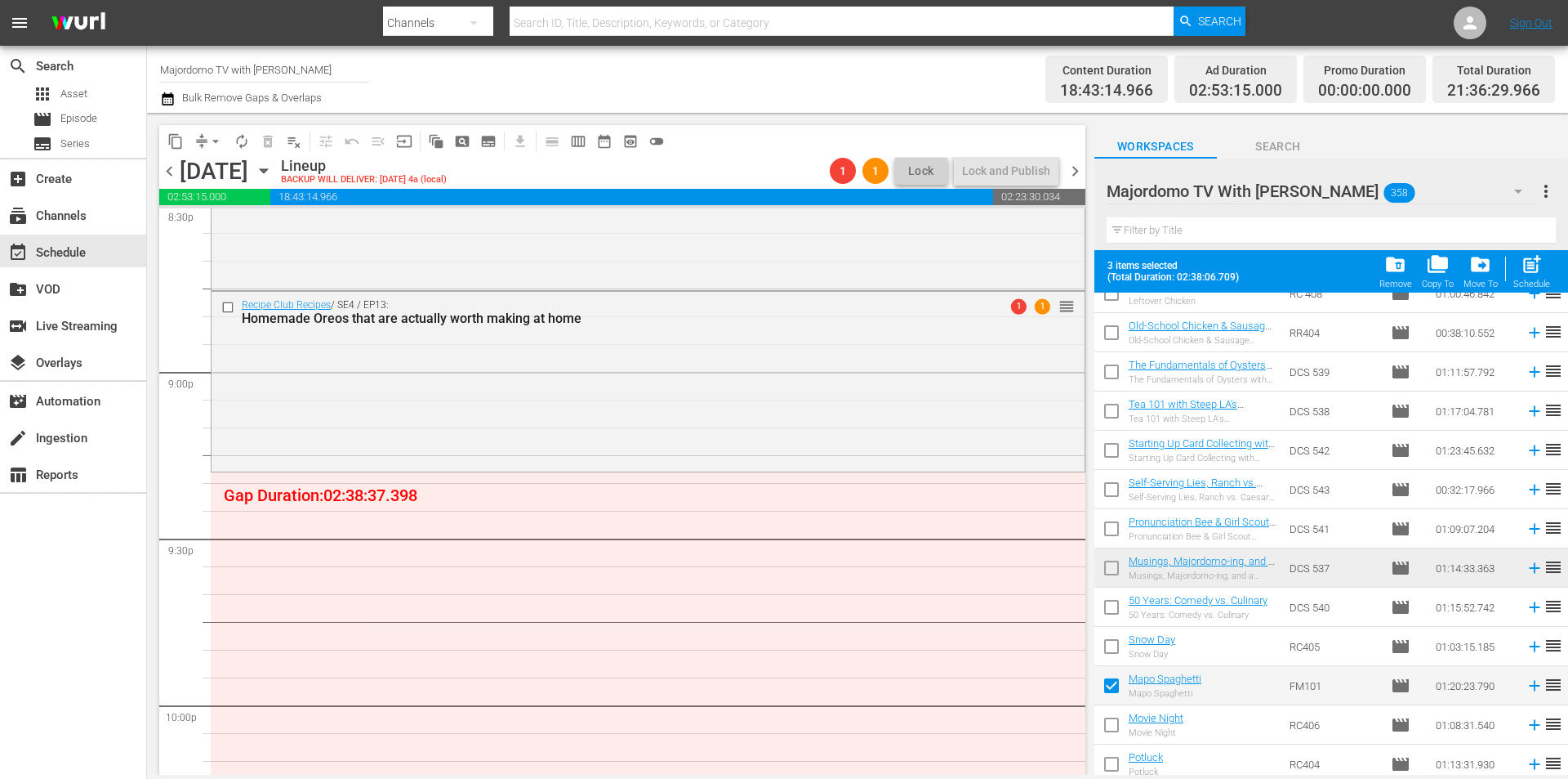
scroll to position [2370, 0]
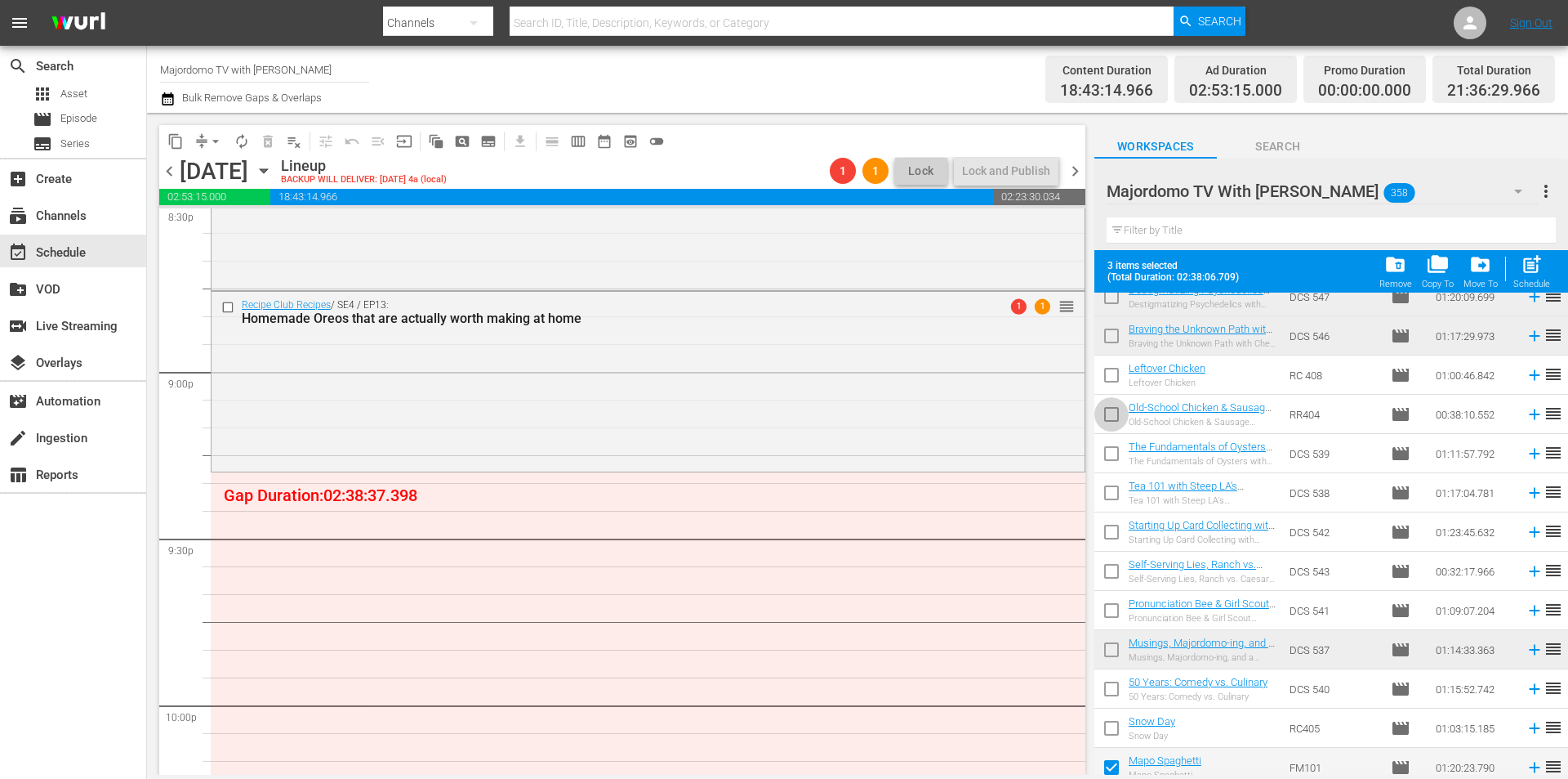
click at [1107, 414] on input "checkbox" at bounding box center [1111, 417] width 35 height 35
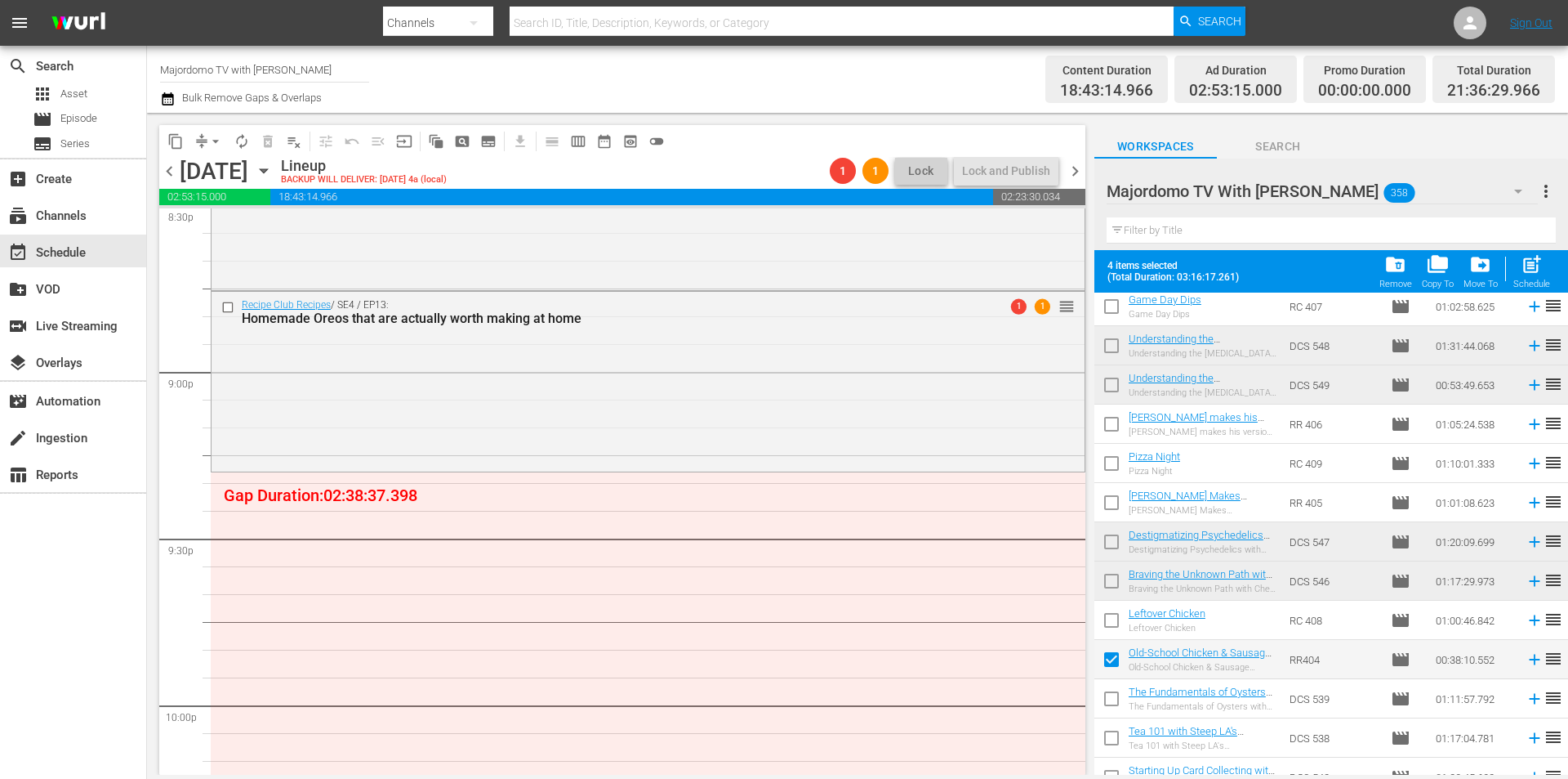
scroll to position [2043, 0]
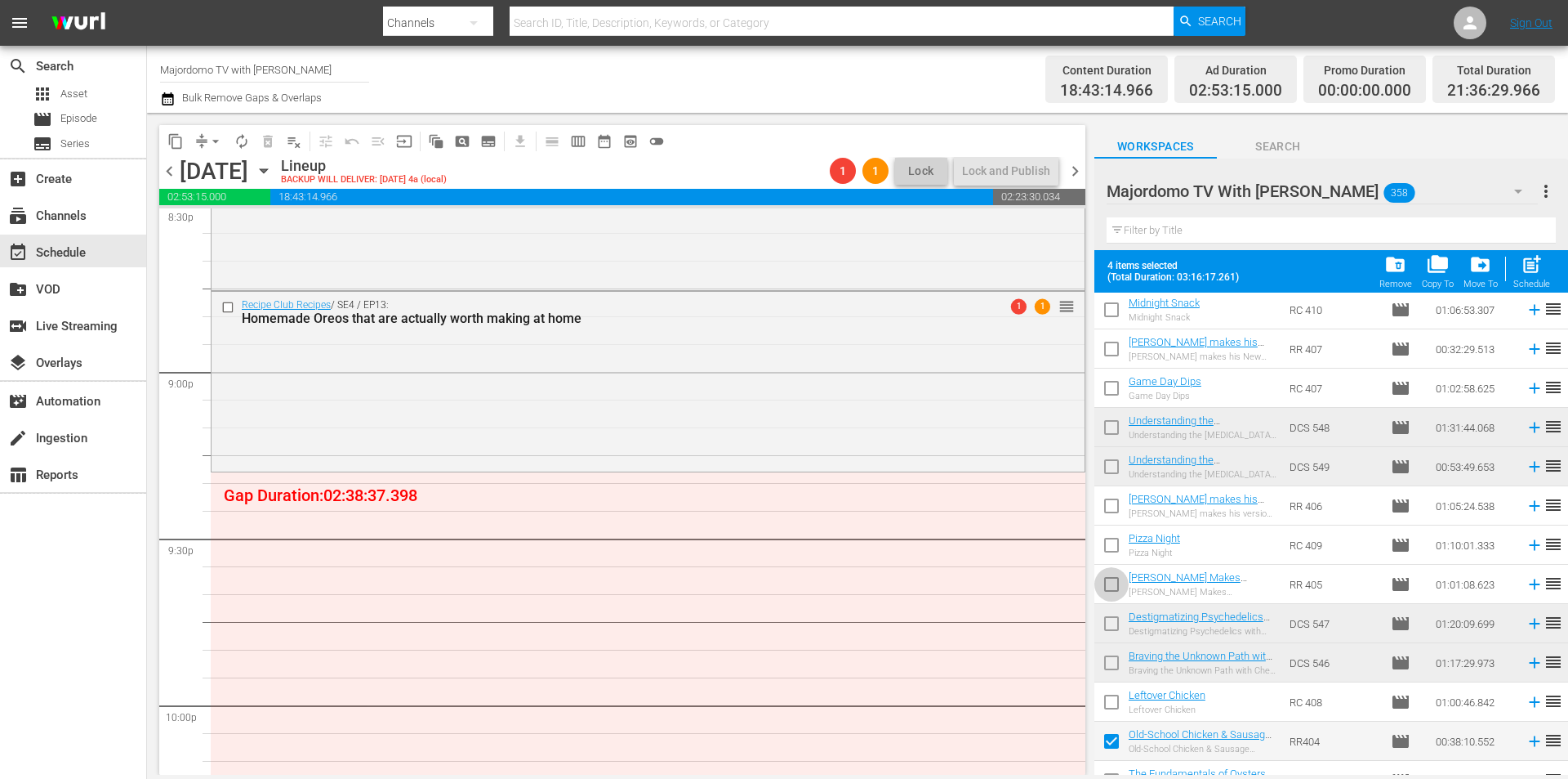
click at [1111, 584] on input "checkbox" at bounding box center [1111, 587] width 35 height 35
click at [1114, 504] on input "checkbox" at bounding box center [1111, 509] width 35 height 35
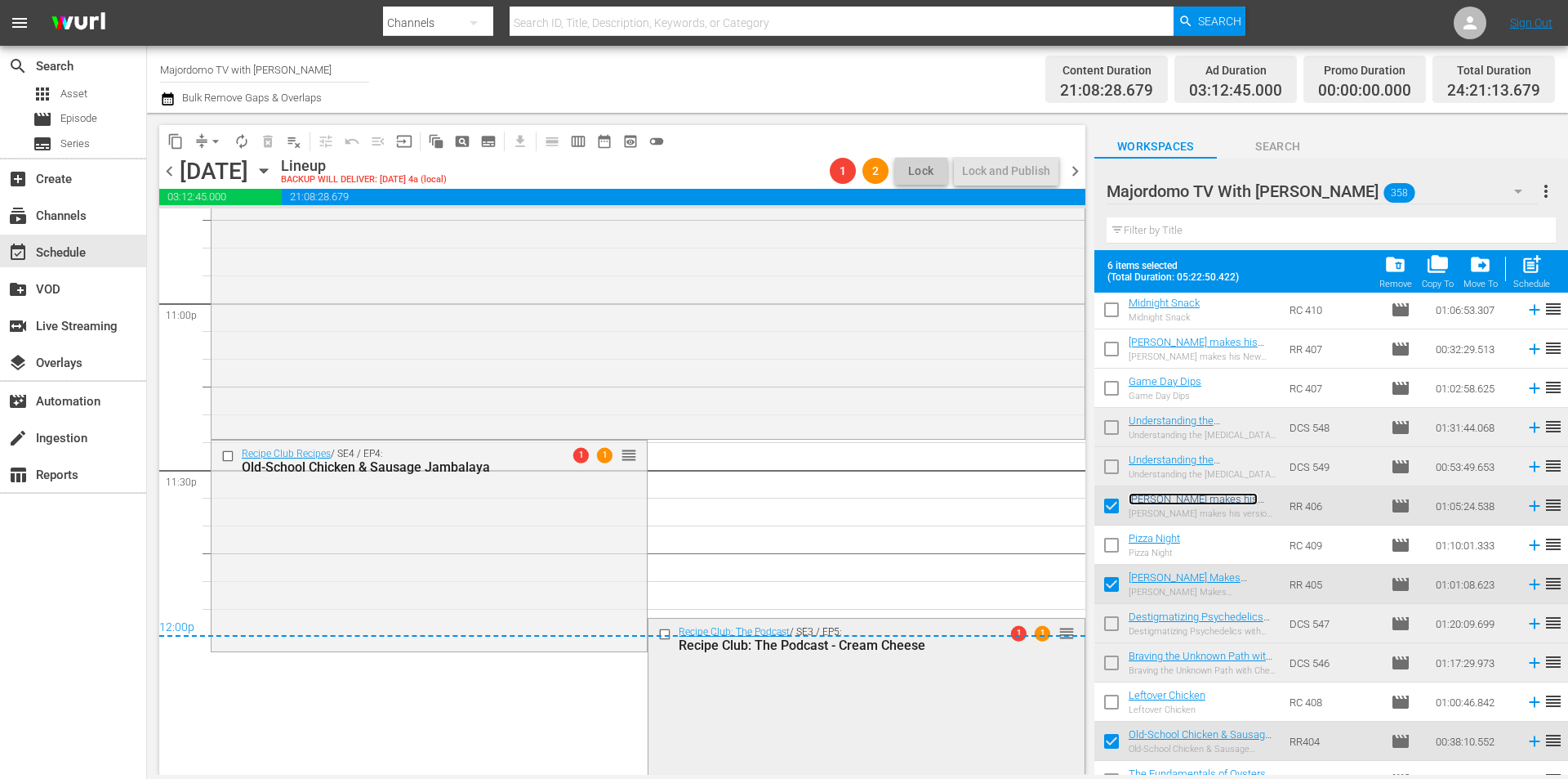
scroll to position [7900, 0]
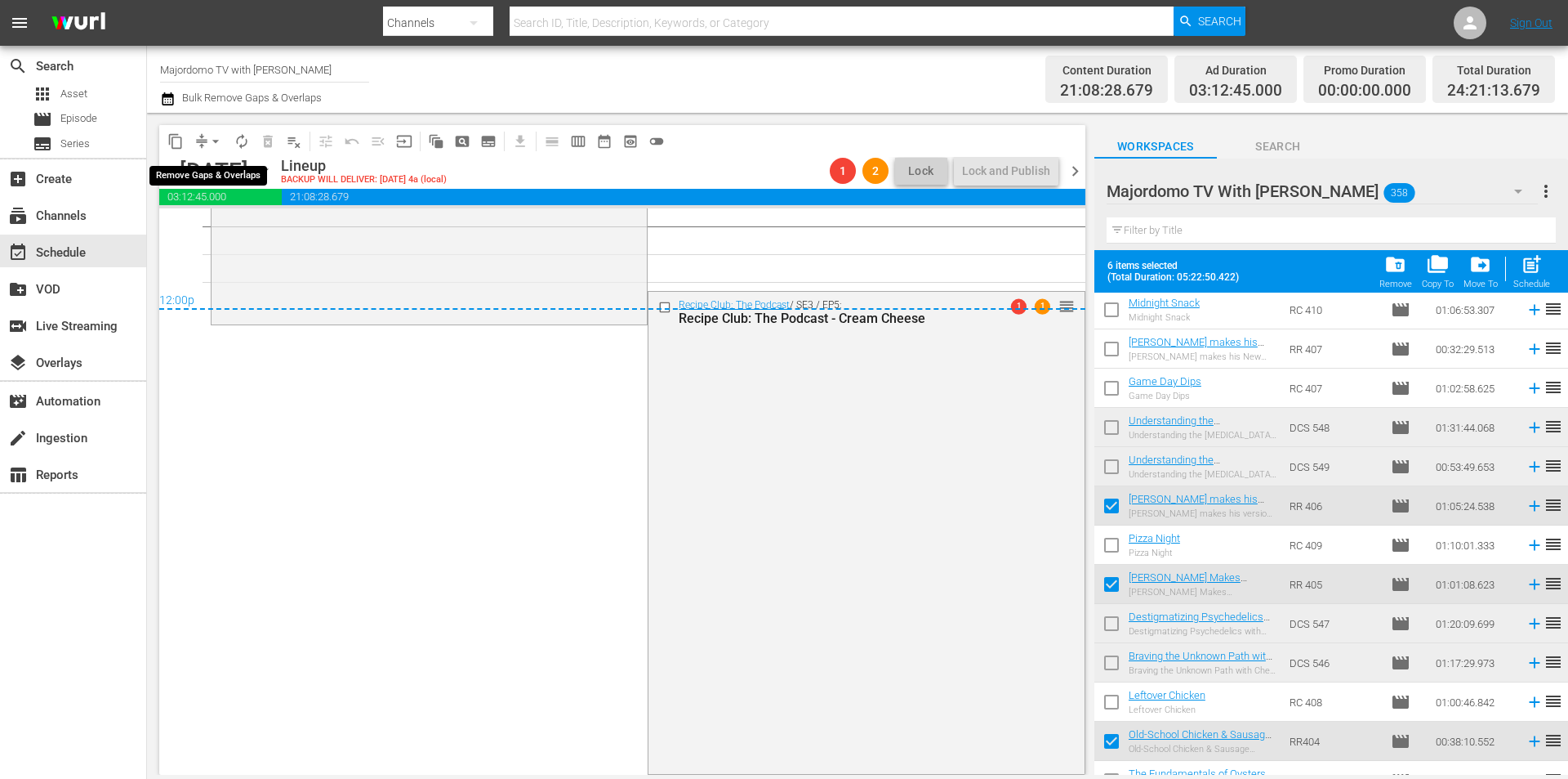
click at [215, 142] on span "arrow_drop_down" at bounding box center [216, 141] width 16 height 16
click at [251, 231] on li "Align to End of Previous Day" at bounding box center [216, 228] width 172 height 27
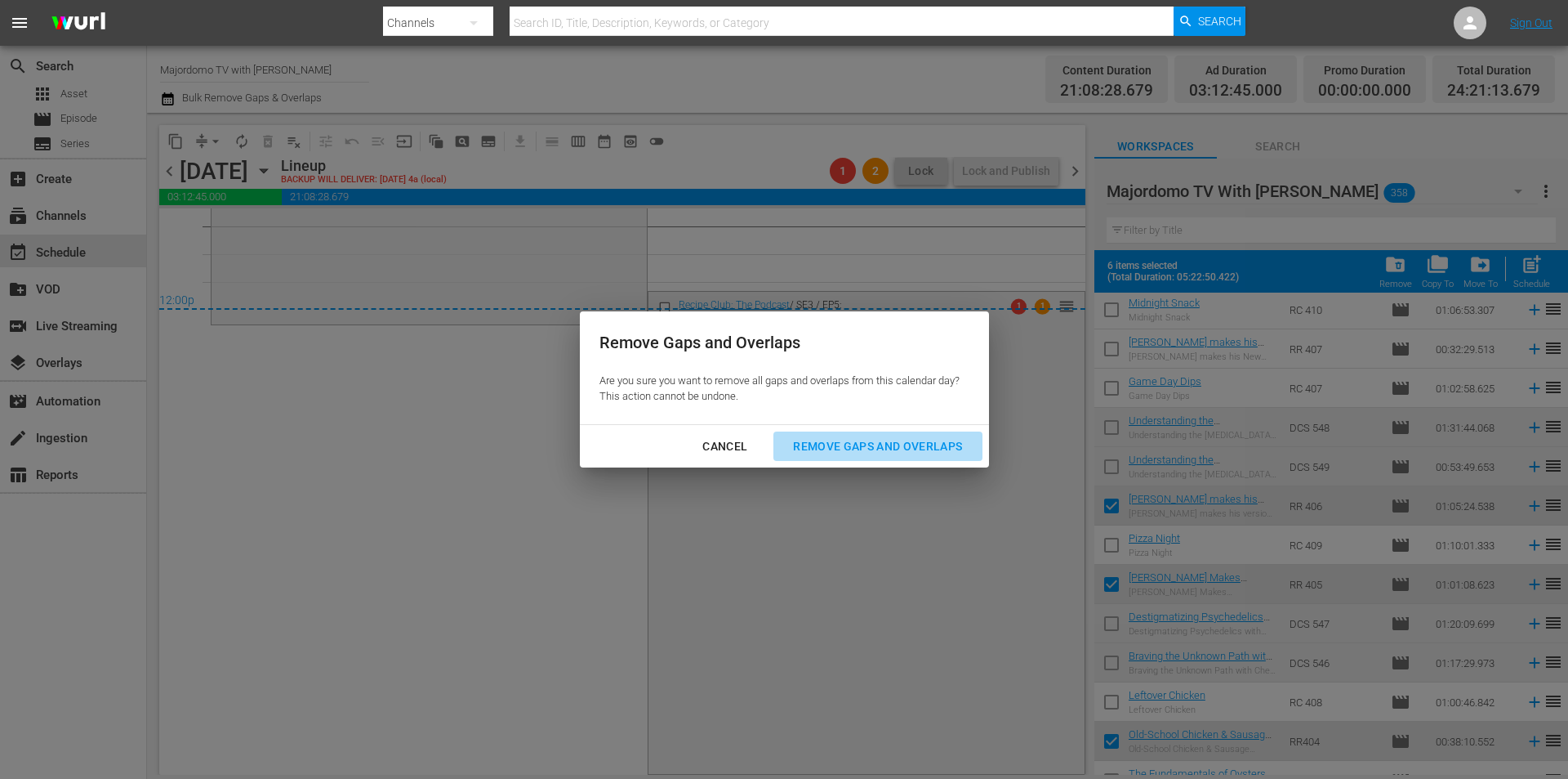
click at [857, 437] on div "Remove Gaps and Overlaps" at bounding box center [878, 447] width 195 height 20
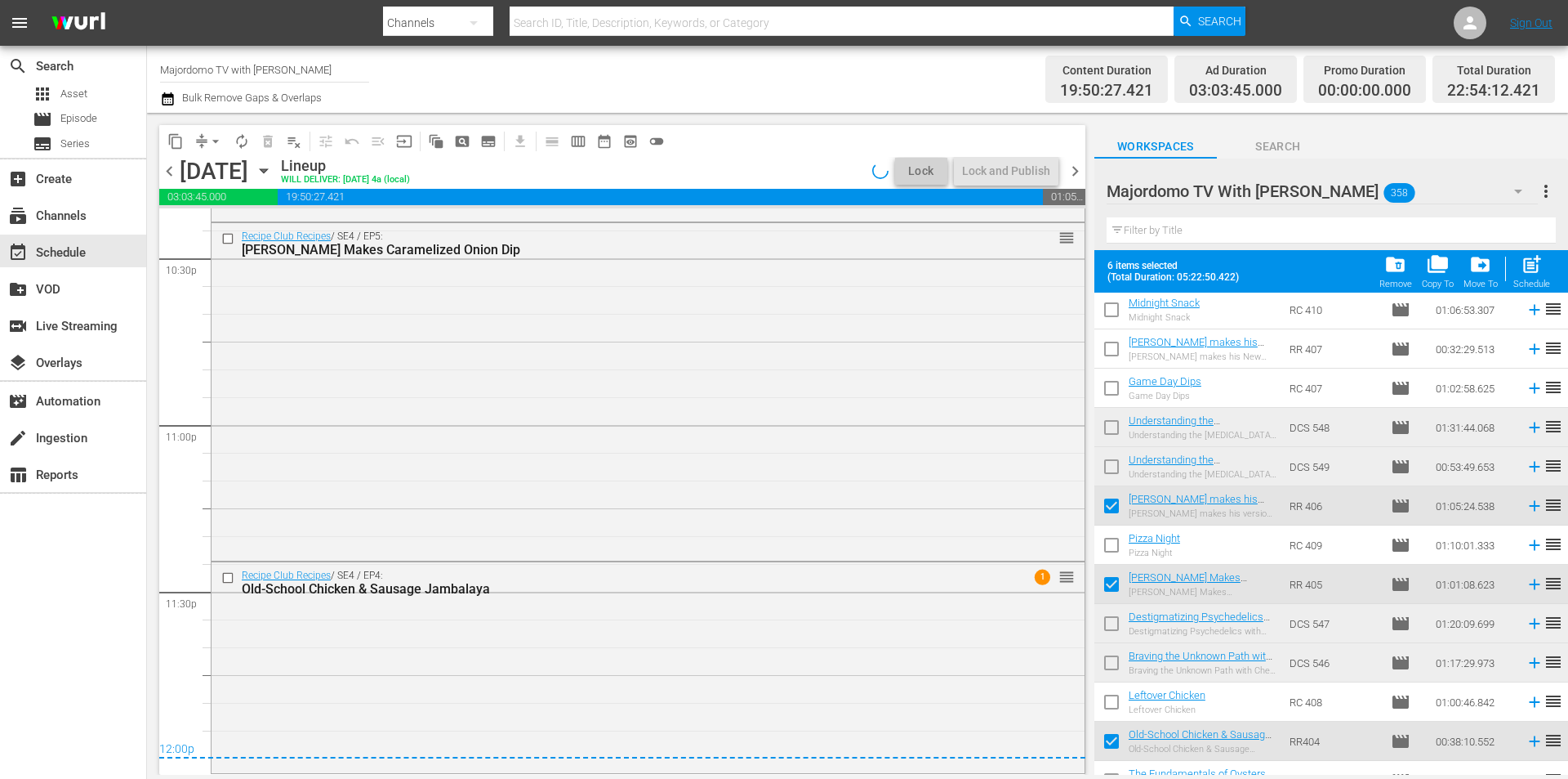
scroll to position [7451, 0]
